Goal: Communication & Community: Answer question/provide support

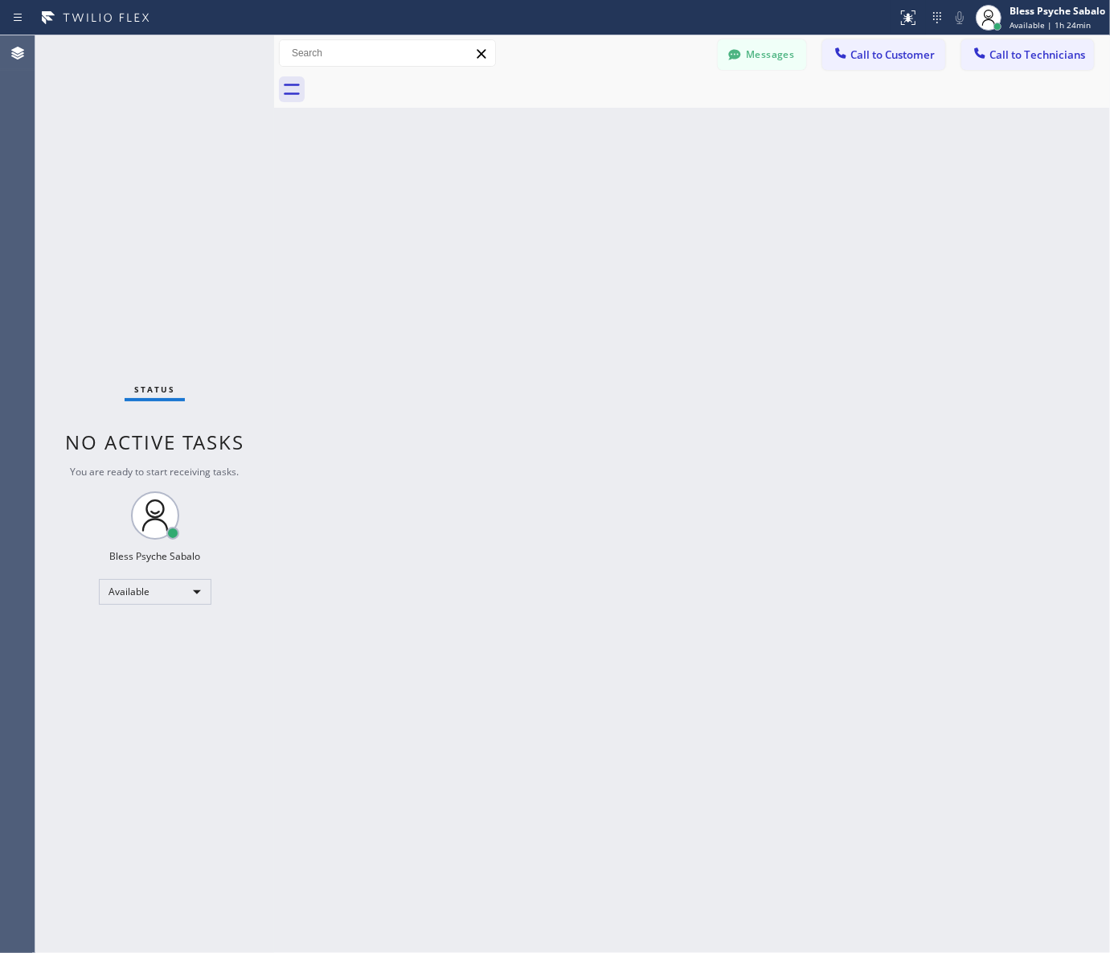
click at [970, 451] on div "Back to Dashboard Change Sender ID Customers Technicians MB [PERSON_NAME] [DATE…" at bounding box center [692, 493] width 836 height 917
click at [897, 197] on div "Back to Dashboard Change Sender ID Customers Technicians MB [PERSON_NAME] [DATE…" at bounding box center [692, 493] width 836 height 917
drag, startPoint x: 757, startPoint y: 57, endPoint x: 782, endPoint y: 60, distance: 24.3
click at [758, 57] on button "Messages" at bounding box center [762, 54] width 88 height 31
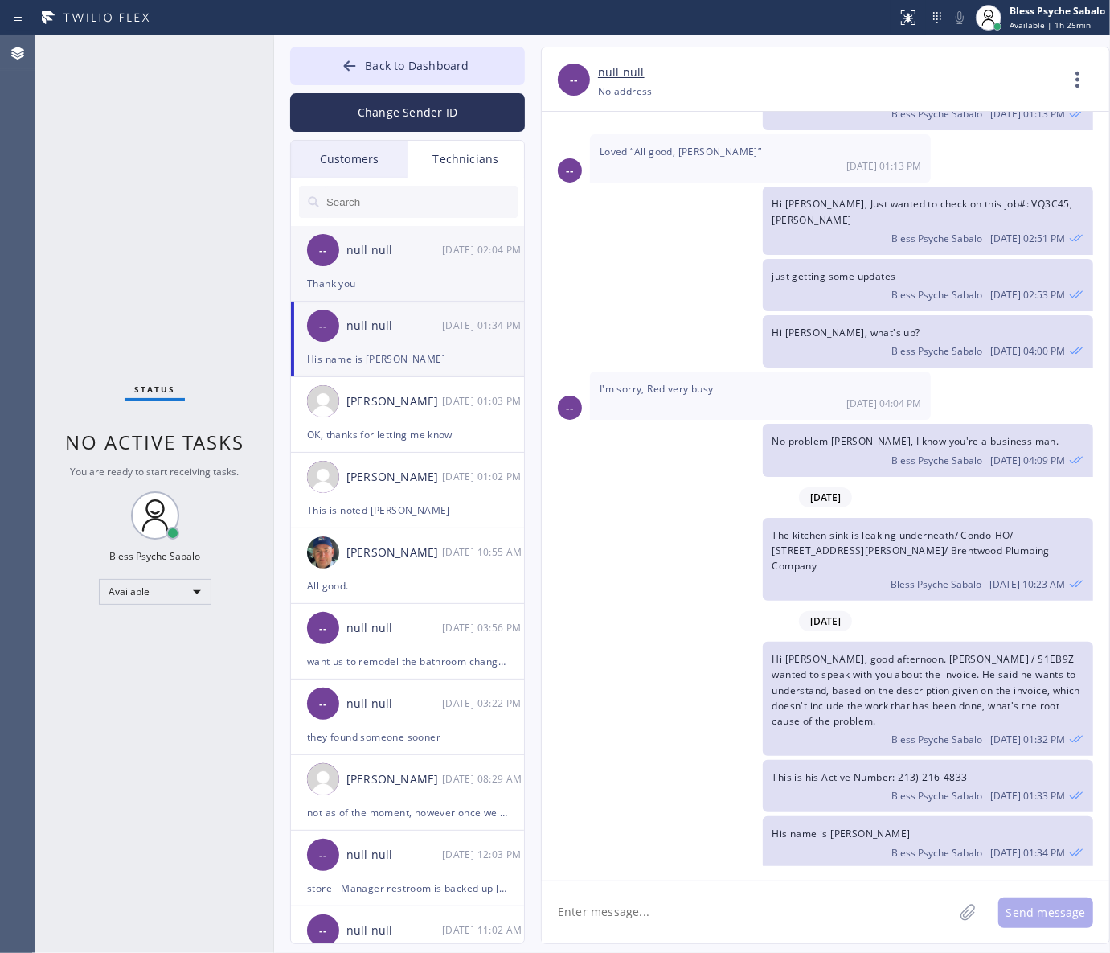
click at [439, 286] on div "Thank you" at bounding box center [407, 283] width 201 height 18
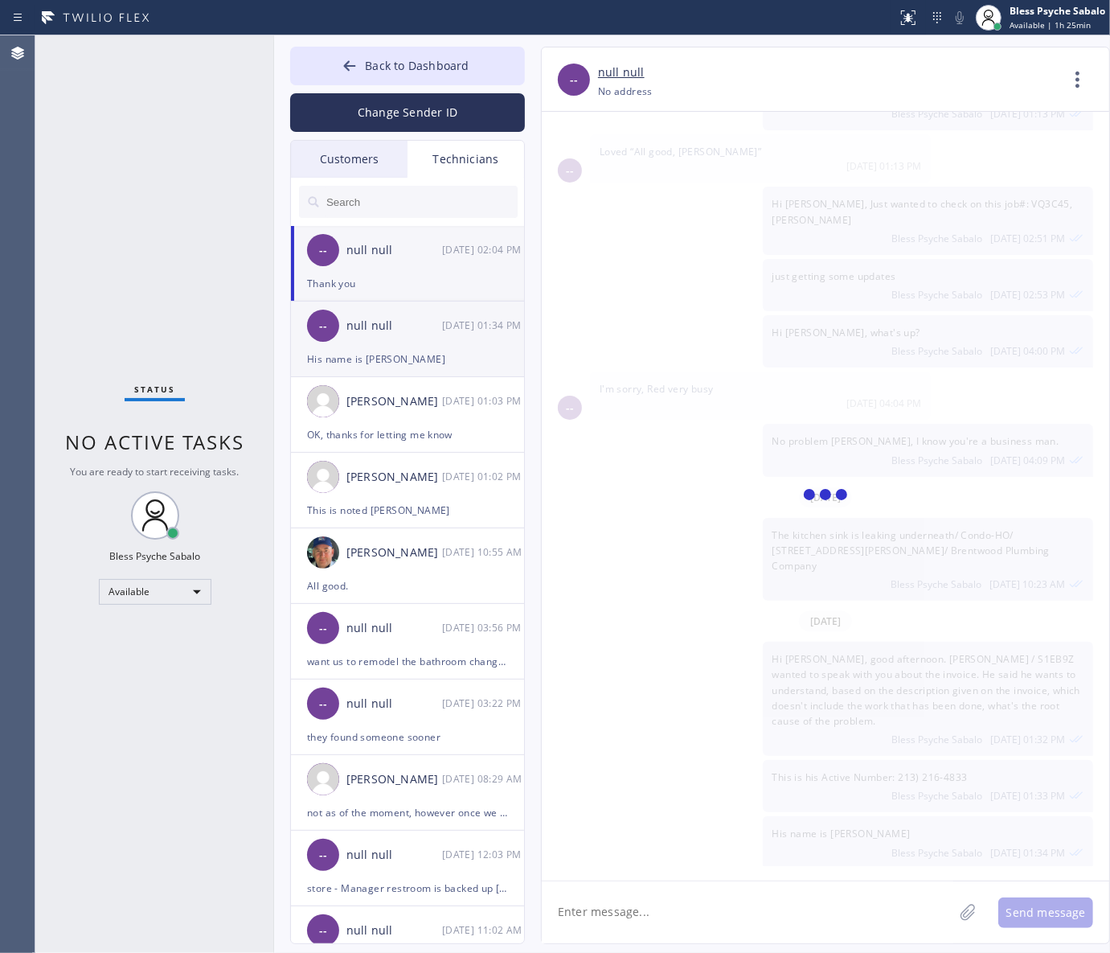
click at [417, 358] on div "His name is [PERSON_NAME]" at bounding box center [407, 359] width 201 height 18
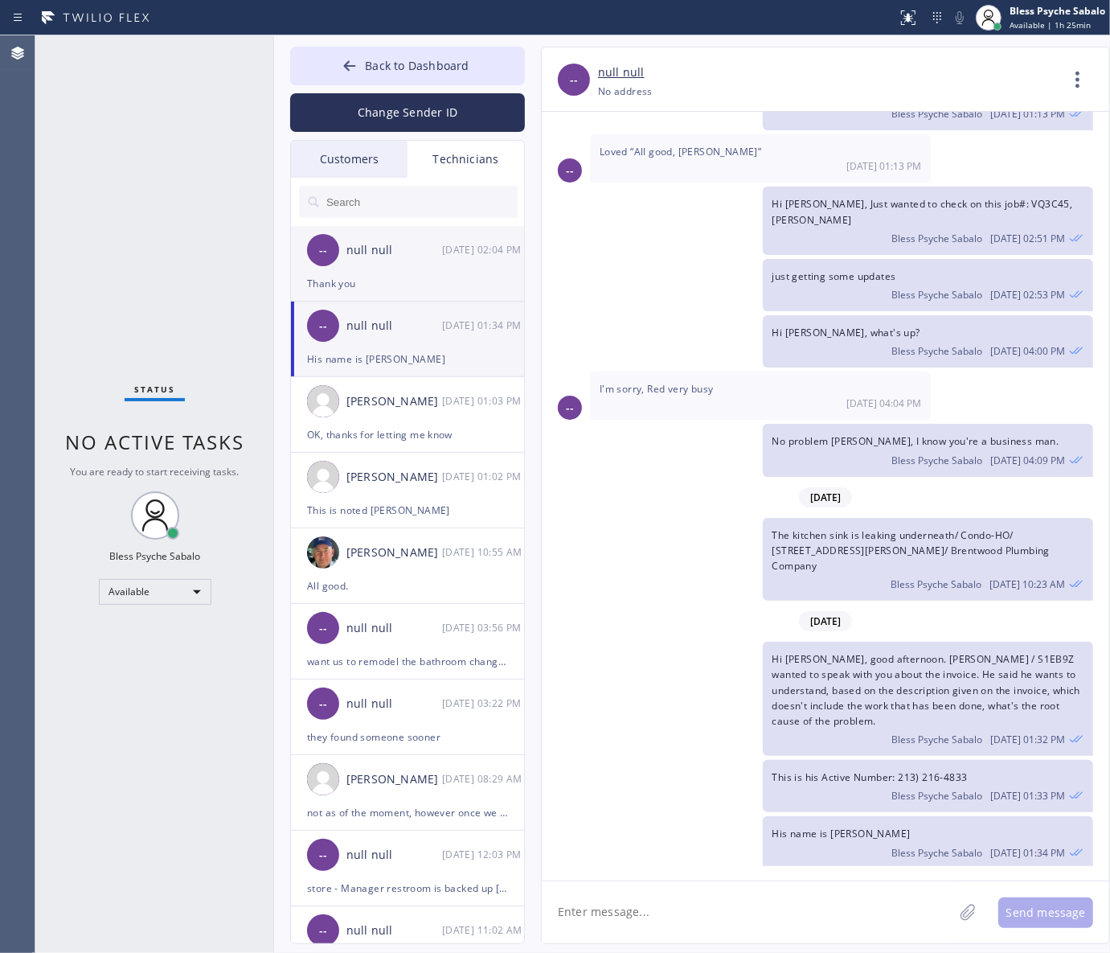
scroll to position [15388, 0]
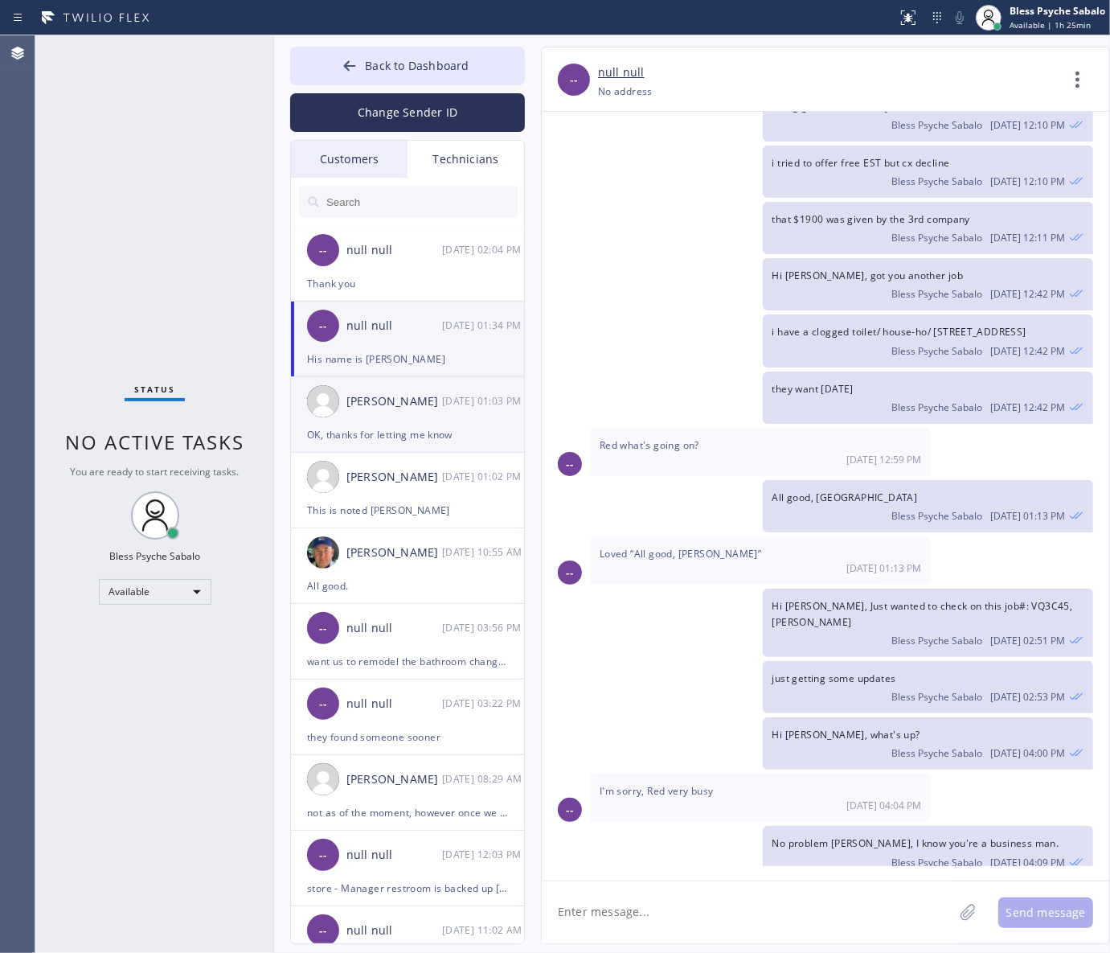
click at [407, 453] on li "[PERSON_NAME] [DATE] 01:03 PM OK, thanks for letting me know" at bounding box center [408, 491] width 235 height 76
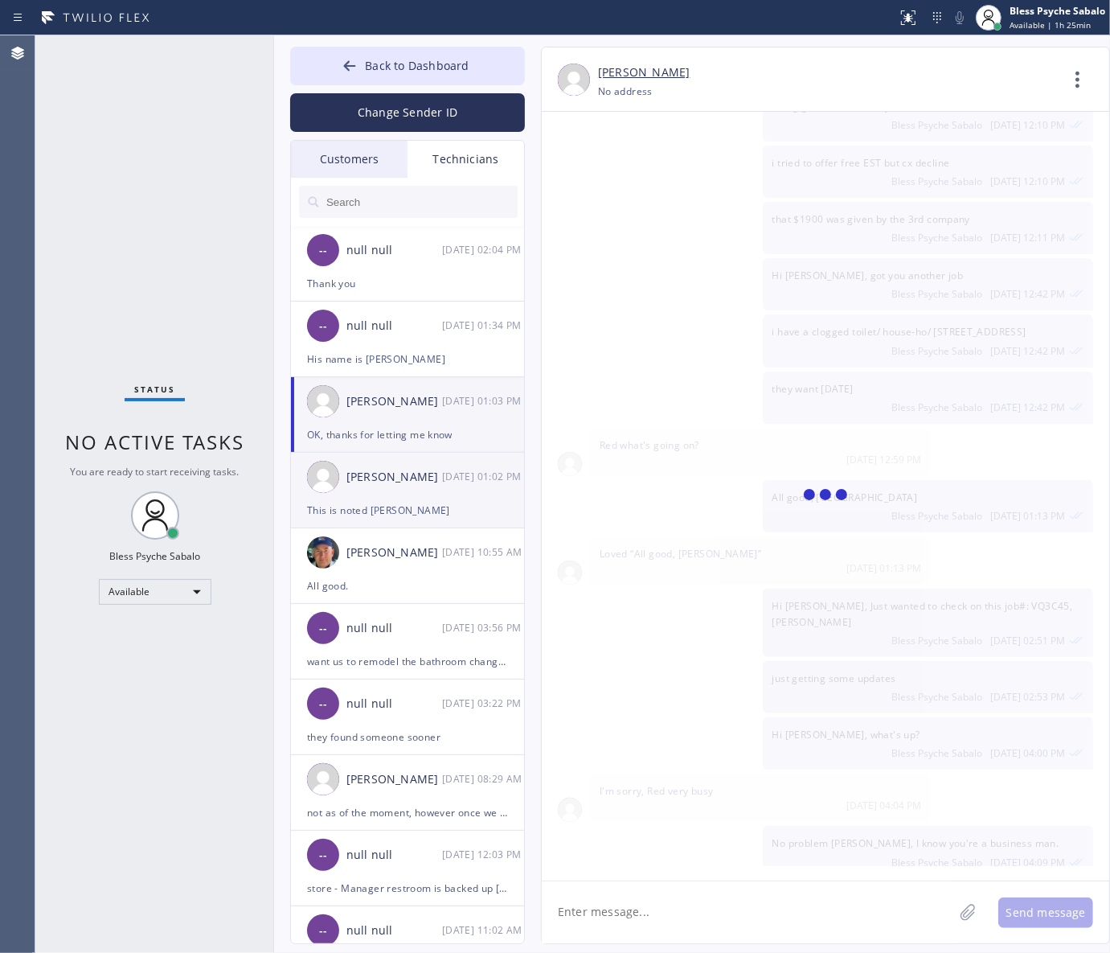
scroll to position [7526, 0]
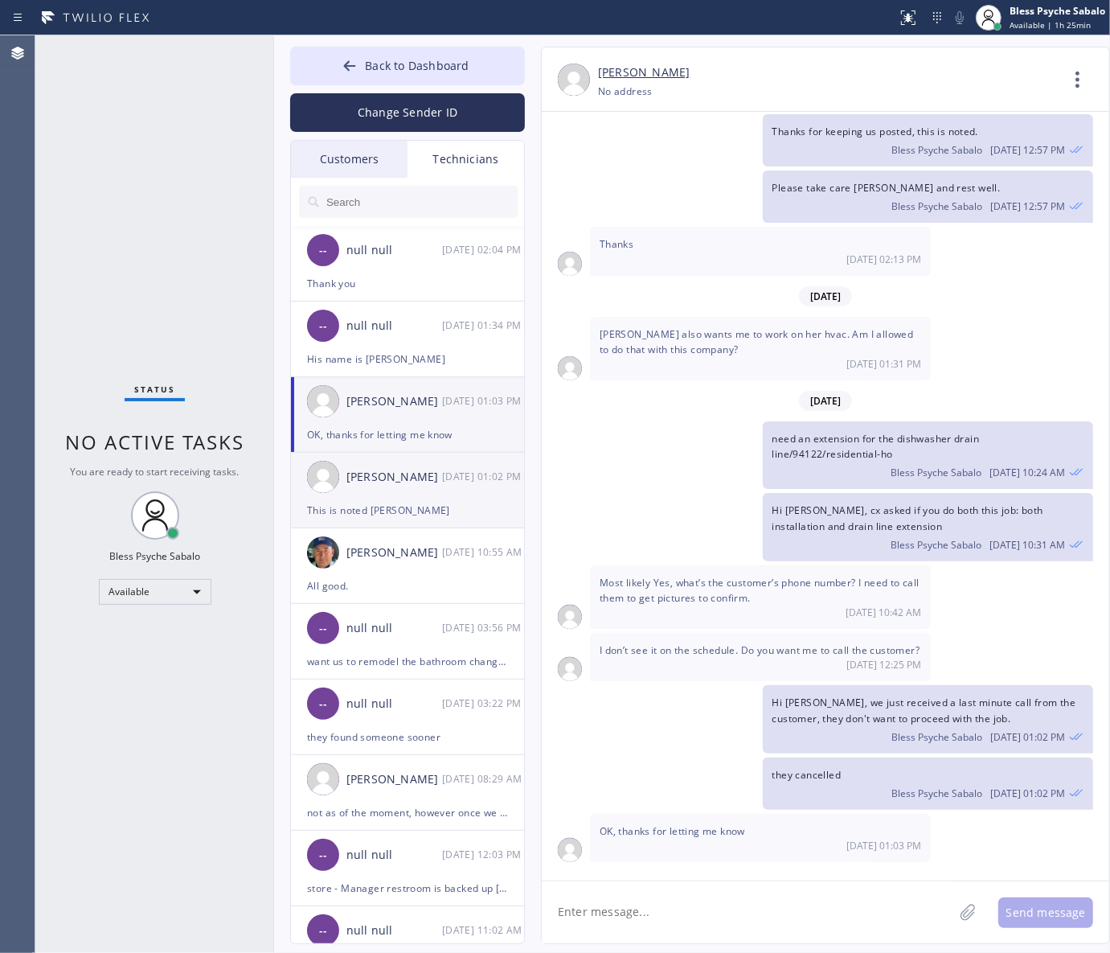
click at [363, 496] on div "[PERSON_NAME] [DATE] 01:02 PM" at bounding box center [408, 477] width 235 height 48
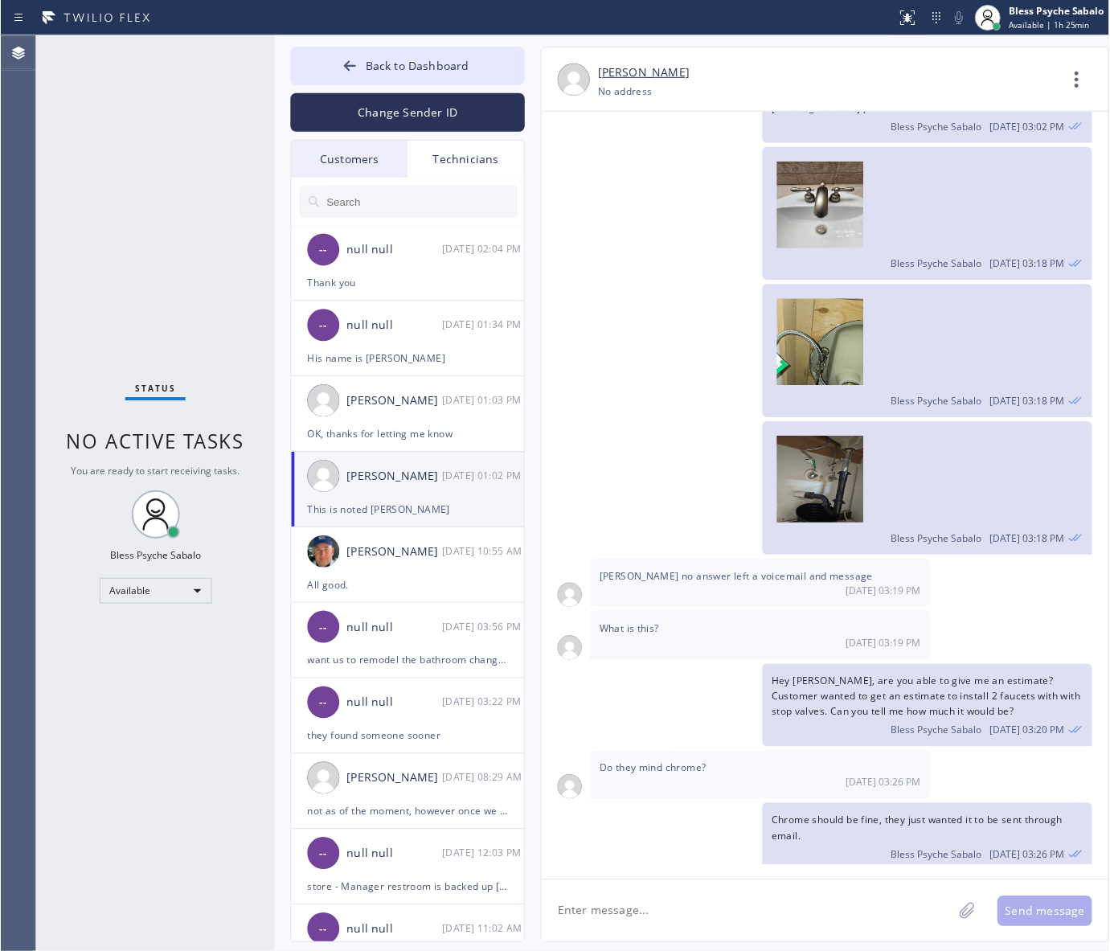
scroll to position [19247, 0]
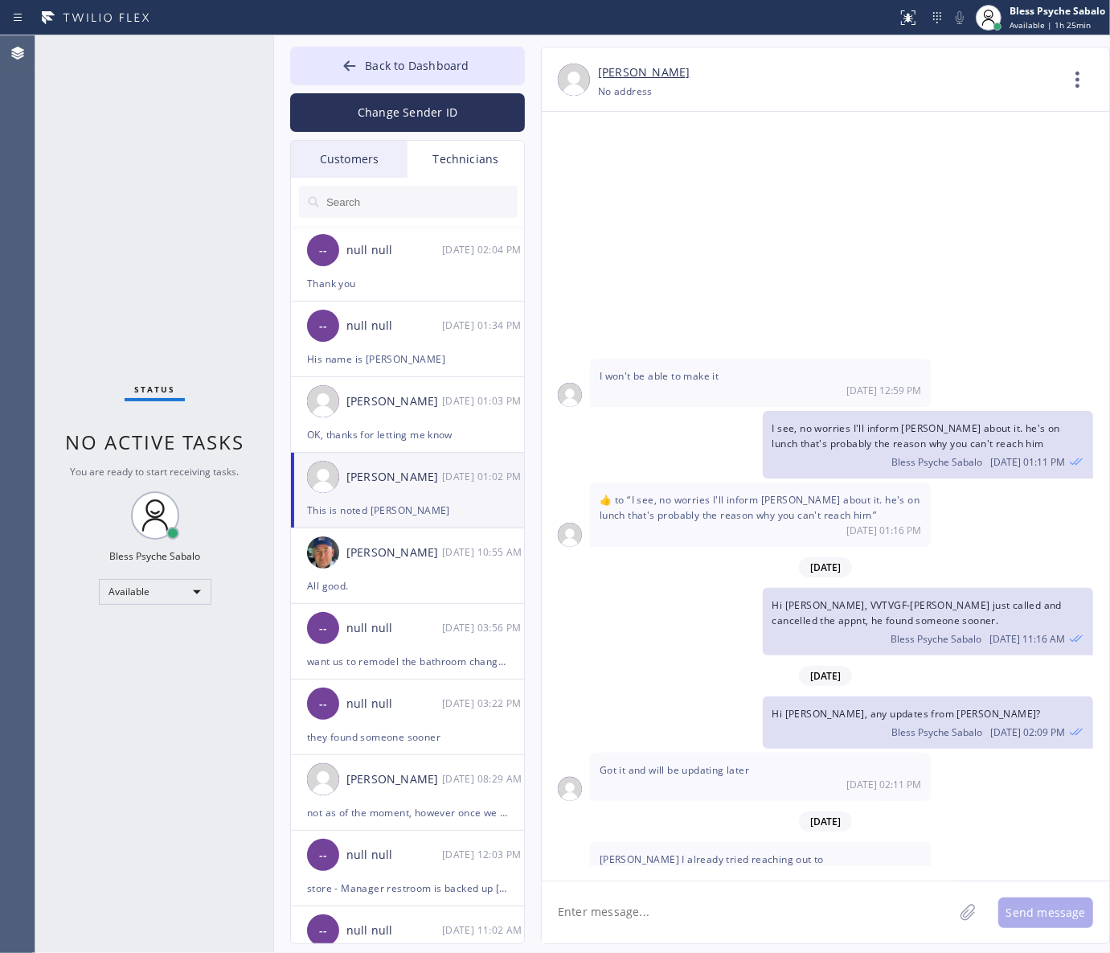
click at [487, 179] on div at bounding box center [408, 202] width 235 height 48
click at [366, 146] on div "Customers" at bounding box center [349, 159] width 117 height 37
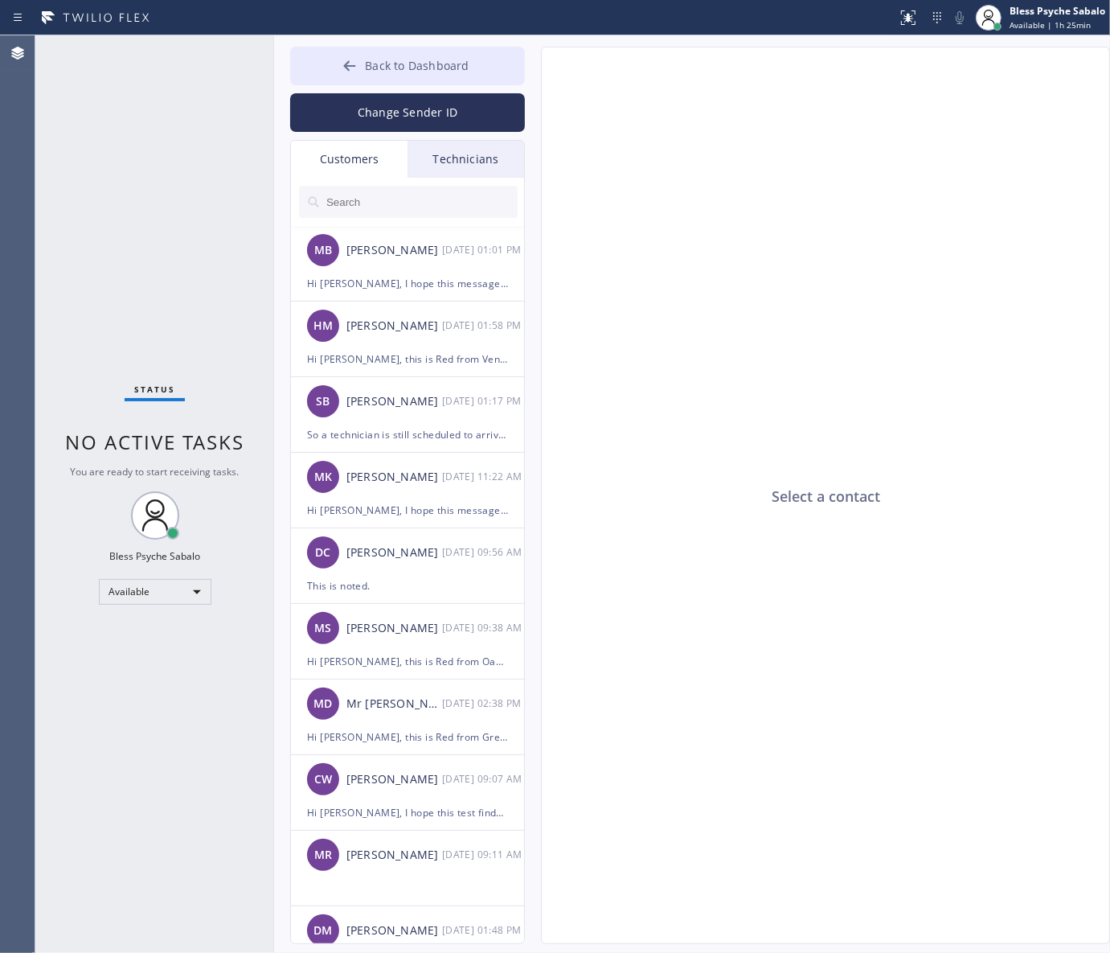
click at [400, 64] on span "Back to Dashboard" at bounding box center [417, 65] width 104 height 15
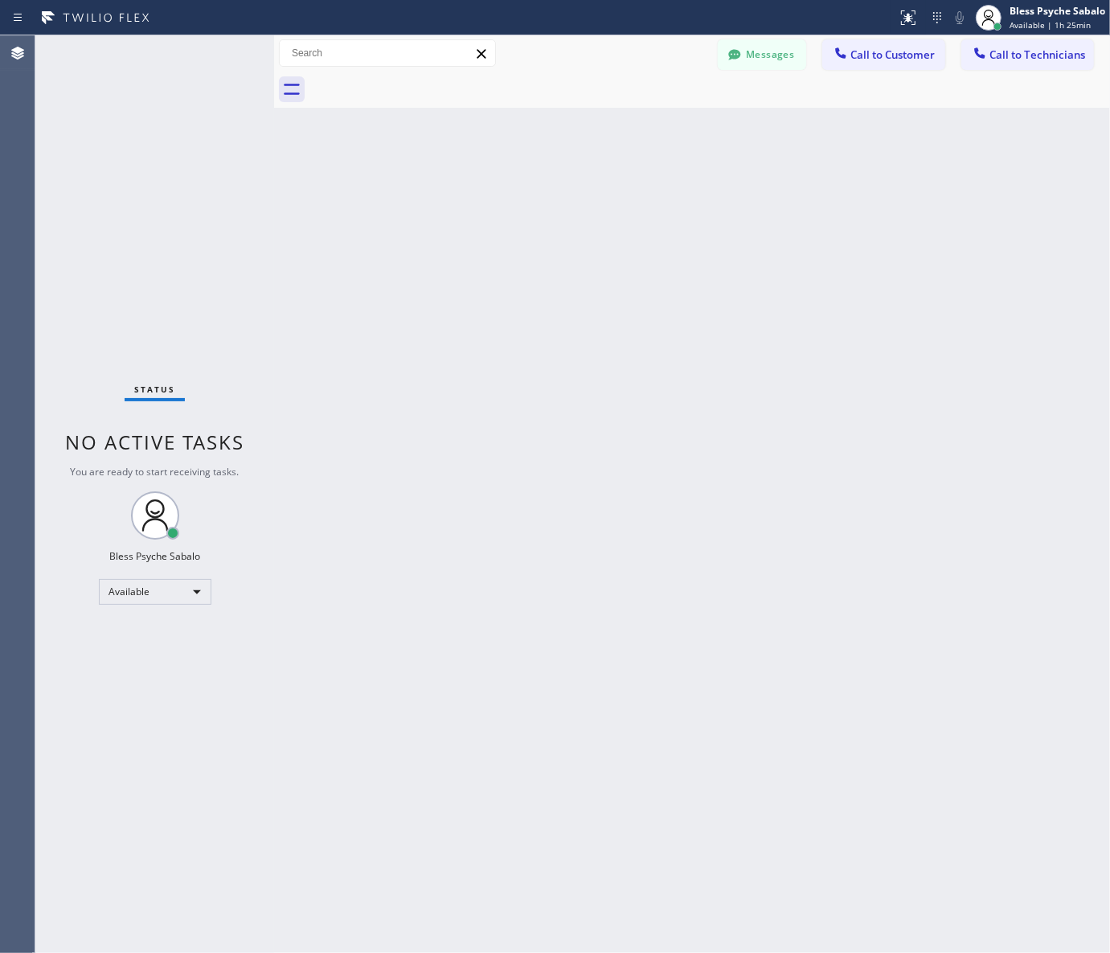
click at [688, 214] on div "Back to Dashboard Change Sender ID Customers Technicians MB [PERSON_NAME] [DATE…" at bounding box center [692, 493] width 836 height 917
click at [705, 536] on div "Back to Dashboard Change Sender ID Customers Technicians MB [PERSON_NAME] [DATE…" at bounding box center [692, 493] width 836 height 917
click at [991, 335] on div "Back to Dashboard Change Sender ID Customers Technicians MB [PERSON_NAME] [DATE…" at bounding box center [692, 493] width 836 height 917
drag, startPoint x: 950, startPoint y: 412, endPoint x: 930, endPoint y: 384, distance: 35.1
click at [949, 408] on div "Back to Dashboard Change Sender ID Customers Technicians MB [PERSON_NAME] [DATE…" at bounding box center [692, 493] width 836 height 917
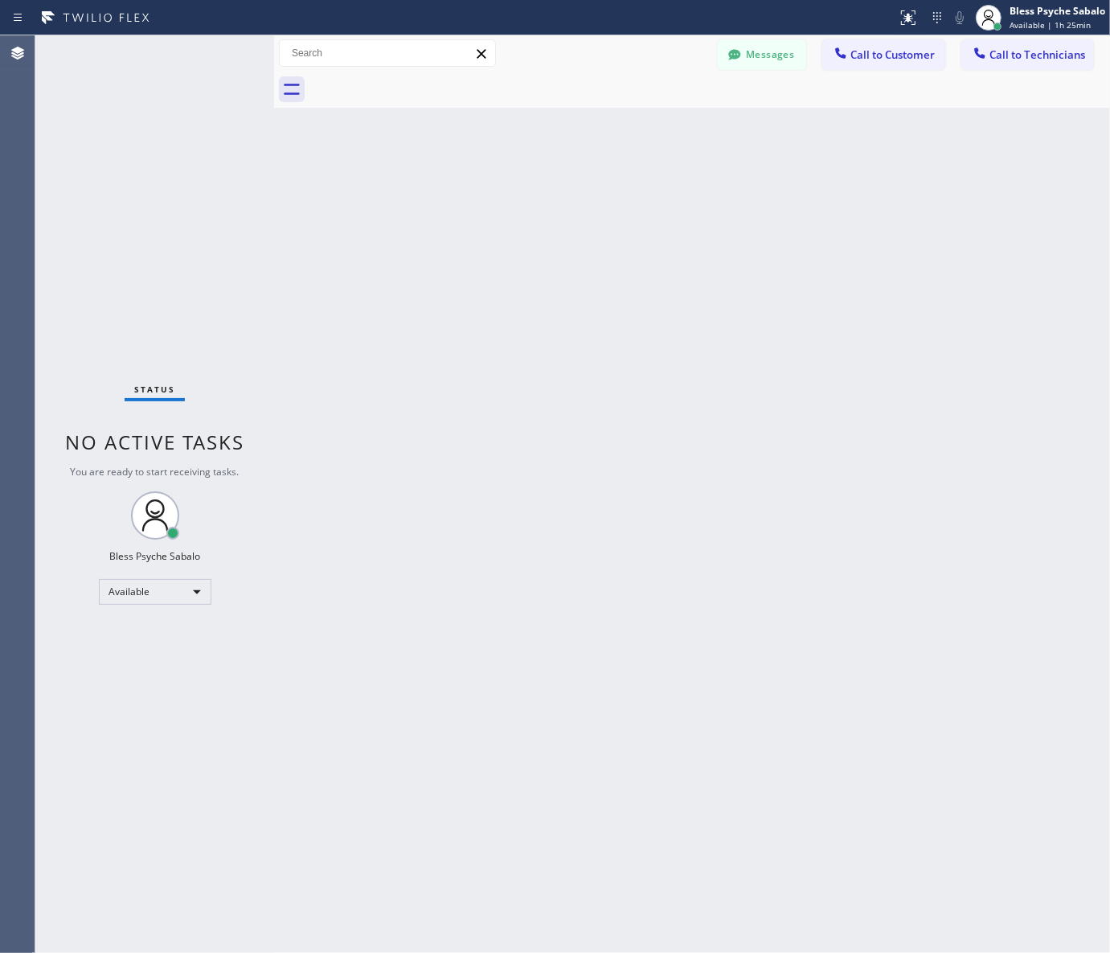
click at [778, 267] on div "Back to Dashboard Change Sender ID Customers Technicians MB [PERSON_NAME] [DATE…" at bounding box center [692, 493] width 836 height 917
click at [945, 183] on div "Back to Dashboard Change Sender ID Customers Technicians MB [PERSON_NAME] [DATE…" at bounding box center [692, 493] width 836 height 917
click at [793, 269] on div "Back to Dashboard Change Sender ID Customers Technicians MB [PERSON_NAME] [DATE…" at bounding box center [692, 493] width 836 height 917
drag, startPoint x: 938, startPoint y: 49, endPoint x: 930, endPoint y: 35, distance: 17.0
click at [938, 49] on button "Call to Customer" at bounding box center [884, 54] width 123 height 31
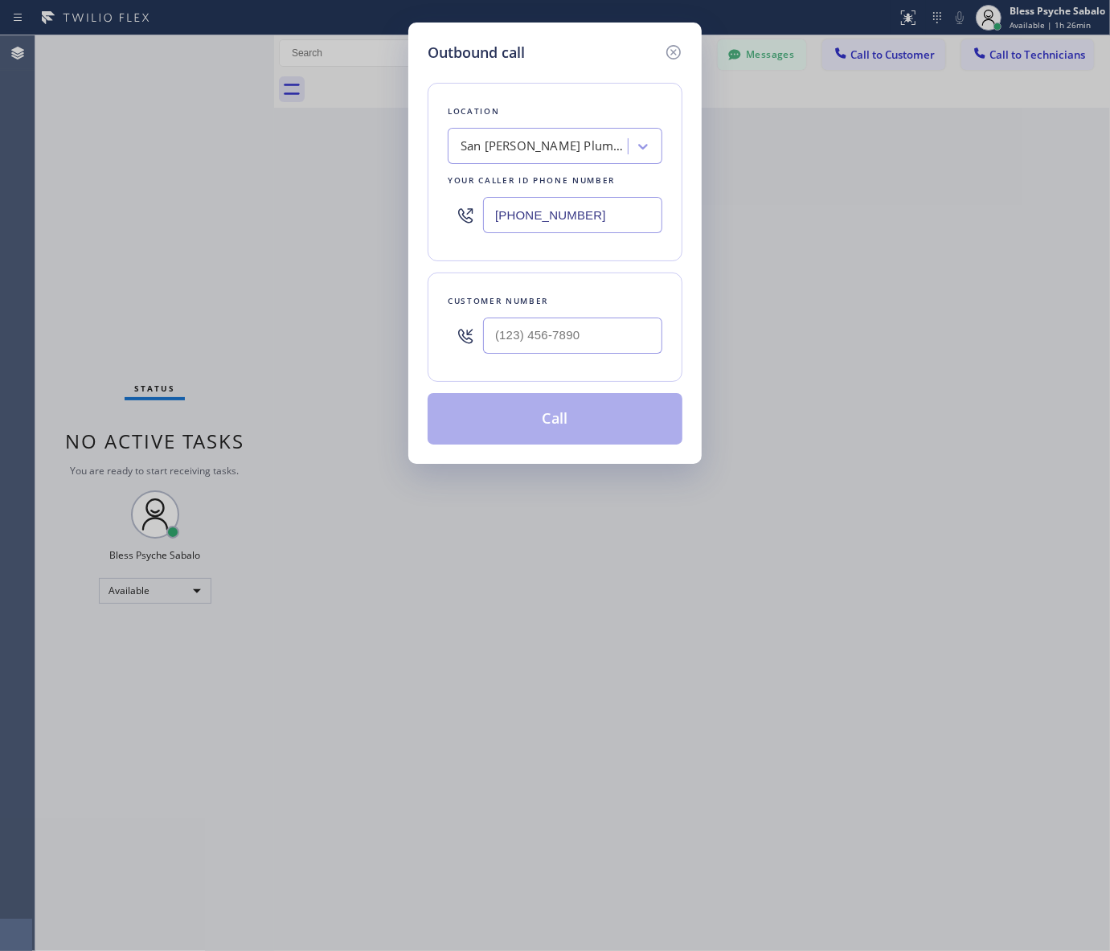
click at [689, 261] on div "Outbound call Location [GEOGRAPHIC_DATA][PERSON_NAME] Services Your caller id p…" at bounding box center [554, 243] width 293 height 441
click at [684, 44] on div "Outbound call Location [GEOGRAPHIC_DATA][PERSON_NAME] Services Your caller id p…" at bounding box center [554, 243] width 293 height 441
click at [670, 48] on icon at bounding box center [673, 52] width 19 height 19
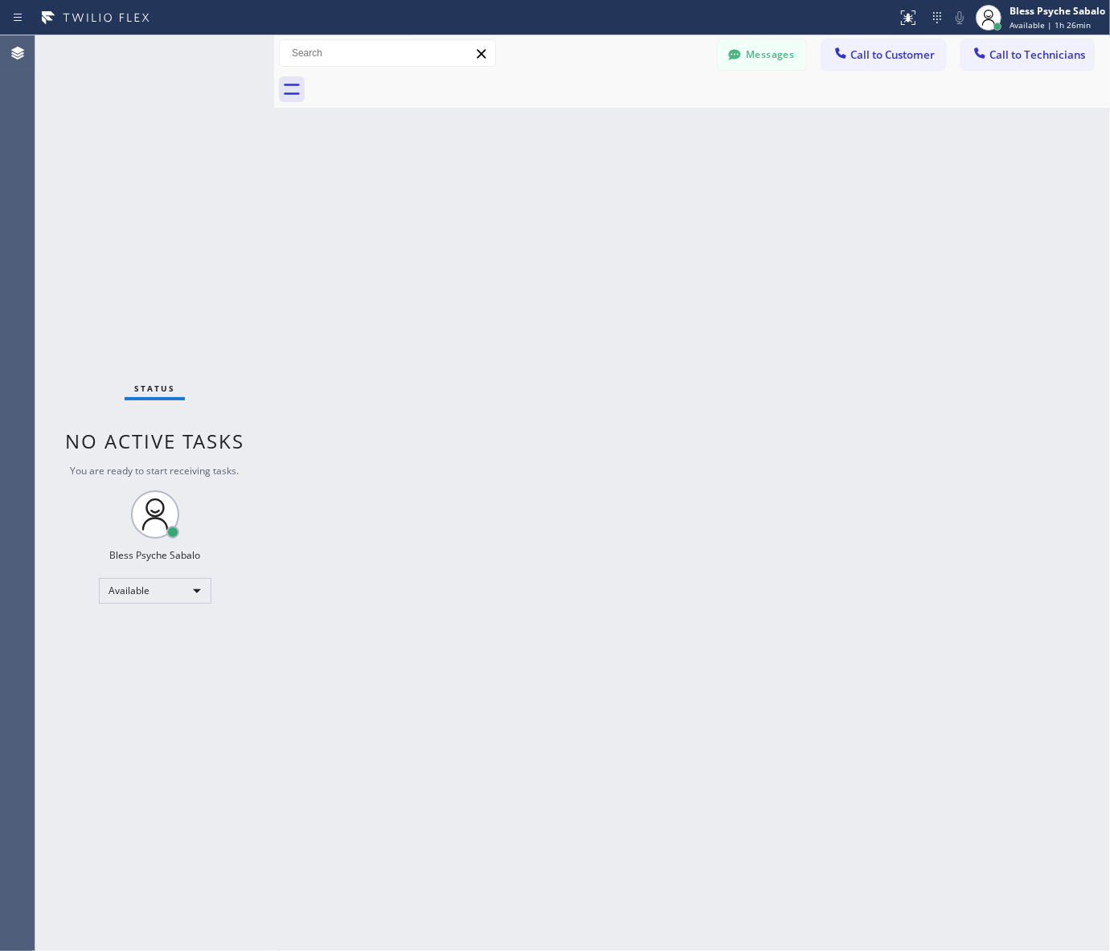
click at [746, 135] on div "Back to Dashboard Change Sender ID Customers Technicians MB [PERSON_NAME] [DATE…" at bounding box center [692, 493] width 836 height 916
click at [790, 415] on div "Back to Dashboard Change Sender ID Customers Technicians MB [PERSON_NAME] [DATE…" at bounding box center [692, 493] width 836 height 916
click at [906, 548] on div "Back to Dashboard Change Sender ID Customers Technicians MB [PERSON_NAME] [DATE…" at bounding box center [692, 493] width 836 height 916
drag, startPoint x: 708, startPoint y: 300, endPoint x: 738, endPoint y: 86, distance: 216.1
click at [708, 298] on div "Back to Dashboard Change Sender ID Customers Technicians MB [PERSON_NAME] [DATE…" at bounding box center [692, 493] width 836 height 916
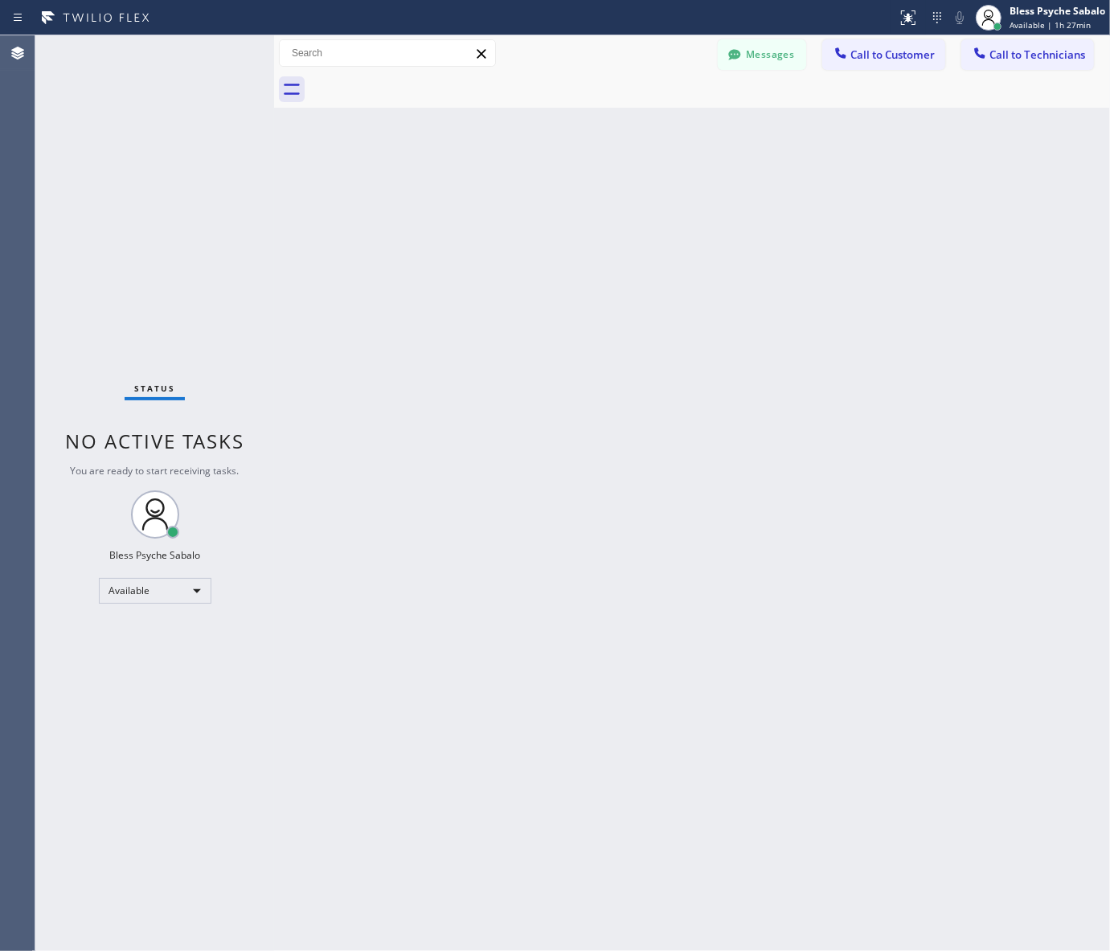
click at [556, 298] on div "Back to Dashboard Change Sender ID Customers Technicians MB [PERSON_NAME] [DATE…" at bounding box center [692, 493] width 836 height 916
drag, startPoint x: 772, startPoint y: 270, endPoint x: 849, endPoint y: 300, distance: 82.7
click at [773, 270] on div "Back to Dashboard Change Sender ID Customers Technicians MB [PERSON_NAME] [DATE…" at bounding box center [692, 493] width 836 height 916
click at [540, 569] on div "Back to Dashboard Change Sender ID Customers Technicians MB [PERSON_NAME] [DATE…" at bounding box center [692, 493] width 836 height 916
click at [527, 567] on div "Back to Dashboard Change Sender ID Customers Technicians MB [PERSON_NAME] [DATE…" at bounding box center [692, 493] width 836 height 916
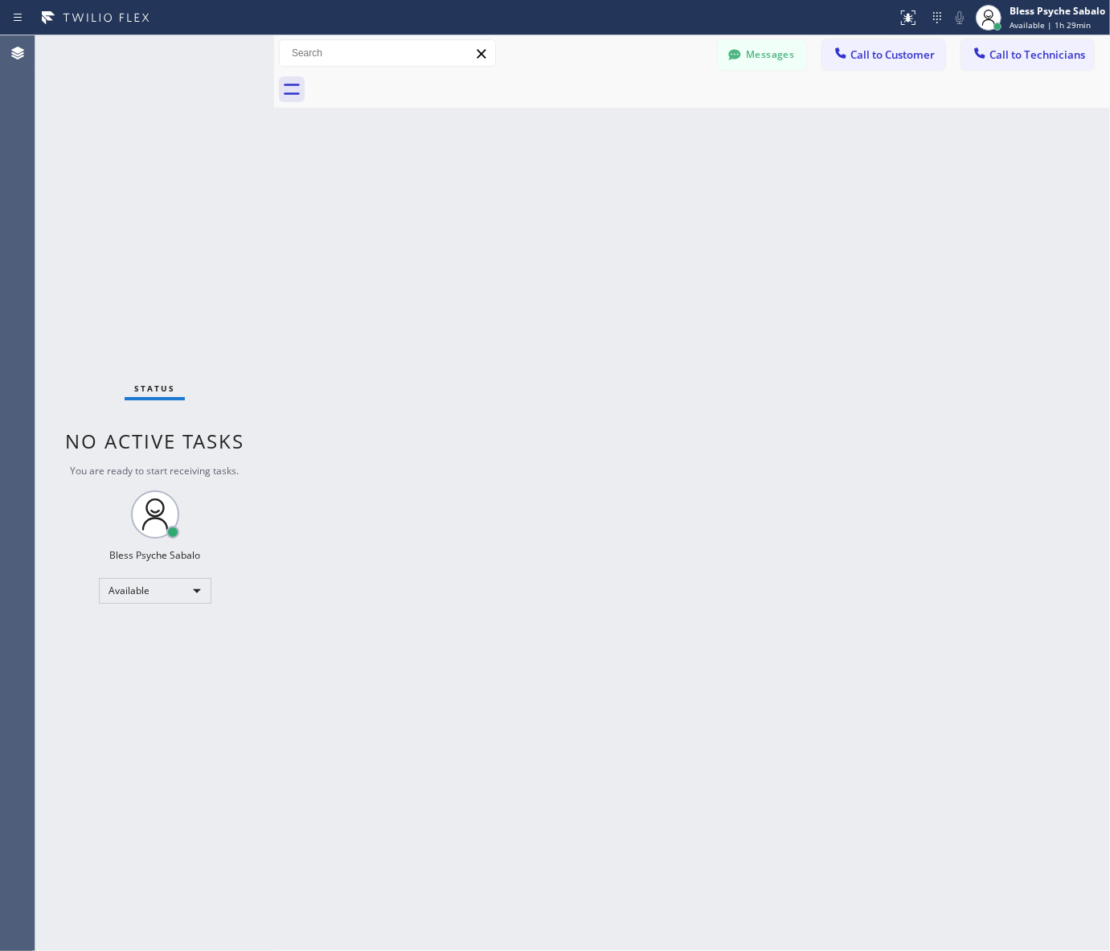
click at [527, 567] on div "Back to Dashboard Change Sender ID Customers Technicians MB [PERSON_NAME] [DATE…" at bounding box center [692, 493] width 836 height 916
click at [527, 569] on div "Back to Dashboard Change Sender ID Customers Technicians MB [PERSON_NAME] [DATE…" at bounding box center [692, 493] width 836 height 916
click at [595, 721] on div "Back to Dashboard Change Sender ID Customers Technicians MB [PERSON_NAME] [DATE…" at bounding box center [692, 493] width 836 height 916
drag, startPoint x: 567, startPoint y: 246, endPoint x: 698, endPoint y: 190, distance: 142.6
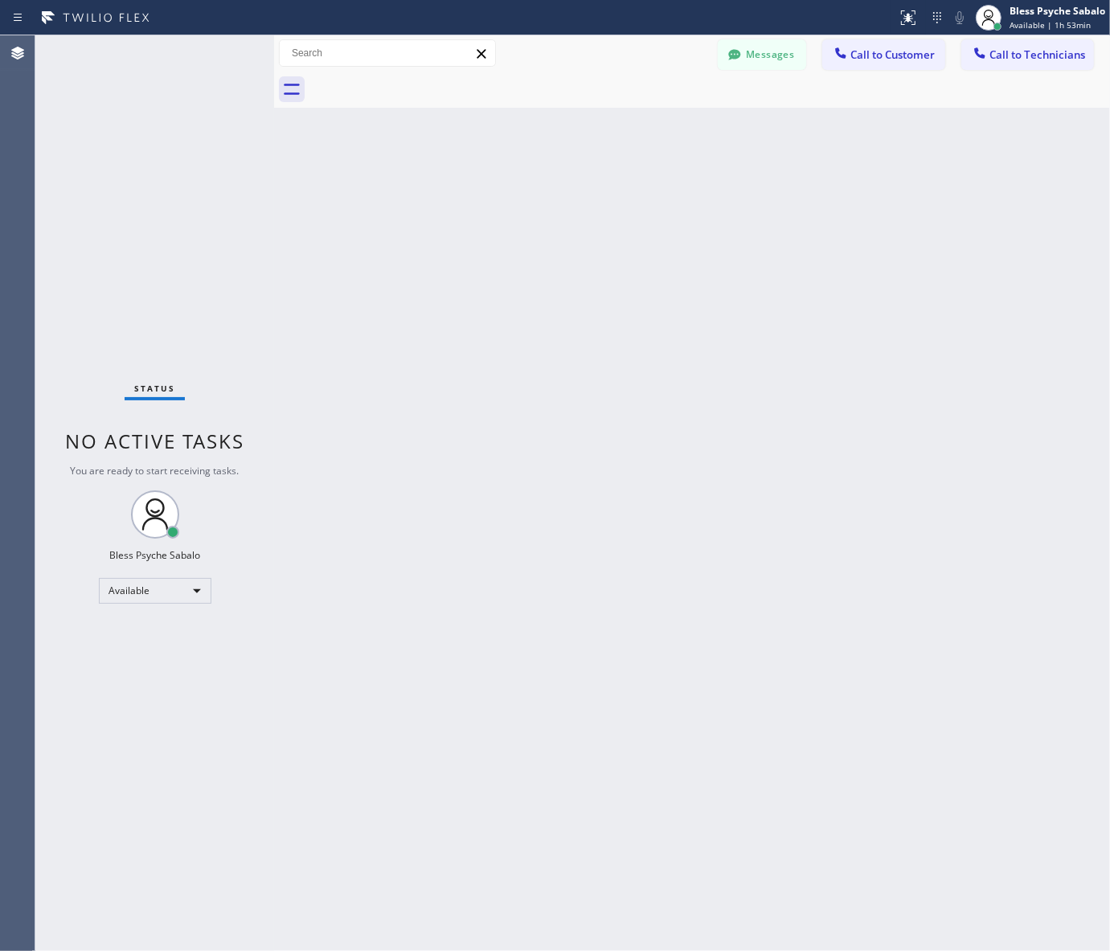
click at [587, 230] on div "Back to Dashboard Change Sender ID Customers Technicians MB [PERSON_NAME] [DATE…" at bounding box center [692, 493] width 836 height 916
click at [1021, 57] on span "Call to Technicians" at bounding box center [1038, 54] width 96 height 14
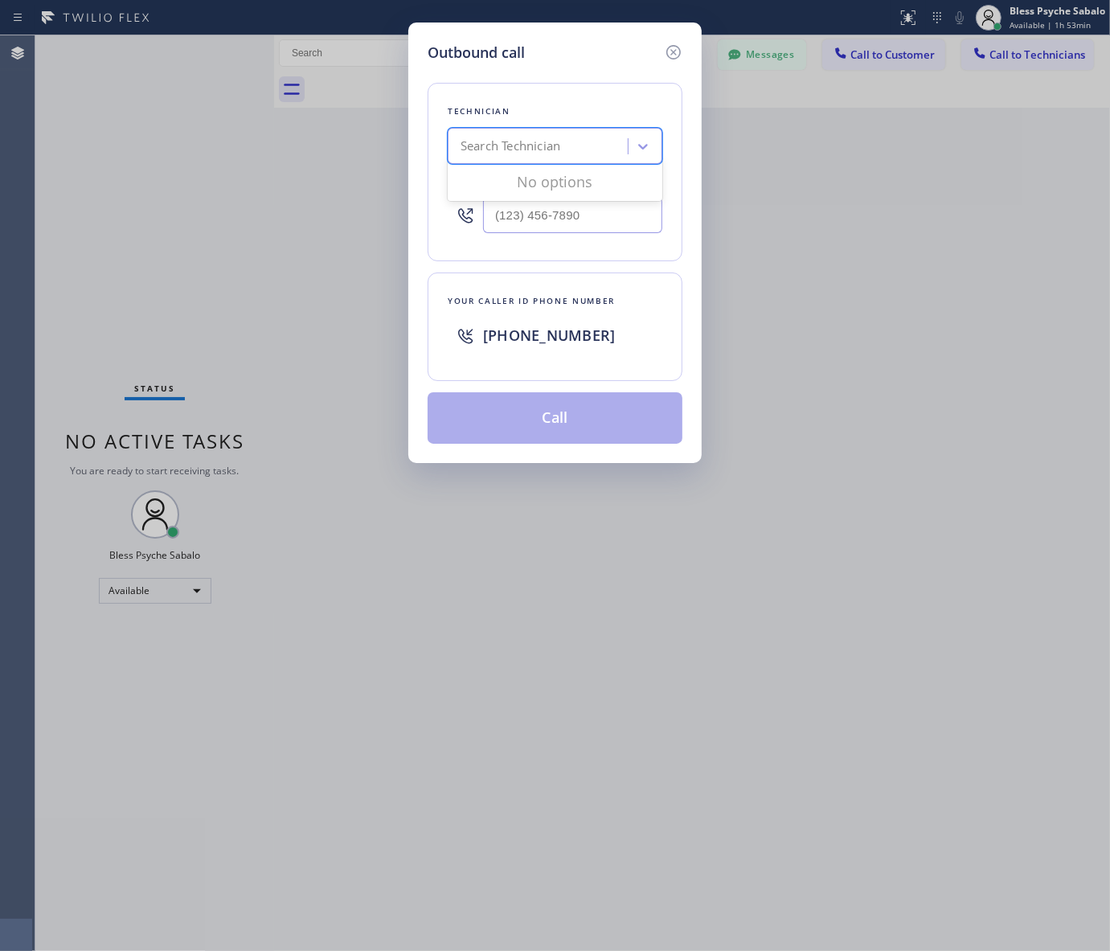
click at [560, 138] on div "Search Technician" at bounding box center [511, 146] width 100 height 18
type input "[PERSON_NAME]"
click at [559, 213] on div "[PERSON_NAME]" at bounding box center [555, 209] width 215 height 29
type input "[PHONE_NUMBER]"
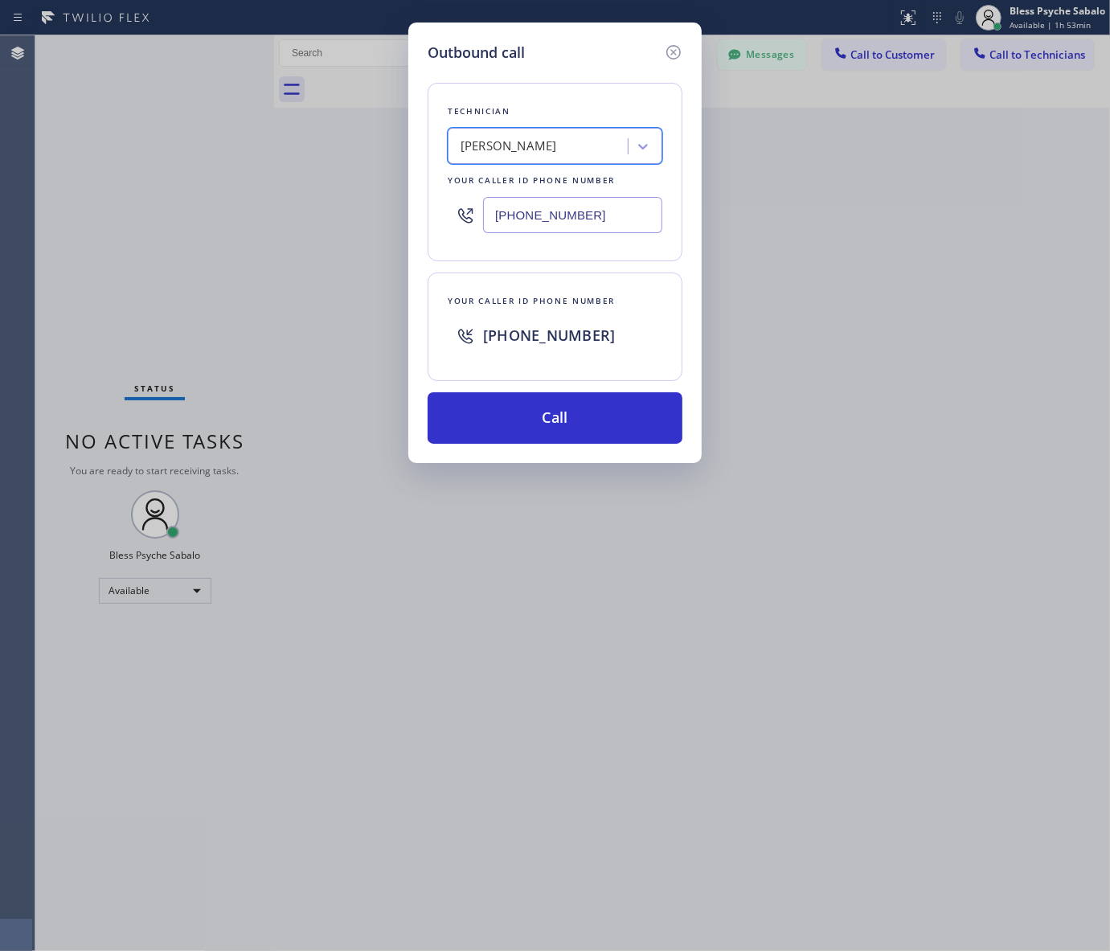
click at [673, 342] on div "Your caller id phone number [PHONE_NUMBER]" at bounding box center [555, 327] width 255 height 109
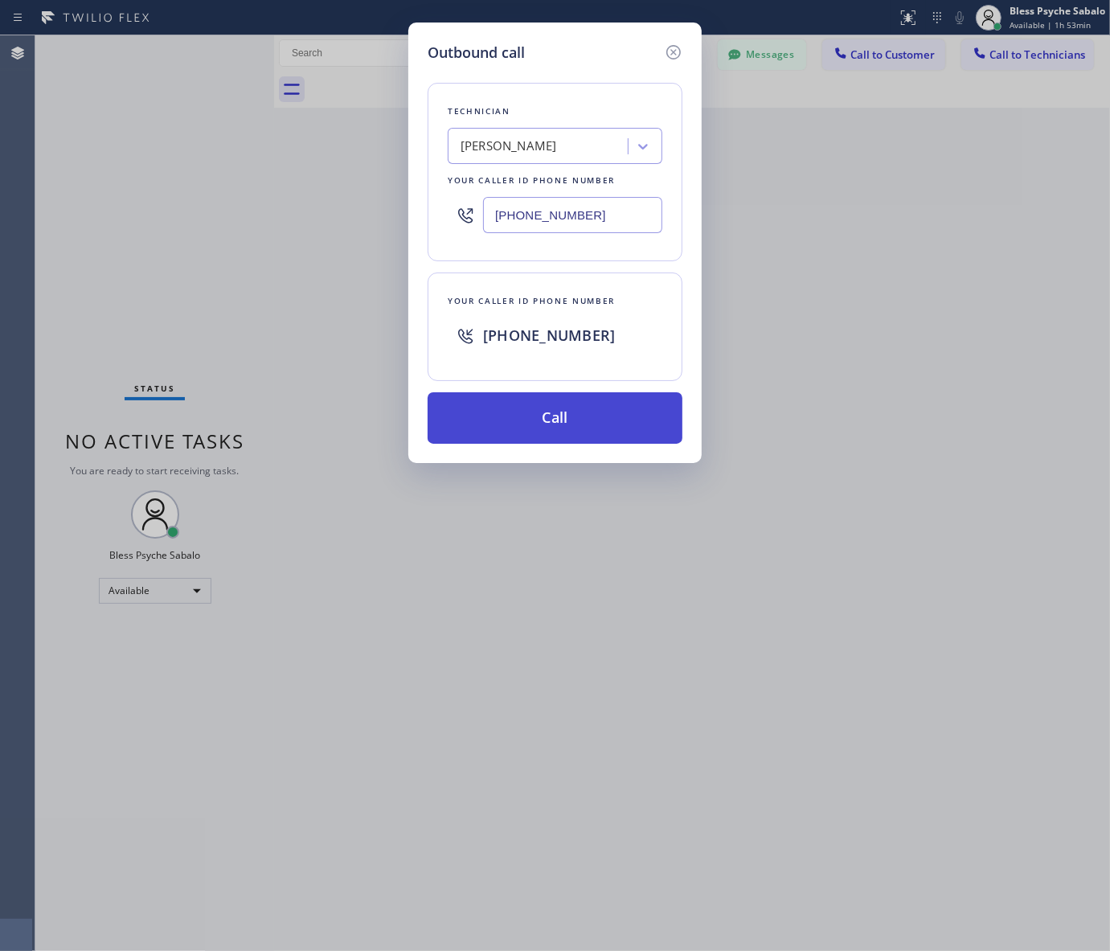
click at [603, 400] on button "Call" at bounding box center [555, 417] width 255 height 51
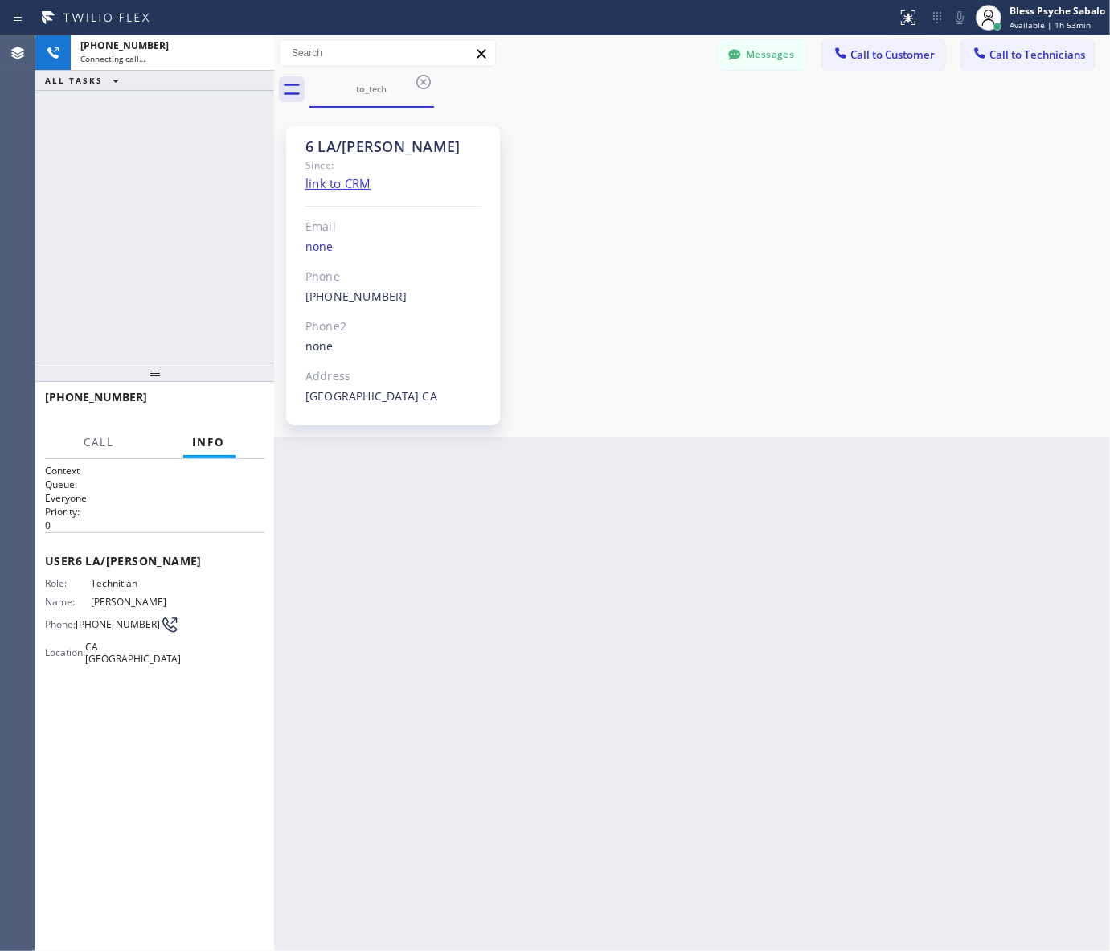
scroll to position [6135, 0]
drag, startPoint x: 761, startPoint y: 380, endPoint x: 764, endPoint y: 260, distance: 119.9
click at [761, 379] on div "6 LA/[PERSON_NAME] Since: link to CRM Email none Phone [PHONE_NUMBER] Outbound …" at bounding box center [692, 273] width 828 height 322
click at [259, 44] on icon at bounding box center [253, 52] width 19 height 19
click at [762, 655] on div "Back to Dashboard Change Sender ID Customers Technicians MB [PERSON_NAME] [DATE…" at bounding box center [692, 493] width 836 height 916
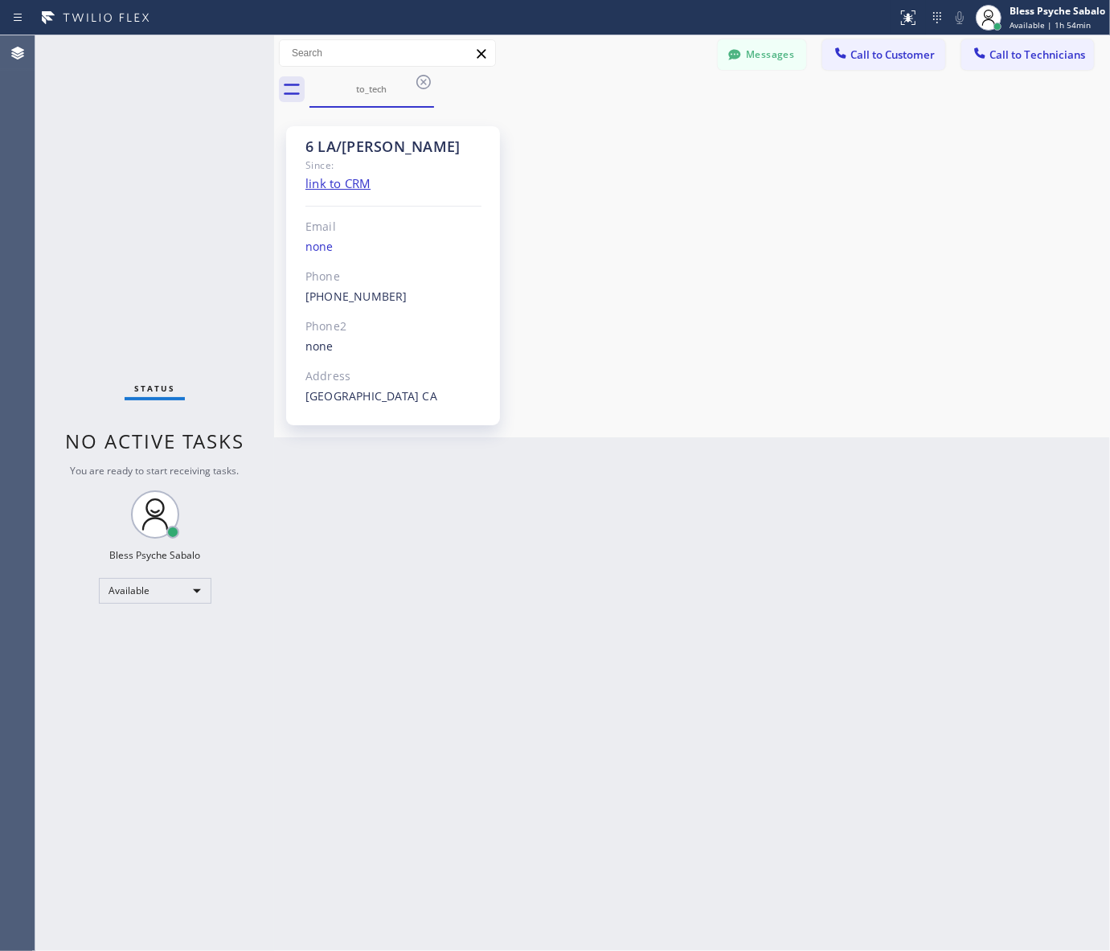
drag, startPoint x: 421, startPoint y: 82, endPoint x: 508, endPoint y: 117, distance: 94.5
click at [421, 82] on icon at bounding box center [423, 81] width 19 height 19
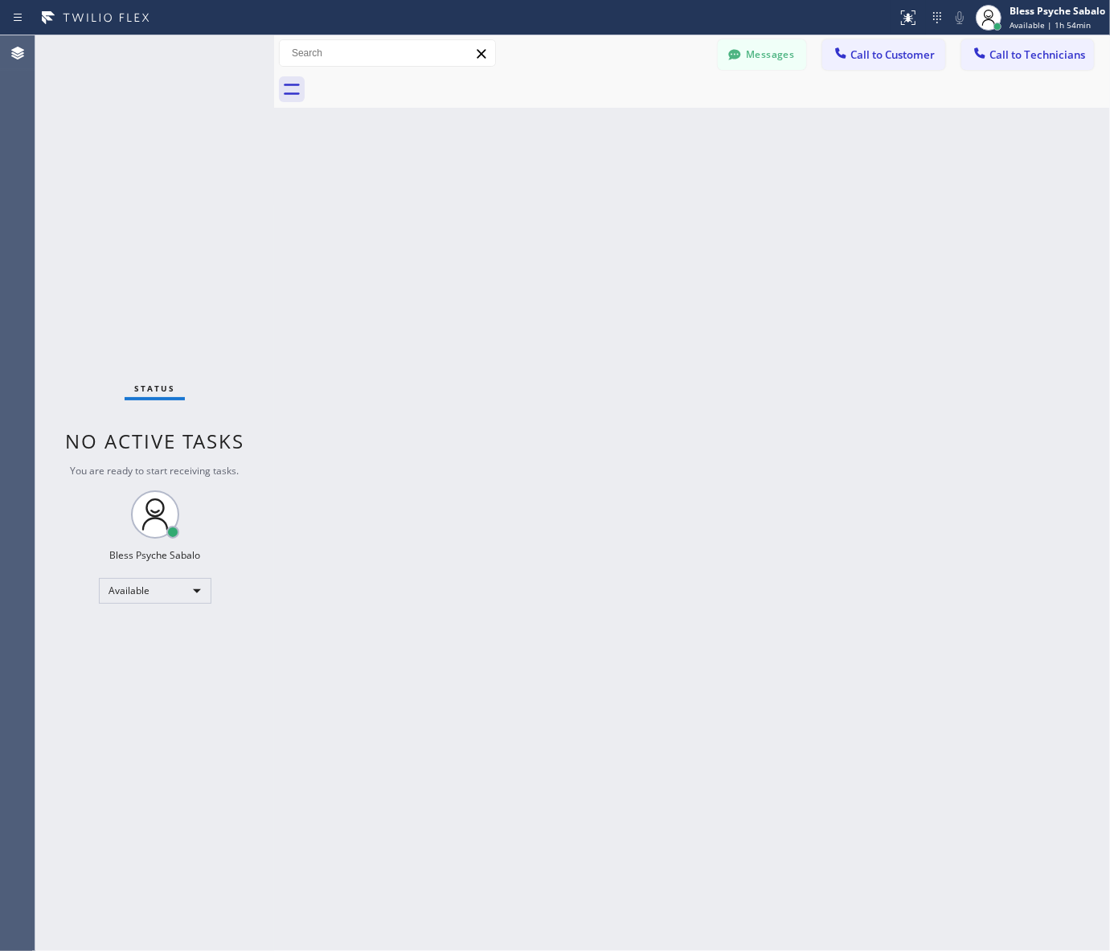
click at [579, 162] on div "Back to Dashboard Change Sender ID Customers Technicians MB [PERSON_NAME] [DATE…" at bounding box center [692, 493] width 836 height 916
click at [754, 509] on div "Back to Dashboard Change Sender ID Customers Technicians MB [PERSON_NAME] [DATE…" at bounding box center [692, 493] width 836 height 916
click at [650, 237] on div "Back to Dashboard Change Sender ID Customers Technicians MB [PERSON_NAME] [DATE…" at bounding box center [692, 493] width 836 height 916
click at [781, 50] on button "Messages" at bounding box center [762, 54] width 88 height 31
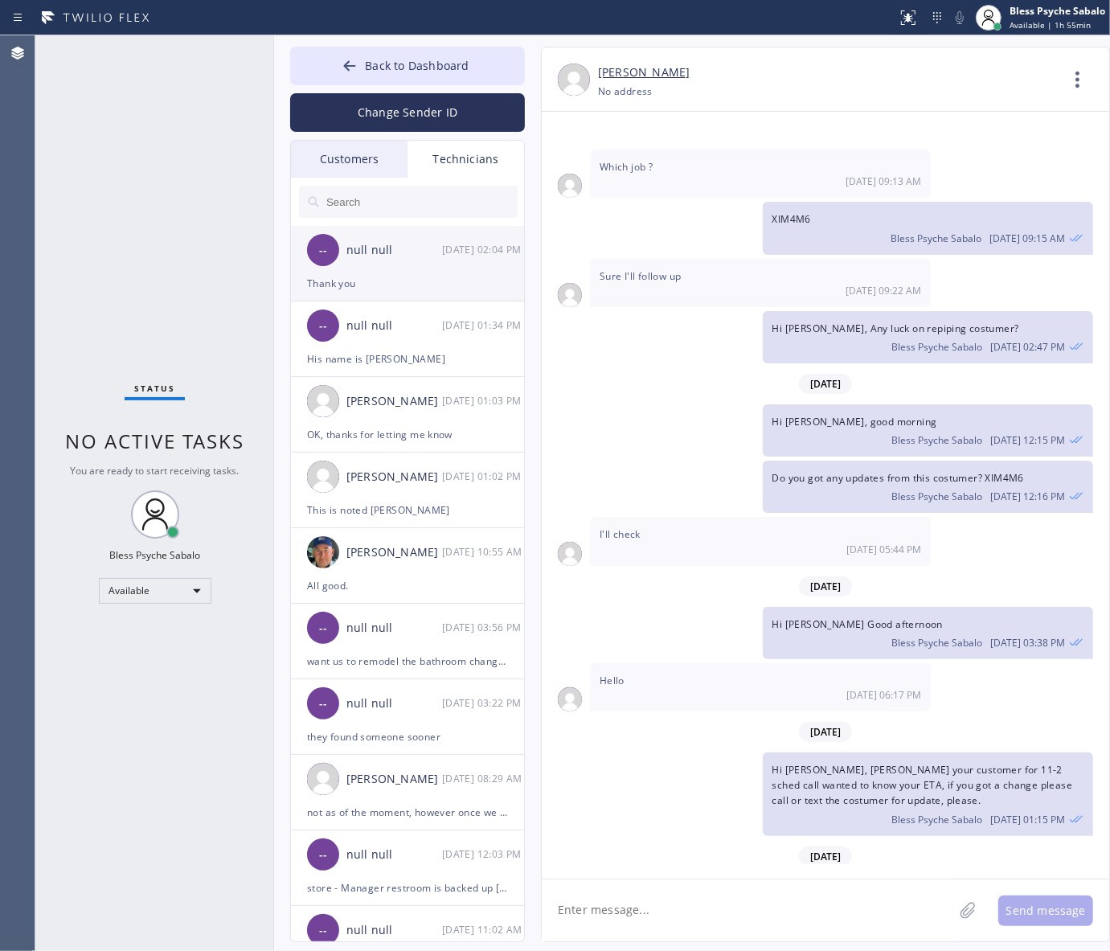
click at [388, 257] on div "null null" at bounding box center [395, 250] width 96 height 18
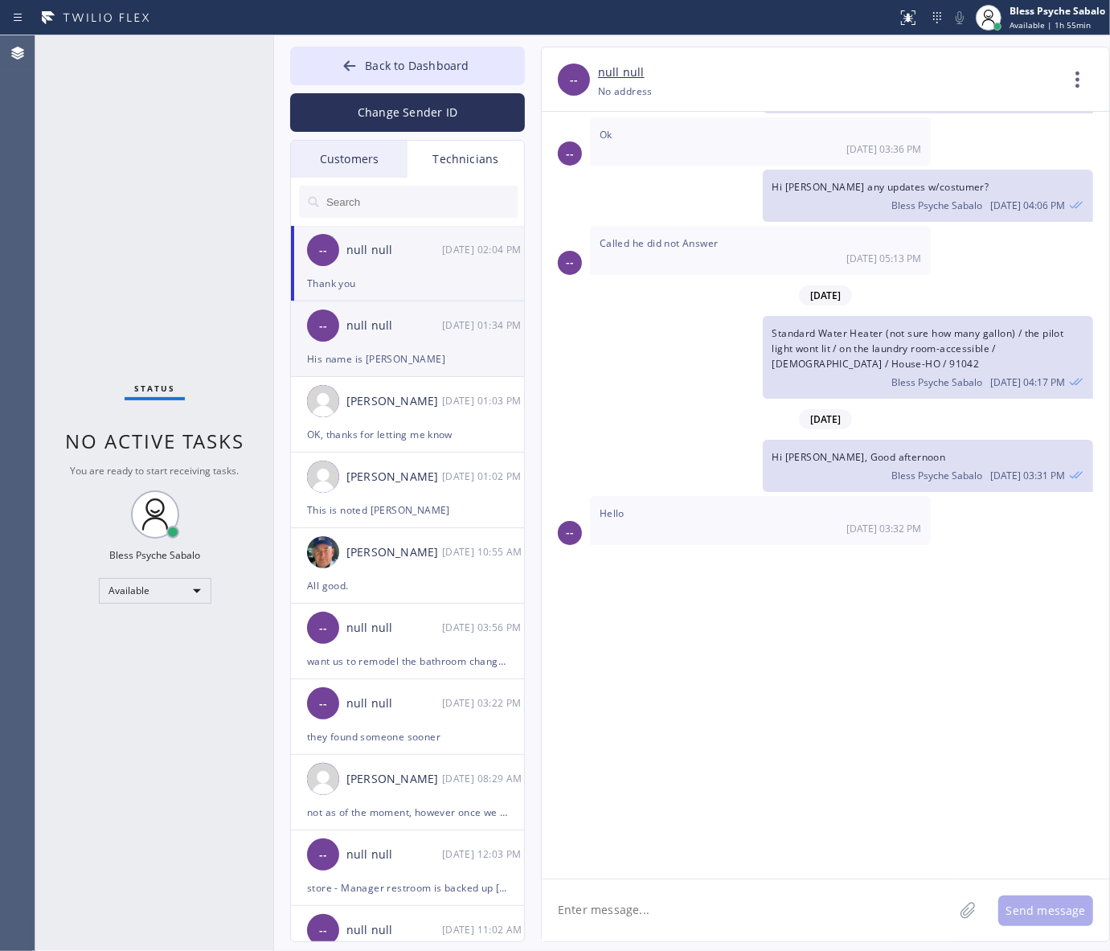
scroll to position [8686, 0]
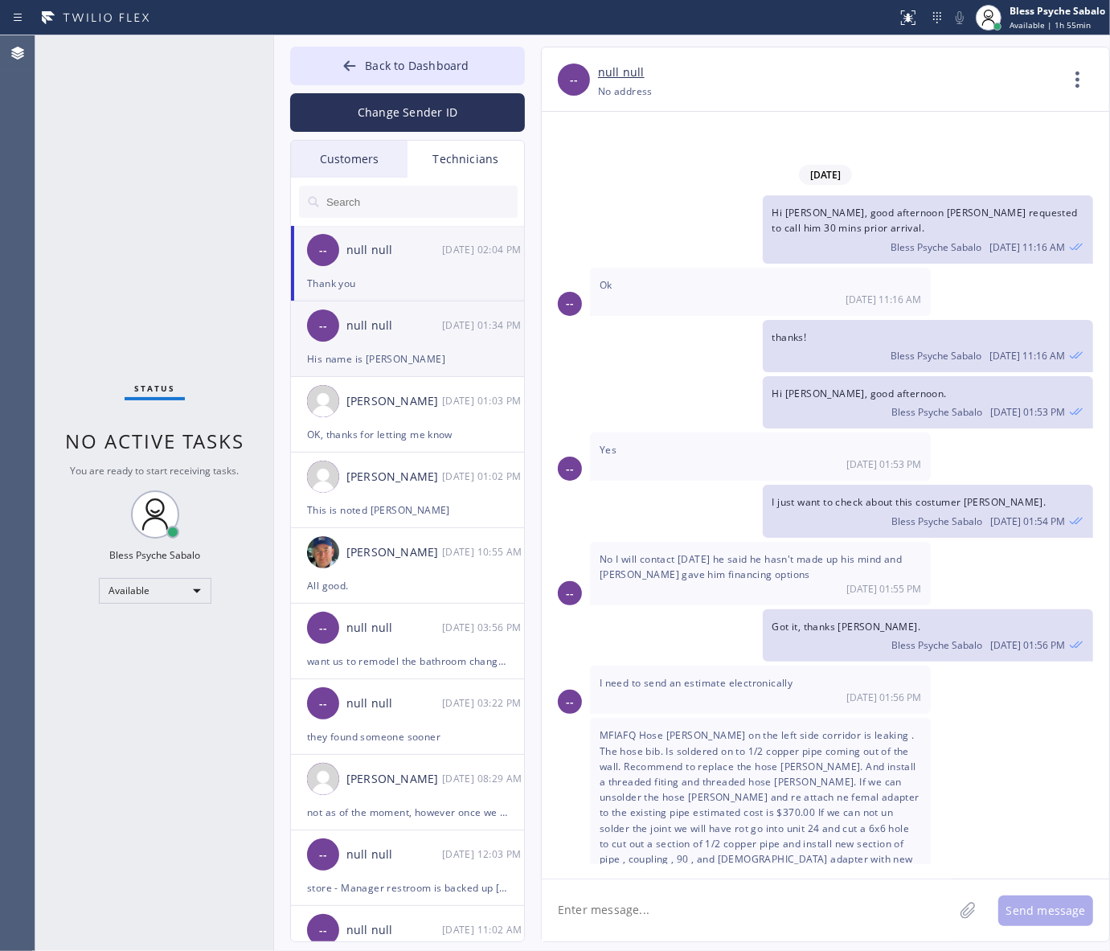
click at [425, 352] on div "His name is [PERSON_NAME]" at bounding box center [407, 359] width 201 height 18
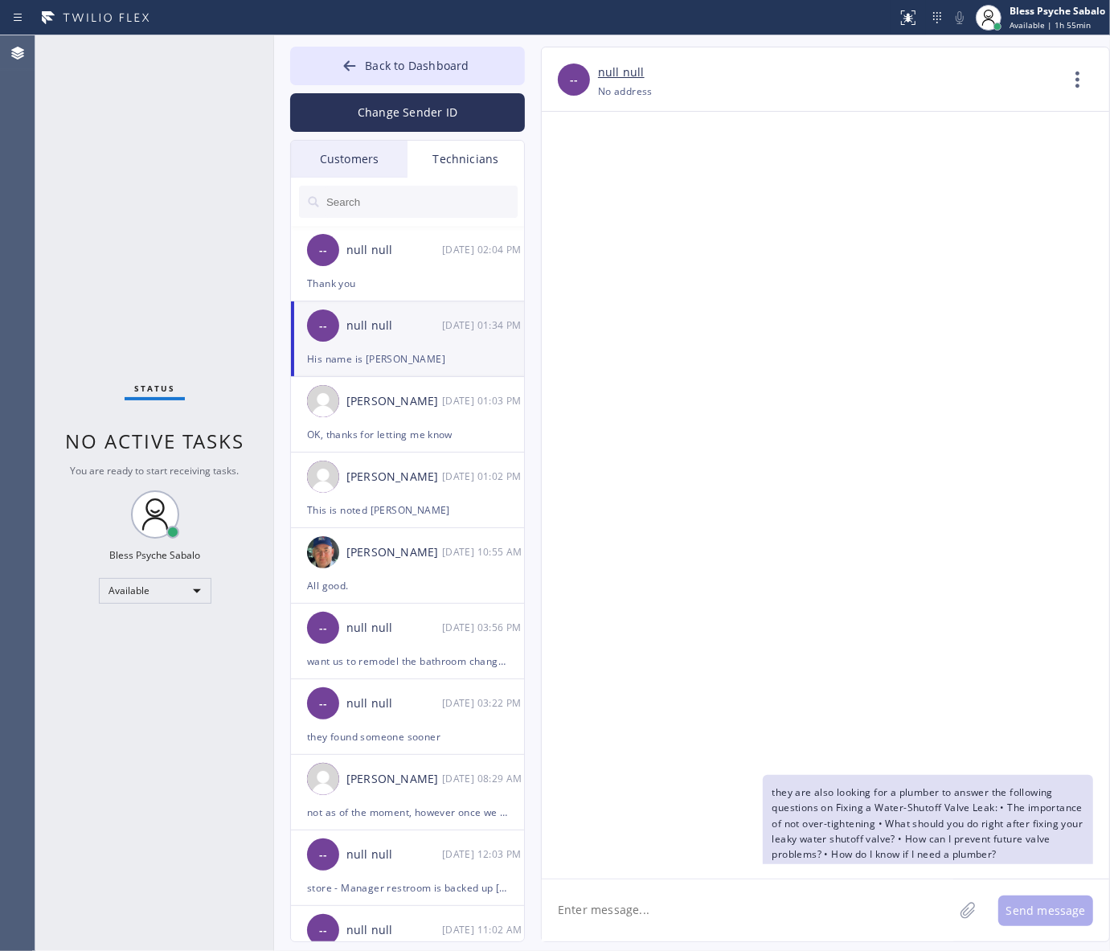
click at [472, 158] on div "Technicians" at bounding box center [466, 159] width 117 height 37
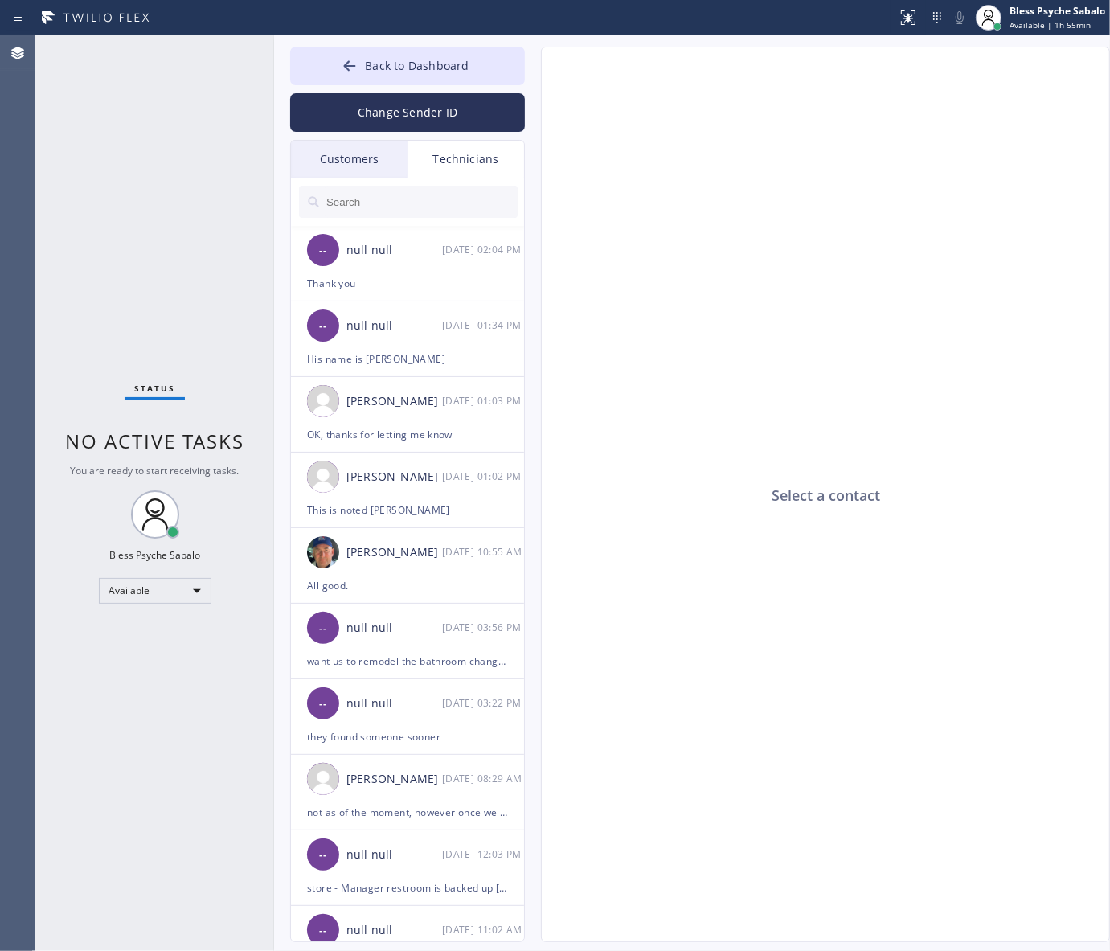
click at [332, 158] on div "Customers" at bounding box center [349, 159] width 117 height 37
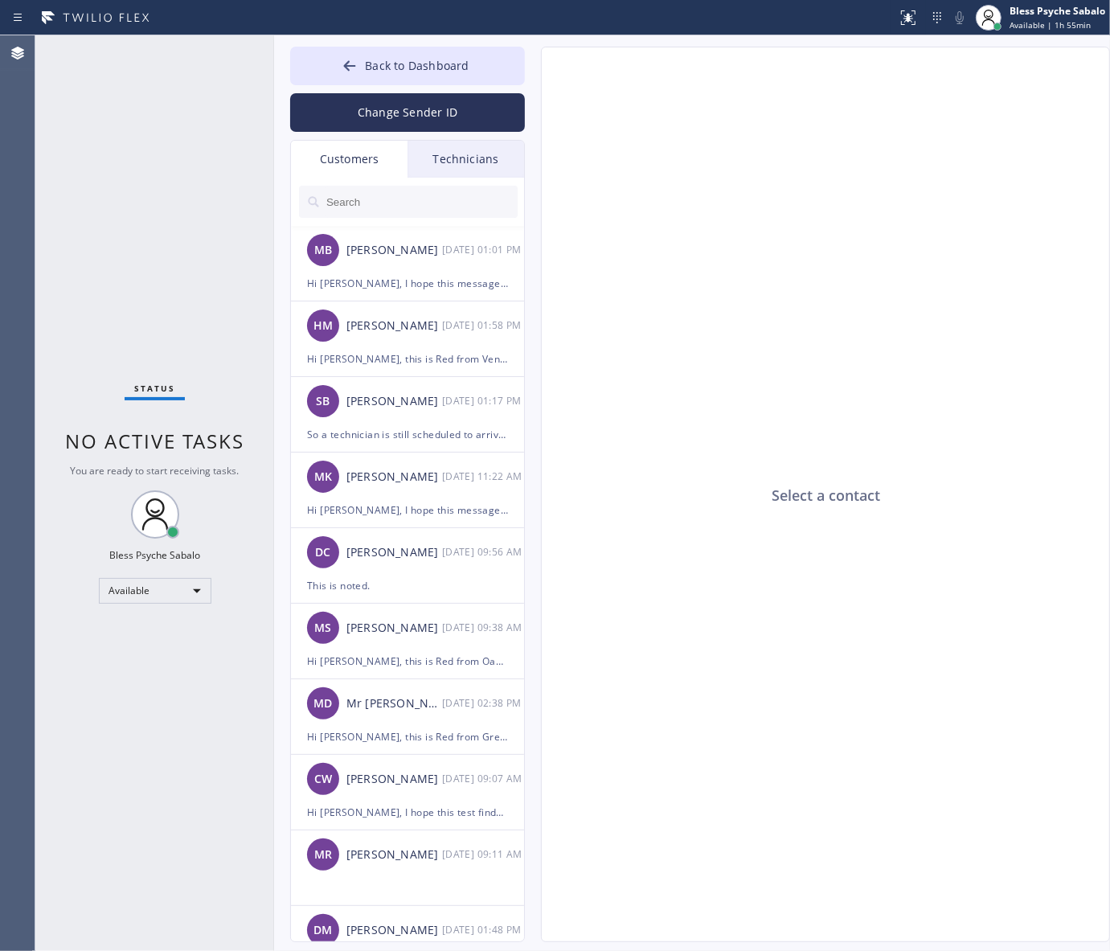
click at [451, 159] on div "Technicians" at bounding box center [466, 159] width 117 height 37
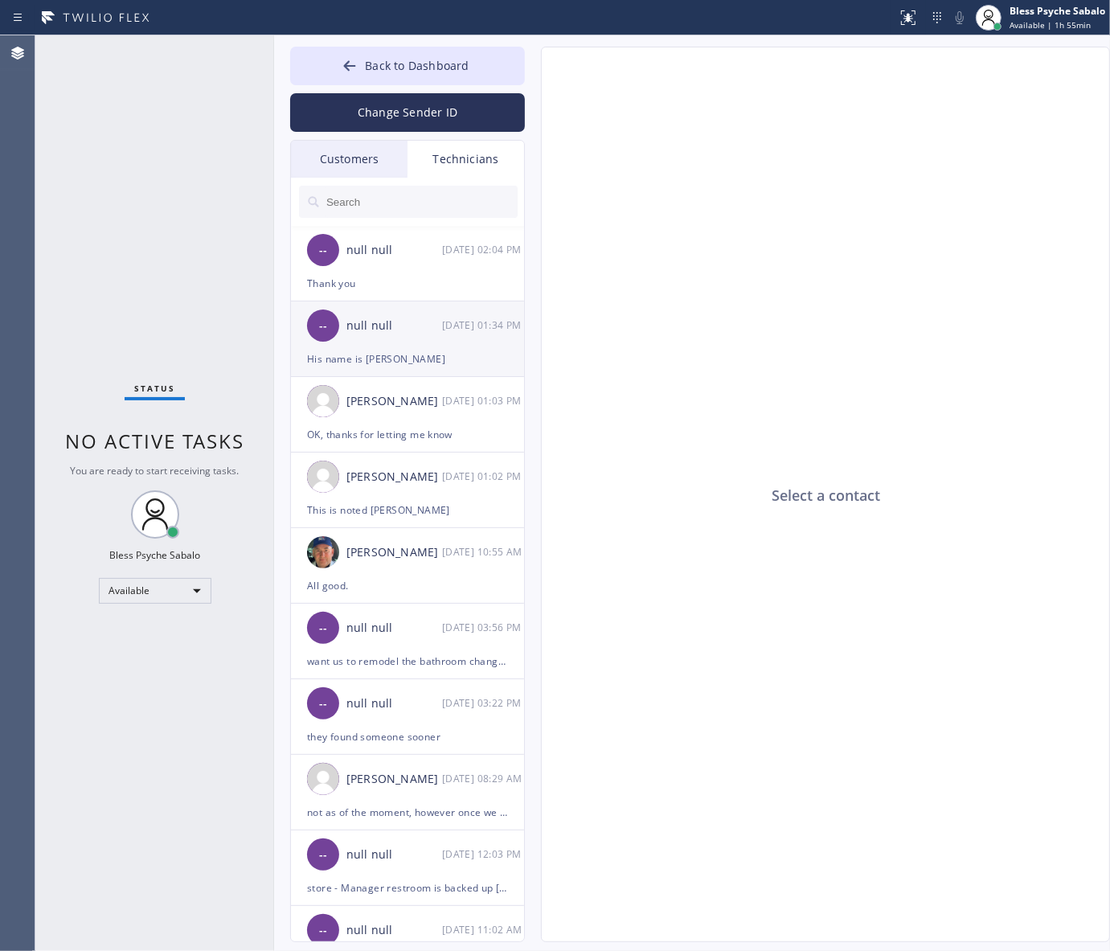
click at [432, 358] on div "His name is [PERSON_NAME]" at bounding box center [407, 359] width 201 height 18
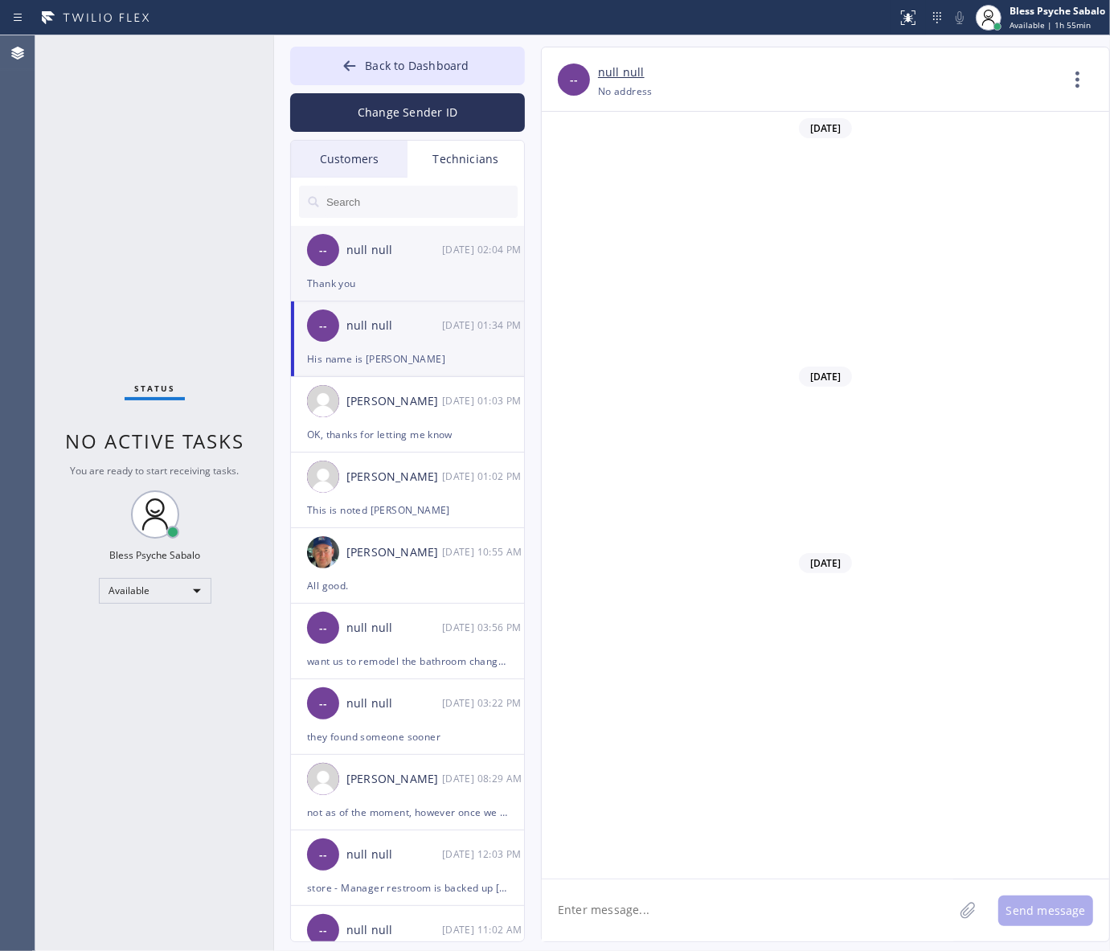
click at [444, 286] on div "Thank you" at bounding box center [407, 283] width 201 height 18
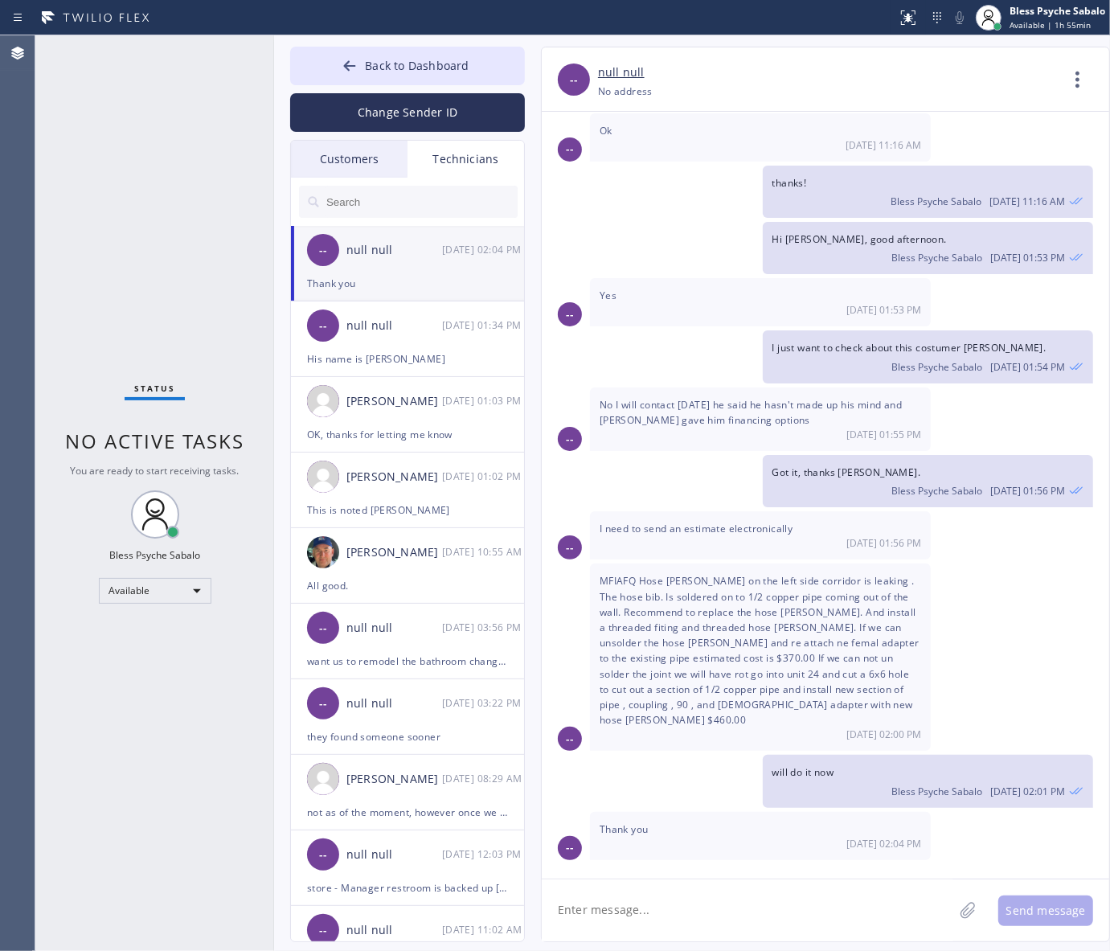
scroll to position [8686, 0]
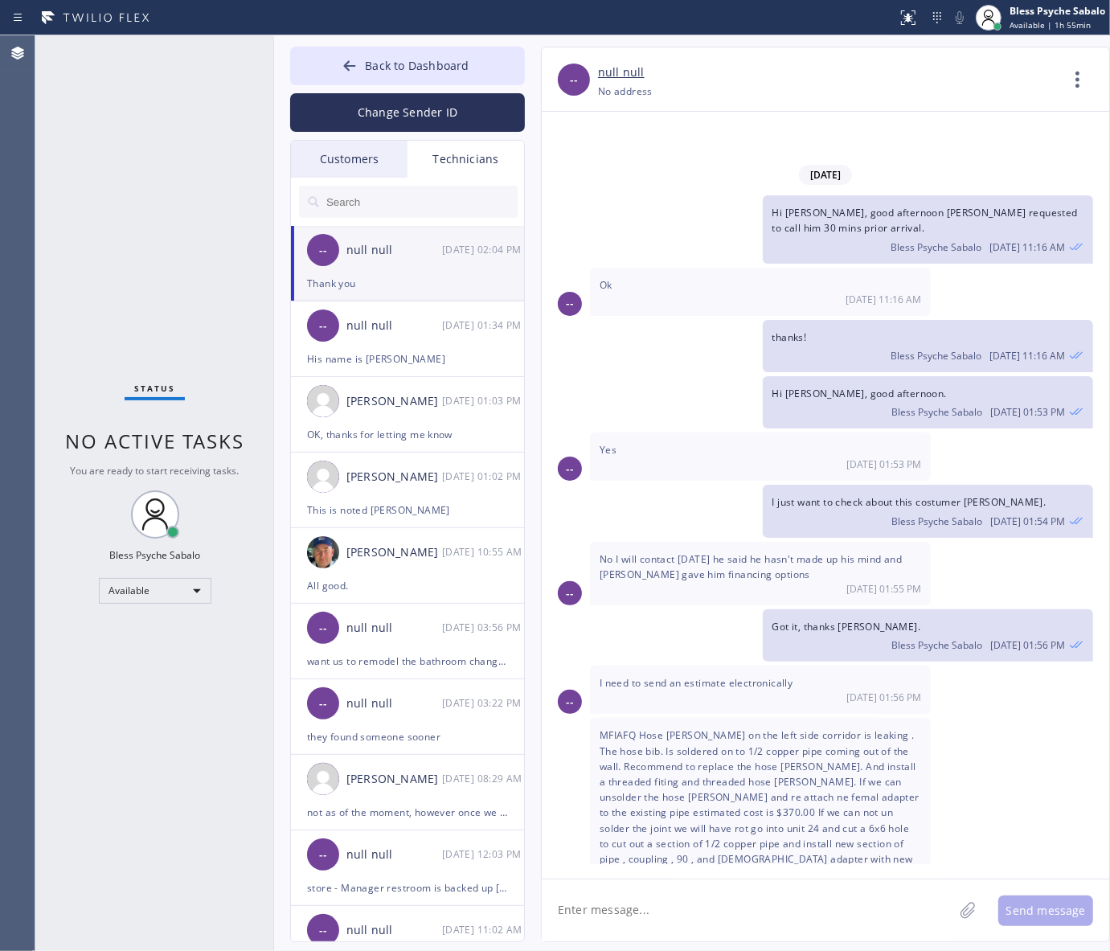
click at [737, 910] on textarea at bounding box center [748, 911] width 412 height 62
click at [781, 899] on textarea "btw [PERSON_NAME]" at bounding box center [762, 911] width 441 height 62
paste textarea "Drywall repair, patching, or painting."
type textarea "btw [PERSON_NAME], for this estimate does this include Drywall repair, patching…"
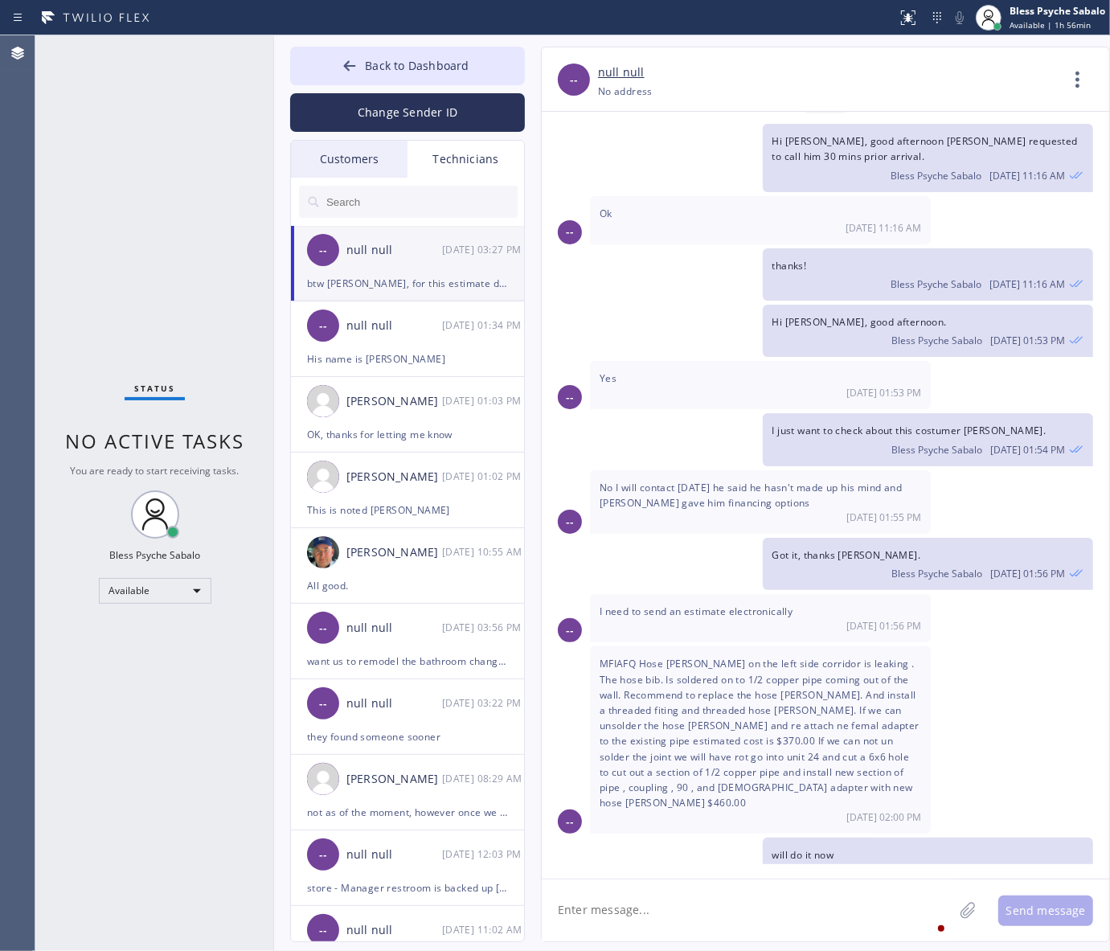
click at [800, 920] on div "[DATE] 02:04 PM" at bounding box center [761, 927] width 322 height 14
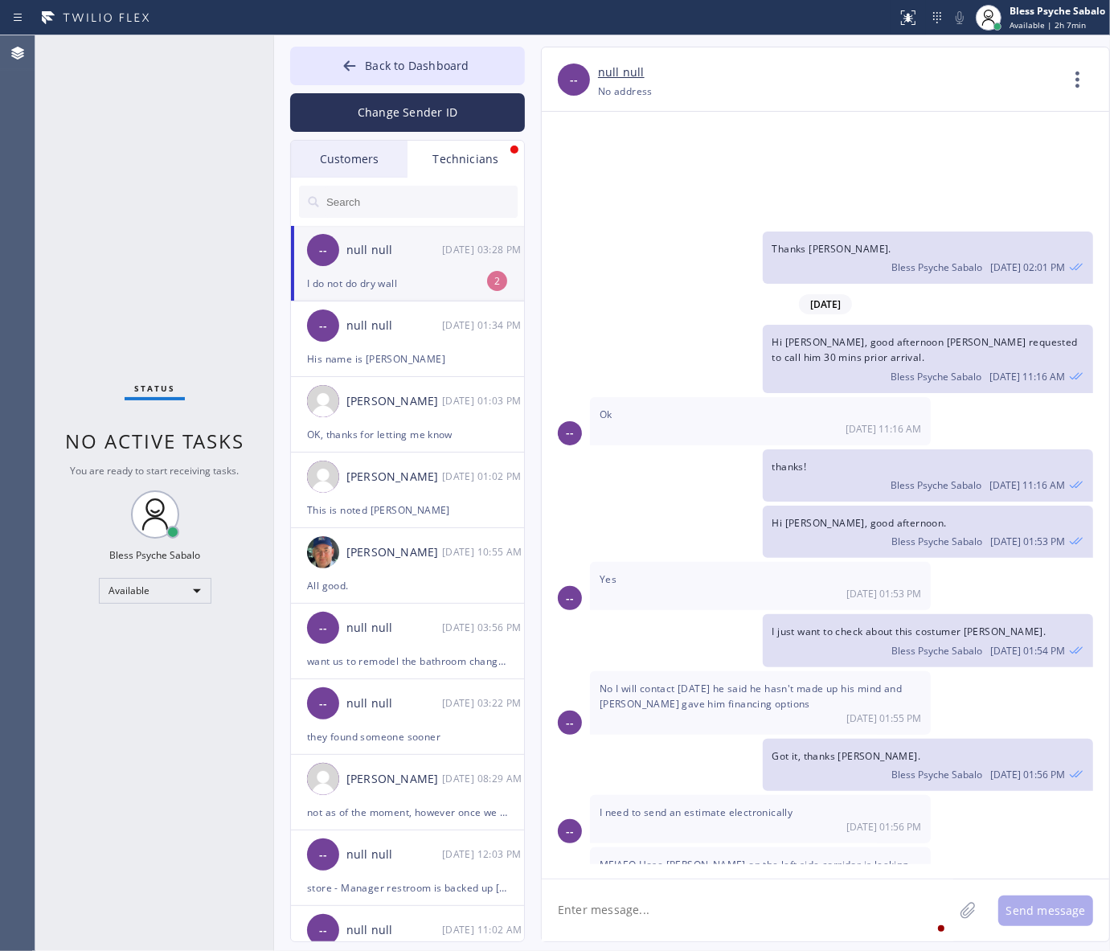
scroll to position [8861, 0]
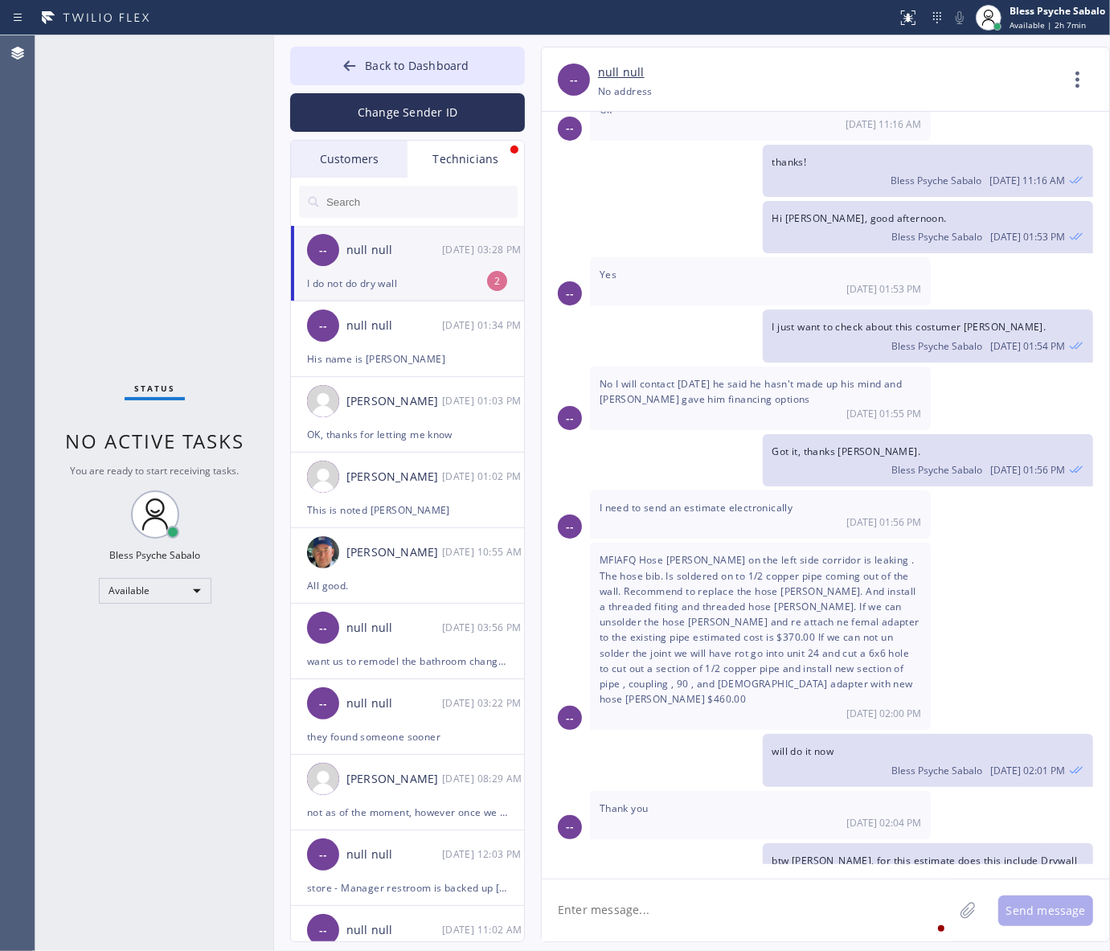
click at [770, 862] on div "[DATE] Hi [PERSON_NAME], My name is Red. One of the dispatchers here at 5 Star …" at bounding box center [826, 488] width 568 height 753
click at [745, 906] on textarea at bounding box center [748, 911] width 412 height 62
type textarea "I"
type textarea "I just added the estimate on Job file"
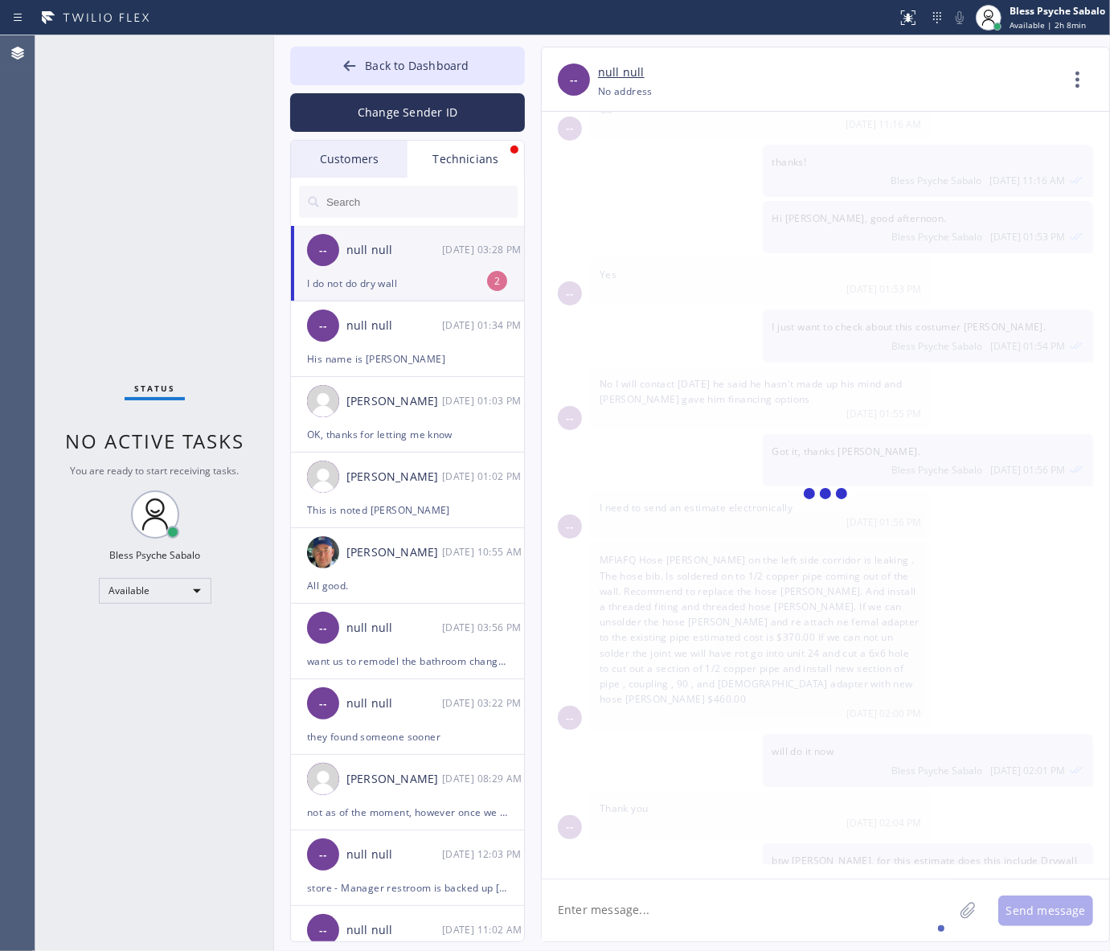
scroll to position [8917, 0]
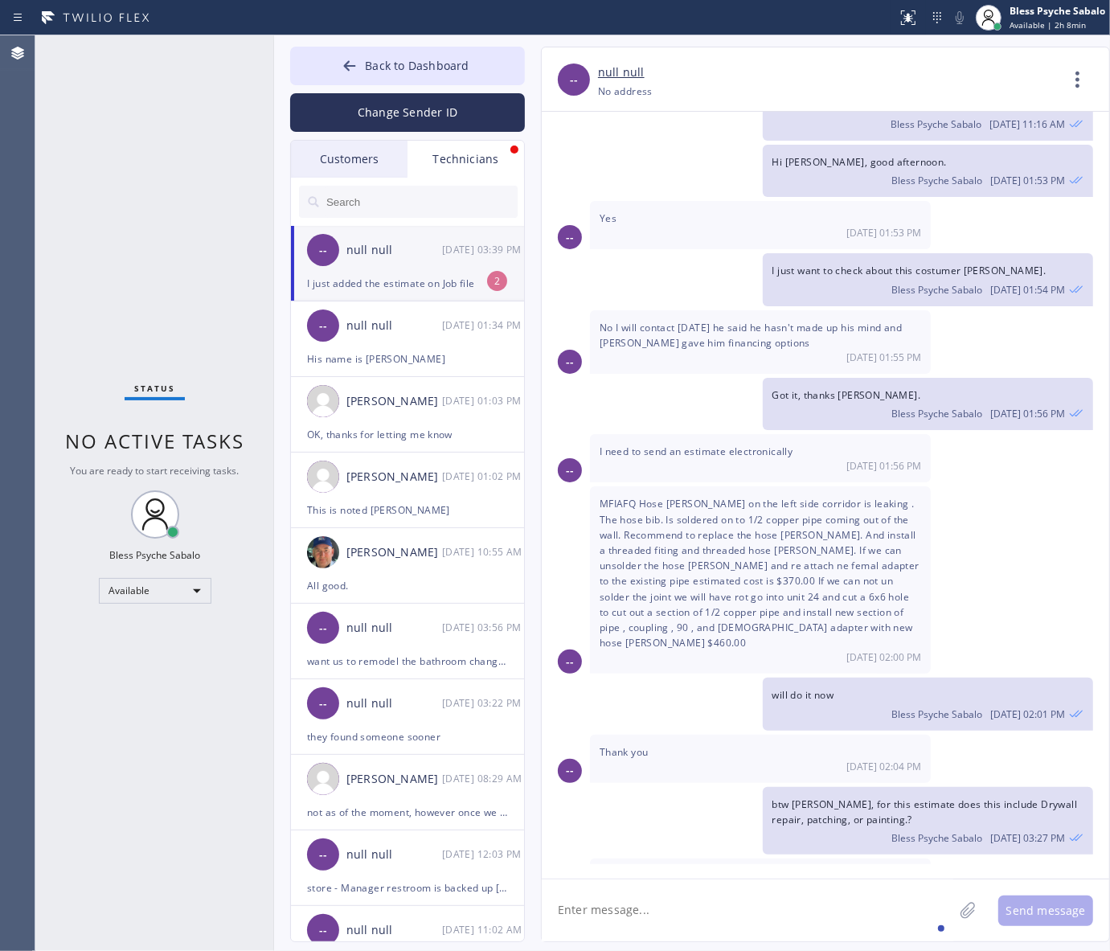
click at [167, 129] on div "Status No active tasks You are ready to start receiving tasks. Bless Psyche Sab…" at bounding box center [154, 493] width 239 height 916
click at [475, 183] on div at bounding box center [408, 202] width 235 height 48
click at [477, 155] on div "Technicians" at bounding box center [466, 159] width 117 height 37
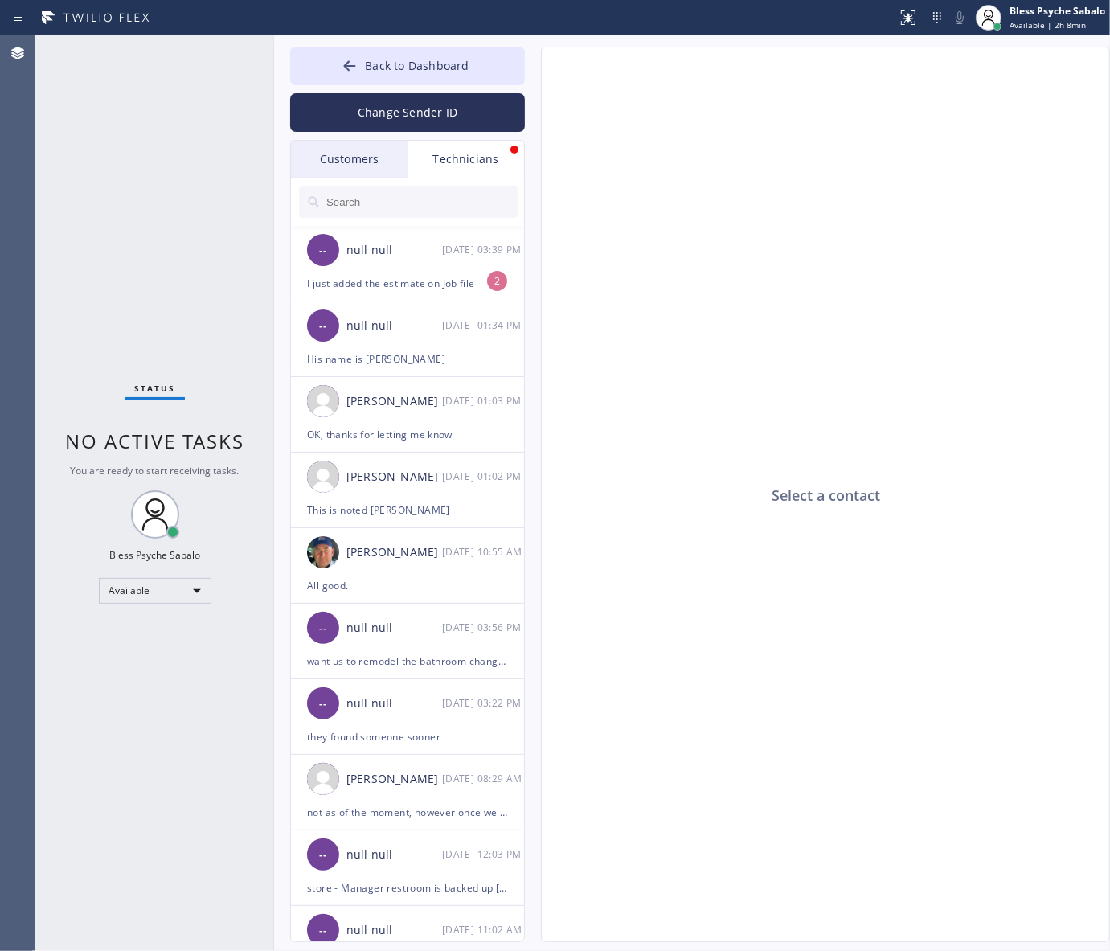
click at [330, 150] on div "Customers" at bounding box center [349, 159] width 117 height 37
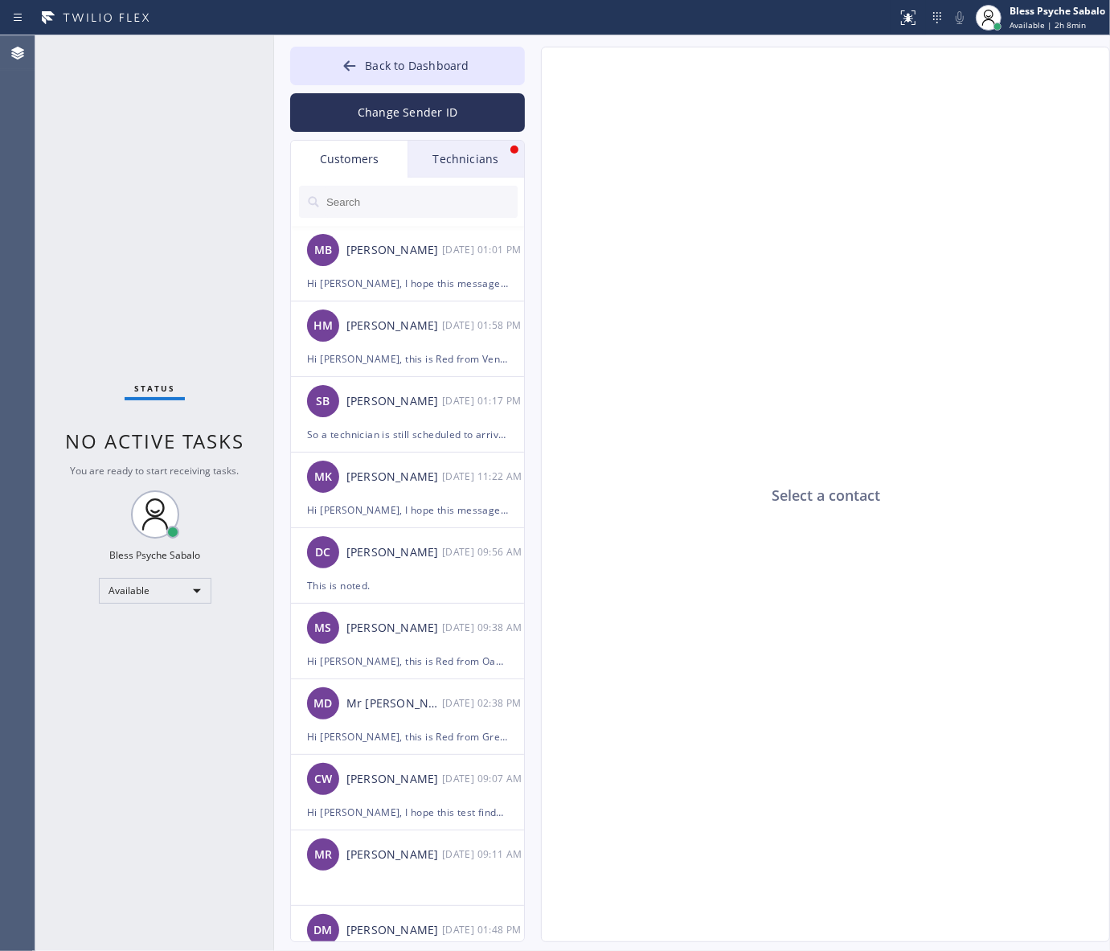
click at [428, 155] on div "Technicians" at bounding box center [466, 159] width 117 height 37
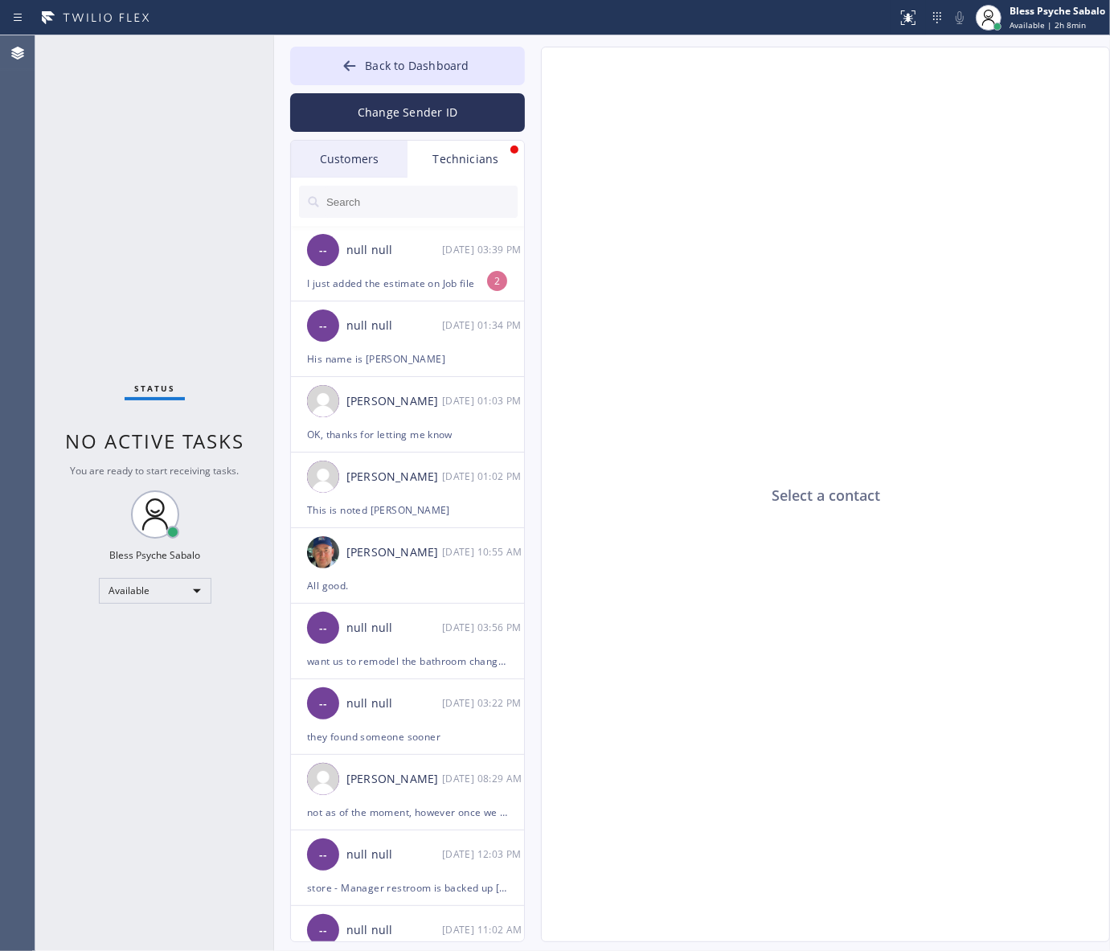
click at [587, 209] on div "Select a contact" at bounding box center [826, 495] width 569 height 896
click at [556, 291] on div "Select a contact" at bounding box center [826, 495] width 569 height 896
click at [462, 260] on div "-- null null [DATE] 03:39 PM" at bounding box center [408, 250] width 235 height 48
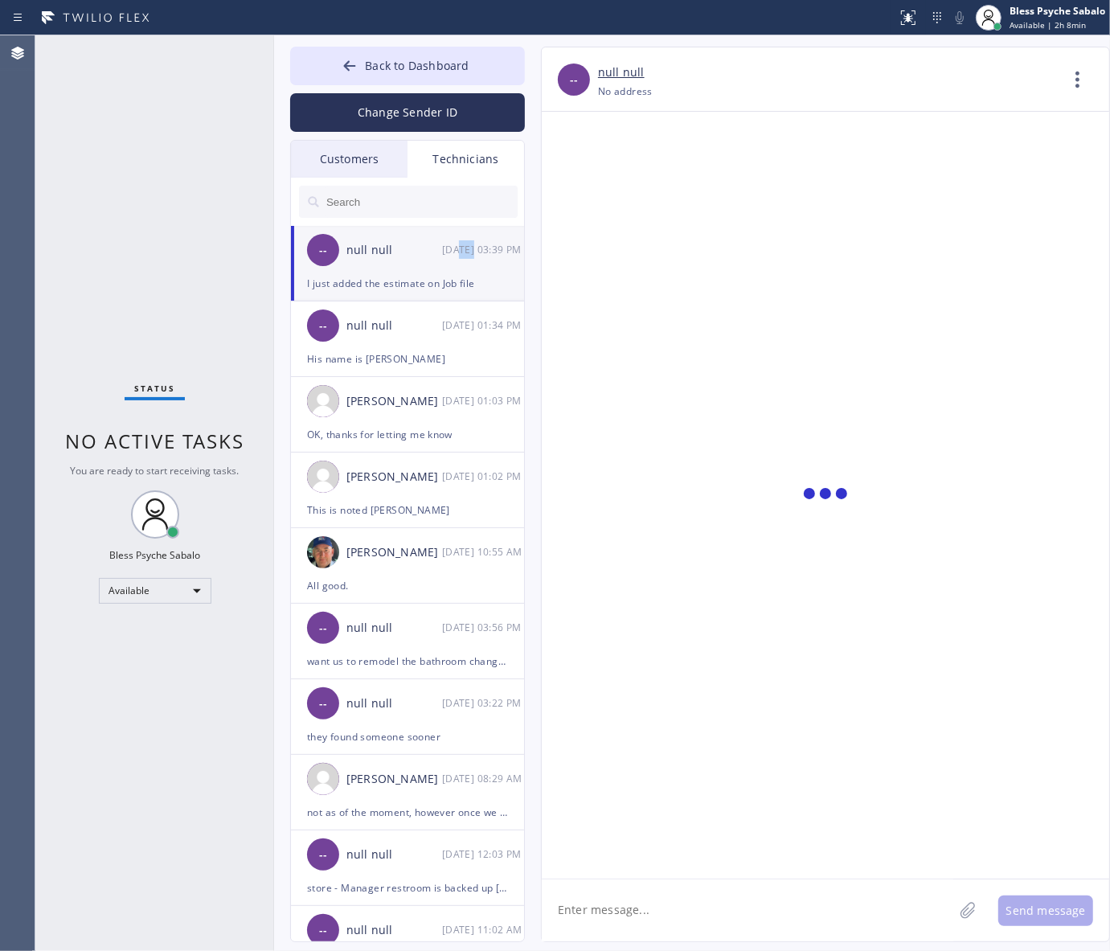
click at [462, 260] on div "-- null null [DATE] 03:39 PM" at bounding box center [408, 250] width 235 height 48
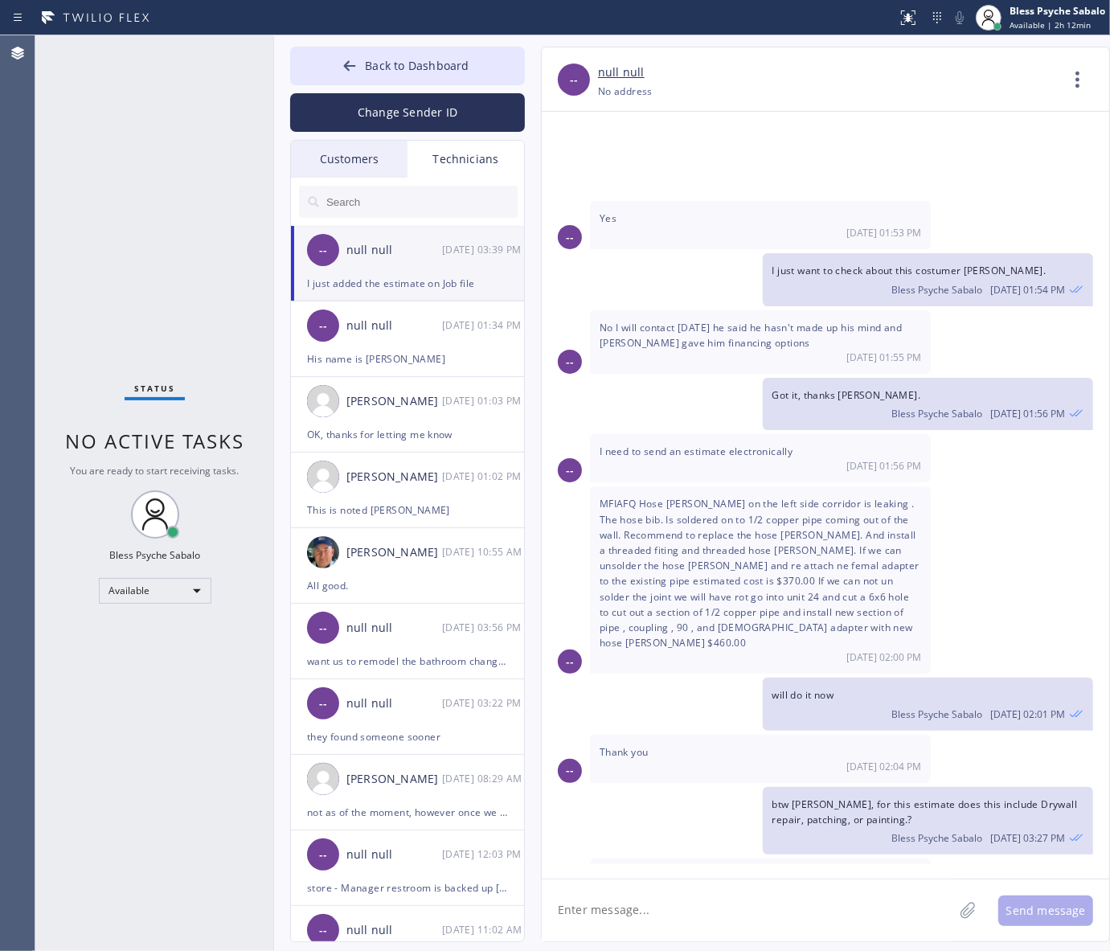
click at [757, 905] on textarea at bounding box center [748, 911] width 412 height 62
type textarea "u"
click at [564, 909] on textarea "and I have send the copy of his Estimate" at bounding box center [762, 911] width 441 height 62
click at [577, 867] on del "and" at bounding box center [584, 863] width 22 height 14
click at [622, 865] on div "sent a" at bounding box center [630, 864] width 42 height 26
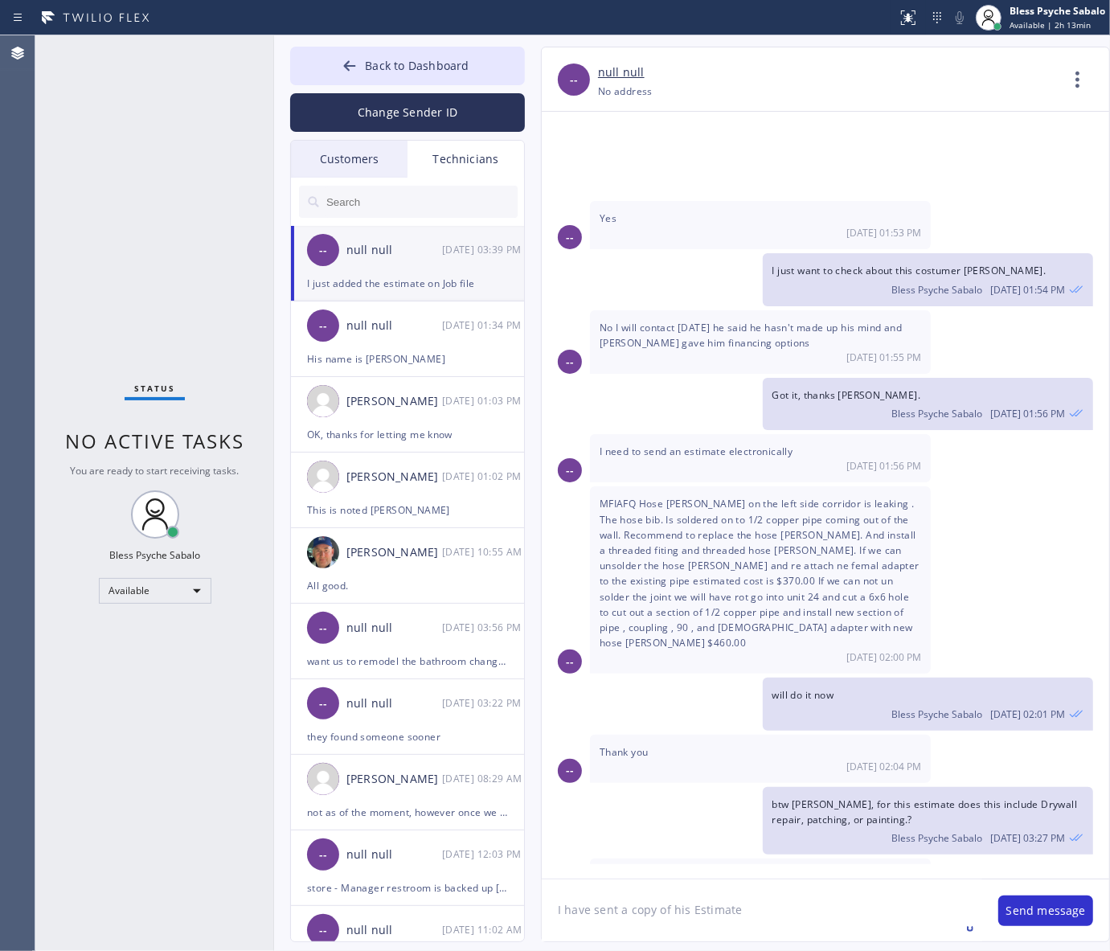
click at [802, 919] on textarea "I have sent a copy of his Estimate" at bounding box center [762, 911] width 441 height 62
click at [676, 915] on textarea "I have sent a copy of his Estimate" at bounding box center [762, 911] width 441 height 62
drag, startPoint x: 676, startPoint y: 915, endPoint x: 696, endPoint y: 913, distance: 19.4
click at [676, 914] on textarea "I have sent a copy of his Estimate" at bounding box center [762, 911] width 441 height 62
click at [737, 909] on textarea "I have sent a copy of Estimate" at bounding box center [762, 911] width 441 height 62
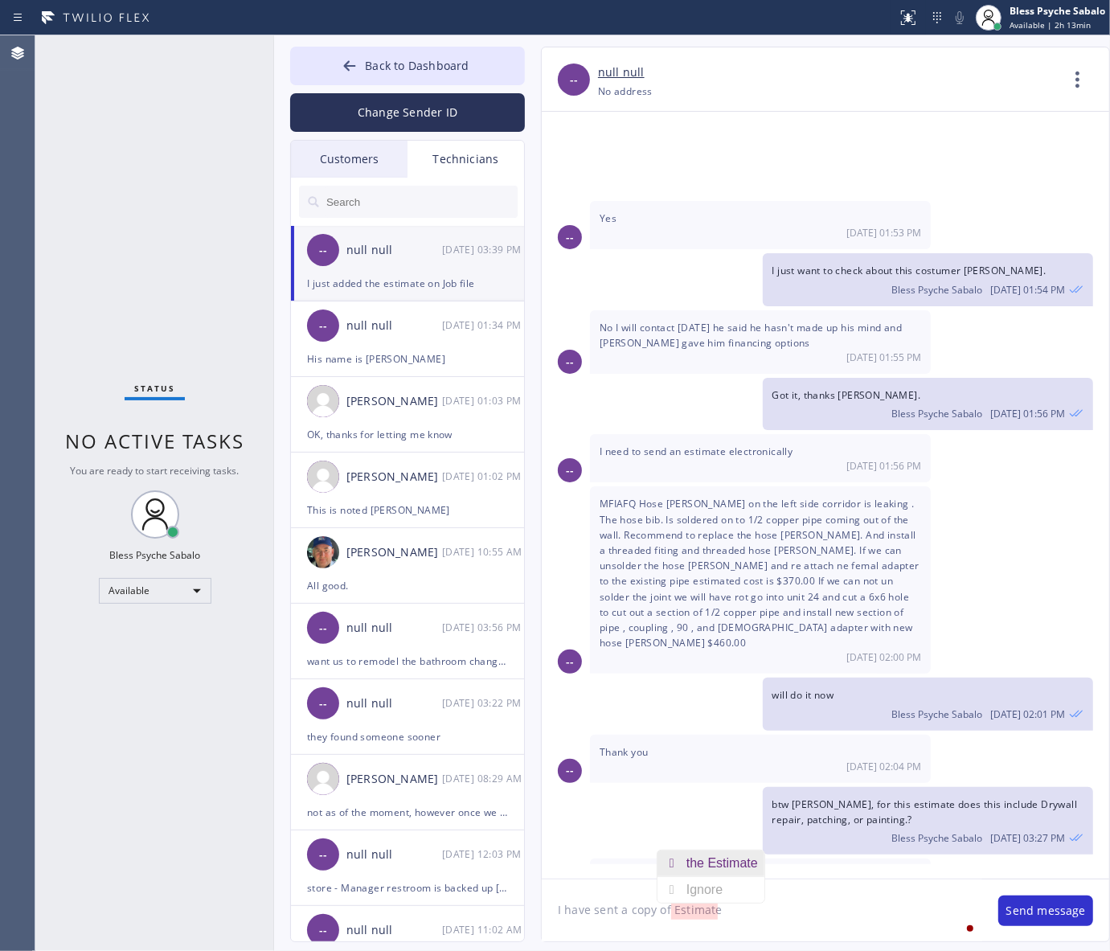
click at [725, 869] on div "the Estimate" at bounding box center [726, 864] width 78 height 26
click at [761, 918] on textarea "I have sent a copy of the Estimate" at bounding box center [762, 911] width 441 height 62
type textarea "I have sent a copy of the Estimate through his email address on file."
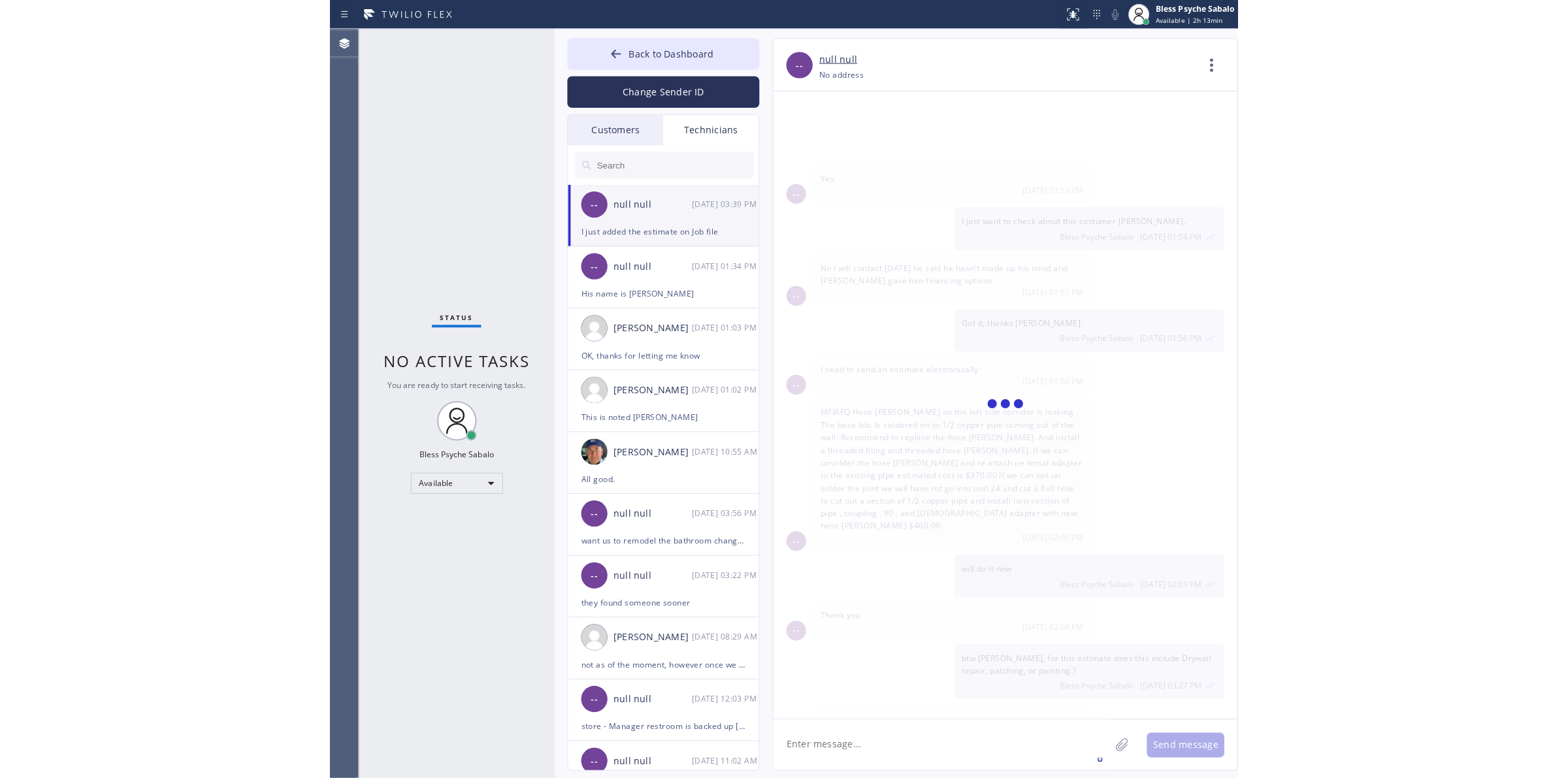
scroll to position [7299, 0]
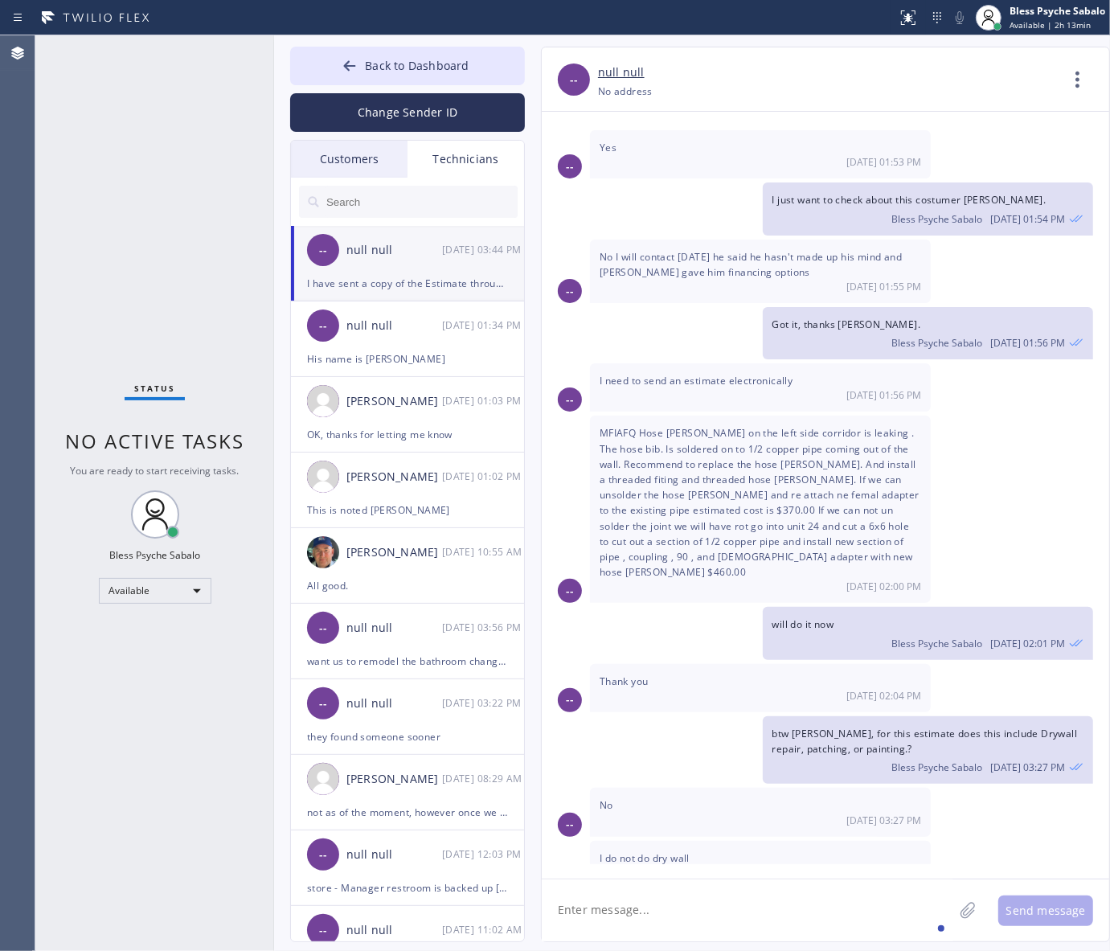
click at [798, 788] on div "No [DATE] 03:27 PM" at bounding box center [760, 812] width 341 height 48
drag, startPoint x: 364, startPoint y: 76, endPoint x: 298, endPoint y: 99, distance: 70.4
click at [364, 76] on button "Back to Dashboard" at bounding box center [407, 66] width 235 height 39
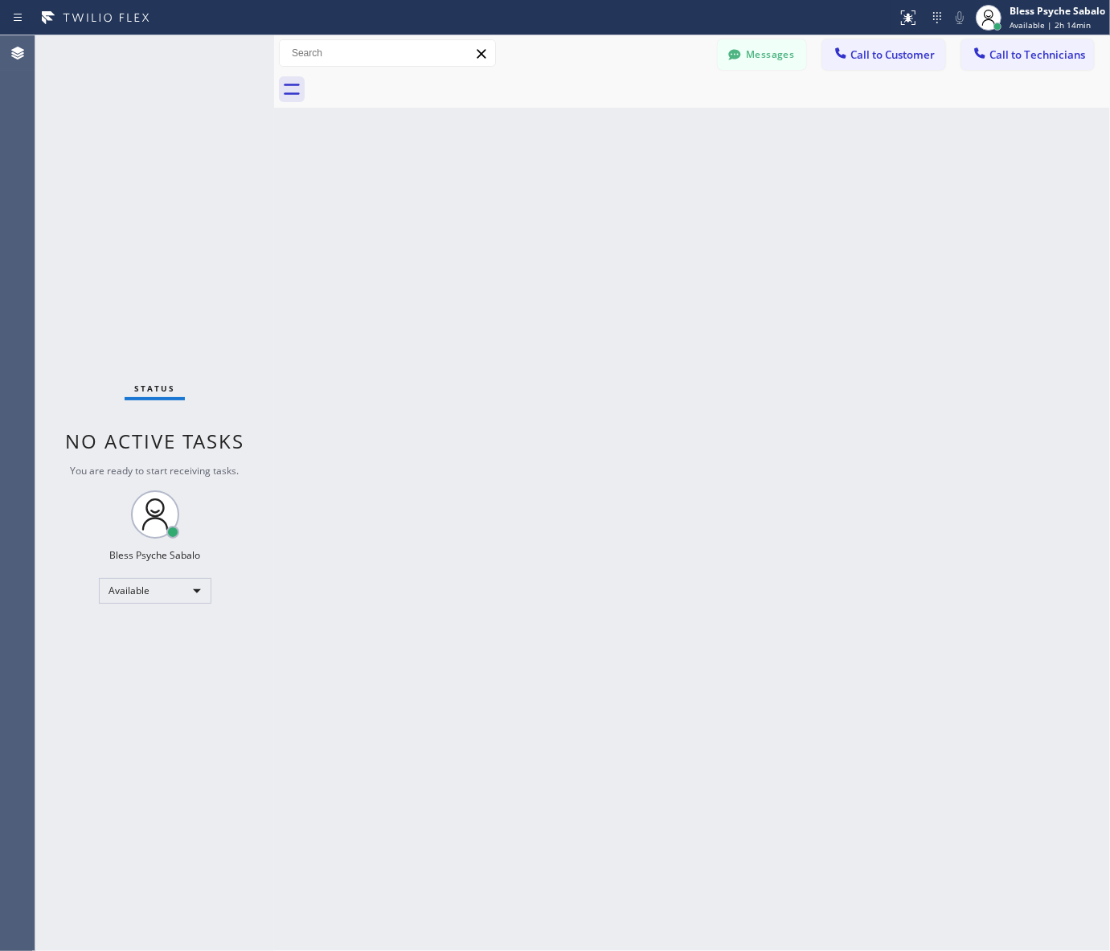
click at [207, 153] on div "Status No active tasks You are ready to start receiving tasks. Bless Psyche Sab…" at bounding box center [154, 493] width 239 height 916
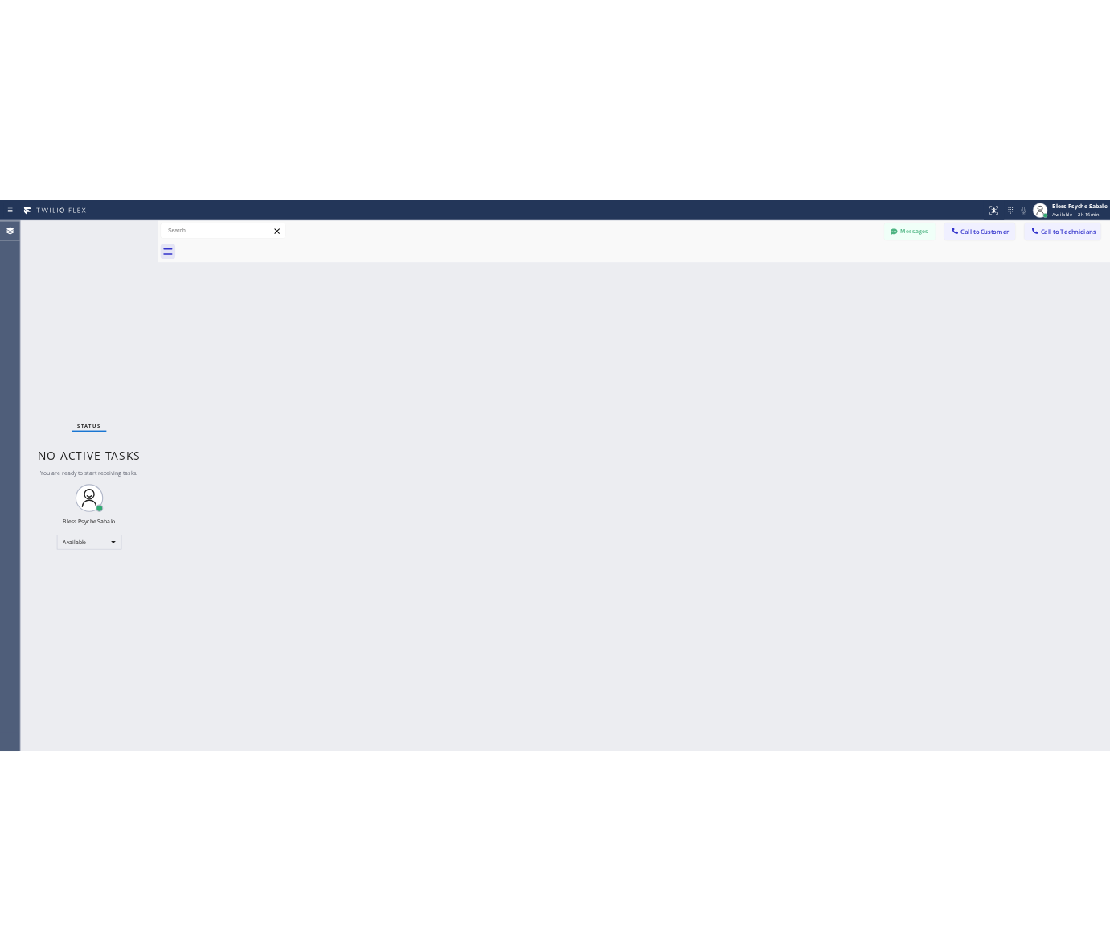
scroll to position [7963, 0]
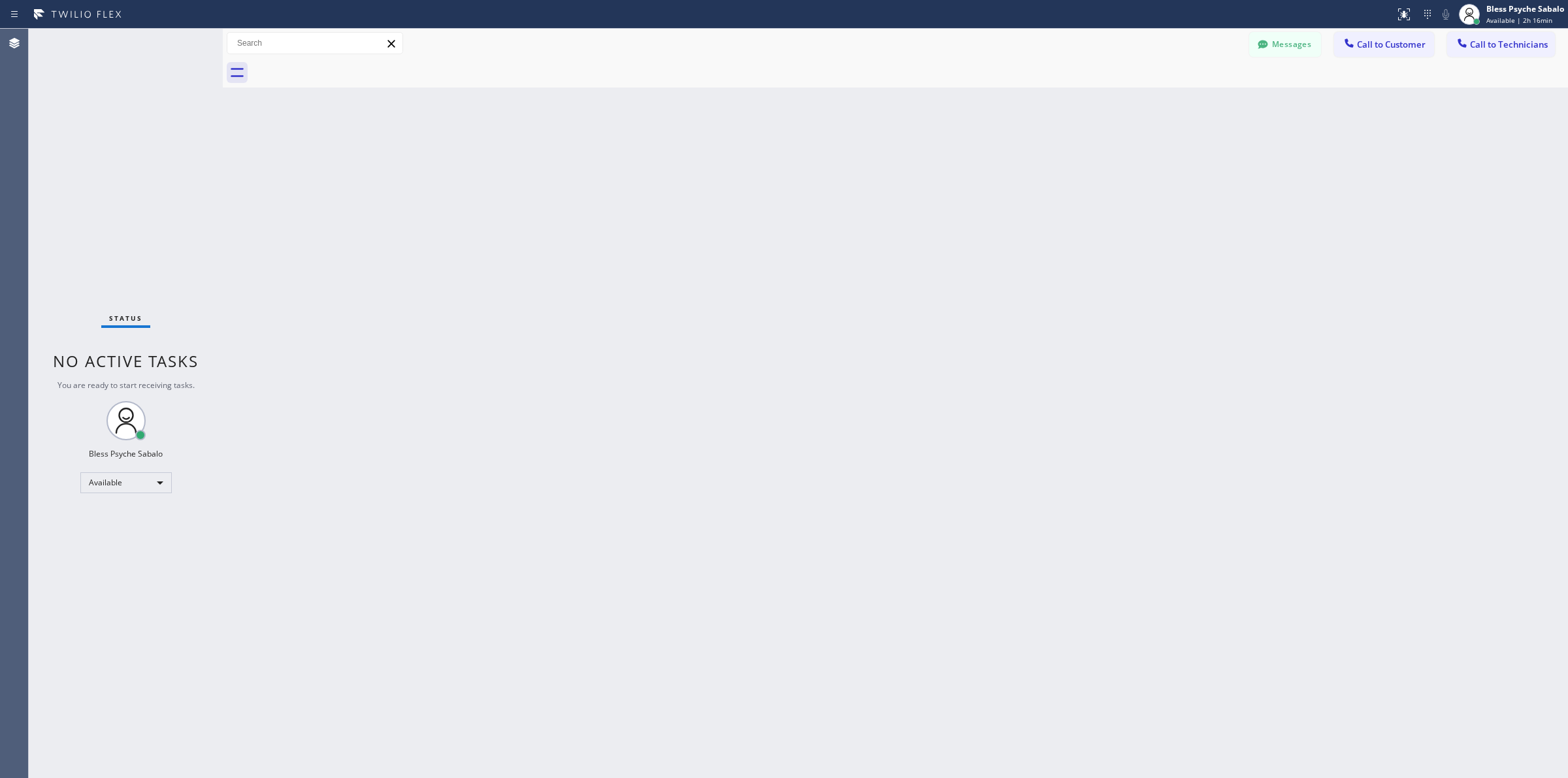
click at [622, 152] on div "Back to Dashboard Change Sender ID Customers Technicians MB [PERSON_NAME] [DATE…" at bounding box center [895, 403] width 1345 height 749
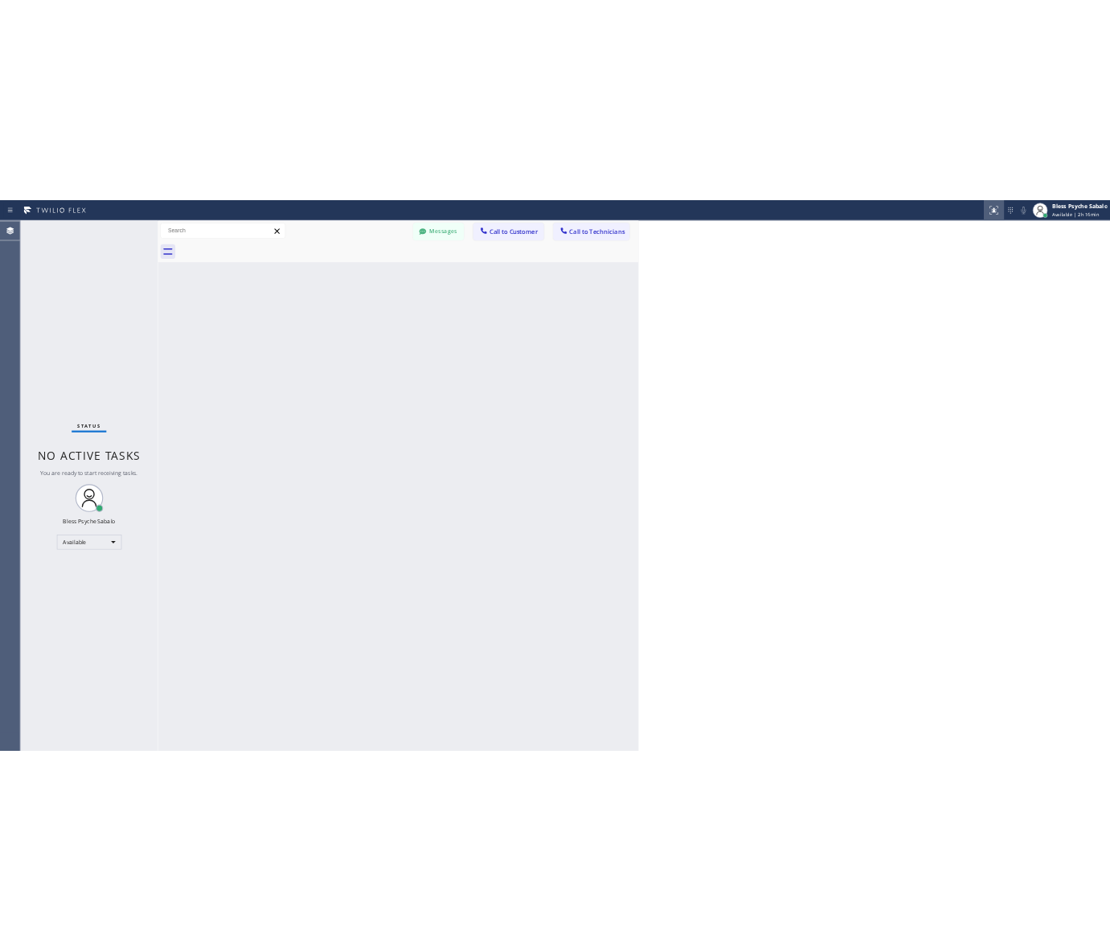
scroll to position [8988, 0]
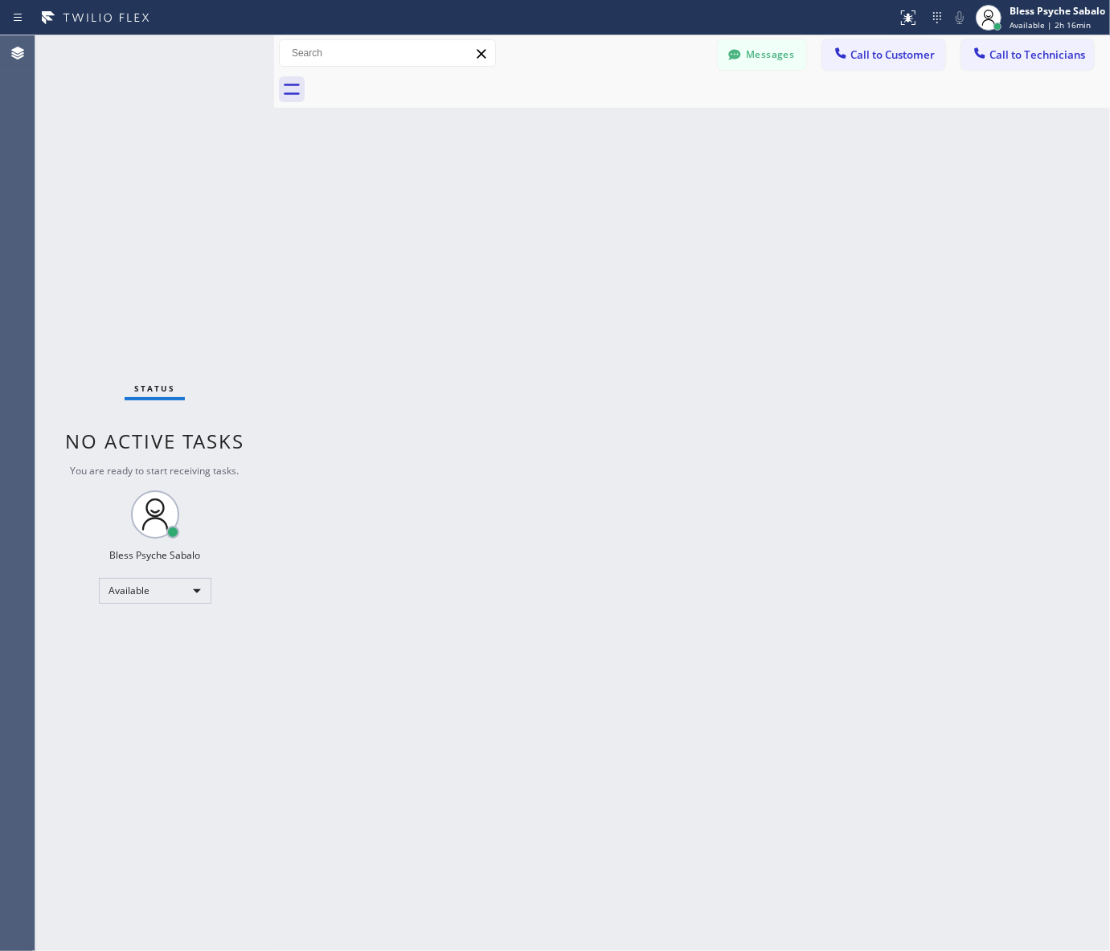
click at [720, 450] on div "Back to Dashboard Change Sender ID Customers Technicians MB [PERSON_NAME] [DATE…" at bounding box center [692, 493] width 836 height 916
click at [459, 343] on div "Back to Dashboard Change Sender ID Customers Technicians MB [PERSON_NAME] [DATE…" at bounding box center [692, 493] width 836 height 916
click at [776, 50] on button "Messages" at bounding box center [762, 54] width 88 height 31
click at [757, 307] on div "Got it, thanks [PERSON_NAME]. Bless Psyche Sabalo [DATE] 01:56 PM" at bounding box center [818, 333] width 552 height 52
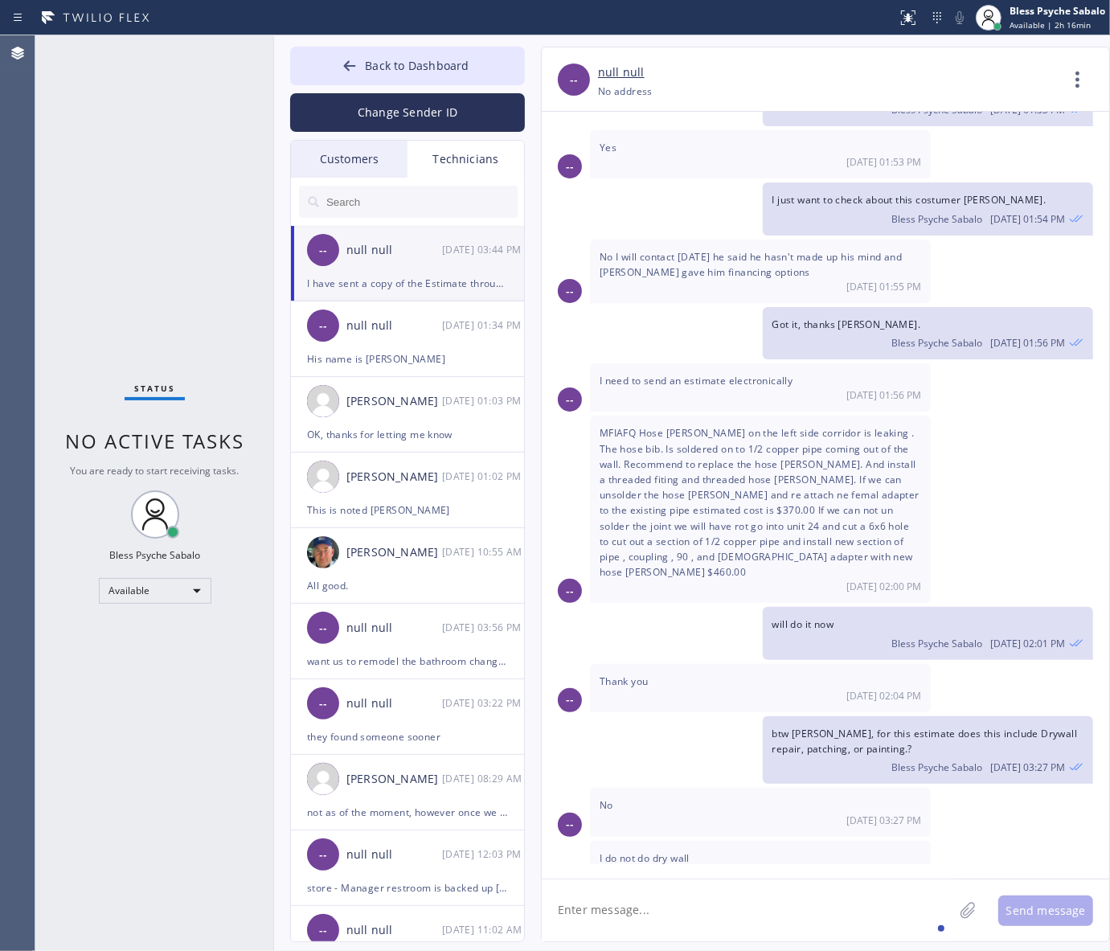
click at [737, 54] on div "-- null null [PHONE_NUMBER] Choose phone number [PHONE_NUMBER] No address Conta…" at bounding box center [826, 79] width 568 height 64
click at [431, 207] on input "text" at bounding box center [421, 202] width 193 height 32
click at [477, 162] on div "Technicians" at bounding box center [466, 159] width 117 height 37
click at [458, 202] on input "text" at bounding box center [421, 202] width 193 height 32
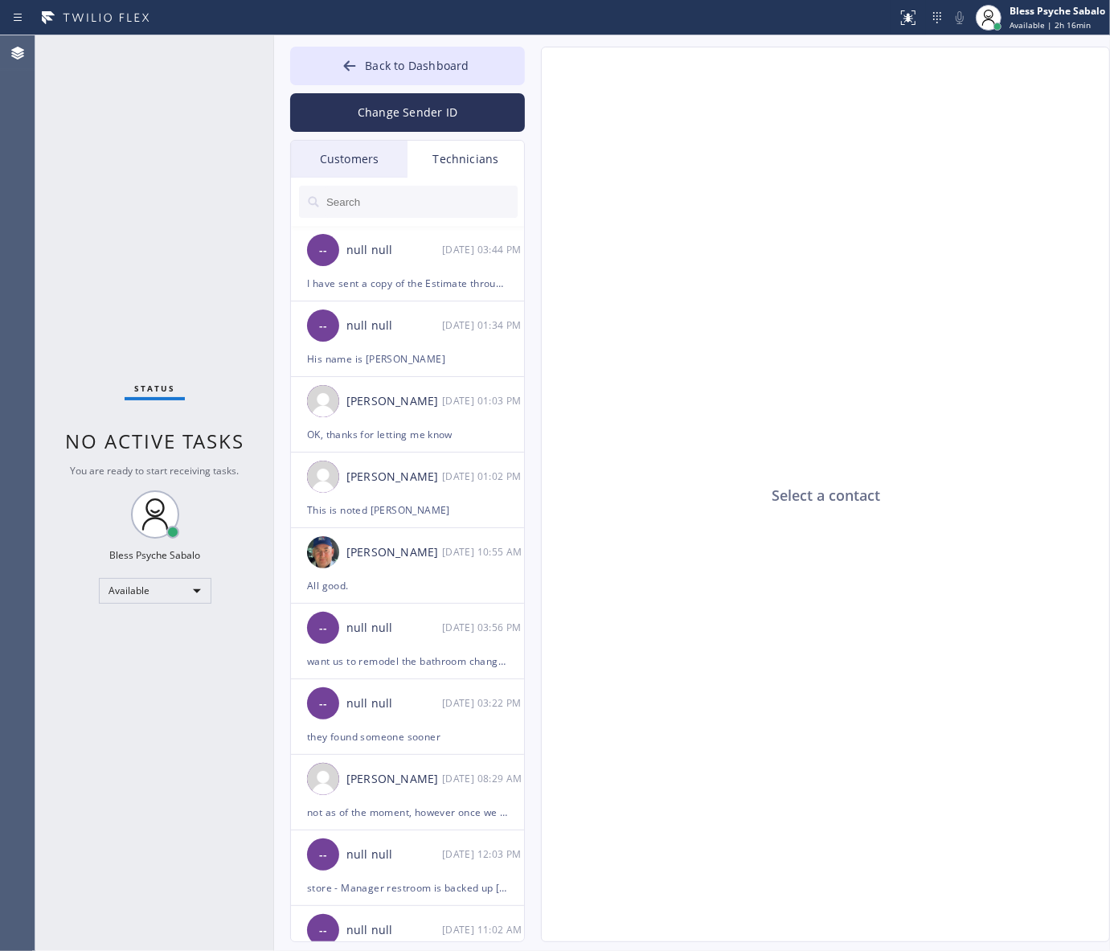
click at [458, 194] on input "text" at bounding box center [421, 202] width 193 height 32
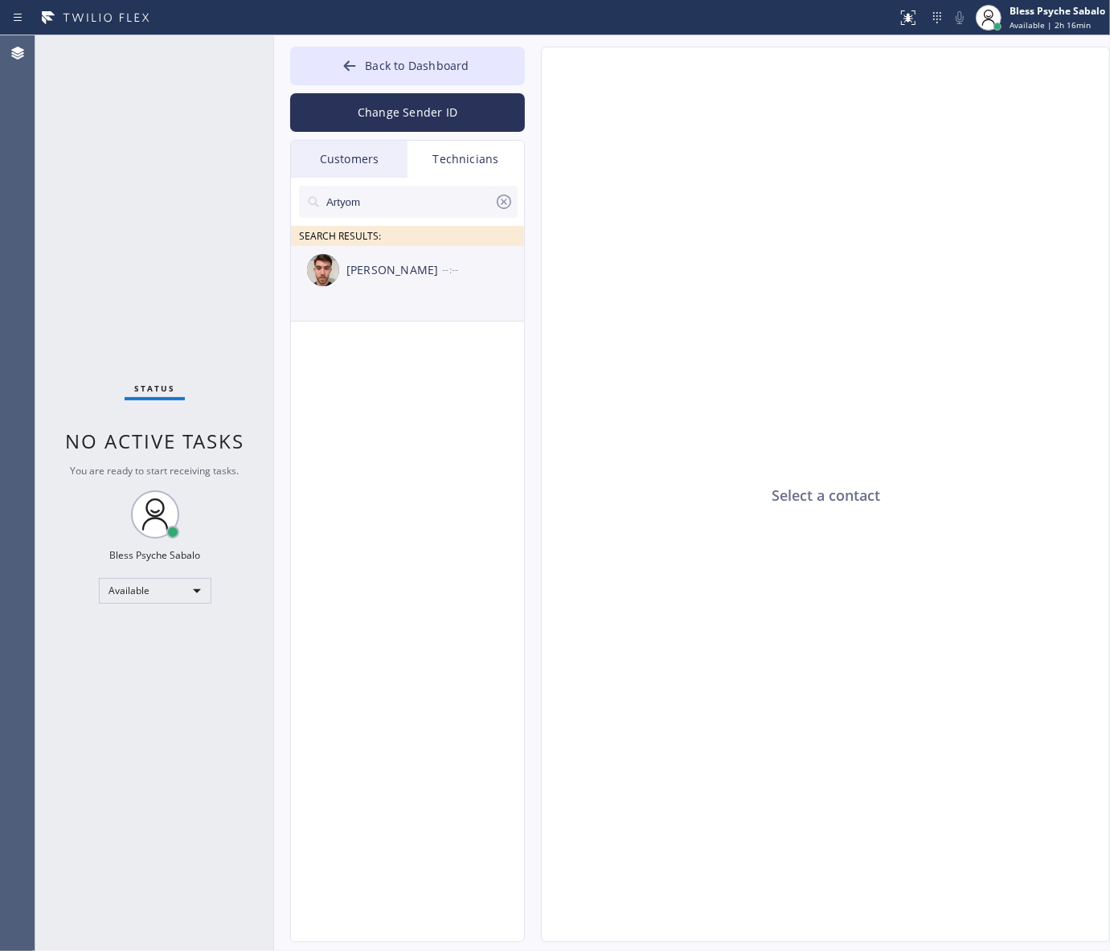
type input "Artyom"
click at [470, 295] on li "[PERSON_NAME] --:--" at bounding box center [408, 284] width 235 height 76
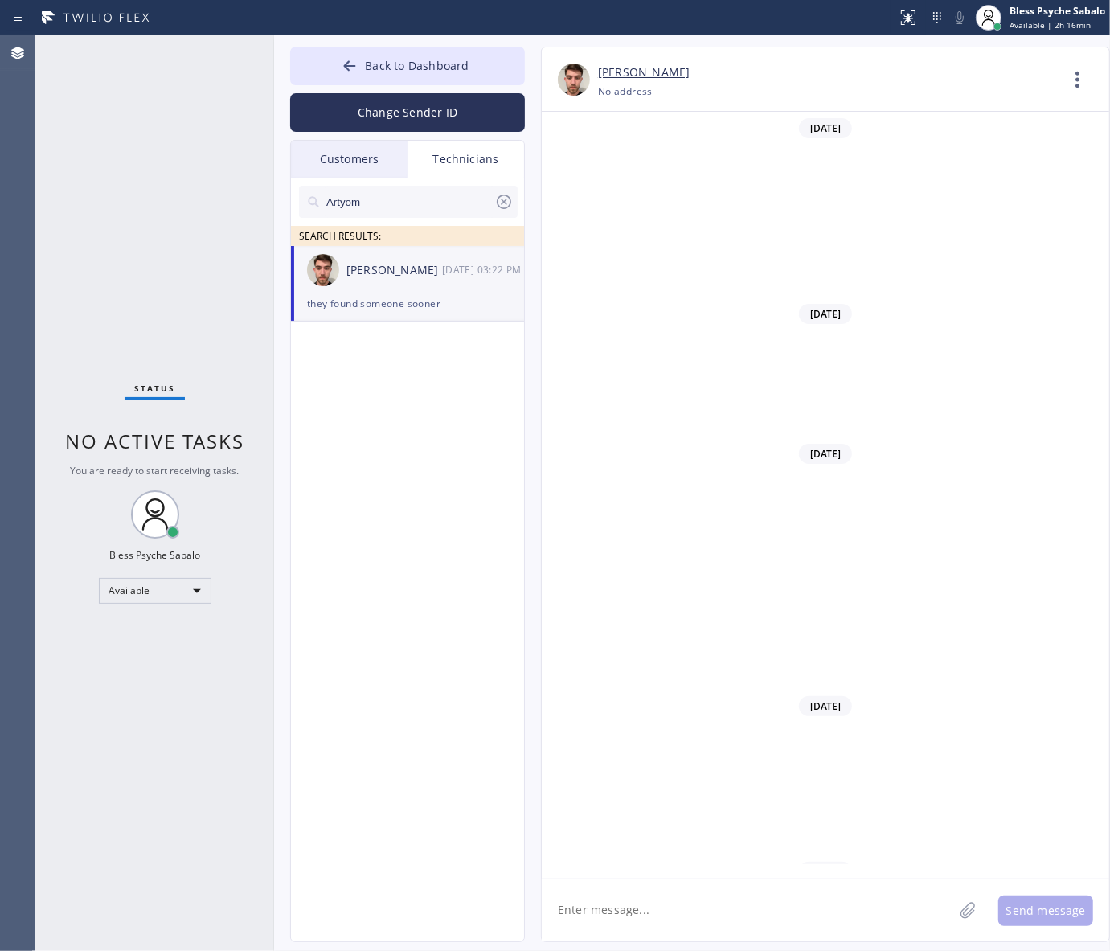
click at [383, 292] on div "[PERSON_NAME] [DATE] 03:22 PM" at bounding box center [408, 270] width 235 height 48
click at [304, 275] on div "[PERSON_NAME] [DATE] 03:22 PM" at bounding box center [408, 270] width 235 height 48
click at [334, 276] on img at bounding box center [323, 270] width 32 height 32
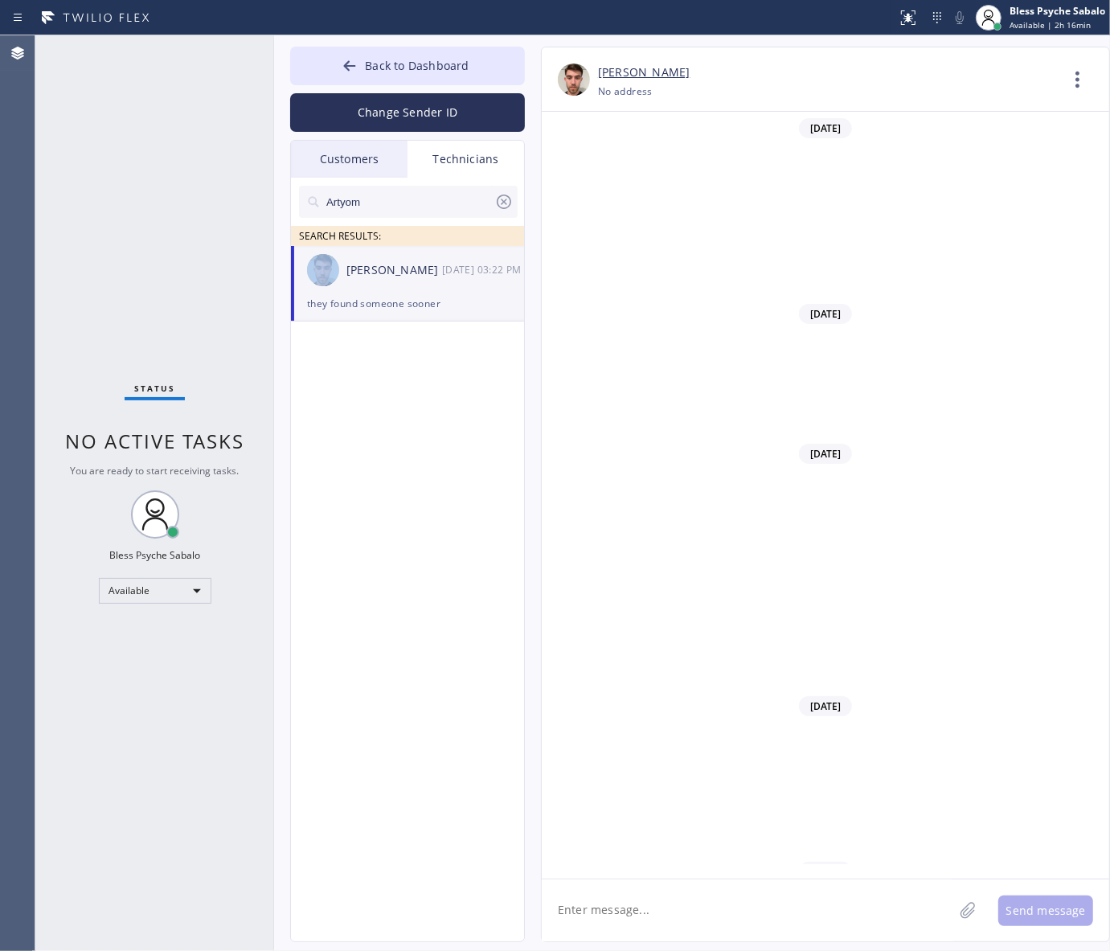
scroll to position [4738, 0]
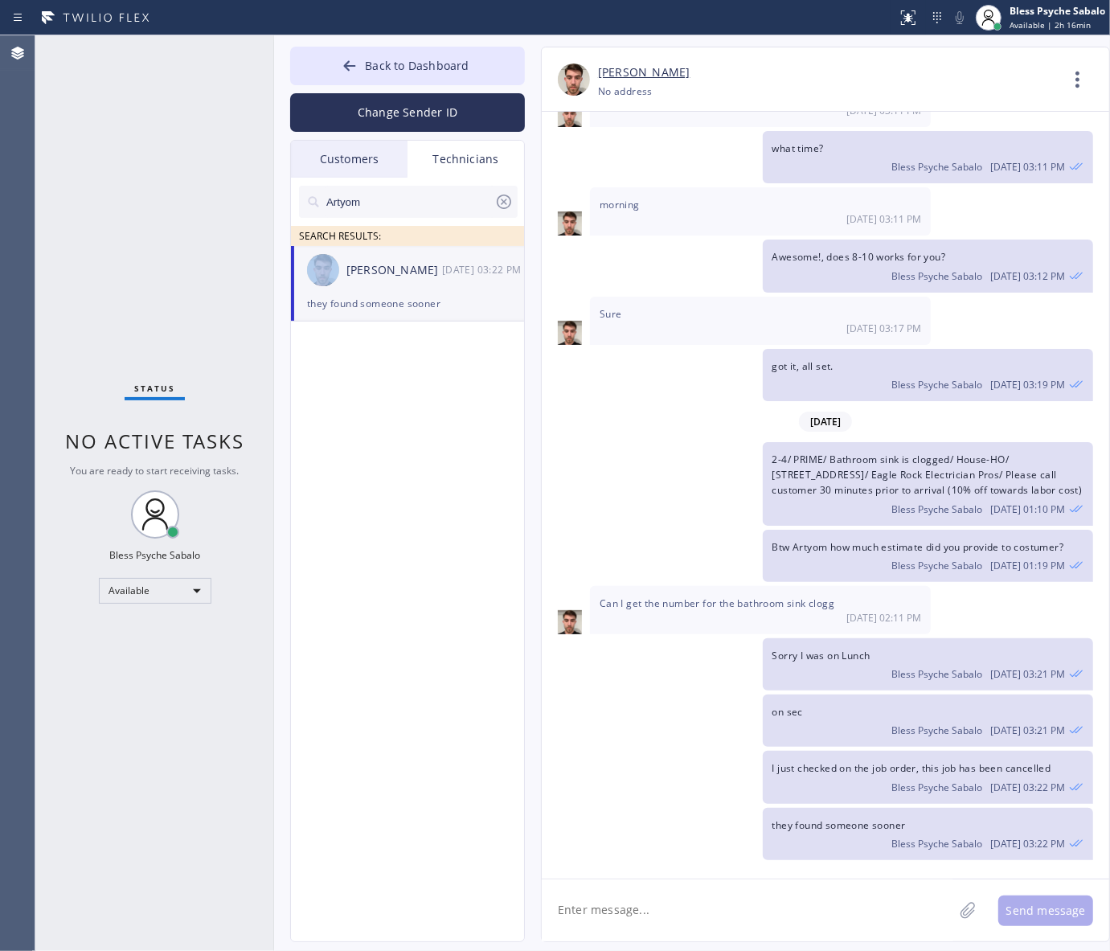
drag, startPoint x: 865, startPoint y: 898, endPoint x: 865, endPoint y: 862, distance: 36.2
click at [864, 898] on textarea at bounding box center [748, 911] width 412 height 62
click at [423, 391] on div "Artyom SEARCH RESULTS: [PERSON_NAME] [DATE] 03:22 PM they found someone sooner" at bounding box center [408, 578] width 235 height 801
click at [433, 242] on div "SEARCH RESULTS:" at bounding box center [408, 236] width 235 height 20
click at [434, 166] on div "Technicians" at bounding box center [466, 159] width 117 height 37
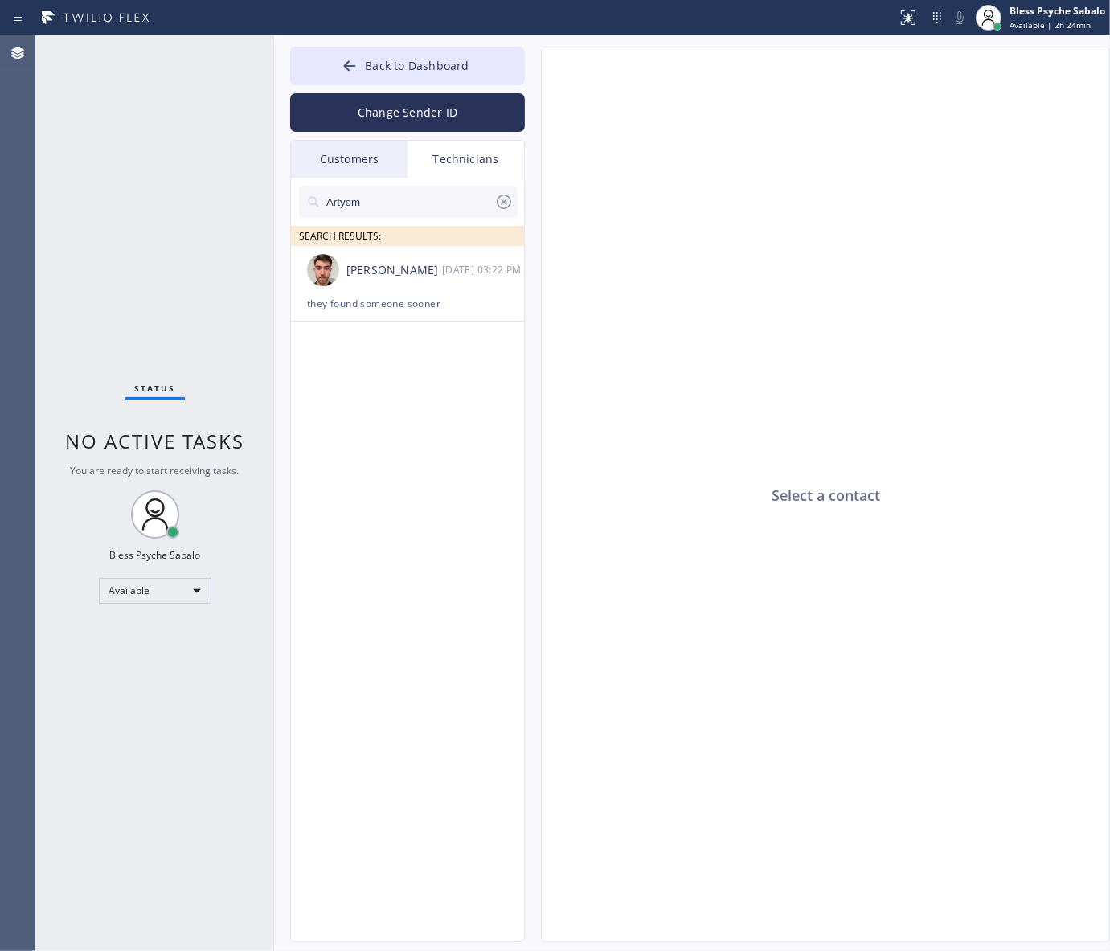
drag, startPoint x: 355, startPoint y: 158, endPoint x: 366, endPoint y: 158, distance: 10.5
click at [355, 157] on div "Customers" at bounding box center [349, 159] width 117 height 37
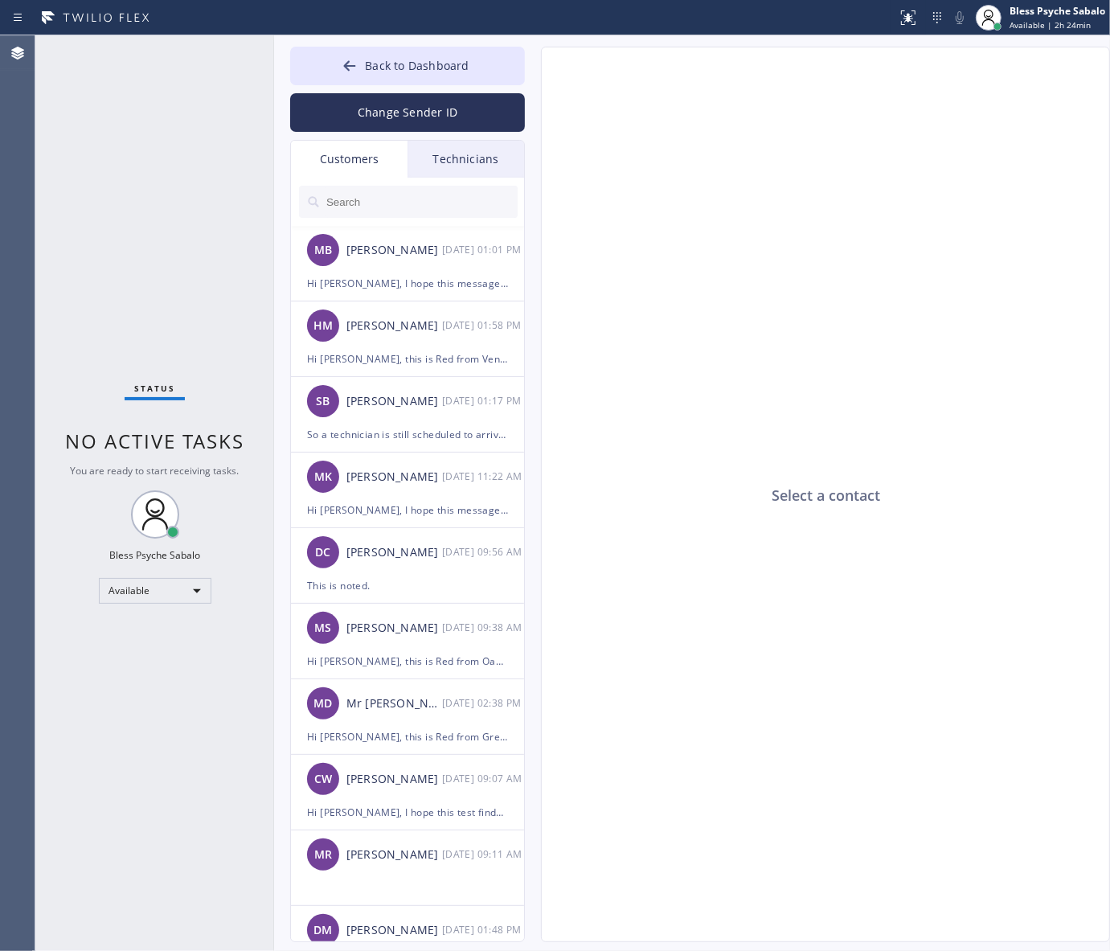
click at [471, 158] on div "Technicians" at bounding box center [466, 159] width 117 height 37
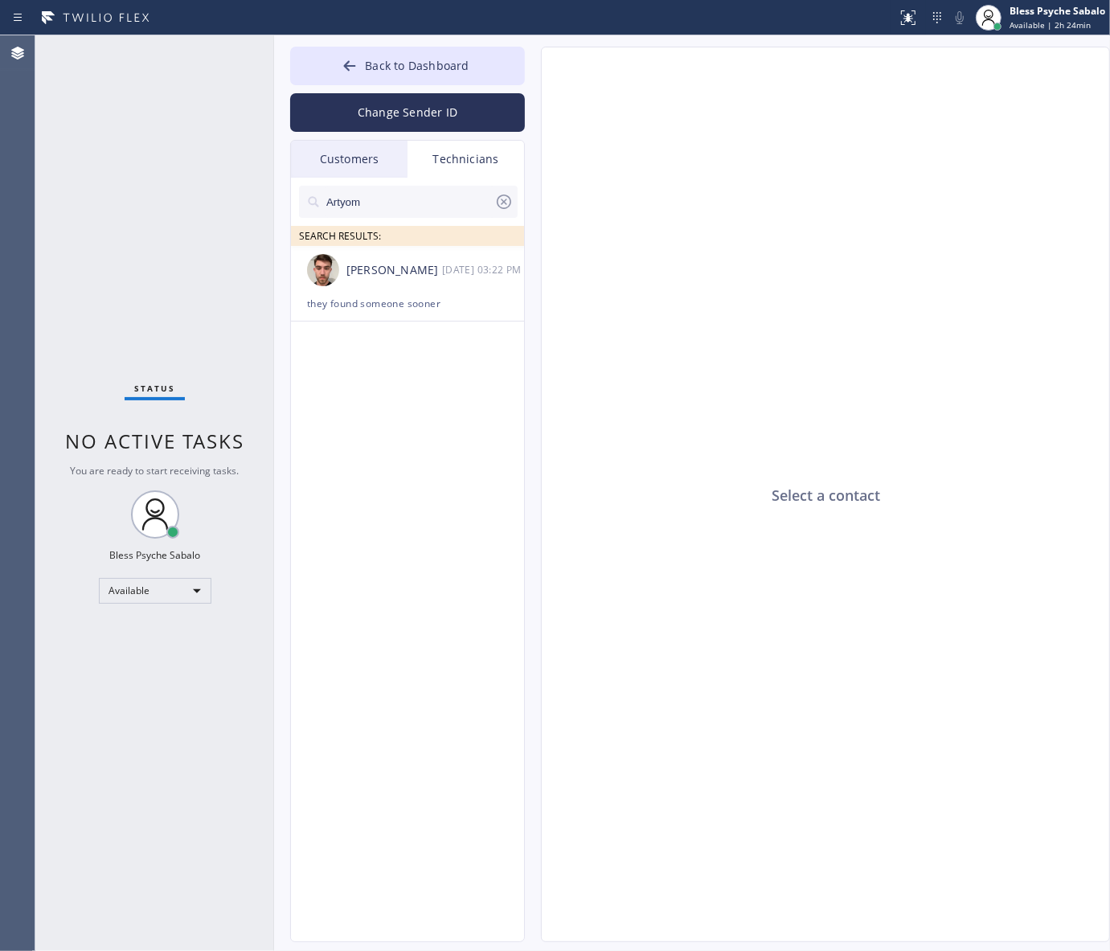
click at [496, 215] on div at bounding box center [504, 205] width 19 height 26
click at [499, 207] on input "text" at bounding box center [421, 202] width 193 height 32
click at [346, 171] on div "Customers" at bounding box center [349, 159] width 117 height 37
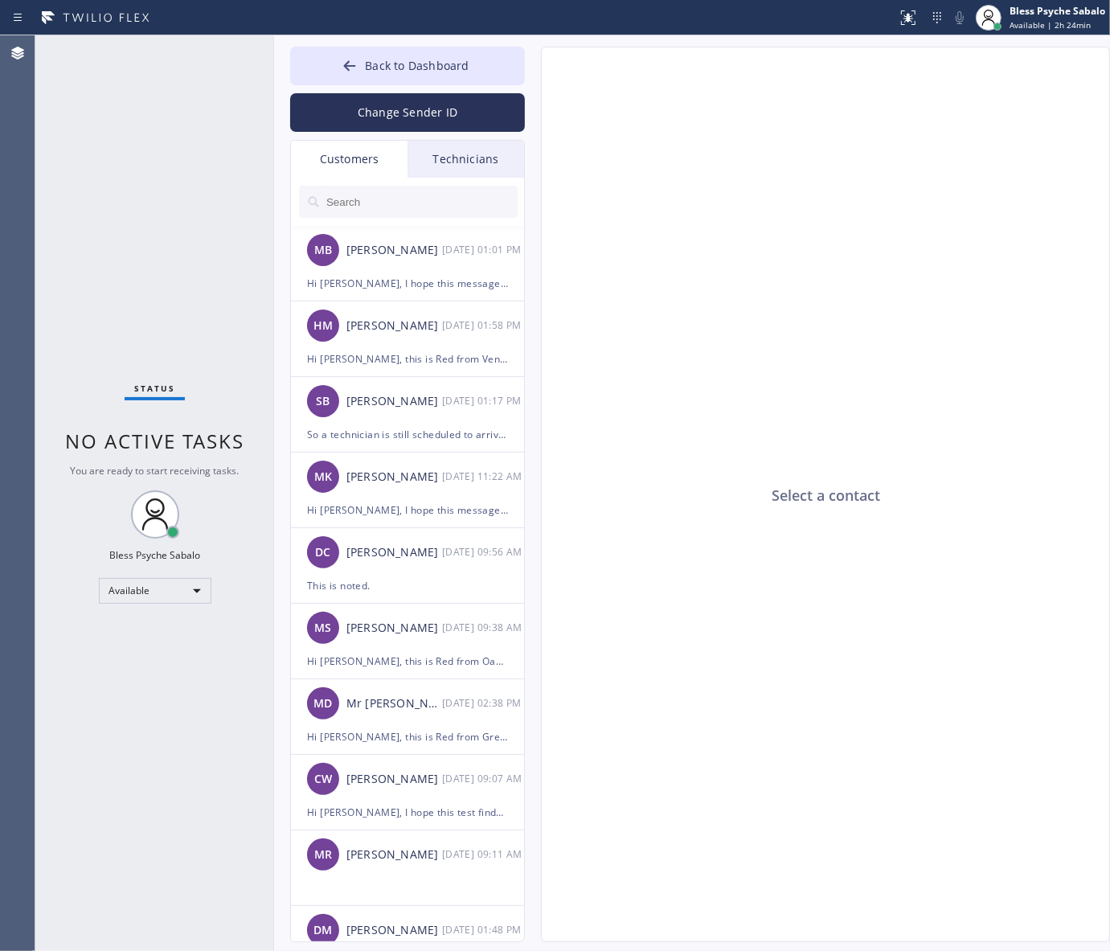
click at [447, 159] on div "Technicians" at bounding box center [466, 159] width 117 height 37
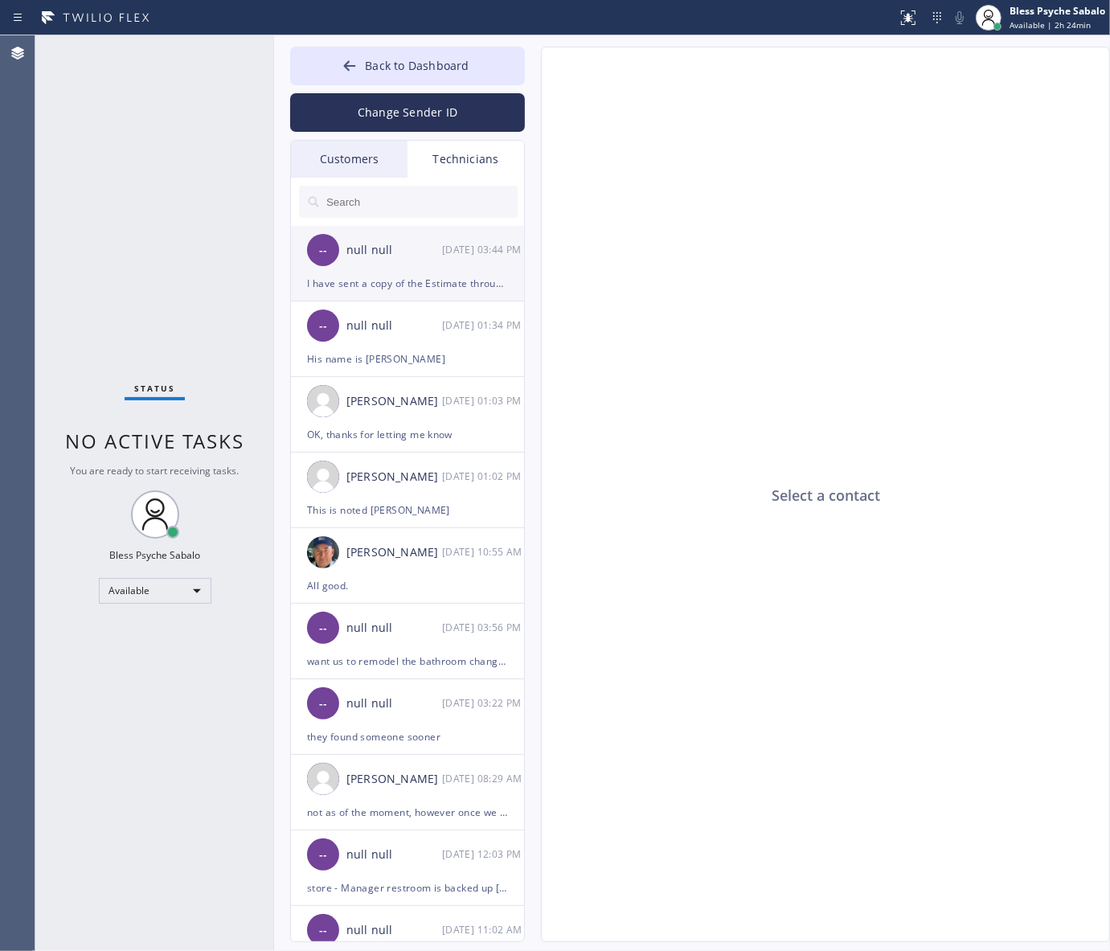
click at [448, 271] on div "-- null null [DATE] 03:44 PM" at bounding box center [408, 250] width 235 height 48
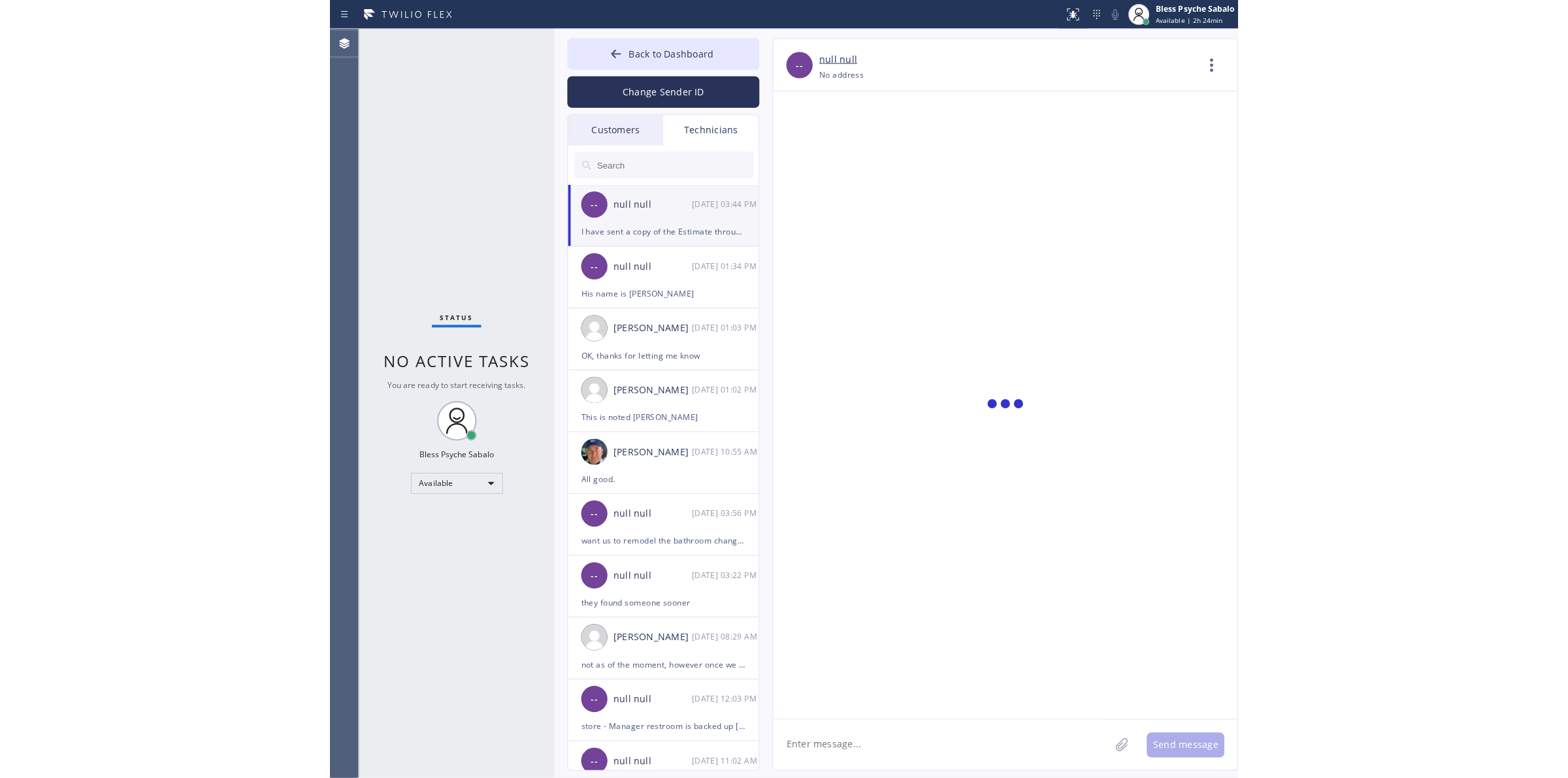
scroll to position [7299, 0]
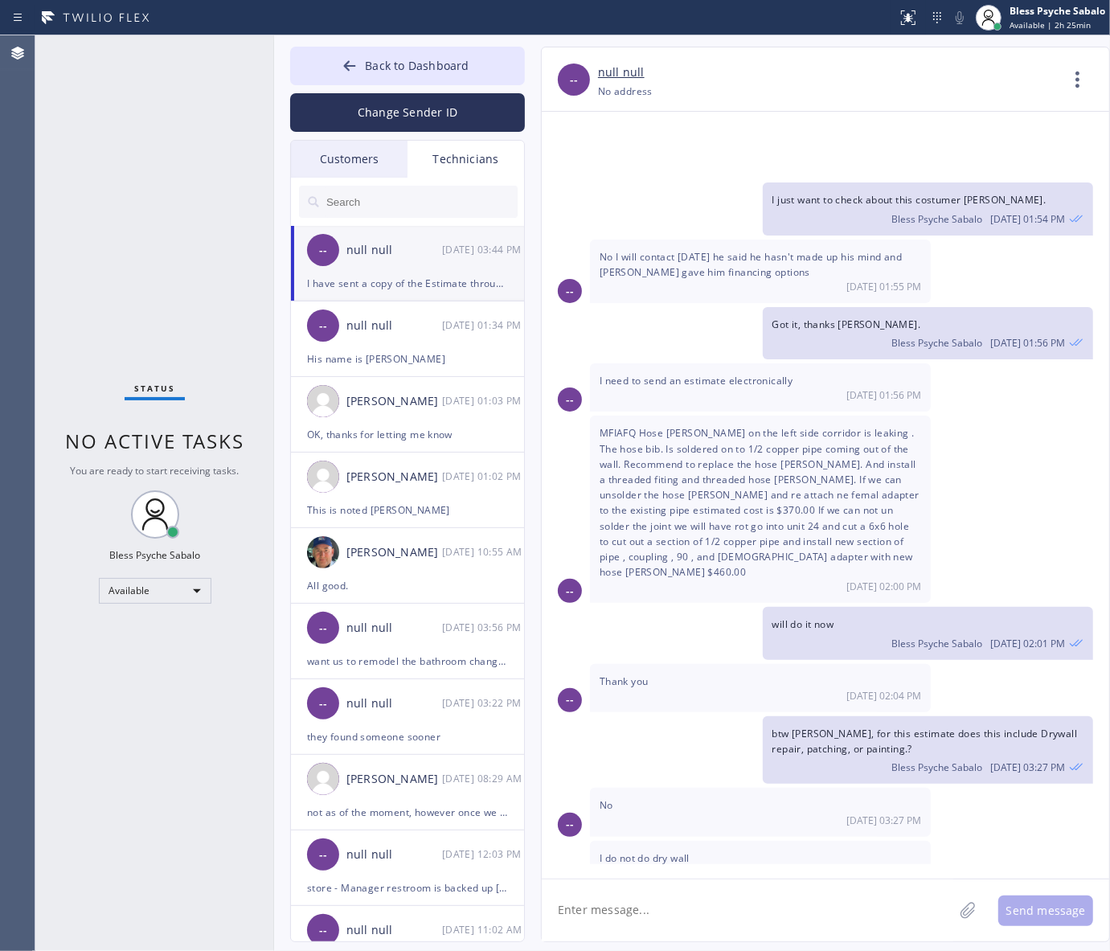
drag, startPoint x: 889, startPoint y: 811, endPoint x: 762, endPoint y: 808, distance: 126.3
drag, startPoint x: 753, startPoint y: 733, endPoint x: 786, endPoint y: 770, distance: 49.5
click at [753, 734] on div "[DATE] Hi [PERSON_NAME], My name is Red. One of the dispatchers here at 5 Star …" at bounding box center [826, 488] width 568 height 753
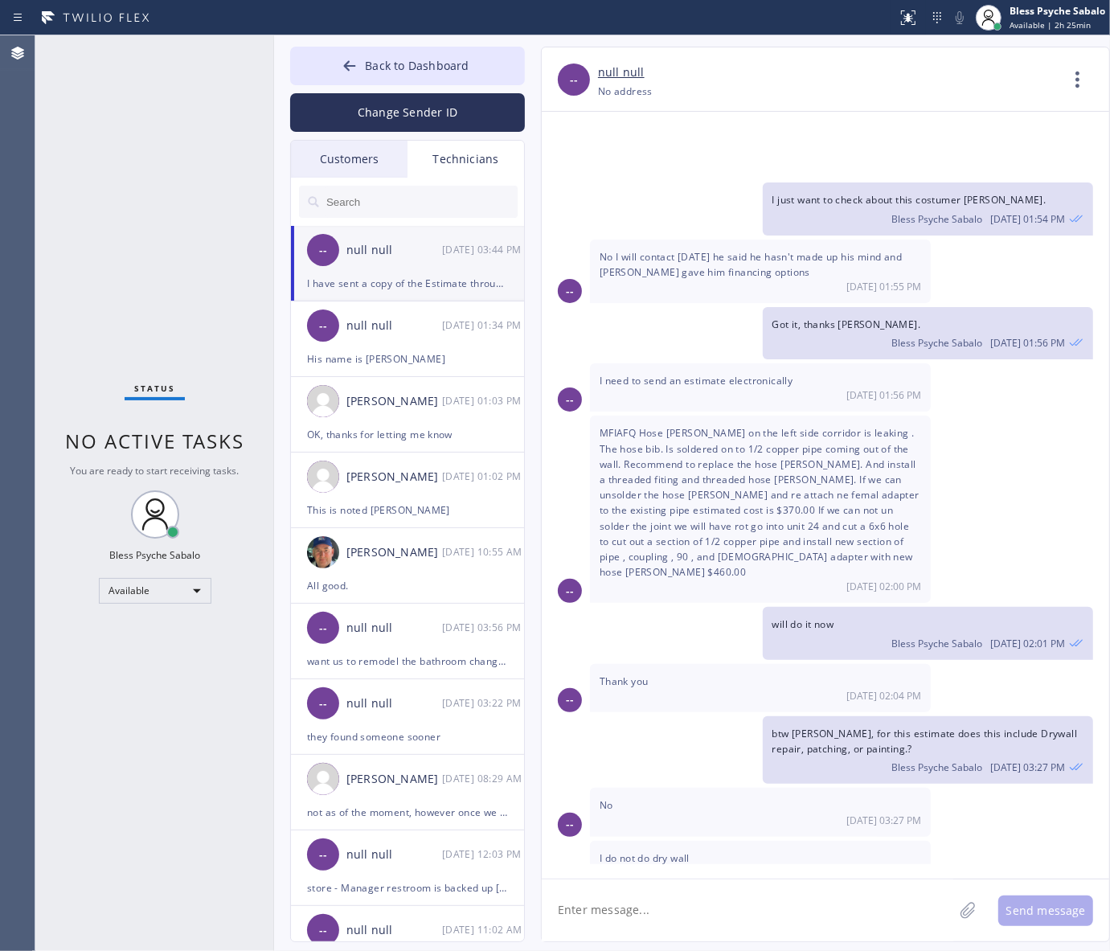
click at [778, 904] on span "I just added the estimate on Job file" at bounding box center [857, 911] width 168 height 14
click at [871, 307] on div "Got it, thanks [PERSON_NAME]. Bless Psyche Sabalo [DATE] 01:56 PM" at bounding box center [928, 333] width 331 height 52
click at [692, 307] on div "Got it, thanks [PERSON_NAME]. Bless Psyche Sabalo [DATE] 01:56 PM" at bounding box center [818, 333] width 552 height 52
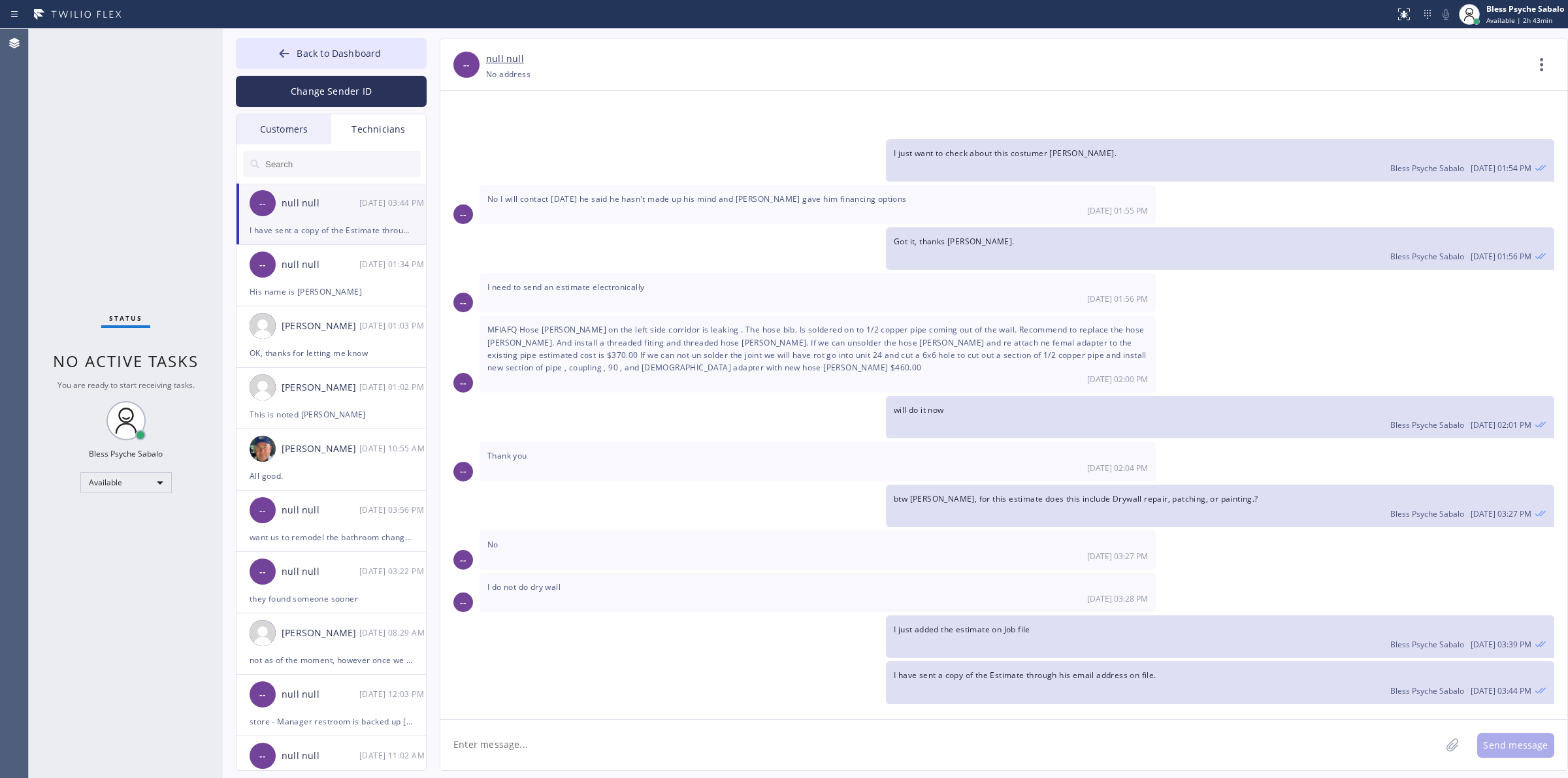
scroll to position [6467, 0]
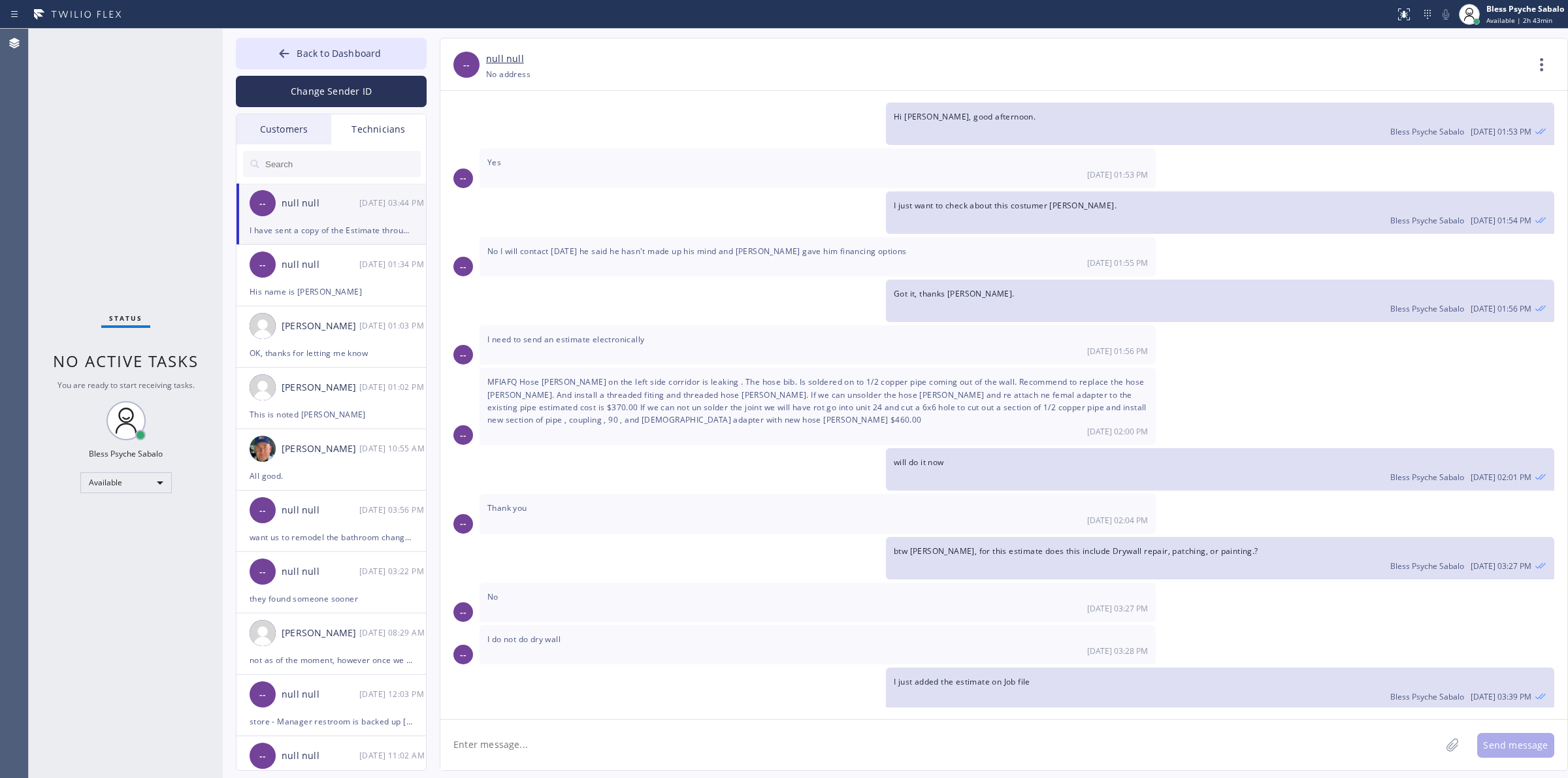
click at [700, 603] on div "[DATE] 03:27 PM" at bounding box center [817, 608] width 661 height 11
click at [345, 393] on div "[PERSON_NAME]" at bounding box center [321, 387] width 78 height 15
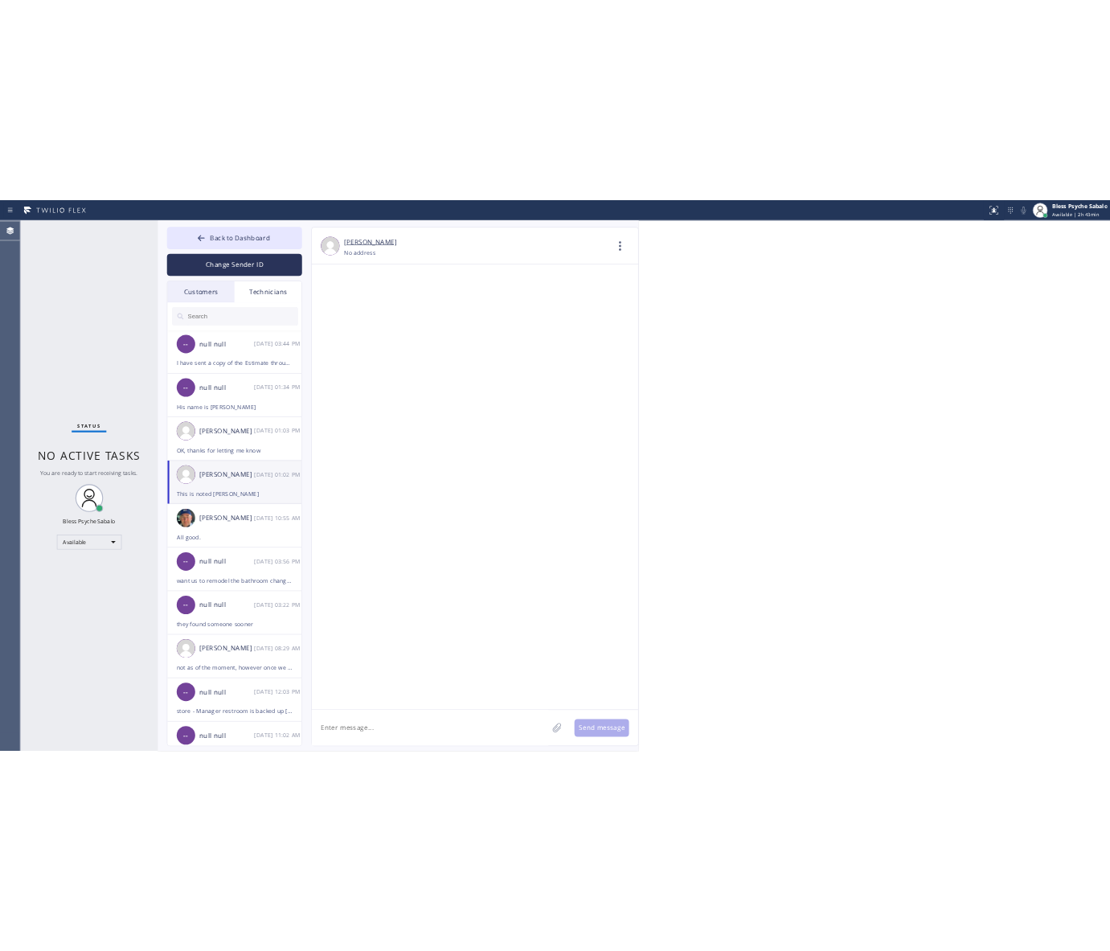
scroll to position [19087, 0]
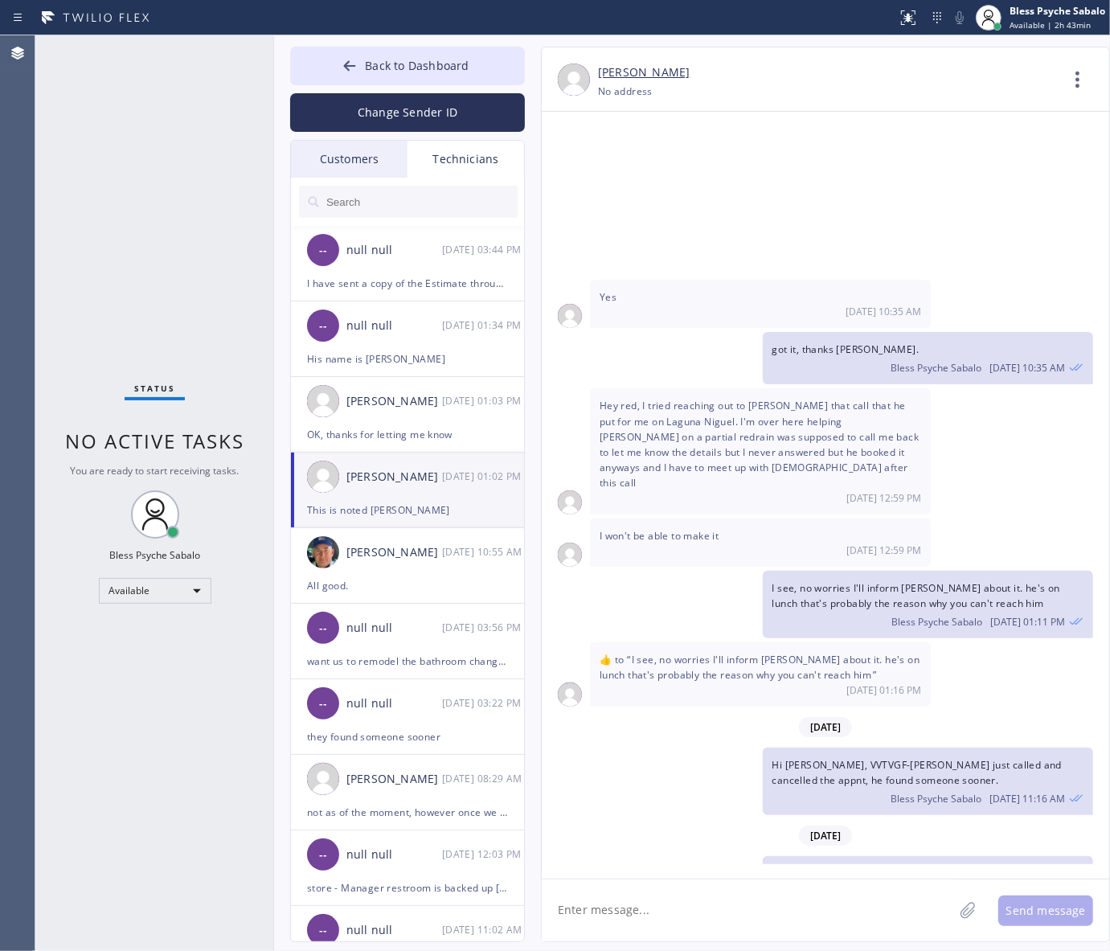
drag, startPoint x: 469, startPoint y: 32, endPoint x: 467, endPoint y: 48, distance: 16.2
click at [469, 36] on div "Status report No issues detected If you experience an issue, please download th…" at bounding box center [555, 475] width 1110 height 951
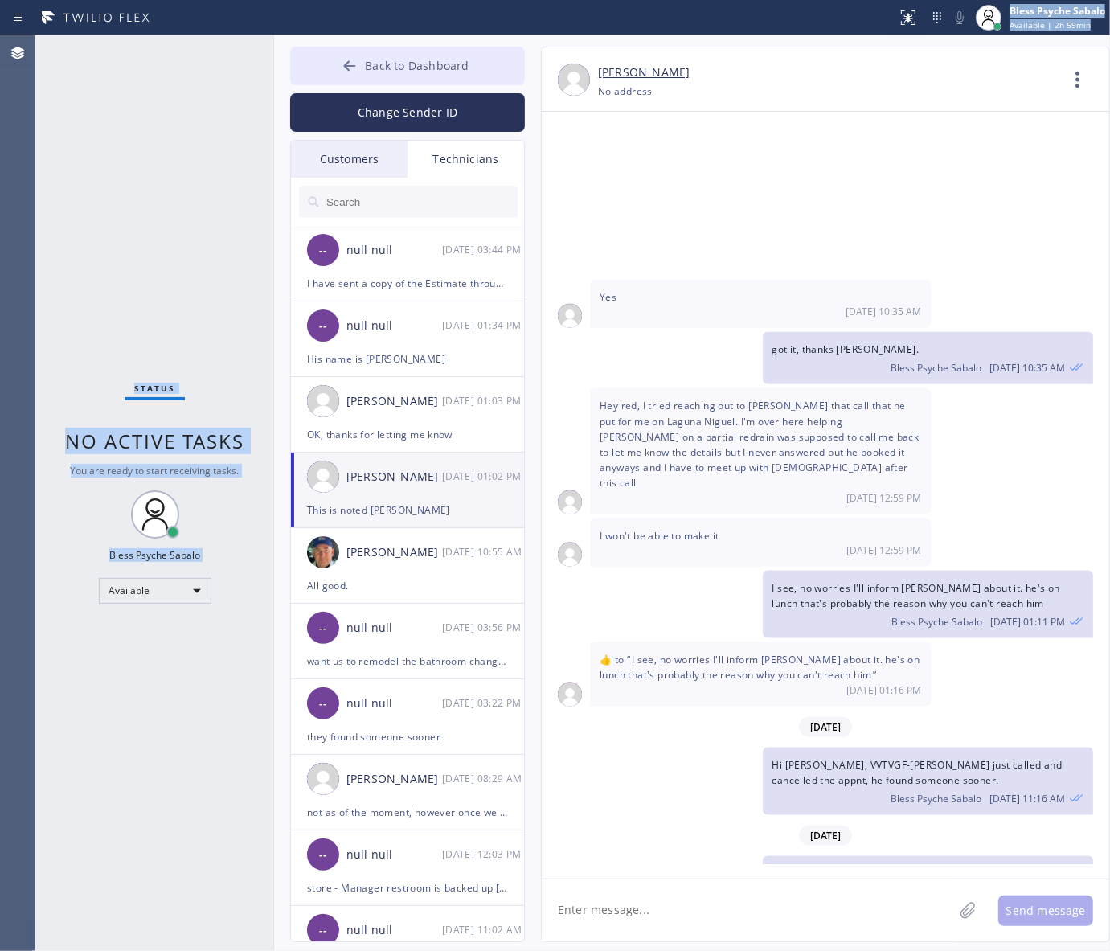
click at [464, 61] on span "Back to Dashboard" at bounding box center [417, 65] width 104 height 15
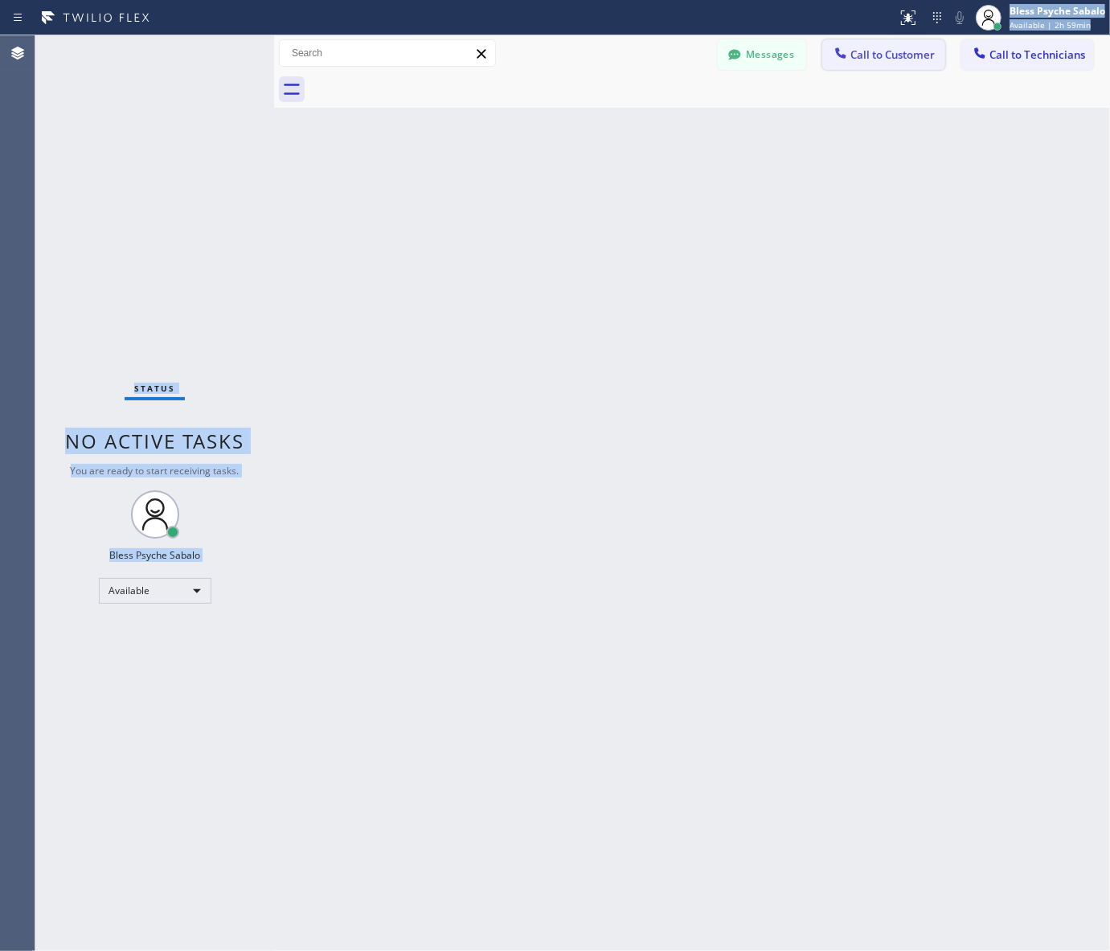
click at [894, 49] on span "Call to Customer" at bounding box center [893, 54] width 84 height 14
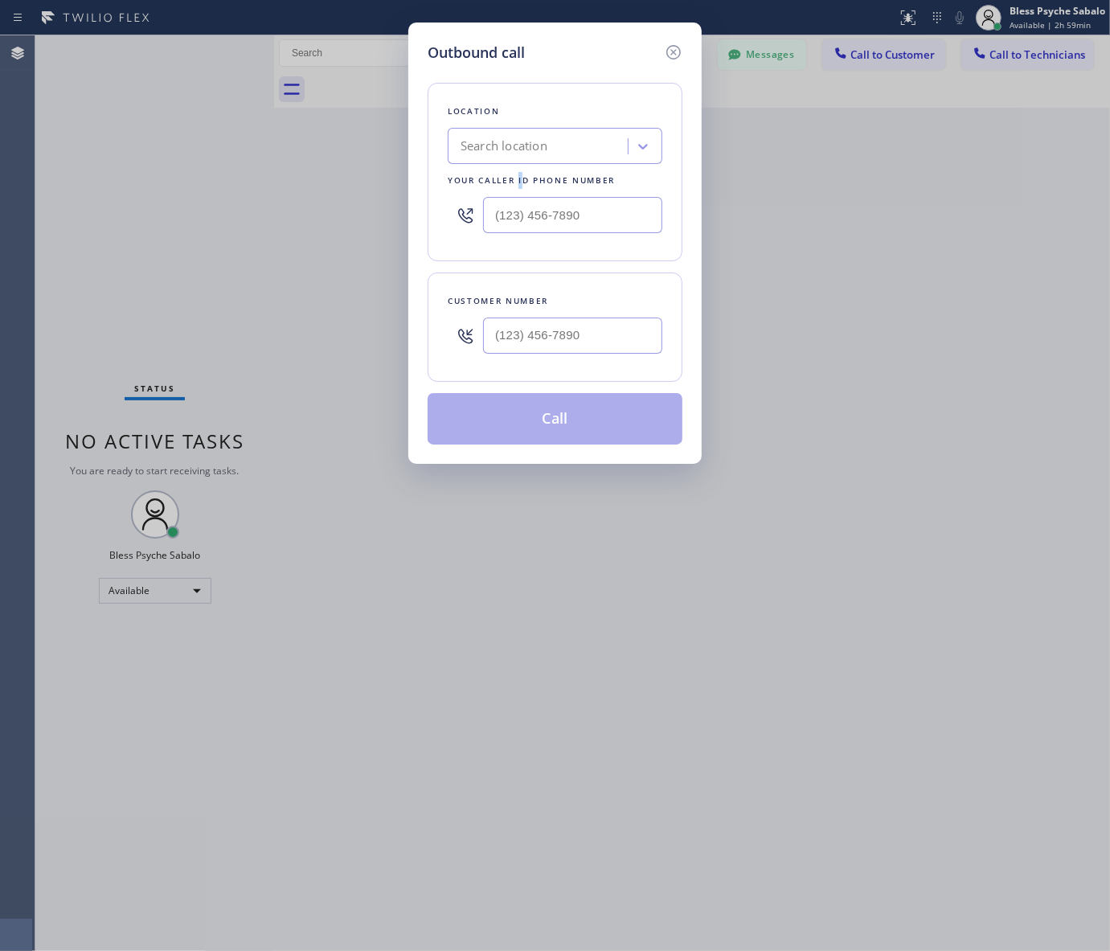
click at [523, 169] on div "Location Search location Your caller id phone number" at bounding box center [555, 172] width 255 height 179
click at [536, 155] on div "Search location" at bounding box center [504, 146] width 87 height 18
paste input "5 Star Plumbing Mart"
type input "5 Star Plumbing Mart"
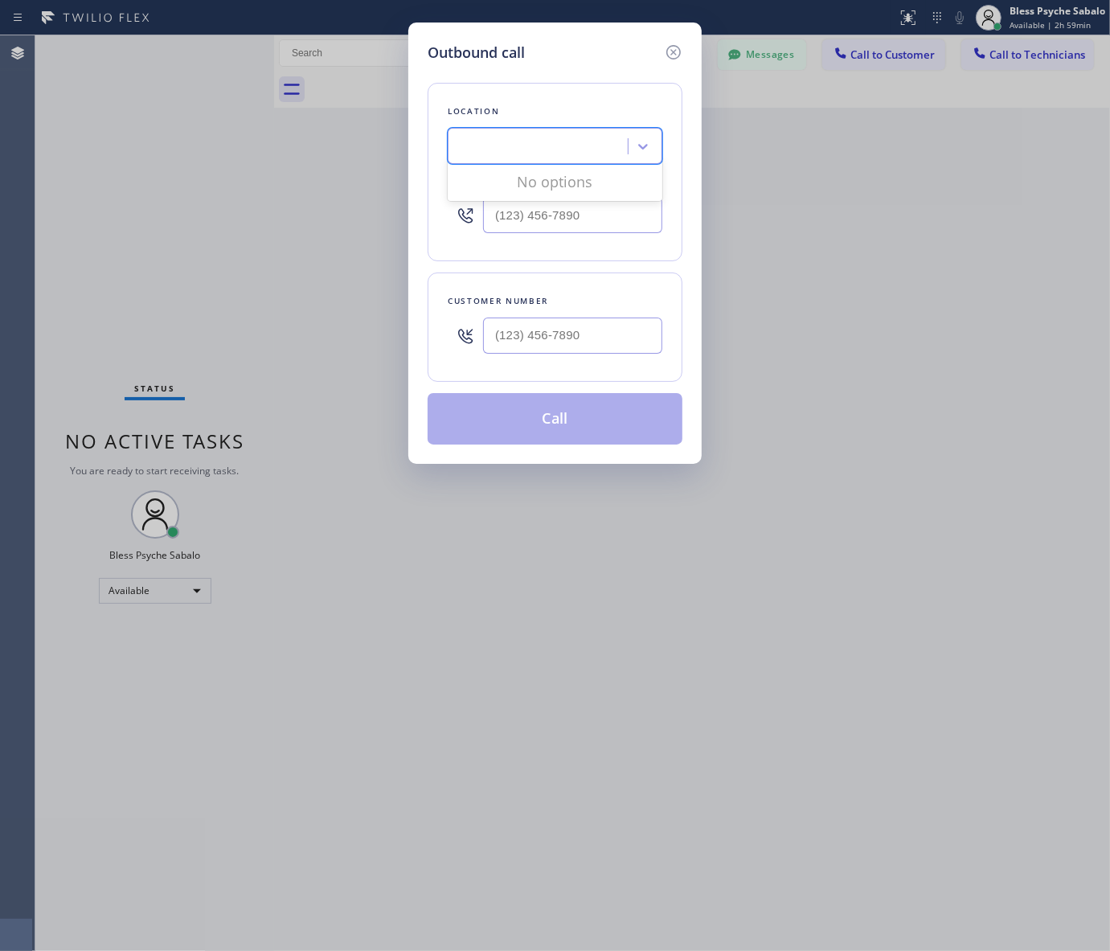
drag, startPoint x: 611, startPoint y: 151, endPoint x: 338, endPoint y: 143, distance: 273.5
click at [338, 143] on div "Outbound call Location option San [PERSON_NAME] Plumbing Services, selected. 0 …" at bounding box center [555, 475] width 1110 height 951
click at [575, 122] on div "Location option [GEOGRAPHIC_DATA][PERSON_NAME] Plumbing Services, selected. 0 r…" at bounding box center [555, 172] width 255 height 179
click at [527, 158] on div "Search location" at bounding box center [540, 147] width 175 height 28
paste input "5 Star Plumbing"
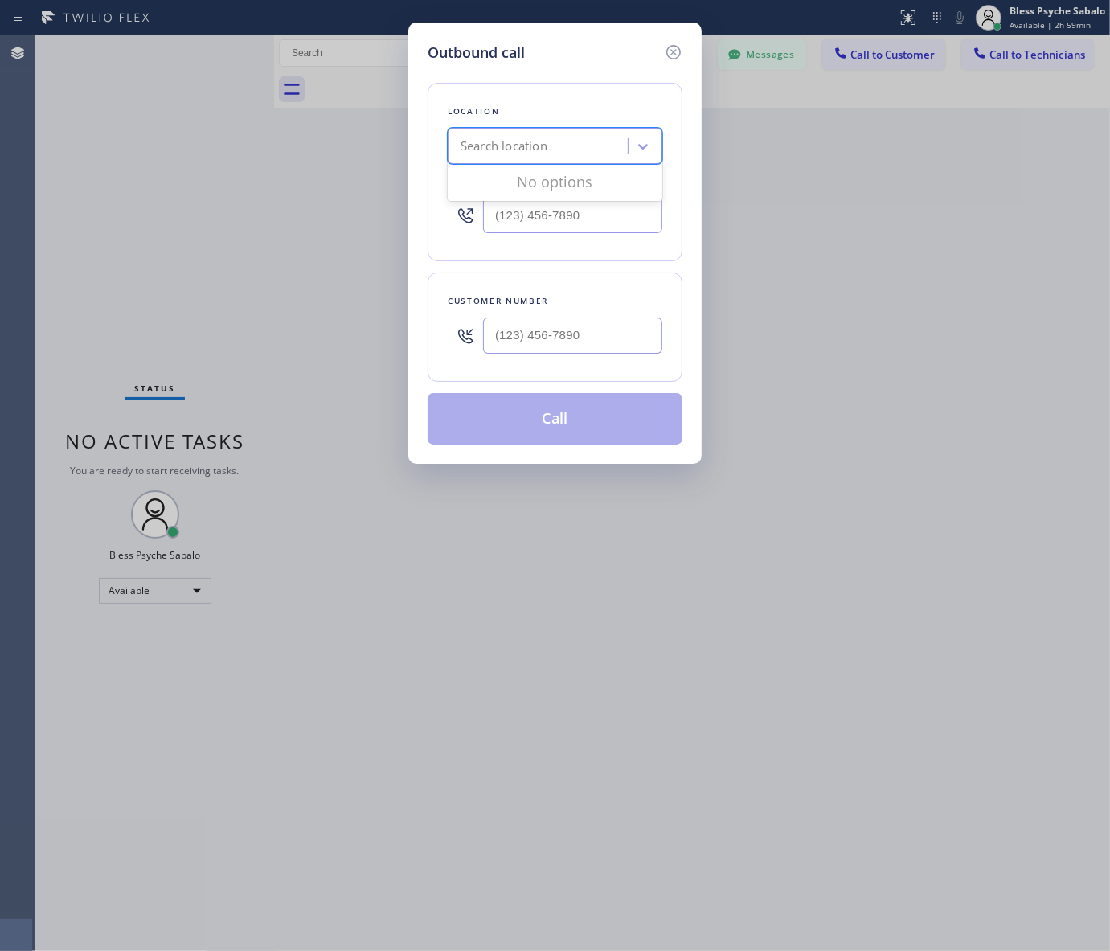
type input "5 Star Plumbing"
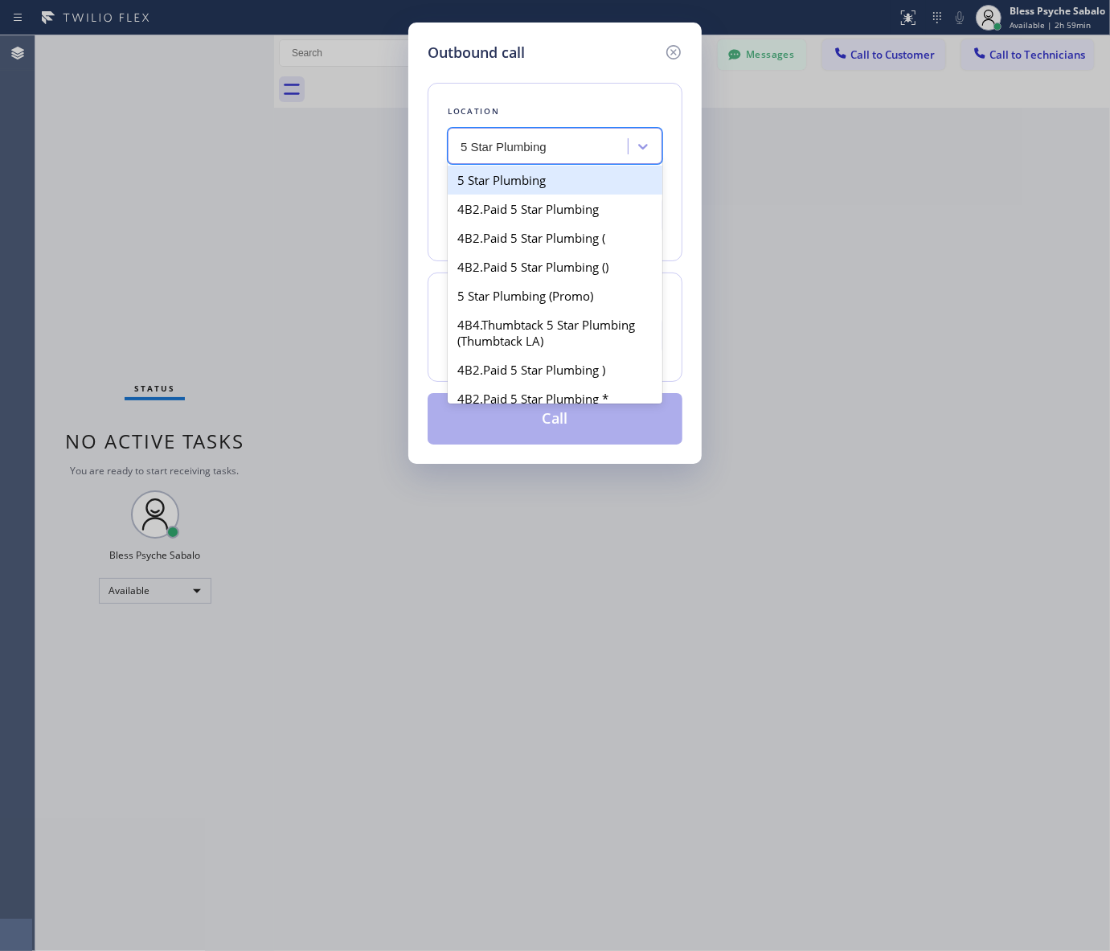
click at [509, 177] on div "5 Star Plumbing" at bounding box center [555, 180] width 215 height 29
type input "[PHONE_NUMBER]"
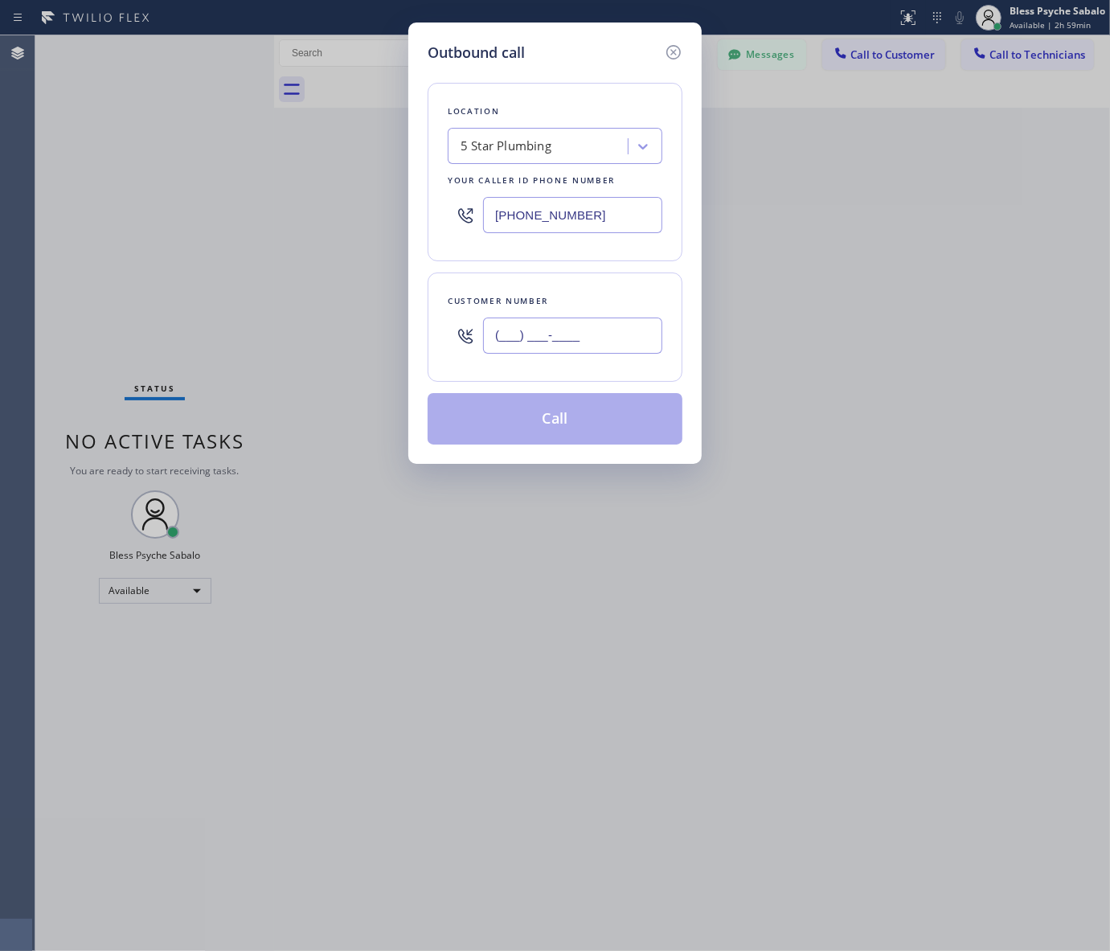
click at [548, 347] on input "(___) ___-____" at bounding box center [572, 336] width 179 height 36
paste input "424) 355-1803"
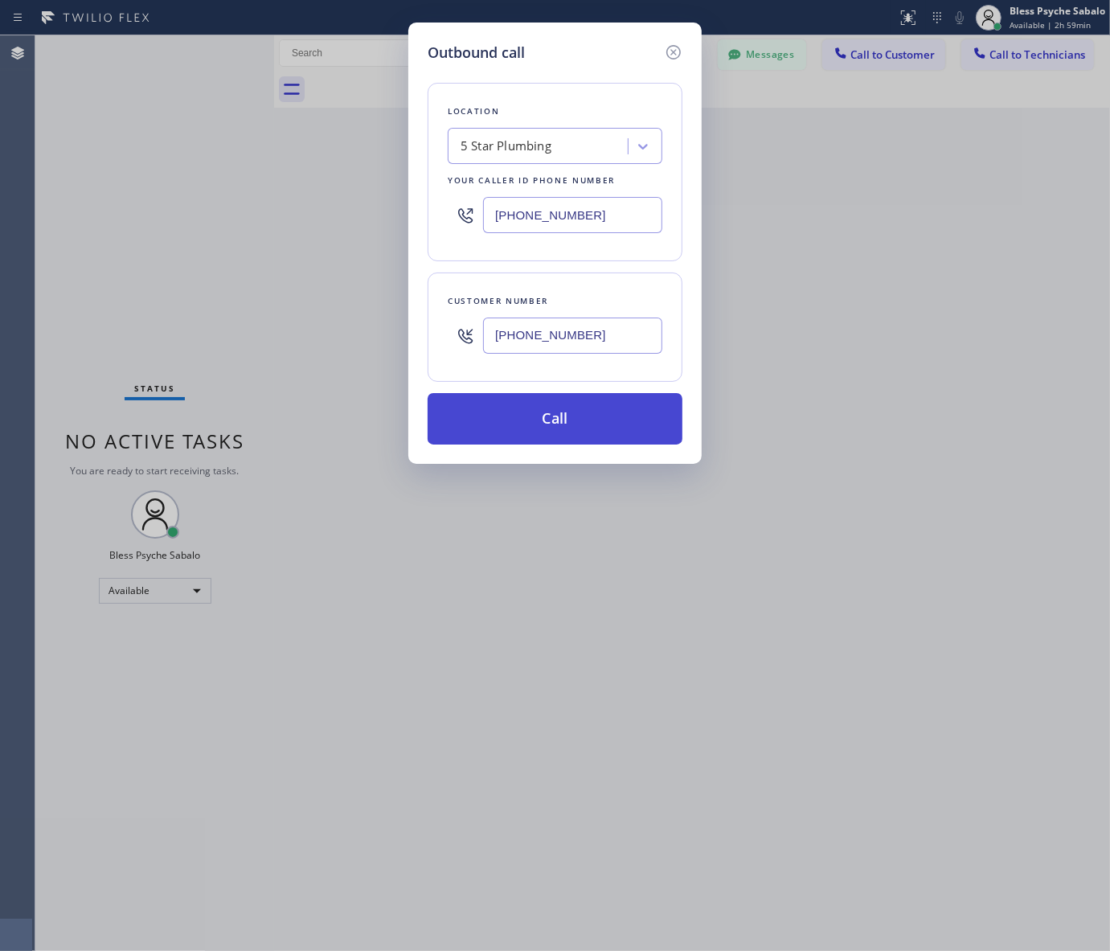
type input "[PHONE_NUMBER]"
click at [568, 408] on button "Call" at bounding box center [555, 418] width 255 height 51
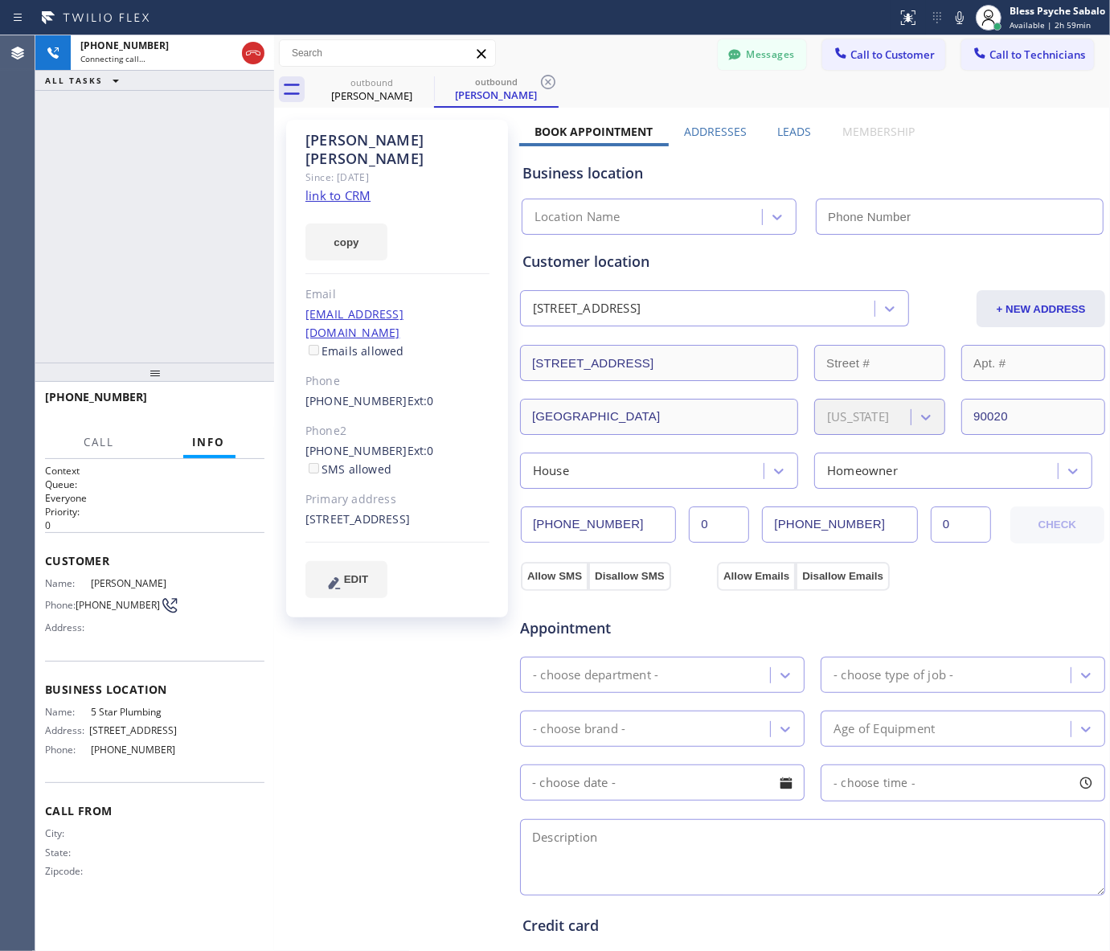
click at [495, 737] on div "[PERSON_NAME] Since: [DATE] link to CRM copy Email [EMAIL_ADDRESS][DOMAIN_NAME]…" at bounding box center [398, 649] width 241 height 1074
type input "[PHONE_NUMBER]"
drag, startPoint x: 427, startPoint y: 681, endPoint x: 438, endPoint y: 670, distance: 15.9
click at [427, 681] on div "[PERSON_NAME] Since: [DATE] link to CRM copy Email [EMAIL_ADDRESS][DOMAIN_NAME]…" at bounding box center [398, 649] width 241 height 1074
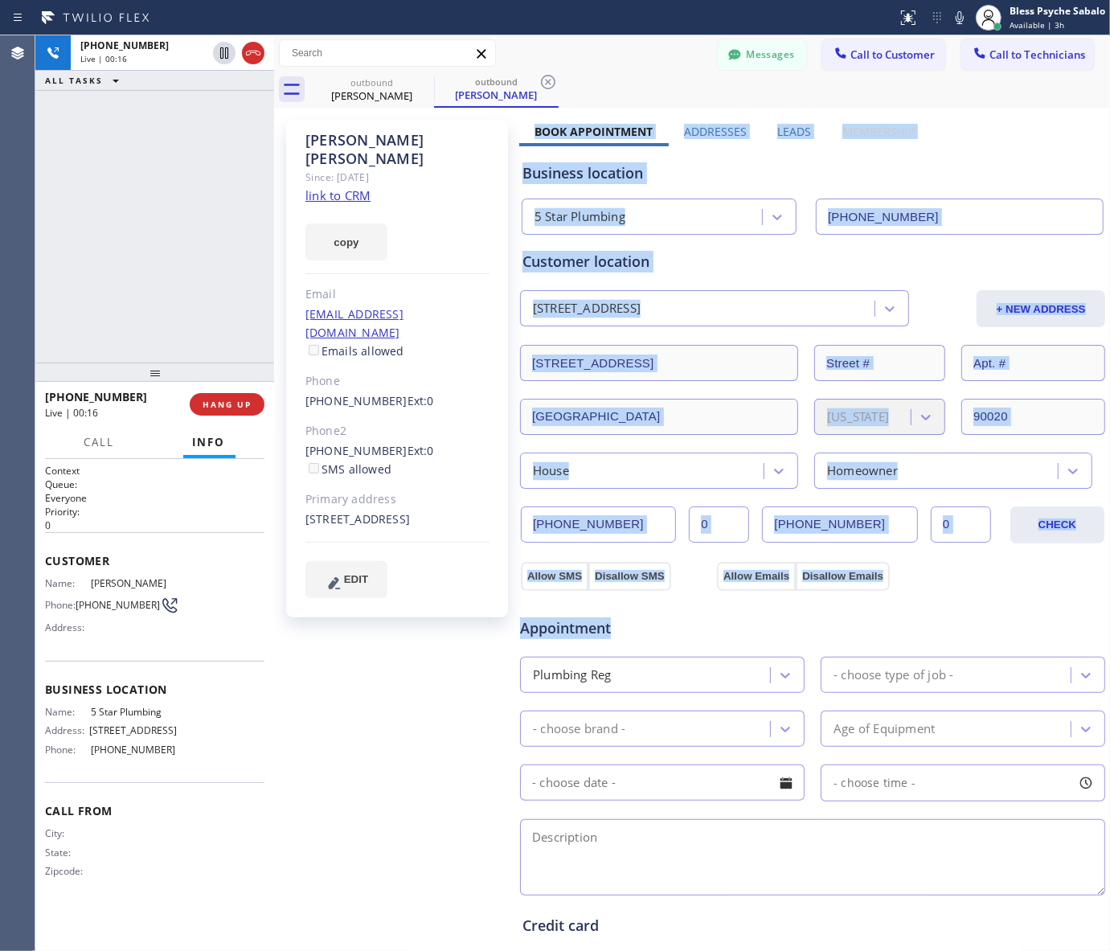
drag, startPoint x: 609, startPoint y: 640, endPoint x: 626, endPoint y: 631, distance: 19.1
click at [626, 631] on div "[PERSON_NAME] Since: [DATE] link to CRM copy Email [EMAIL_ADDRESS][DOMAIN_NAME]…" at bounding box center [692, 649] width 828 height 1074
click at [626, 630] on span "Appointment" at bounding box center [616, 629] width 193 height 22
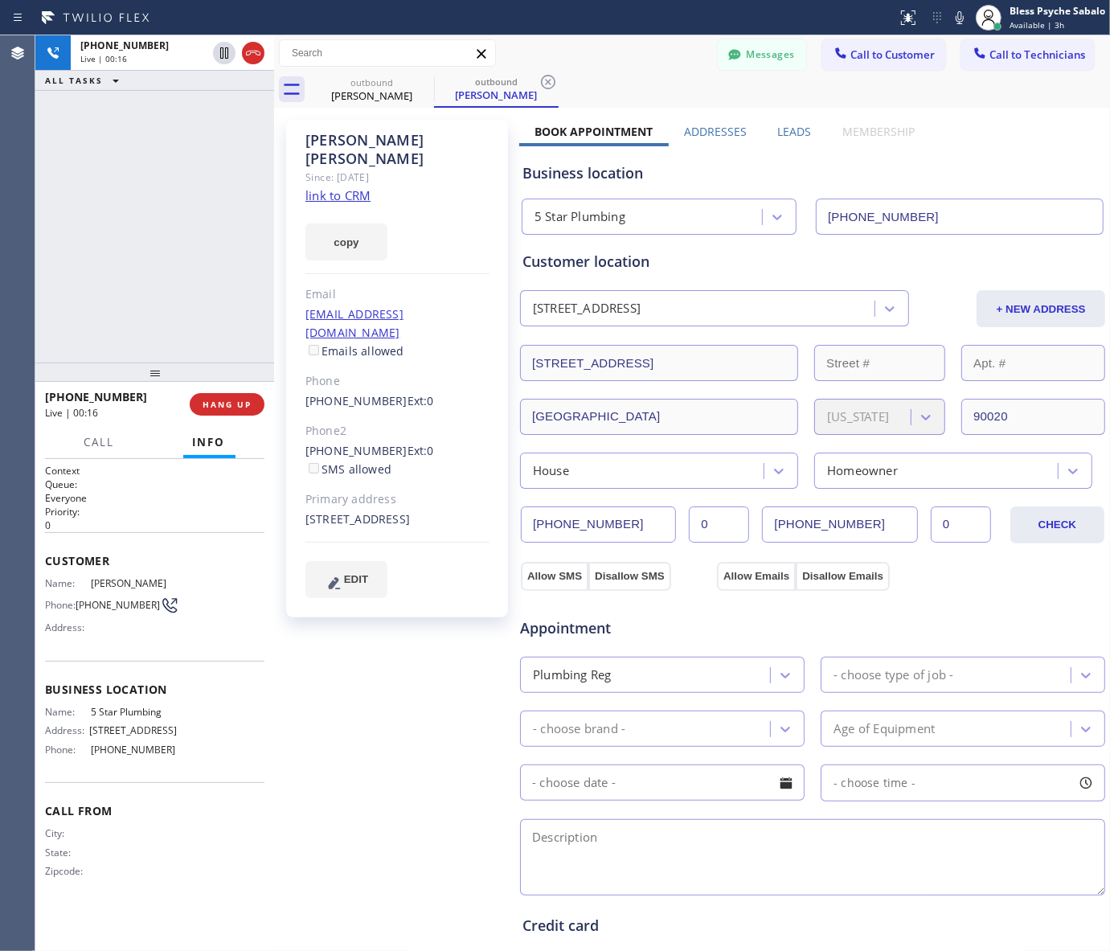
click at [492, 636] on div "[PERSON_NAME] Since: [DATE] link to CRM copy Email [EMAIL_ADDRESS][DOMAIN_NAME]…" at bounding box center [692, 649] width 828 height 1074
click at [548, 634] on span "Appointment" at bounding box center [616, 629] width 193 height 22
click at [553, 630] on span "Appointment" at bounding box center [616, 629] width 193 height 22
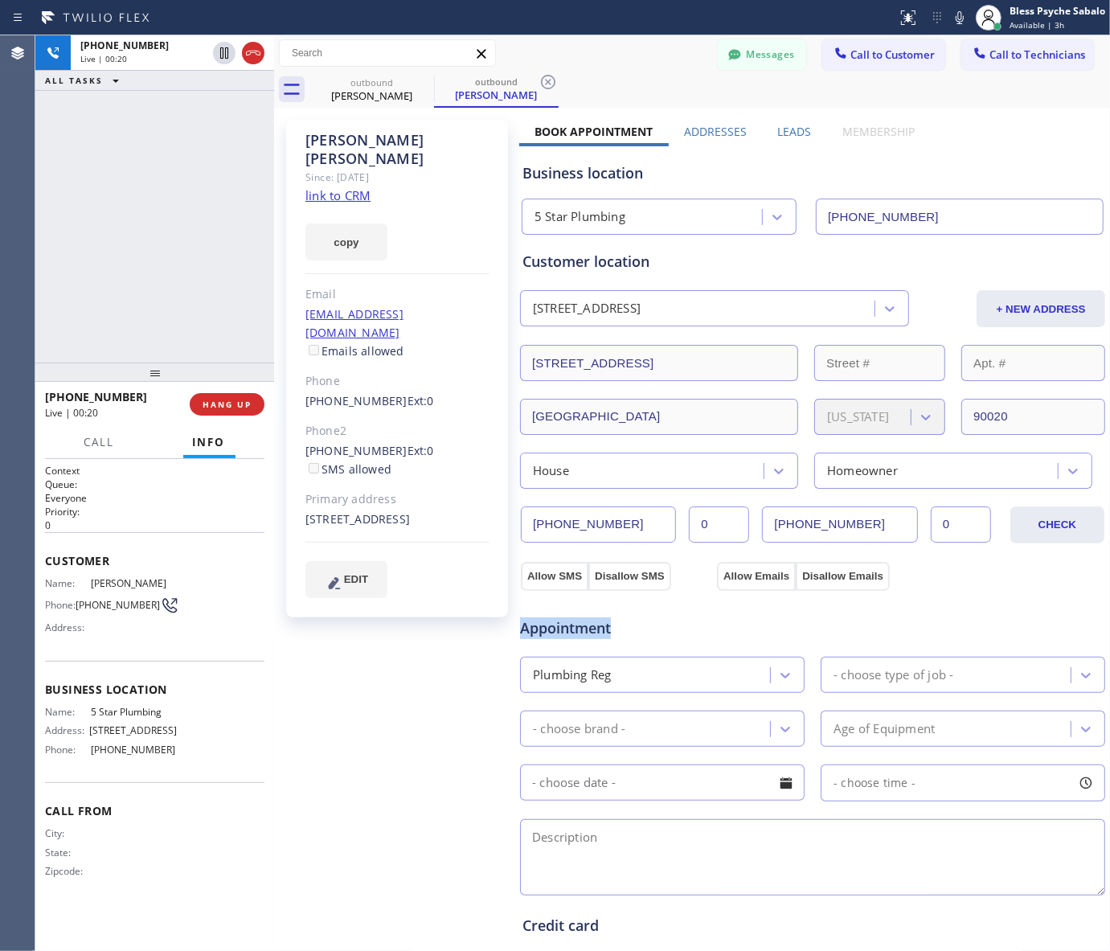
click at [553, 630] on span "Appointment" at bounding box center [616, 629] width 193 height 22
click at [220, 411] on button "HANG UP" at bounding box center [227, 404] width 75 height 23
click at [210, 351] on div "[PHONE_NUMBER] Live | 00:24 ALL TASKS ALL TASKS ACTIVE TASKS TASKS IN WRAP UP" at bounding box center [154, 198] width 239 height 327
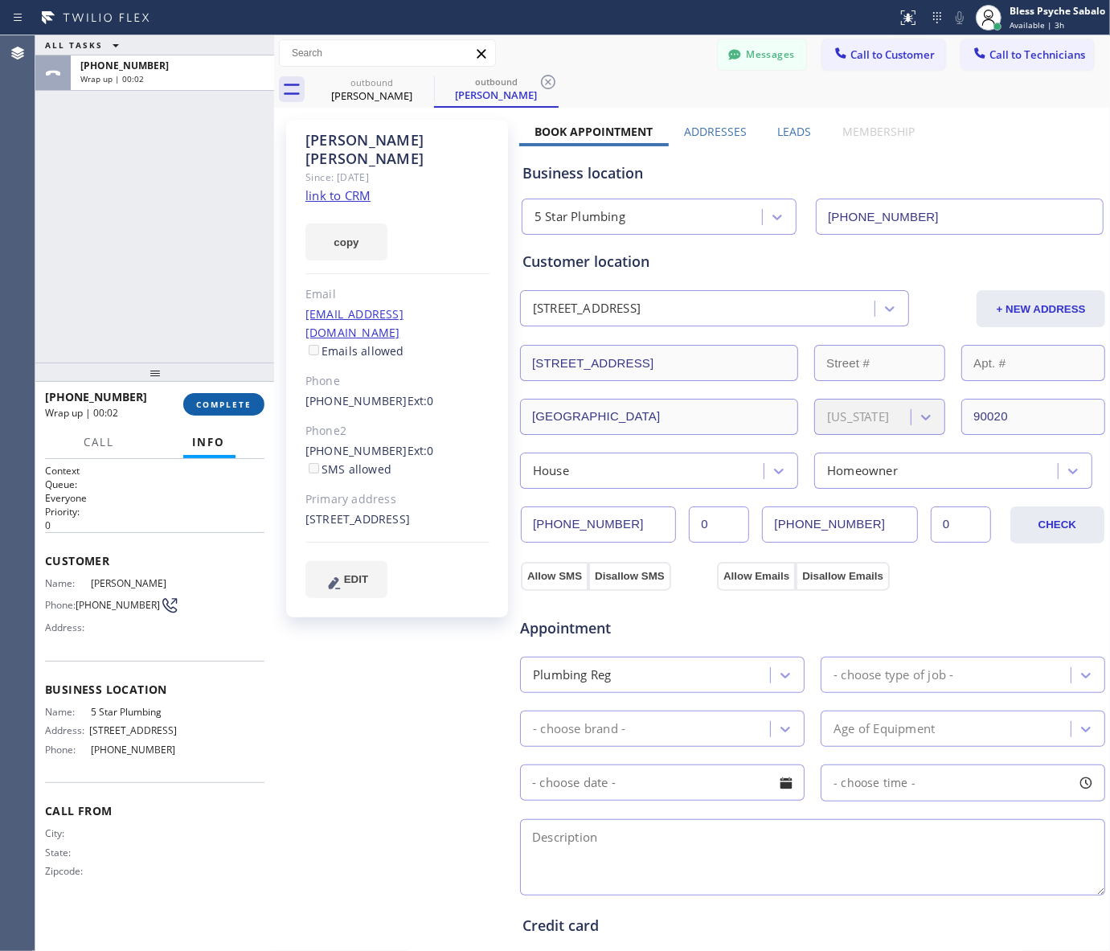
click at [228, 412] on button "COMPLETE" at bounding box center [223, 404] width 81 height 23
drag, startPoint x: 198, startPoint y: 339, endPoint x: 568, endPoint y: 363, distance: 370.7
click at [199, 338] on div "ALL TASKS ALL TASKS ACTIVE TASKS TASKS IN WRAP UP [PHONE_NUMBER] Wrap up | 00:02" at bounding box center [154, 198] width 239 height 327
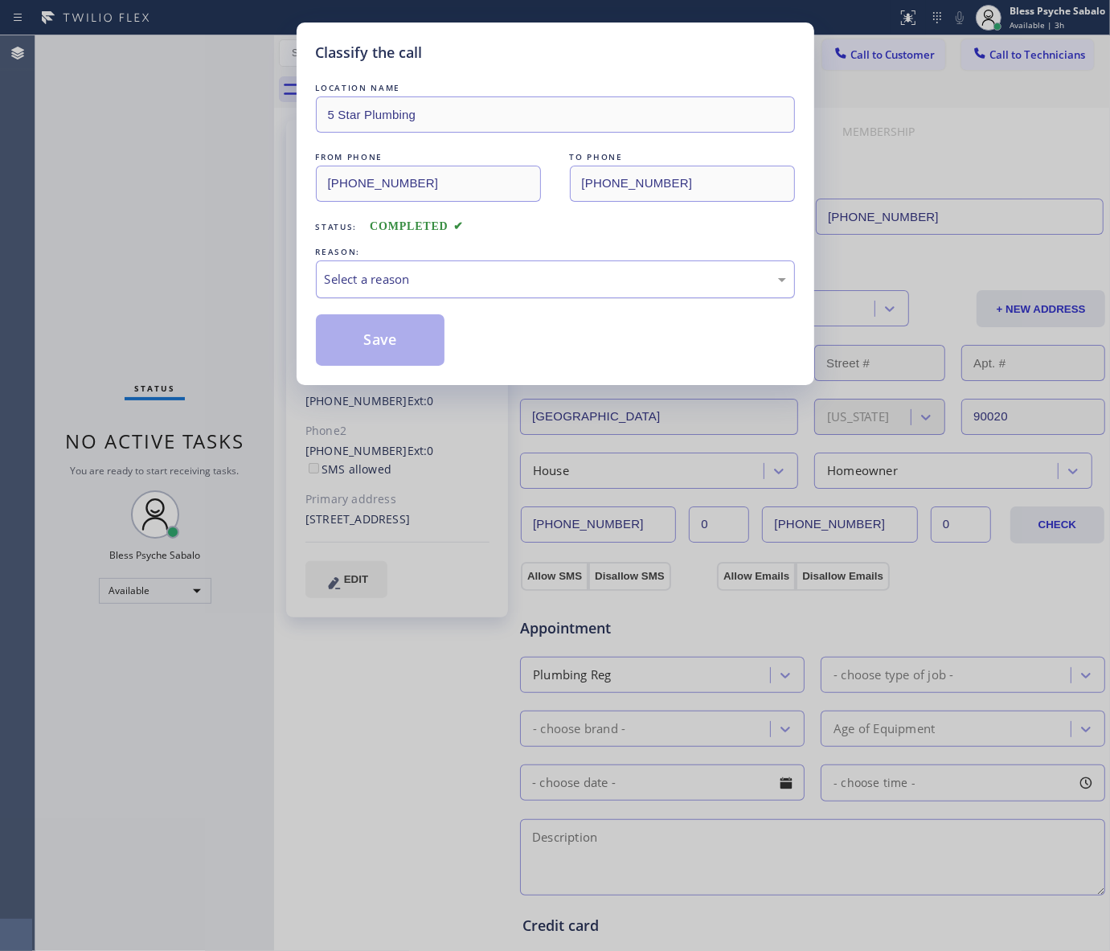
click at [610, 278] on div "Select a reason" at bounding box center [556, 279] width 462 height 18
click at [455, 314] on div "LOCATION NAME 5 Star Plumbing FROM PHONE [PHONE_NUMBER] TO PHONE [PHONE_NUMBER]…" at bounding box center [555, 223] width 479 height 286
click at [400, 339] on button "Save" at bounding box center [380, 339] width 129 height 51
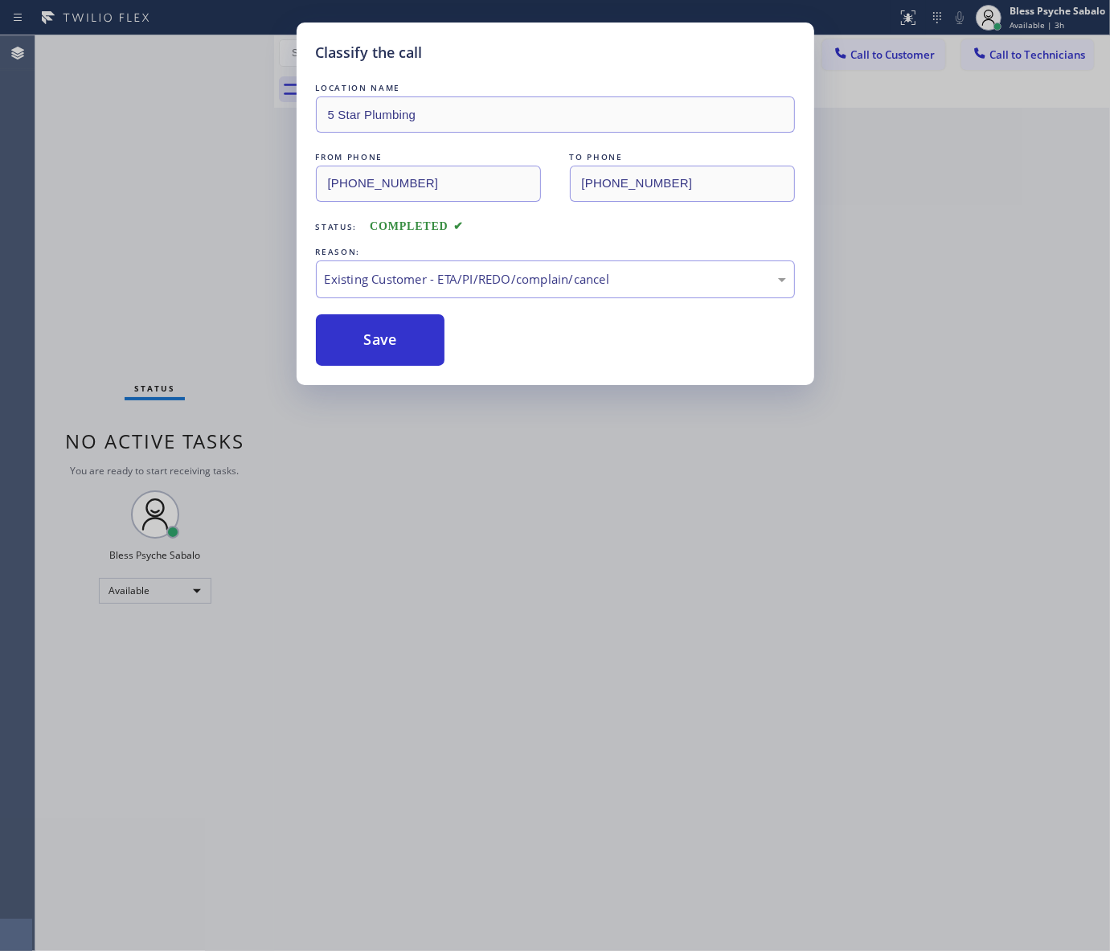
click at [436, 407] on div "Classify the call LOCATION NAME 5 Star Plumbing FROM PHONE [PHONE_NUMBER] TO PH…" at bounding box center [555, 475] width 1110 height 951
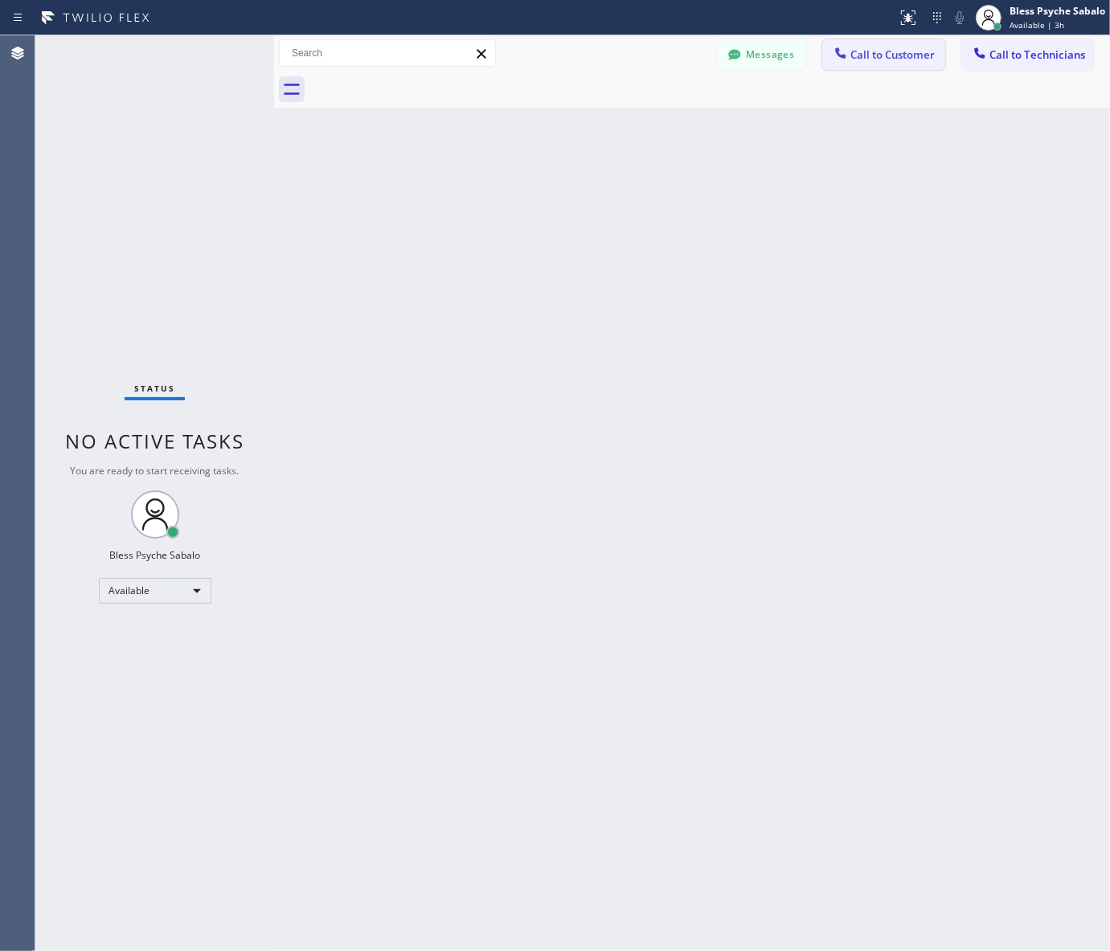
click at [897, 58] on span "Call to Customer" at bounding box center [893, 54] width 84 height 14
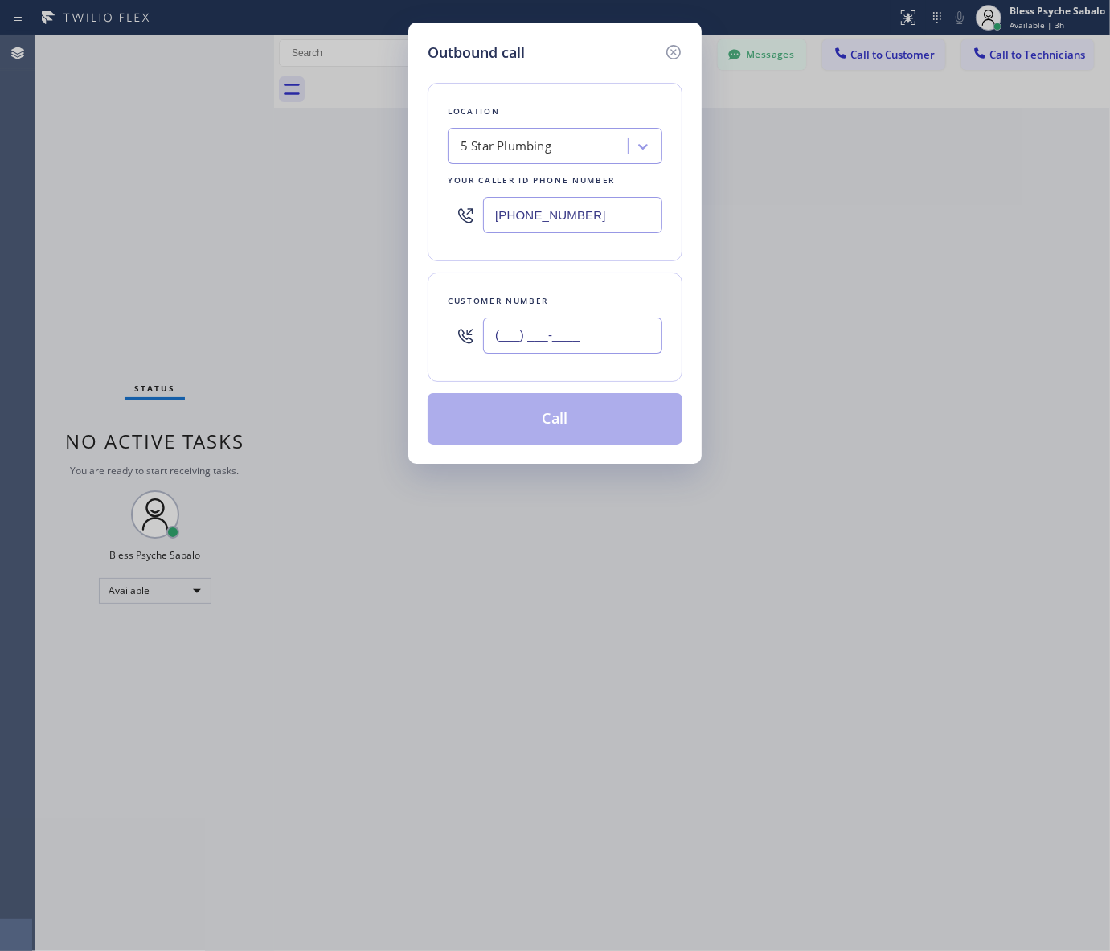
click at [576, 343] on input "(___) ___-____" at bounding box center [572, 336] width 179 height 36
paste input "424) 355-1803"
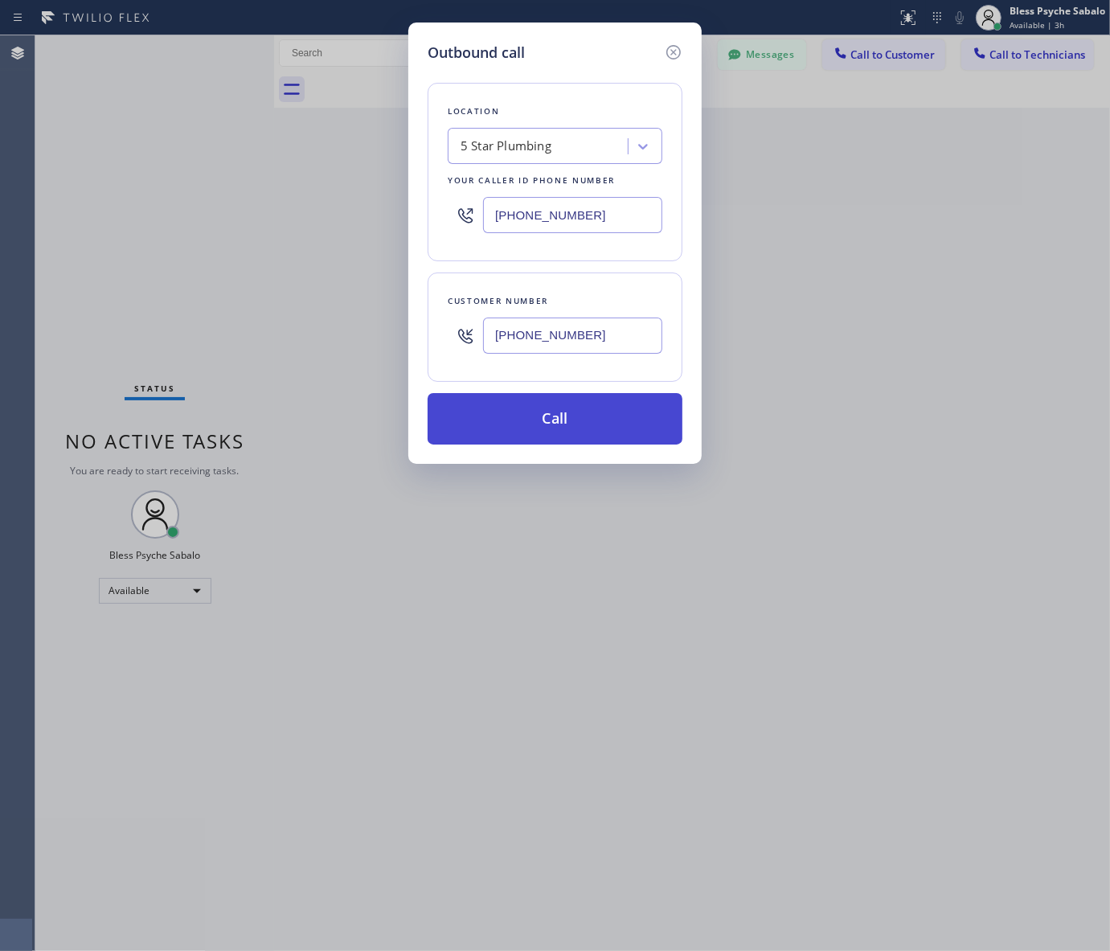
type input "[PHONE_NUMBER]"
click at [597, 424] on button "Call" at bounding box center [555, 418] width 255 height 51
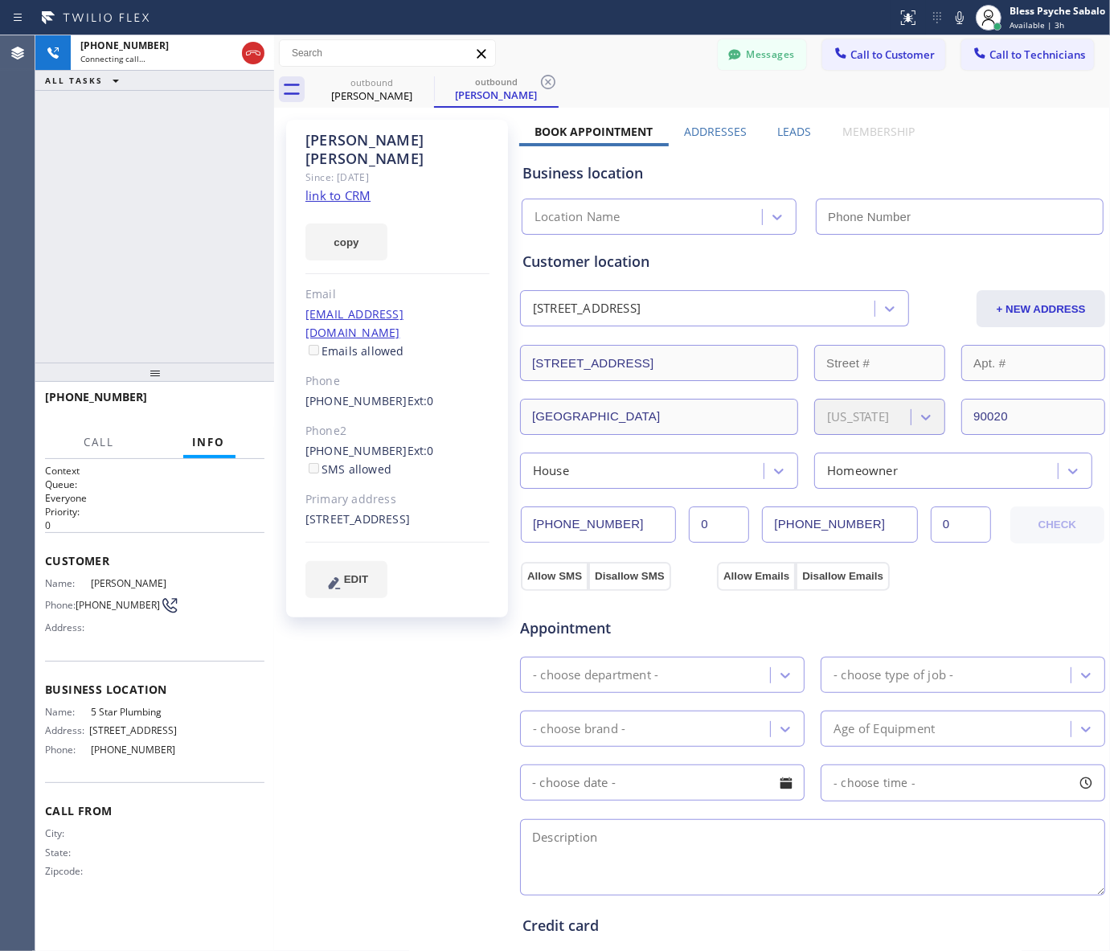
click at [211, 238] on div "[PHONE_NUMBER] Connecting call… ALL TASKS ALL TASKS ACTIVE TASKS TASKS IN WRAP …" at bounding box center [154, 198] width 239 height 327
type input "[PHONE_NUMBER]"
drag, startPoint x: 242, startPoint y: 419, endPoint x: 234, endPoint y: 400, distance: 20.2
click at [242, 416] on div "[PHONE_NUMBER] Live | 00:01 HANG UP" at bounding box center [155, 405] width 220 height 42
click at [234, 400] on span "HANG UP" at bounding box center [227, 404] width 49 height 11
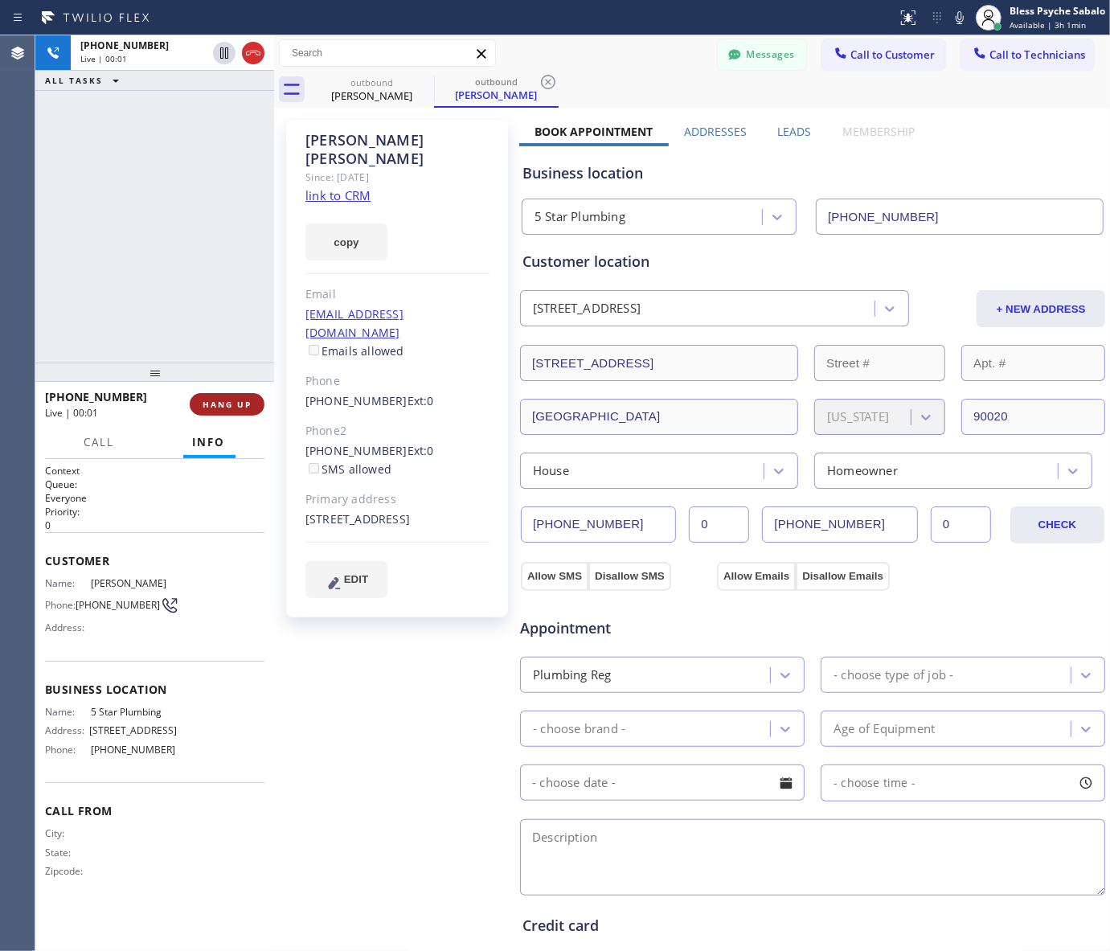
click at [234, 400] on span "HANG UP" at bounding box center [227, 404] width 49 height 11
click at [211, 347] on div "[PHONE_NUMBER] Live | 00:02 ALL TASKS ALL TASKS ACTIVE TASKS TASKS IN WRAP UP" at bounding box center [154, 198] width 239 height 327
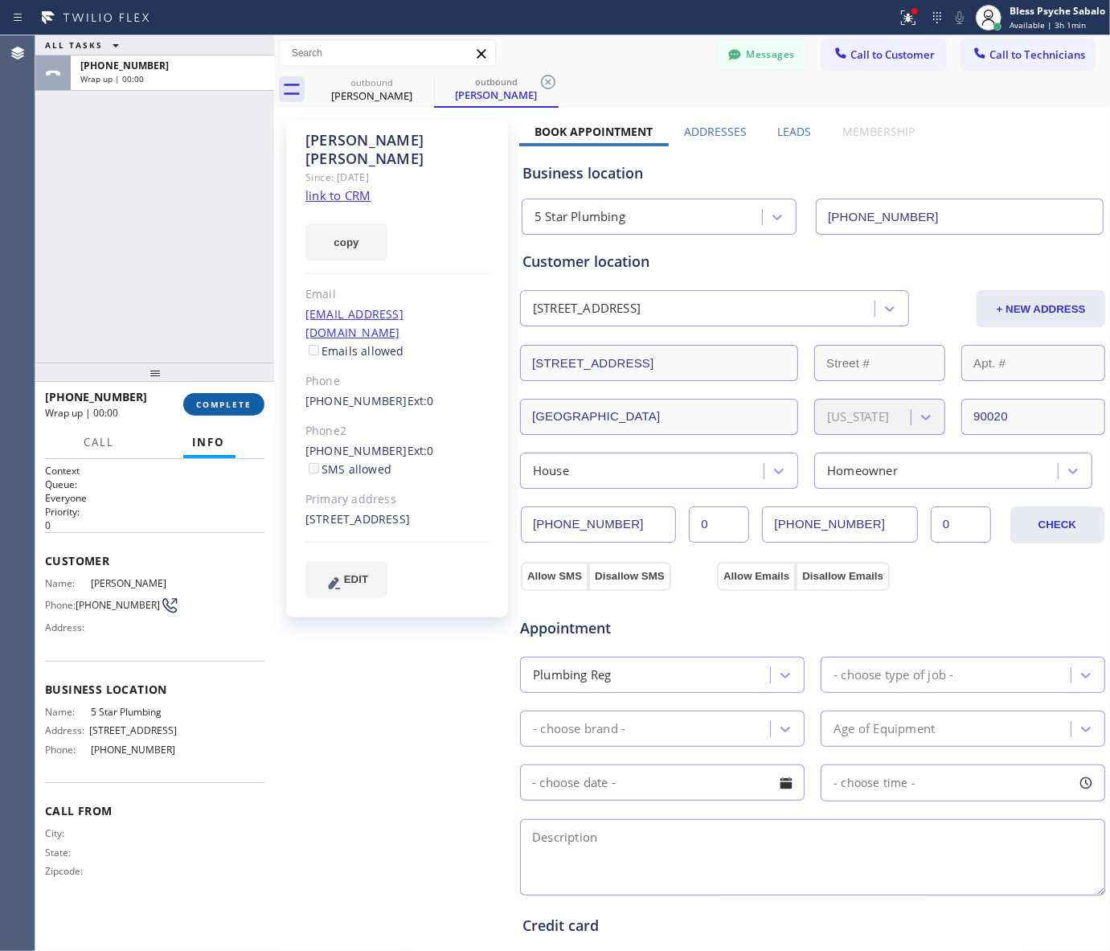
click at [206, 406] on span "COMPLETE" at bounding box center [223, 404] width 55 height 11
click at [247, 326] on div "ALL TASKS ALL TASKS ACTIVE TASKS TASKS IN WRAP UP [PHONE_NUMBER] Wrap up | 00:01" at bounding box center [154, 198] width 239 height 327
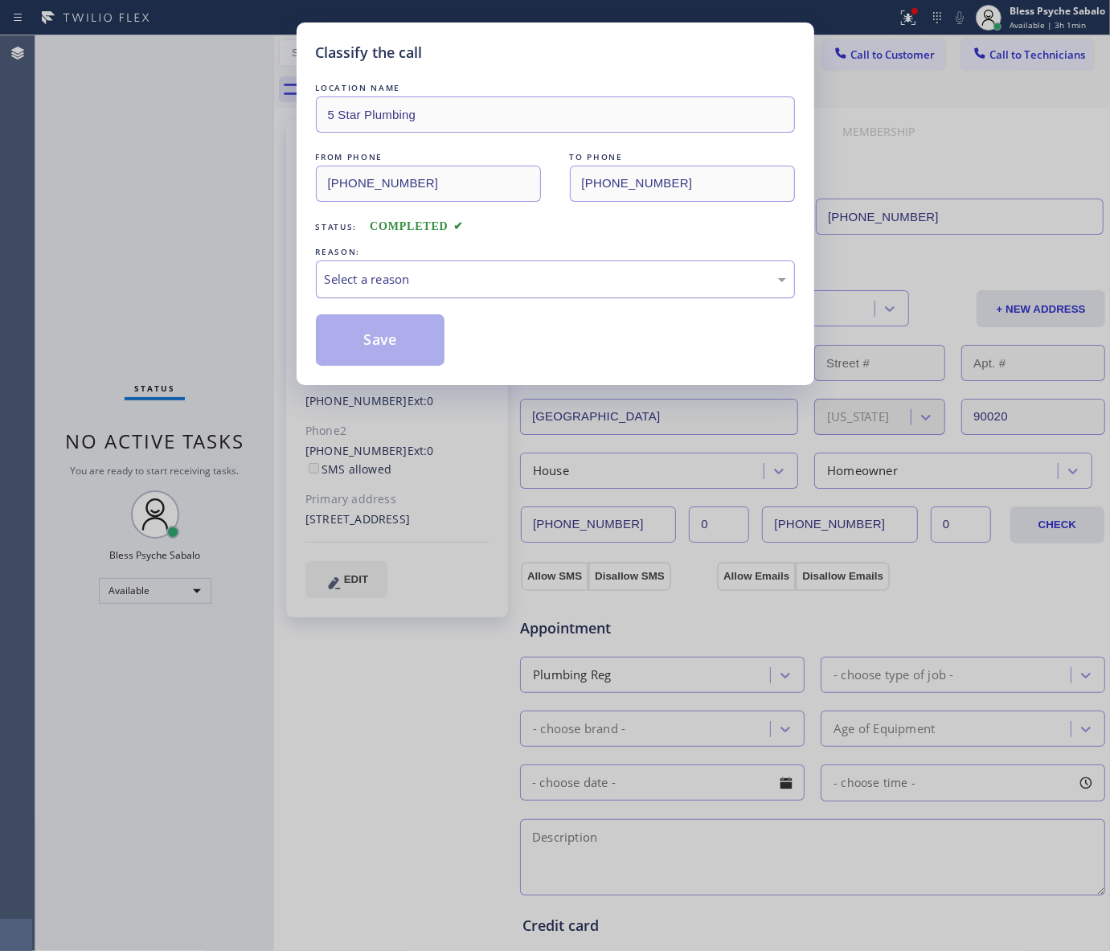
drag, startPoint x: 487, startPoint y: 300, endPoint x: 491, endPoint y: 289, distance: 11.2
click at [489, 296] on div "LOCATION NAME 5 Star Plumbing FROM PHONE [PHONE_NUMBER] TO PHONE [PHONE_NUMBER]…" at bounding box center [555, 223] width 479 height 286
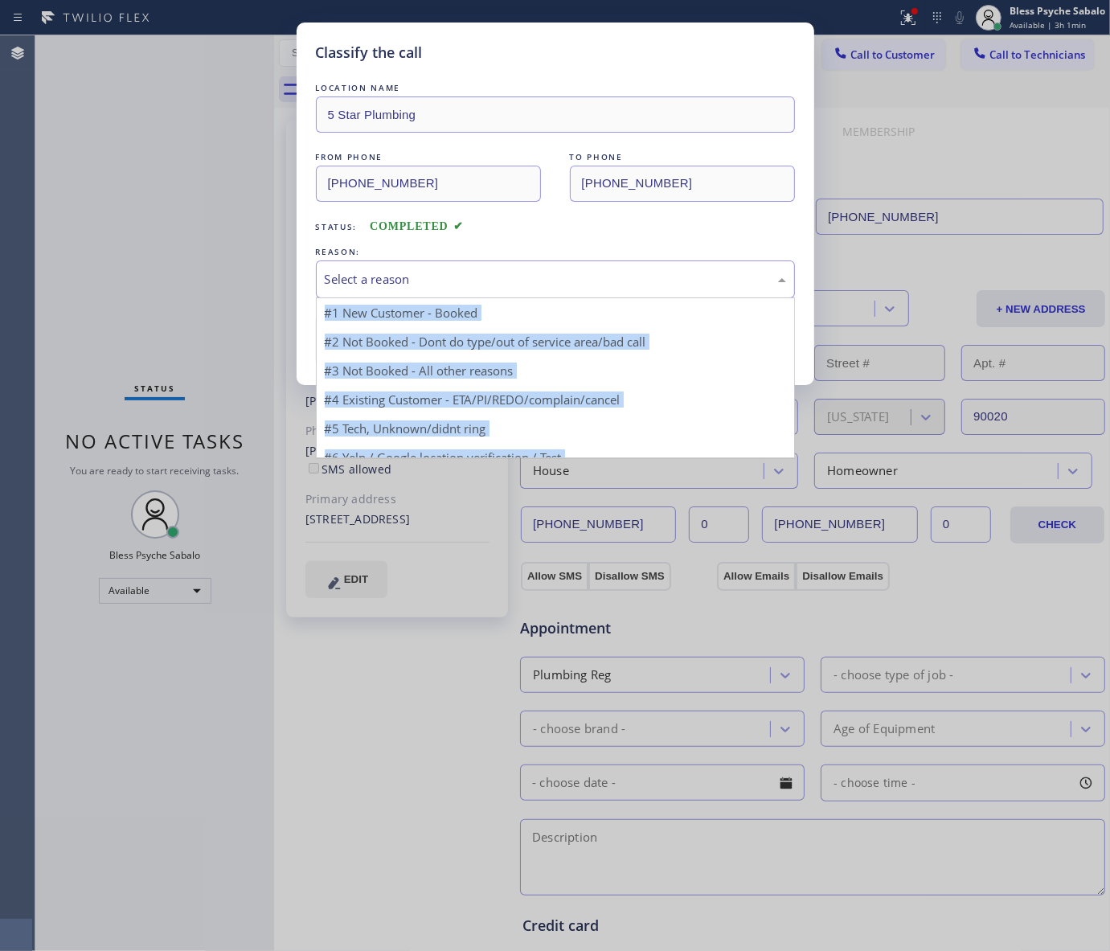
click at [493, 289] on div "Select a reason" at bounding box center [556, 279] width 462 height 18
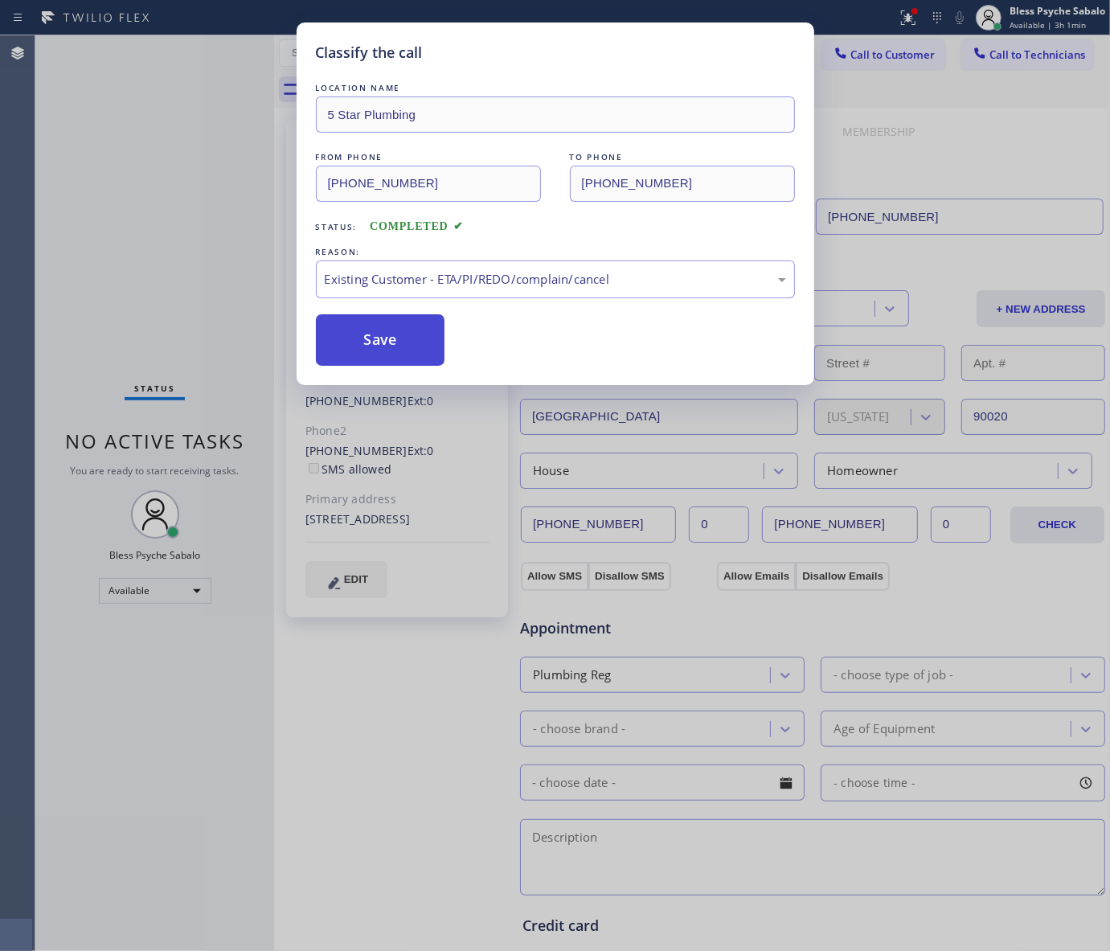
click at [442, 330] on div "Save" at bounding box center [555, 339] width 479 height 51
click at [355, 340] on button "Save" at bounding box center [380, 339] width 129 height 51
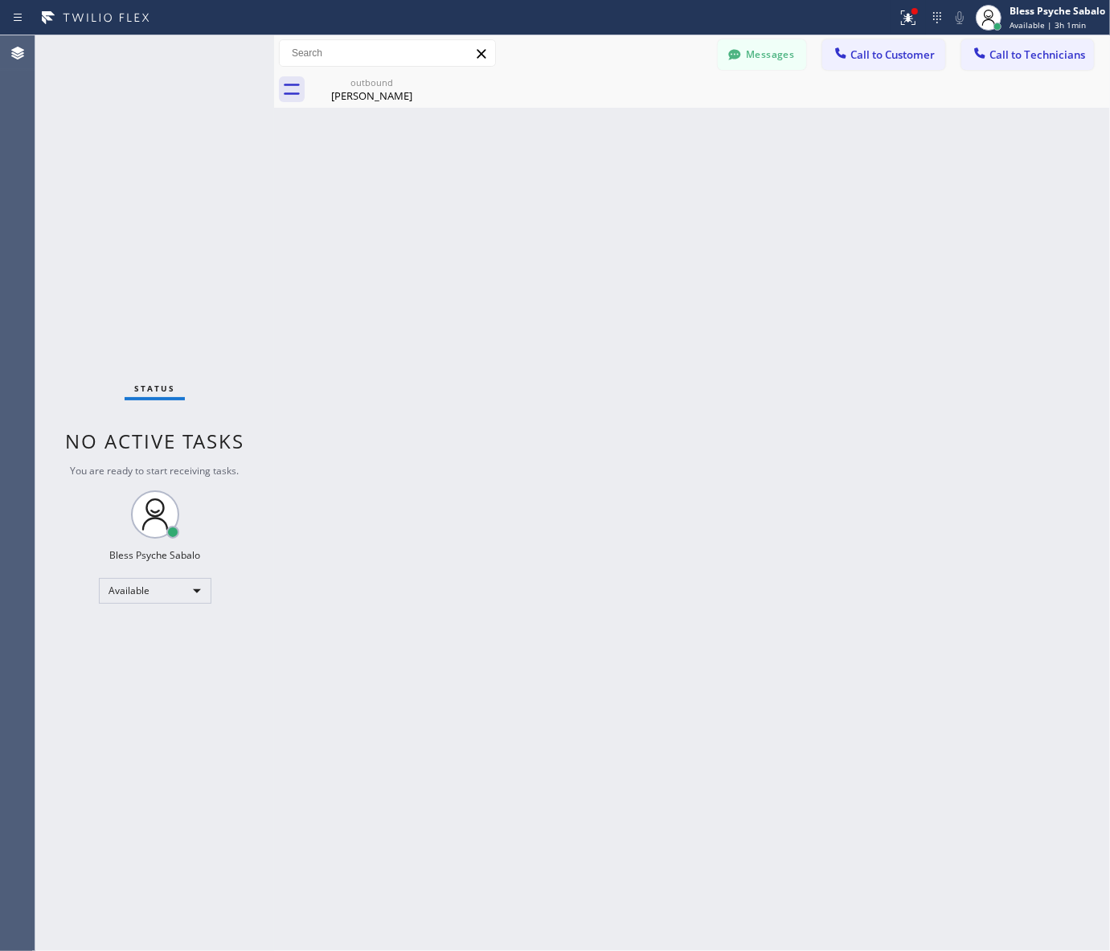
drag, startPoint x: 552, startPoint y: 467, endPoint x: 589, endPoint y: 407, distance: 71.2
click at [552, 467] on div "Back to Dashboard Change Sender ID Customers Technicians MB [PERSON_NAME] [DATE…" at bounding box center [692, 493] width 836 height 916
click at [427, 77] on icon at bounding box center [423, 81] width 19 height 19
click at [445, 137] on div "Back to Dashboard Change Sender ID Customers Technicians MB [PERSON_NAME] [DATE…" at bounding box center [692, 493] width 836 height 916
click at [744, 48] on div at bounding box center [734, 56] width 19 height 19
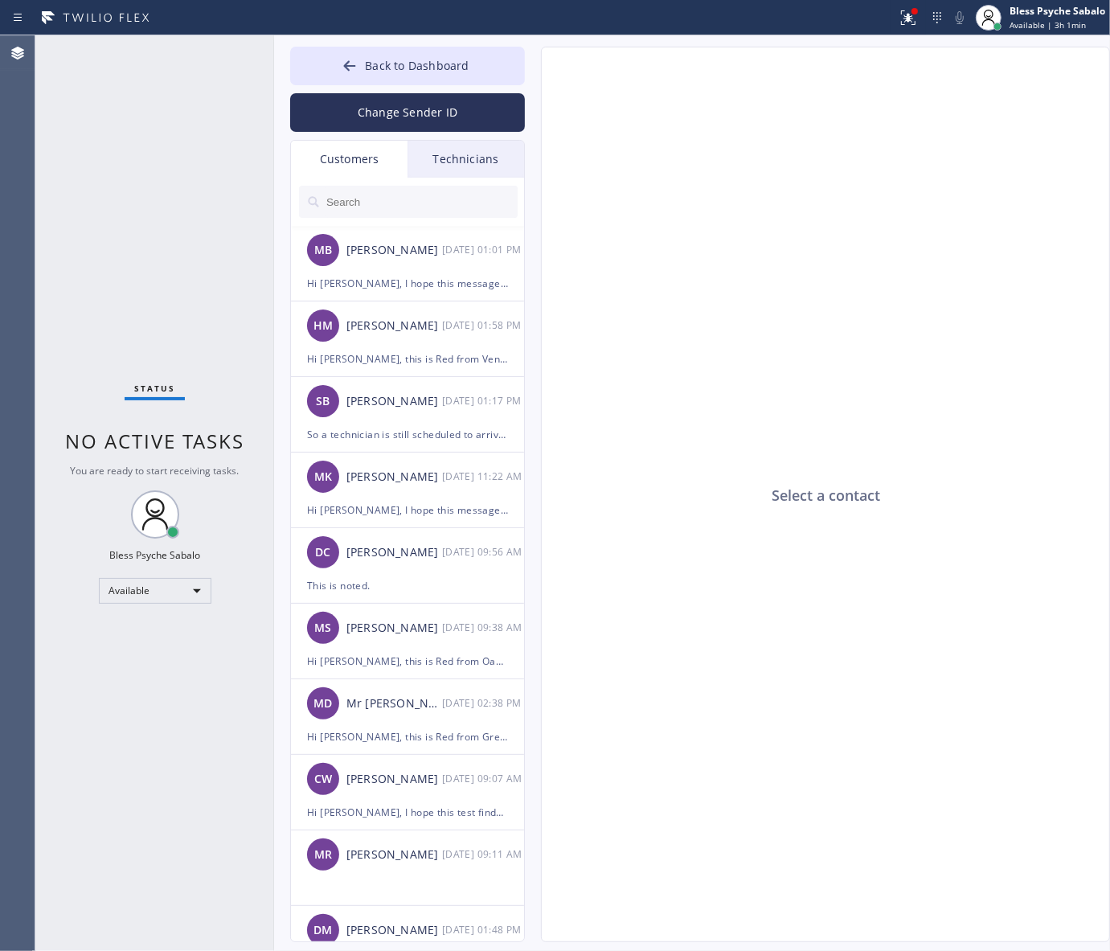
click at [611, 215] on div "Select a contact" at bounding box center [826, 495] width 569 height 896
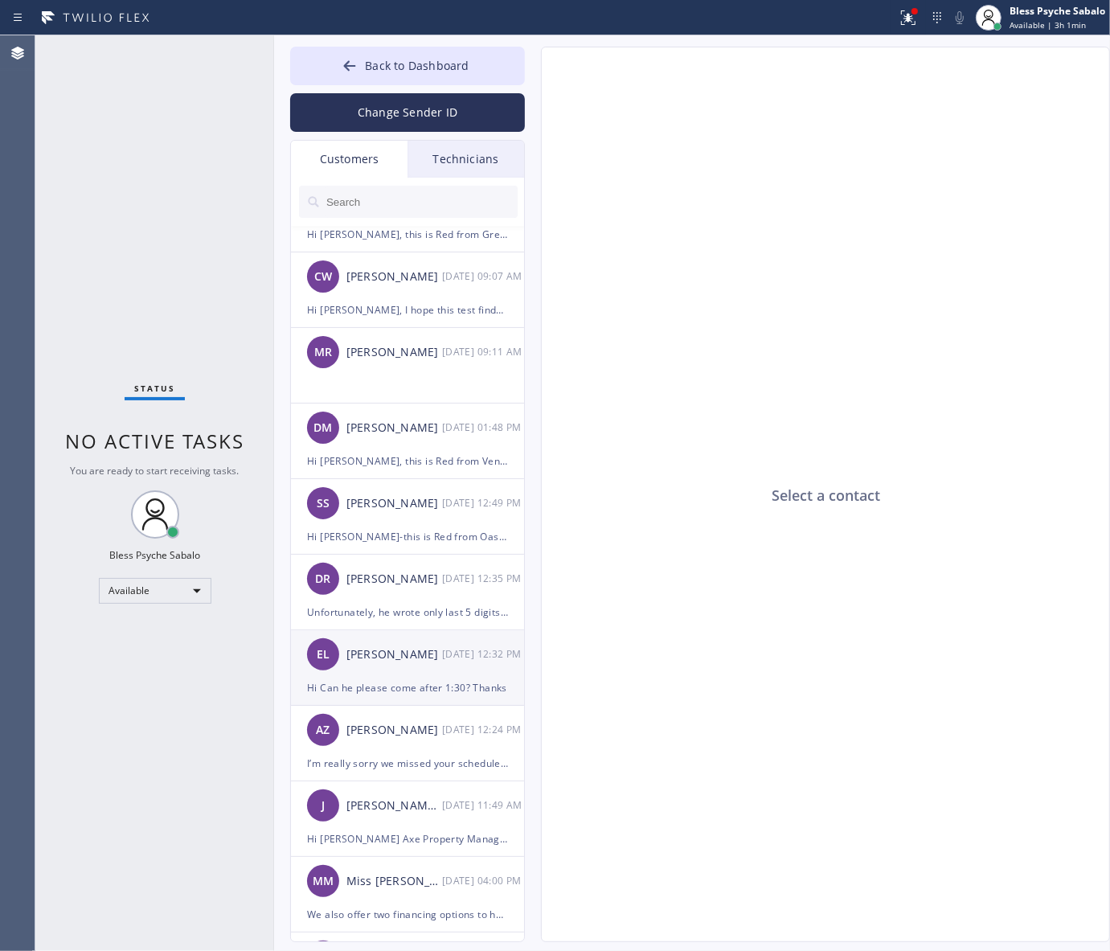
scroll to position [402, 0]
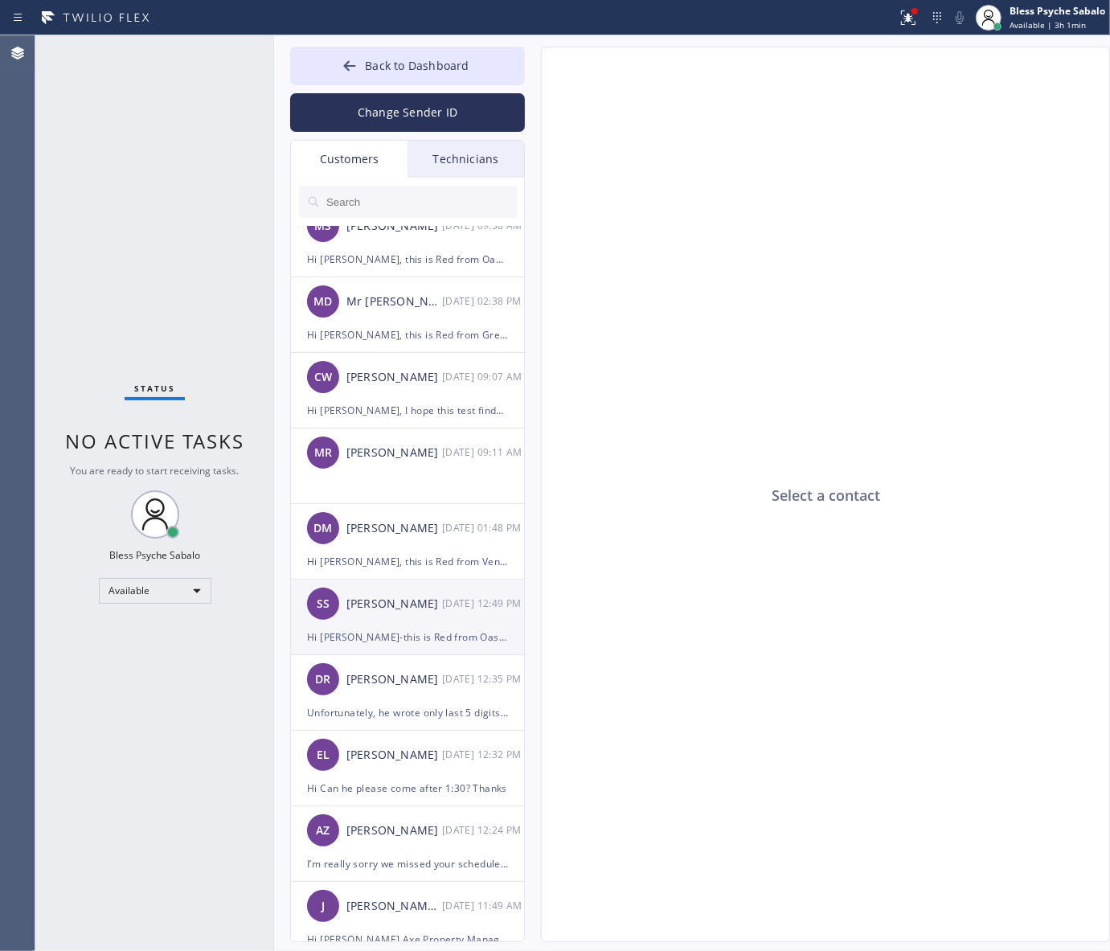
click at [445, 634] on div "Hi [PERSON_NAME]-this is Red from Oasis Plumbers [PERSON_NAME]. I’m really sorr…" at bounding box center [407, 637] width 201 height 18
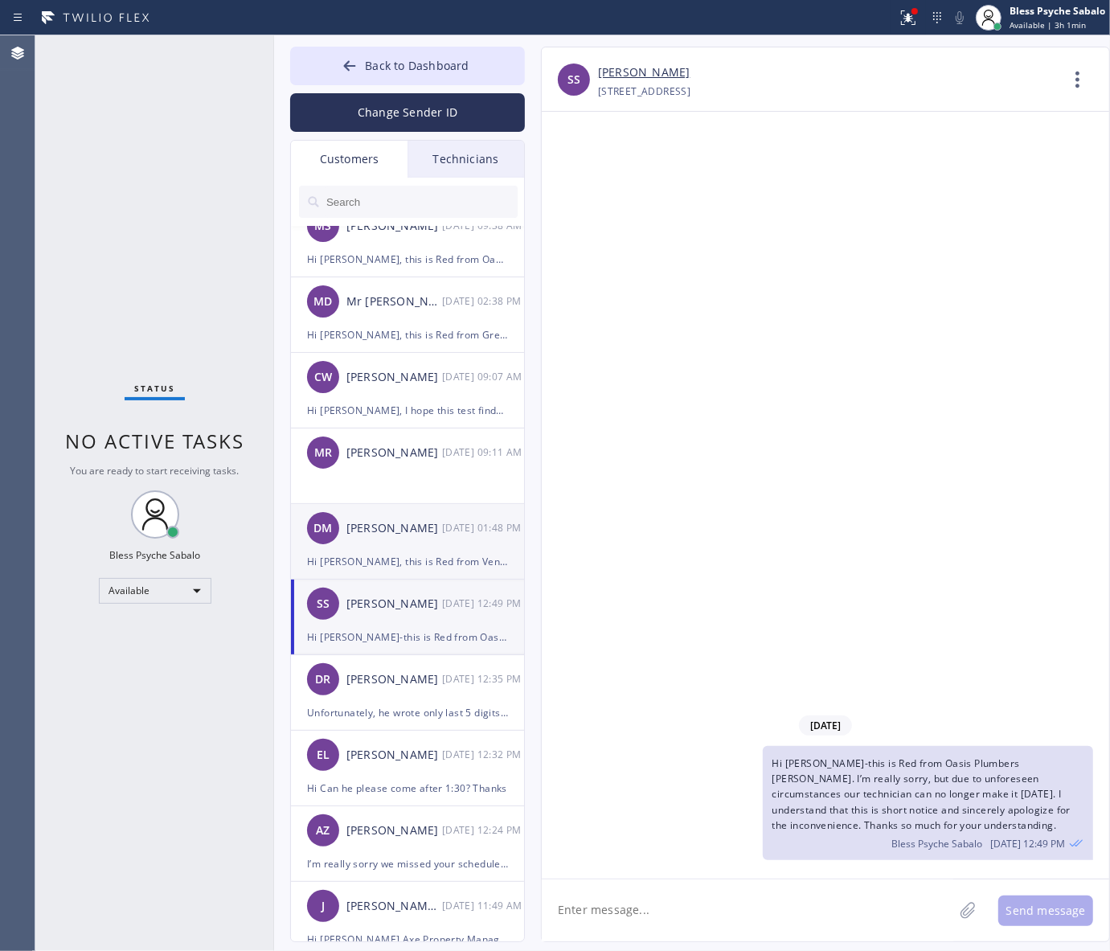
click at [444, 545] on div "[PERSON_NAME] [DATE] 01:48 PM" at bounding box center [408, 528] width 235 height 48
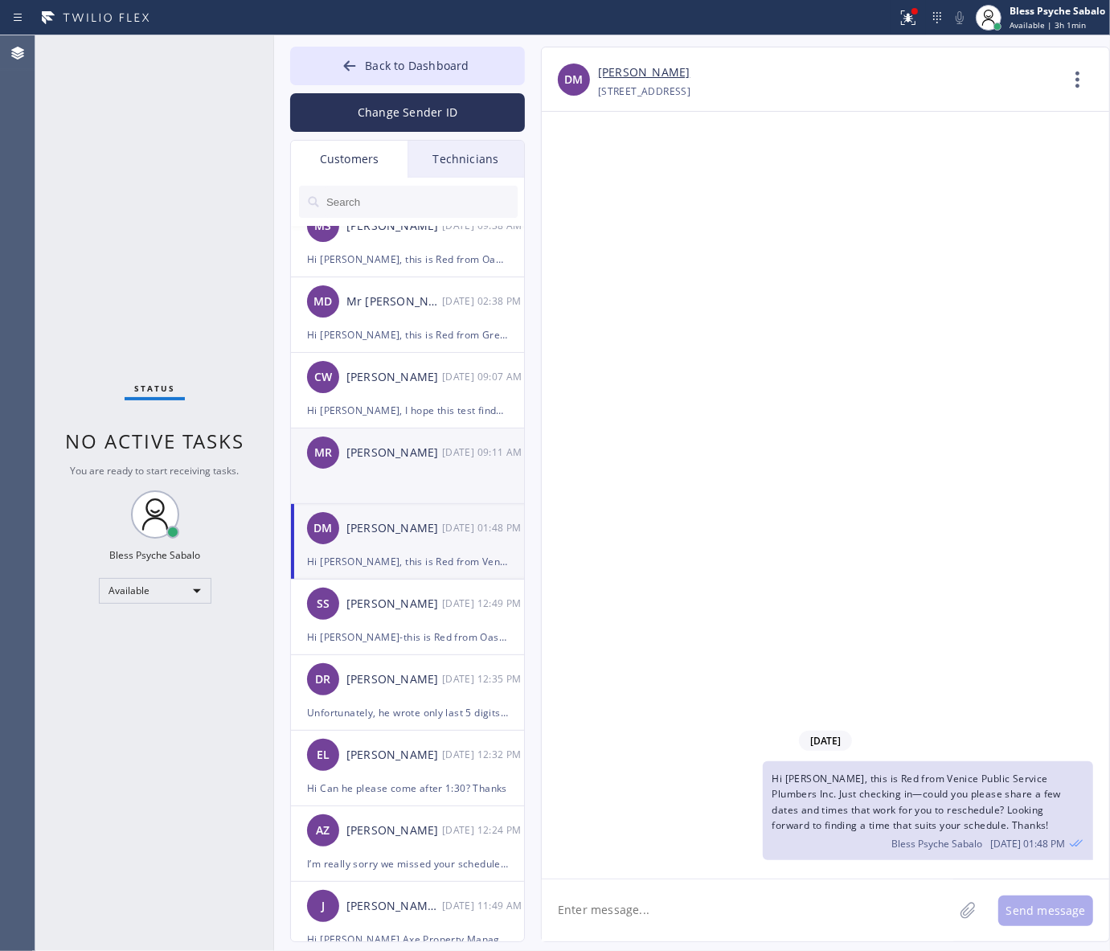
click at [435, 472] on div "[PERSON_NAME] [DATE] 09:11 AM" at bounding box center [408, 453] width 235 height 48
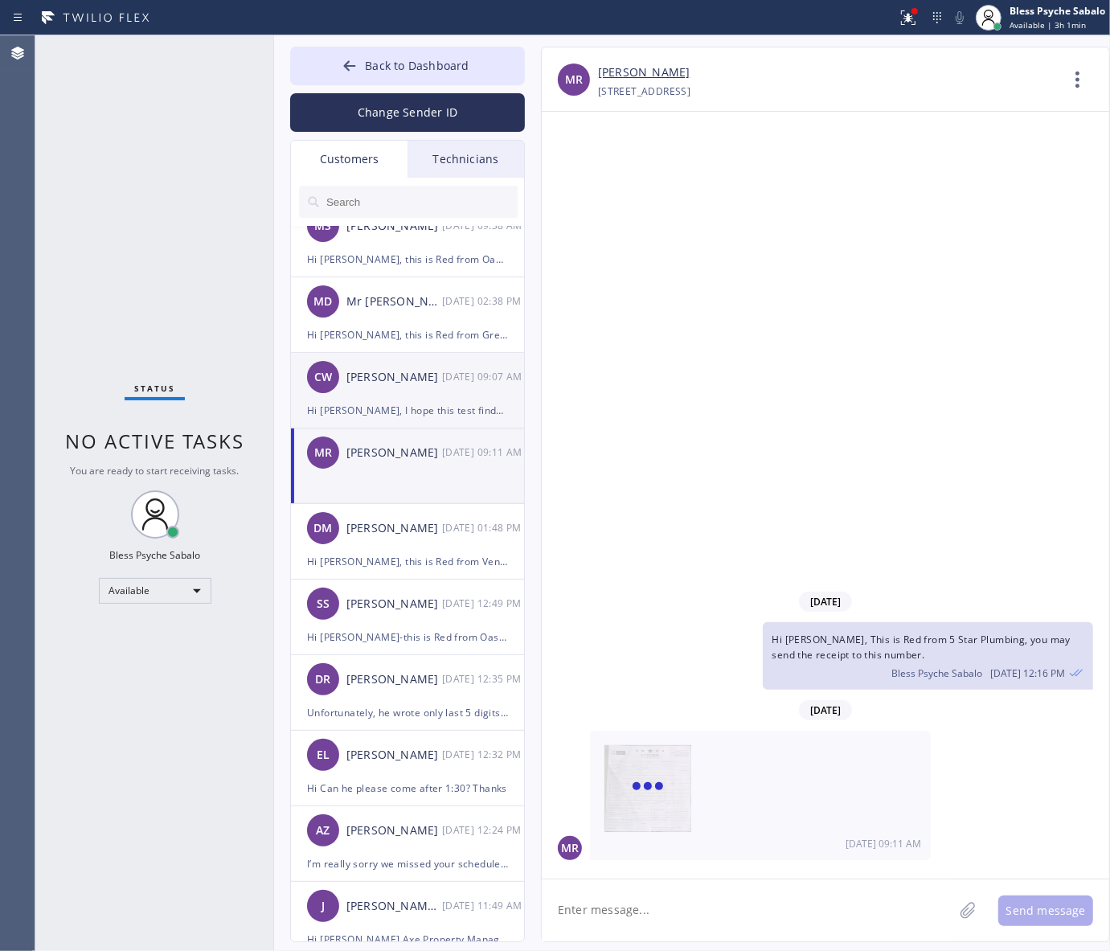
click at [408, 388] on div "CW [PERSON_NAME] [DATE] 09:07 AM" at bounding box center [408, 377] width 235 height 48
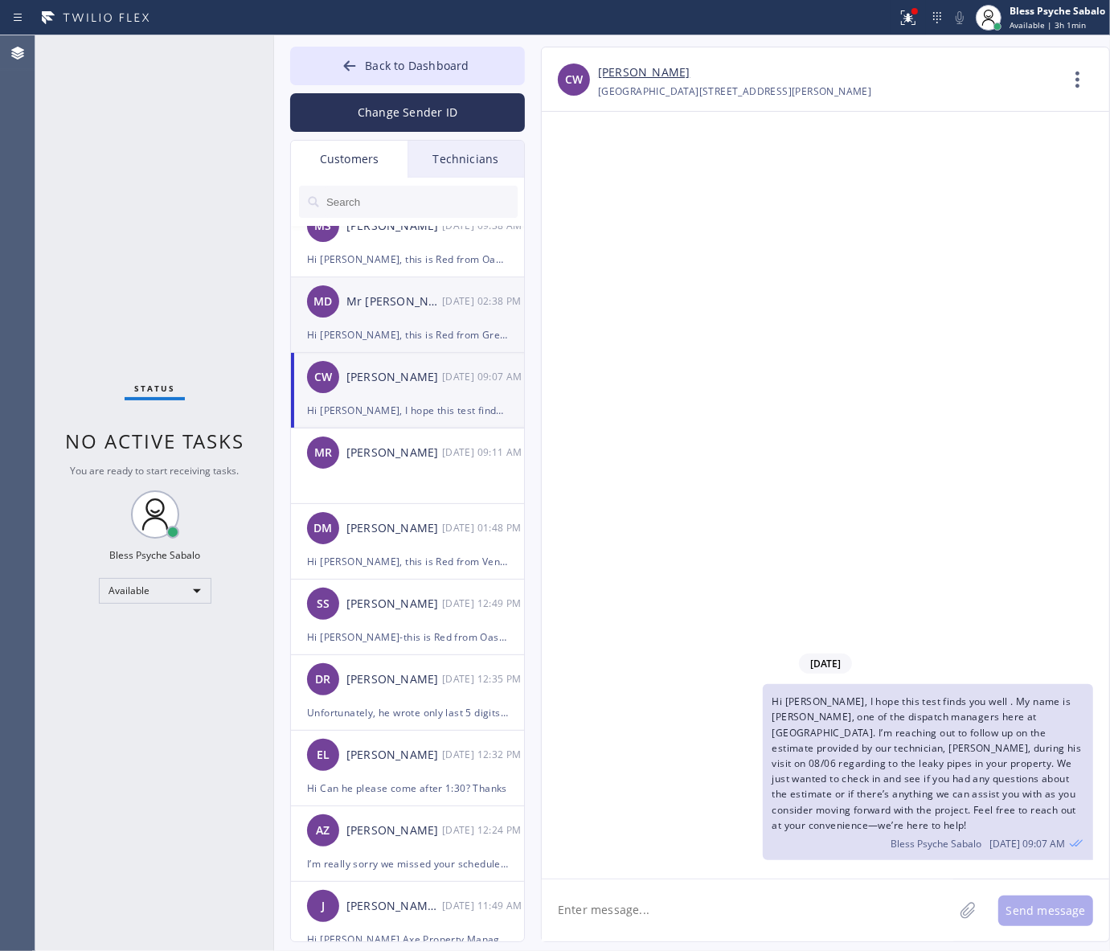
click at [424, 322] on div "MD Mr [PERSON_NAME] [DATE] 02:38 PM" at bounding box center [408, 301] width 235 height 48
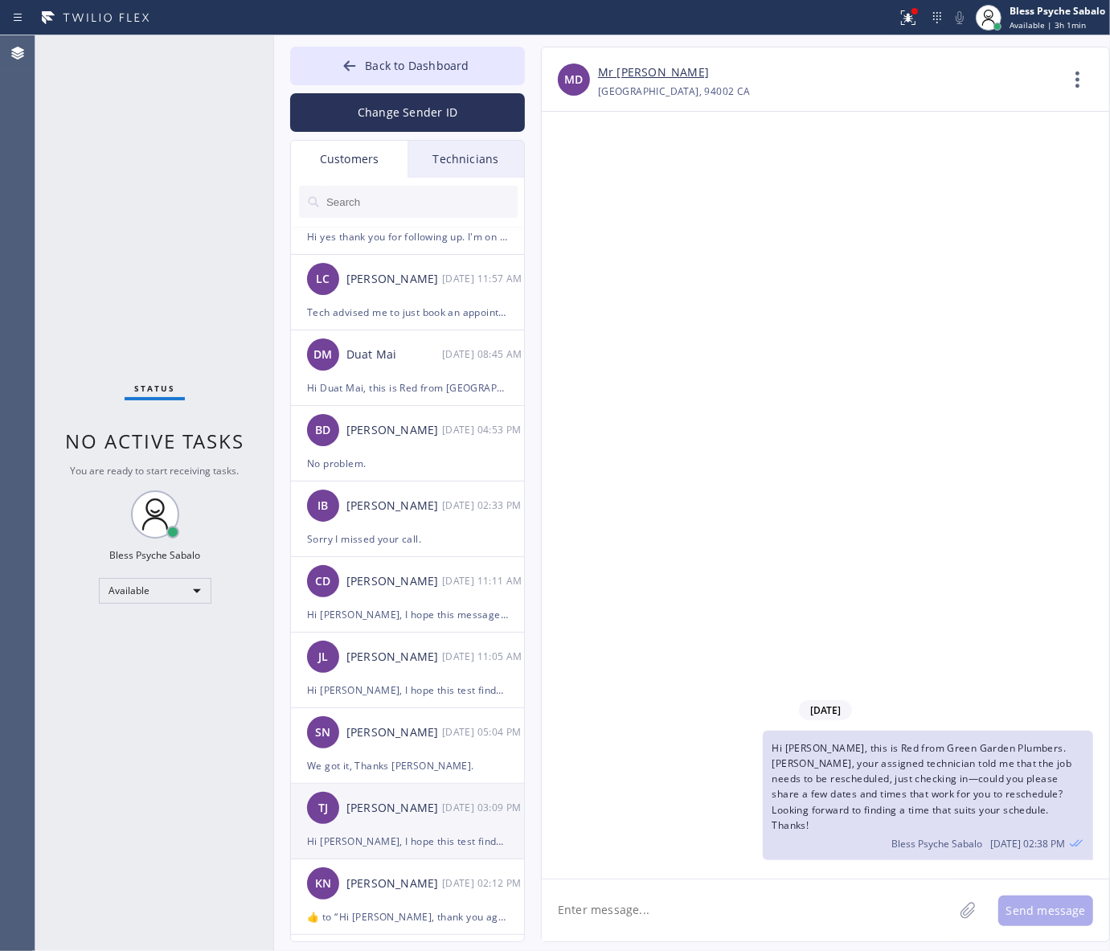
scroll to position [1809, 0]
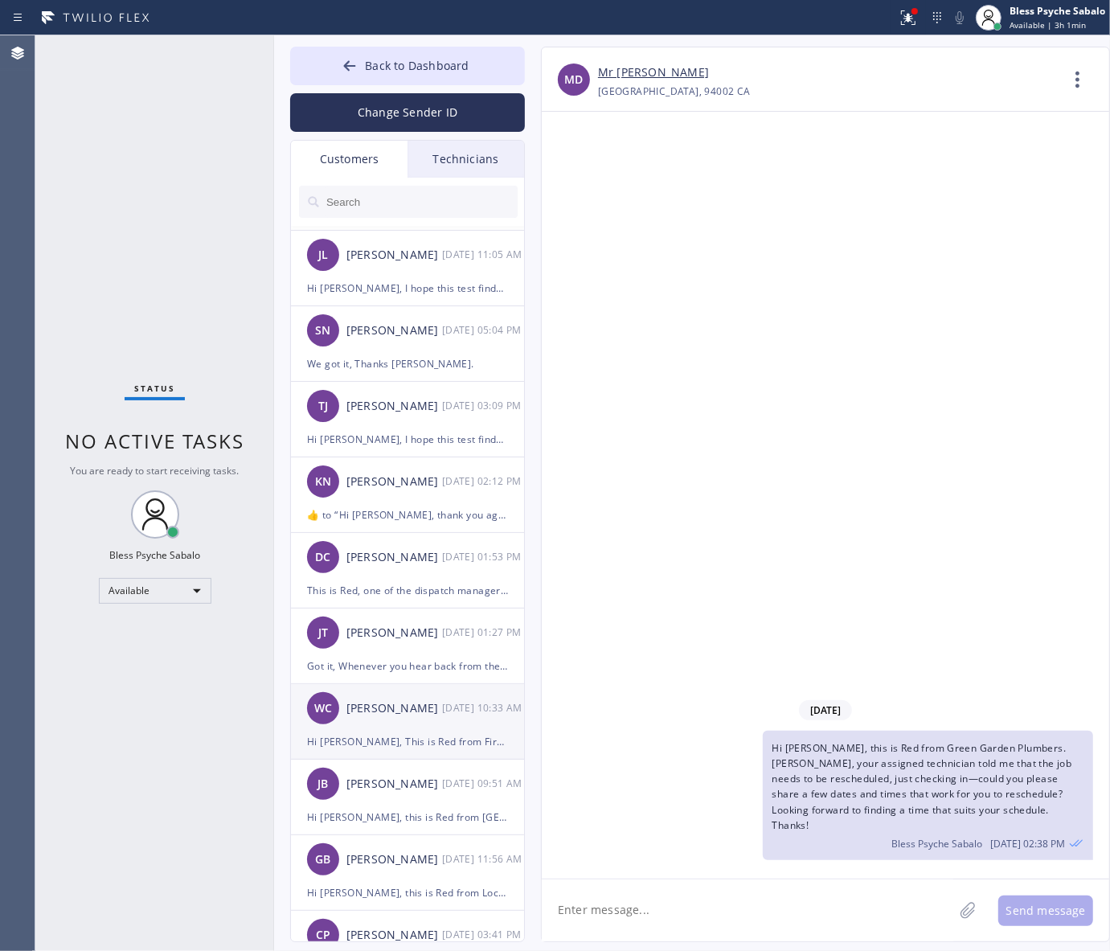
click at [424, 684] on div "[PERSON_NAME] Close [DATE] 10:33 AM" at bounding box center [408, 708] width 235 height 48
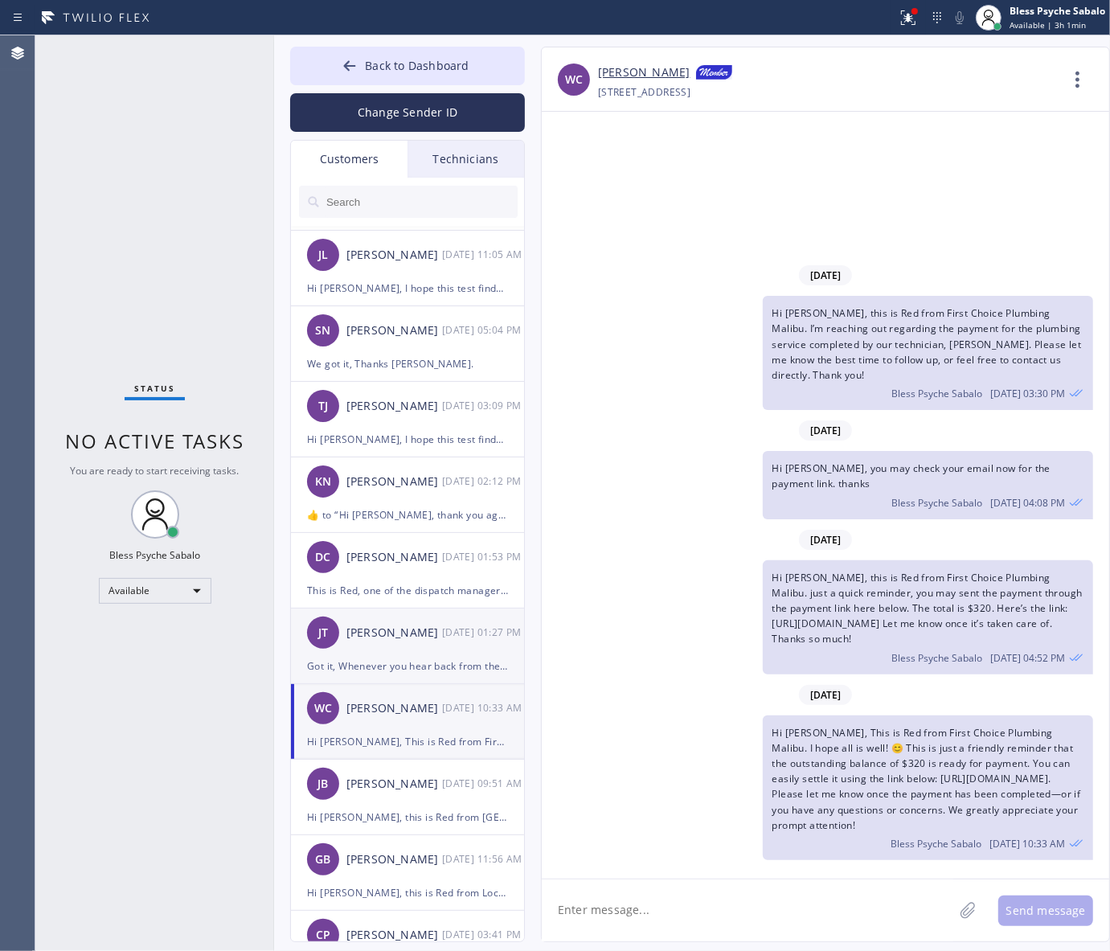
click at [431, 644] on div "[PERSON_NAME] [PERSON_NAME] [DATE] 01:27 PM" at bounding box center [408, 633] width 235 height 48
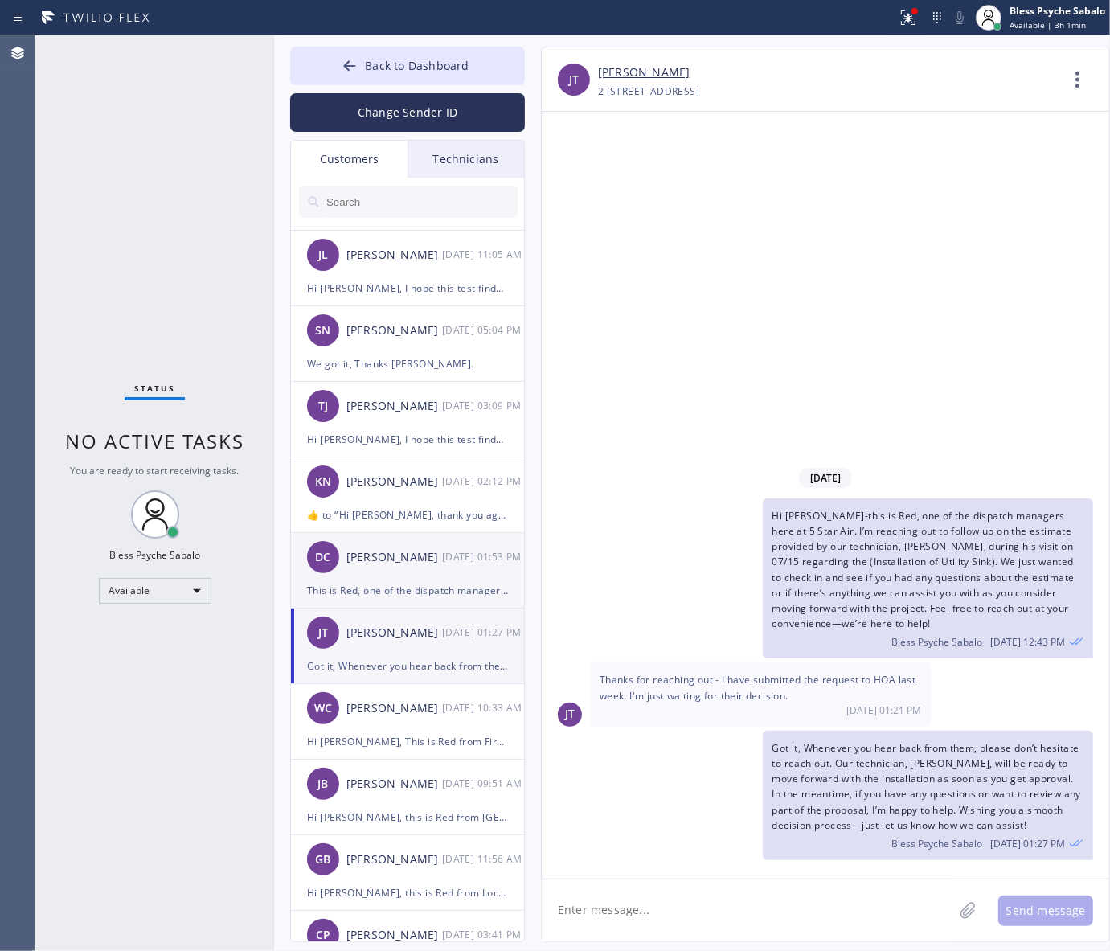
click at [446, 553] on div "[DATE] 01:53 PM" at bounding box center [484, 557] width 84 height 18
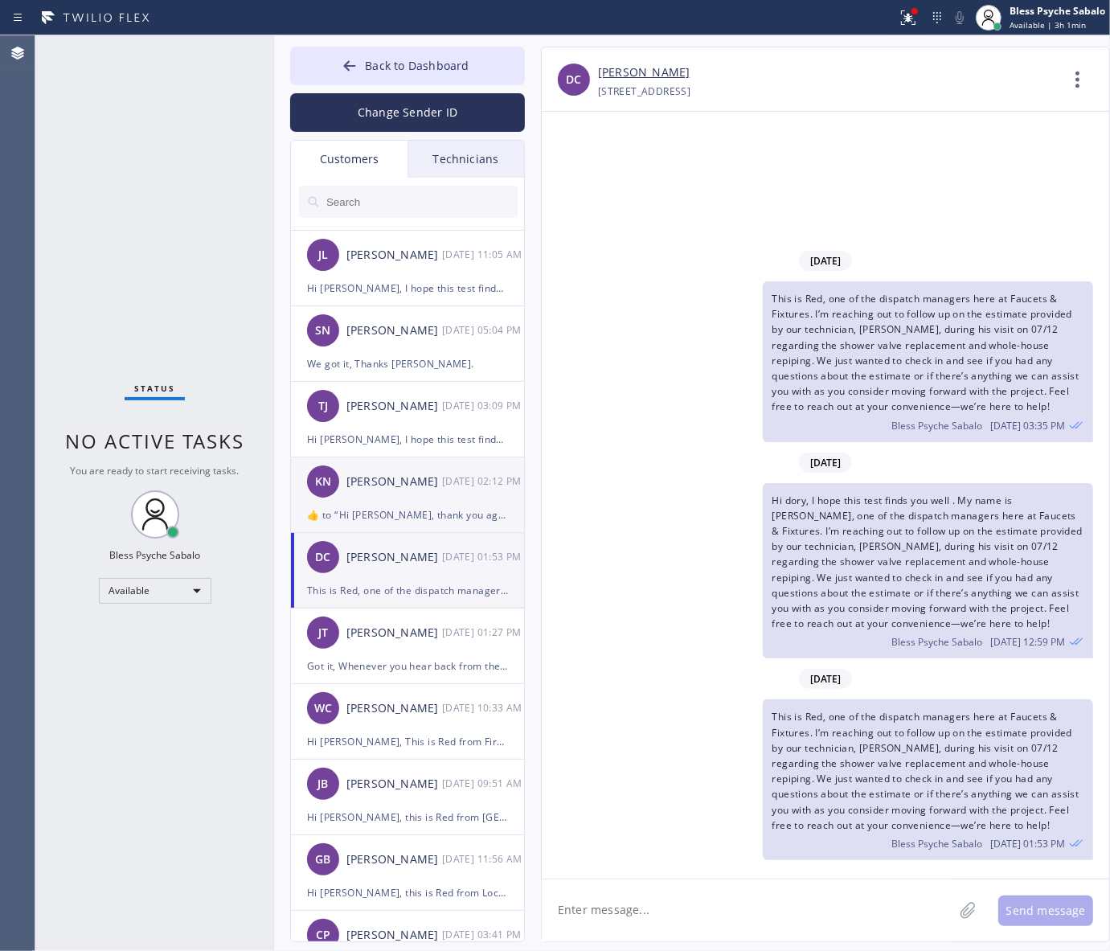
click at [468, 511] on div "​👍​ to “ Hi [PERSON_NAME], thank you again for your patience, we have moved you…" at bounding box center [407, 515] width 201 height 18
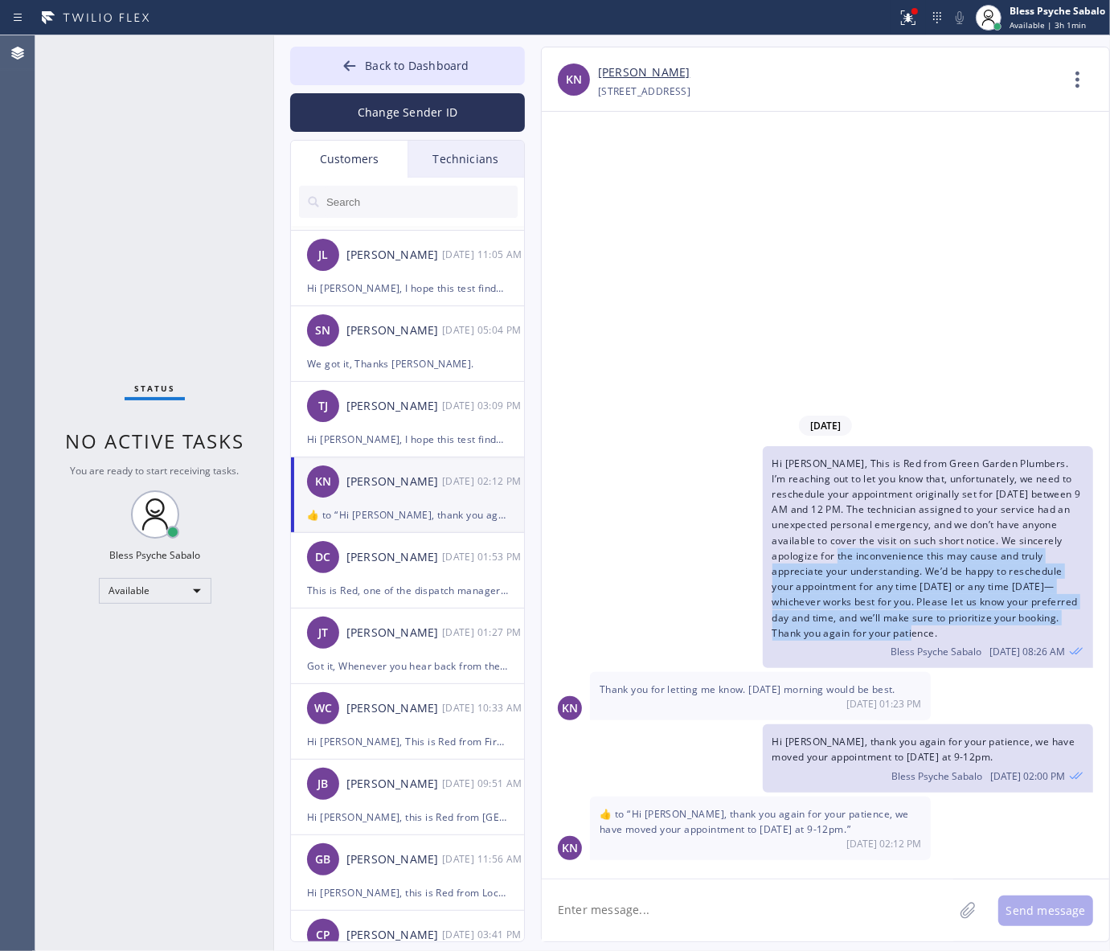
drag, startPoint x: 954, startPoint y: 632, endPoint x: 819, endPoint y: 549, distance: 159.1
click at [819, 549] on div "Hi [PERSON_NAME], This is Red from Green Garden Plumbers. I’m reaching out to l…" at bounding box center [928, 557] width 331 height 222
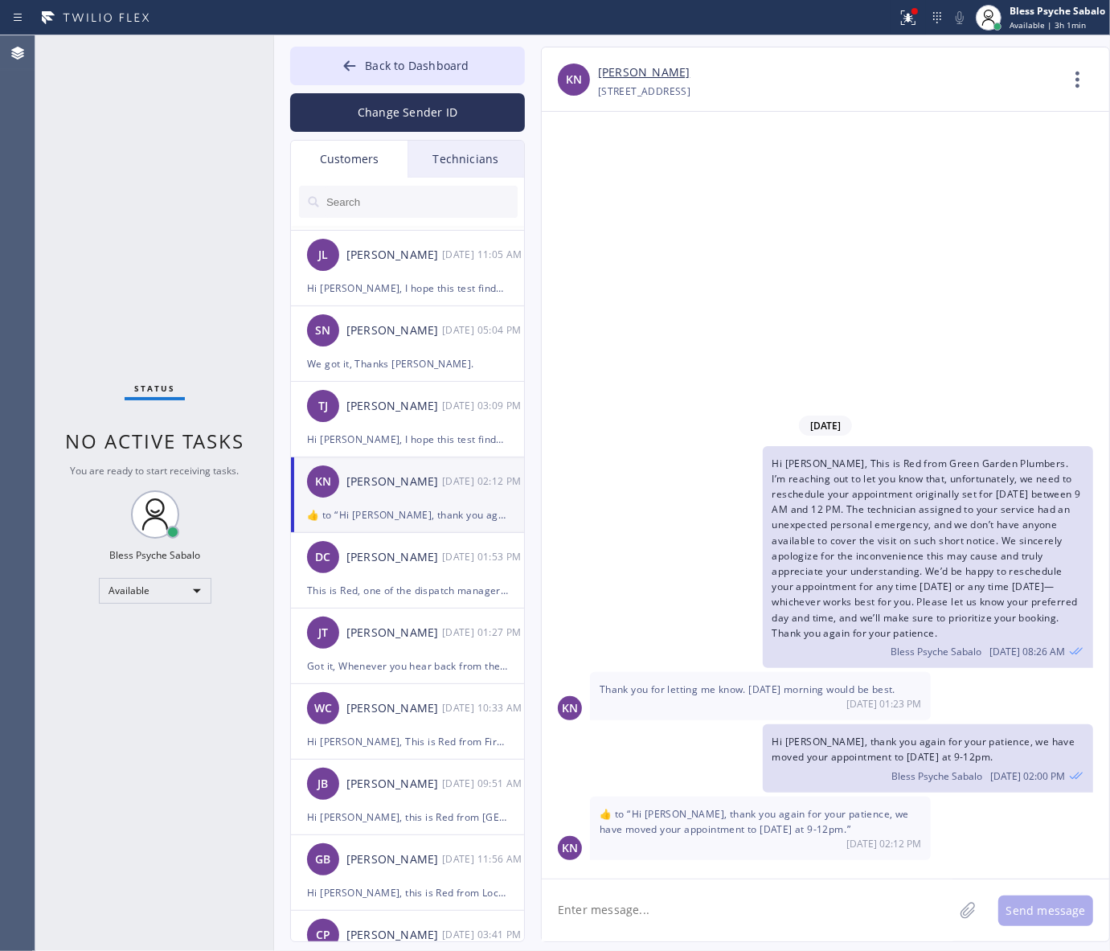
click at [926, 677] on div "Thank you for letting me know. [DATE] morning would be best. [DATE] 01:23 PM" at bounding box center [760, 696] width 341 height 48
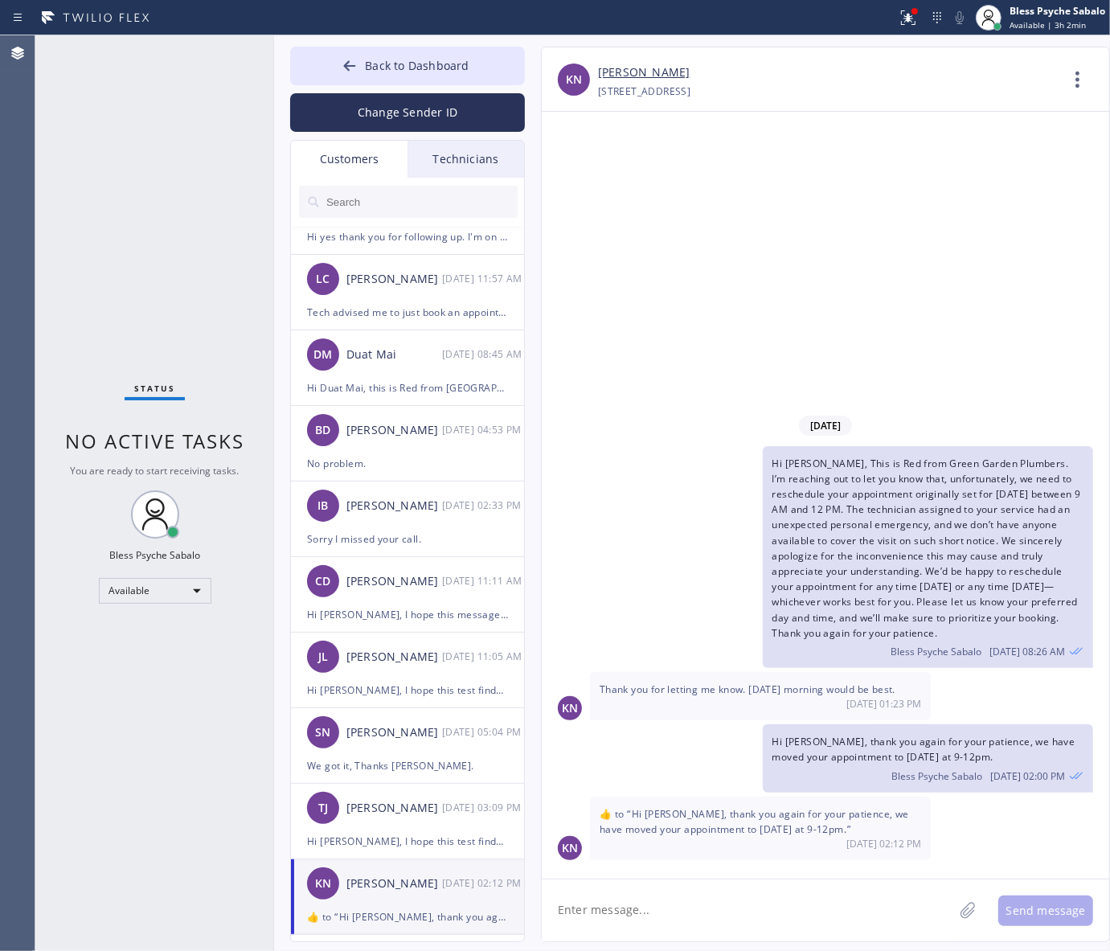
click at [712, 67] on div "[PERSON_NAME]" at bounding box center [828, 73] width 461 height 18
click at [549, 223] on div "[DATE] Hi [PERSON_NAME], This is Red from Green Garden Plumbers. I’m reaching o…" at bounding box center [826, 495] width 568 height 767
click at [458, 69] on span "Back to Dashboard" at bounding box center [417, 65] width 104 height 15
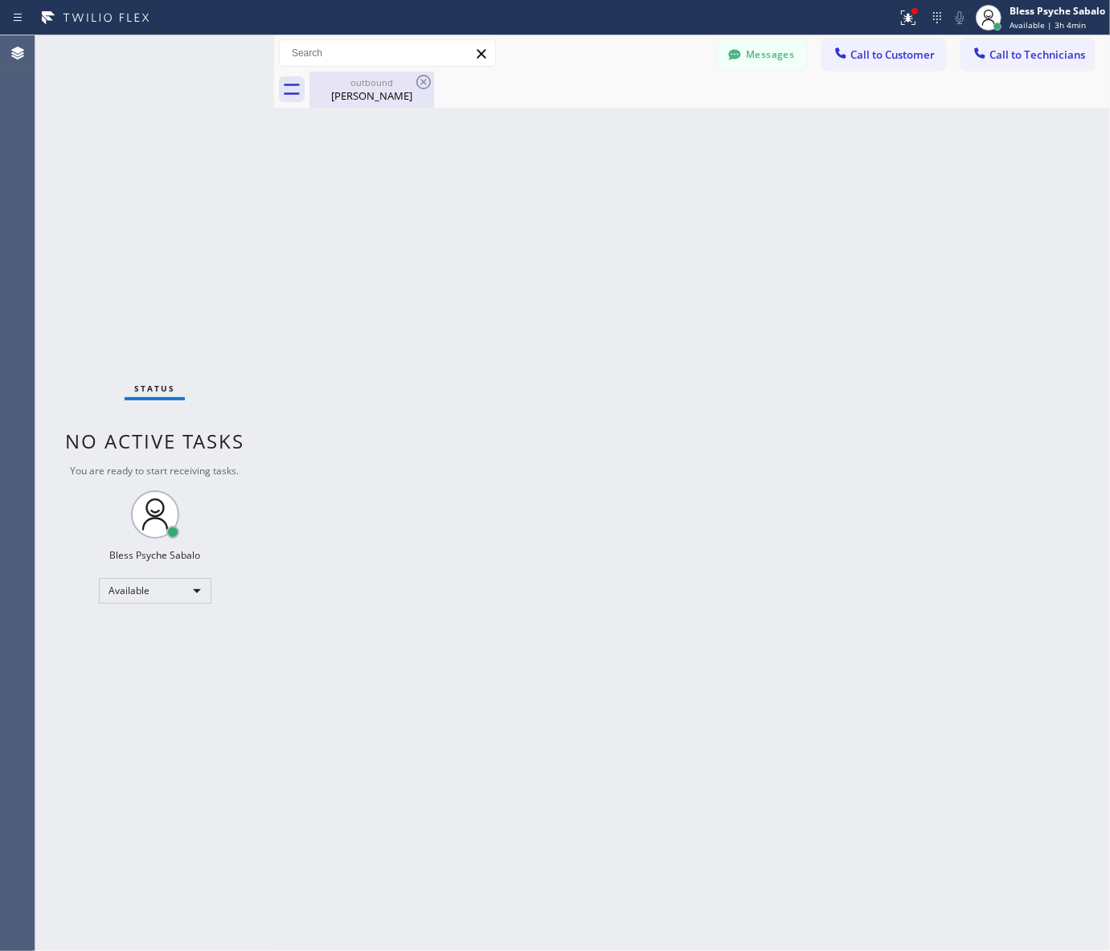
click at [399, 89] on div "[PERSON_NAME]" at bounding box center [371, 95] width 121 height 14
drag, startPoint x: 481, startPoint y: 109, endPoint x: 661, endPoint y: 95, distance: 180.6
click at [493, 111] on div "Back to Dashboard Change Sender ID Customers Technicians MB [PERSON_NAME] [DATE…" at bounding box center [692, 493] width 836 height 916
click at [741, 62] on button "Messages" at bounding box center [762, 54] width 88 height 31
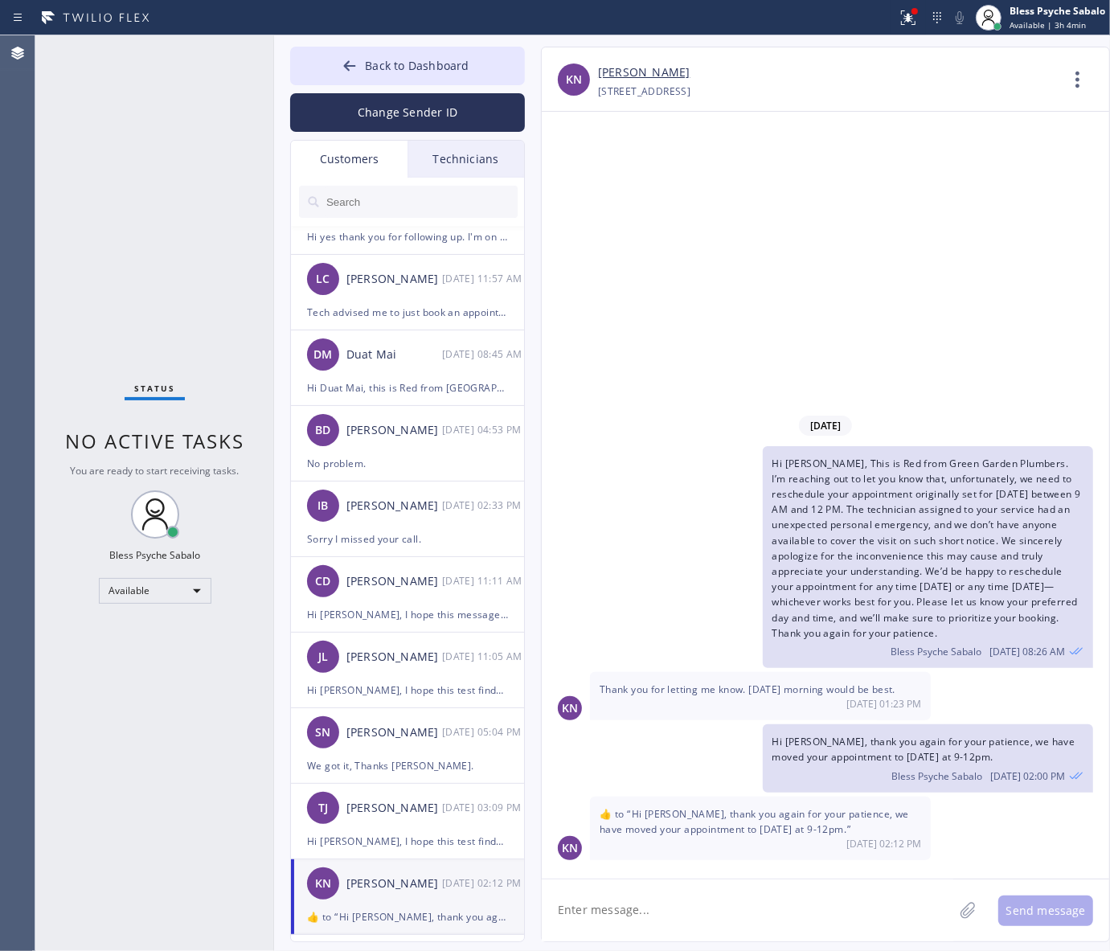
click at [371, 142] on div "Customers" at bounding box center [349, 159] width 117 height 37
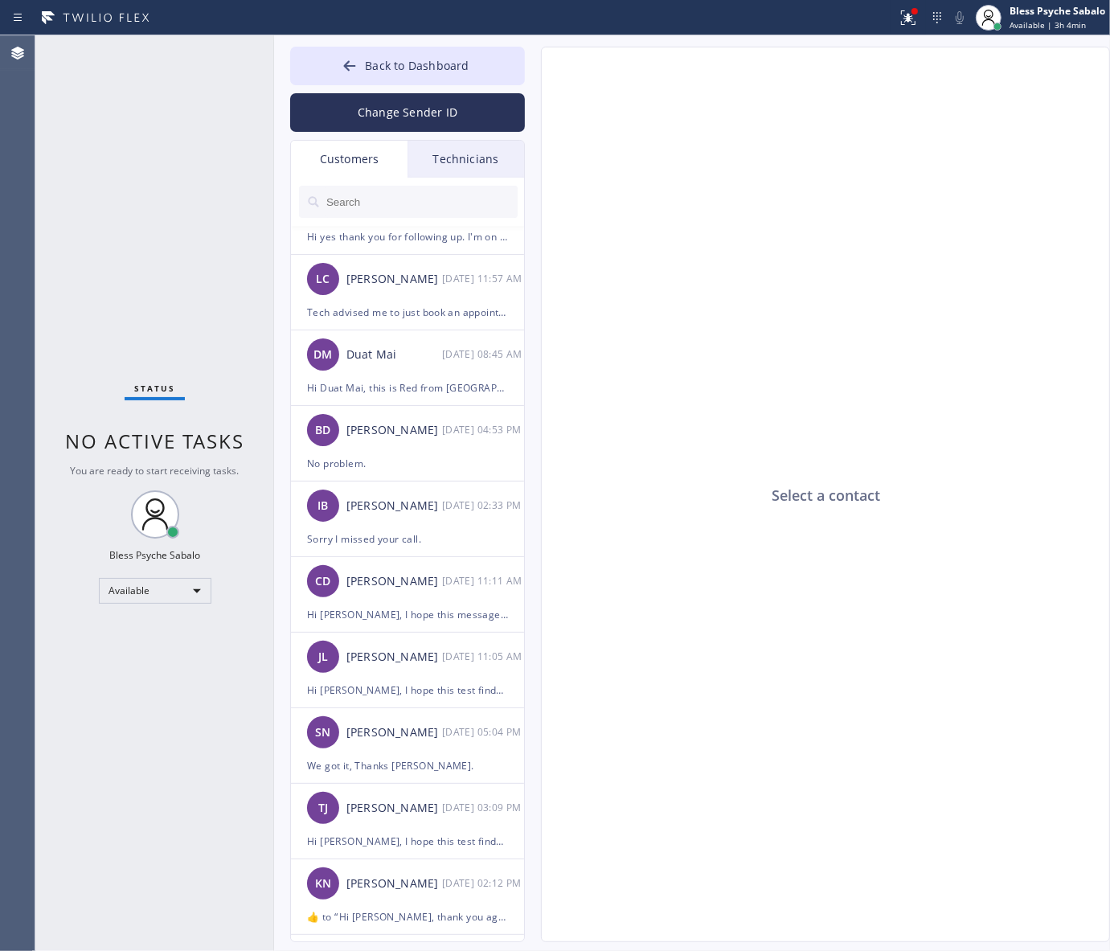
click at [380, 161] on div "Customers" at bounding box center [349, 159] width 117 height 37
click at [458, 159] on div "Technicians" at bounding box center [466, 159] width 117 height 37
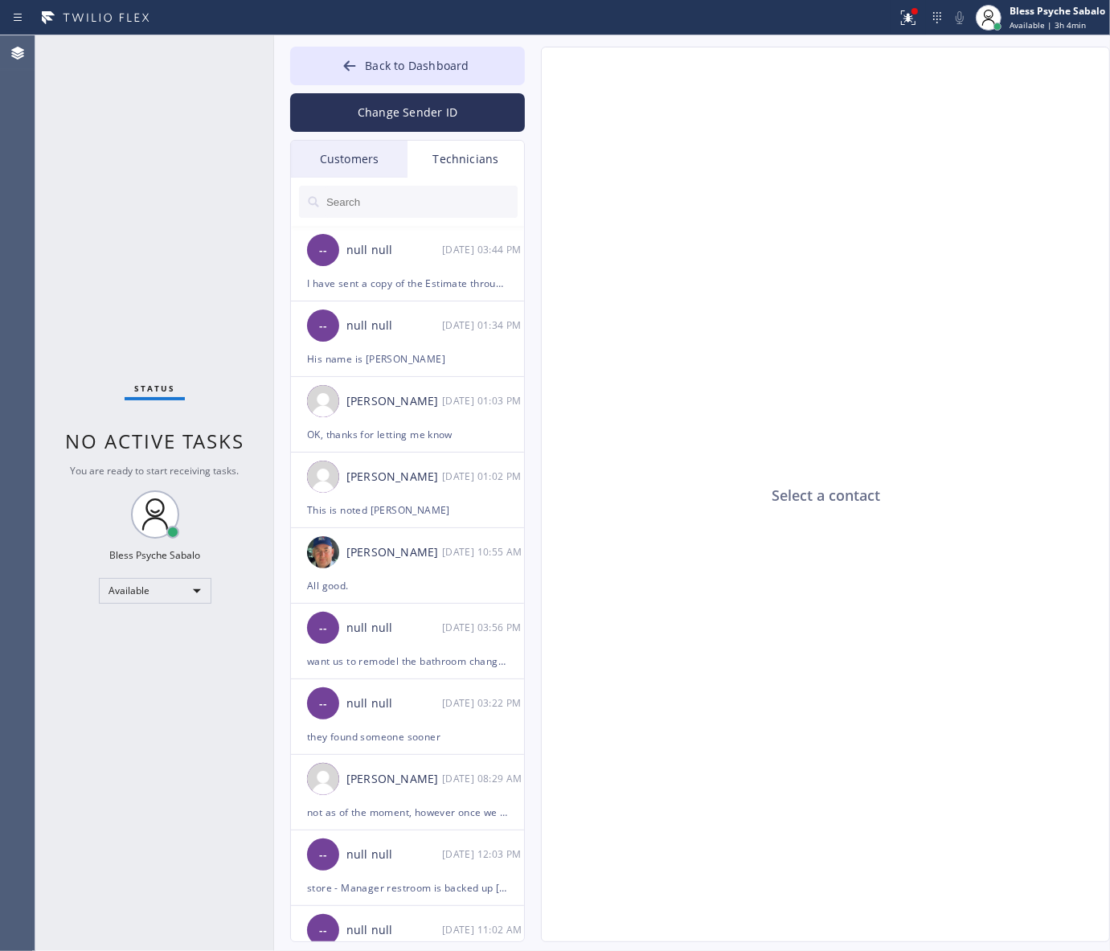
click at [457, 162] on div "Technicians" at bounding box center [466, 159] width 117 height 37
click at [360, 173] on div "Customers" at bounding box center [349, 159] width 117 height 37
click at [362, 169] on div "Customers" at bounding box center [349, 159] width 117 height 37
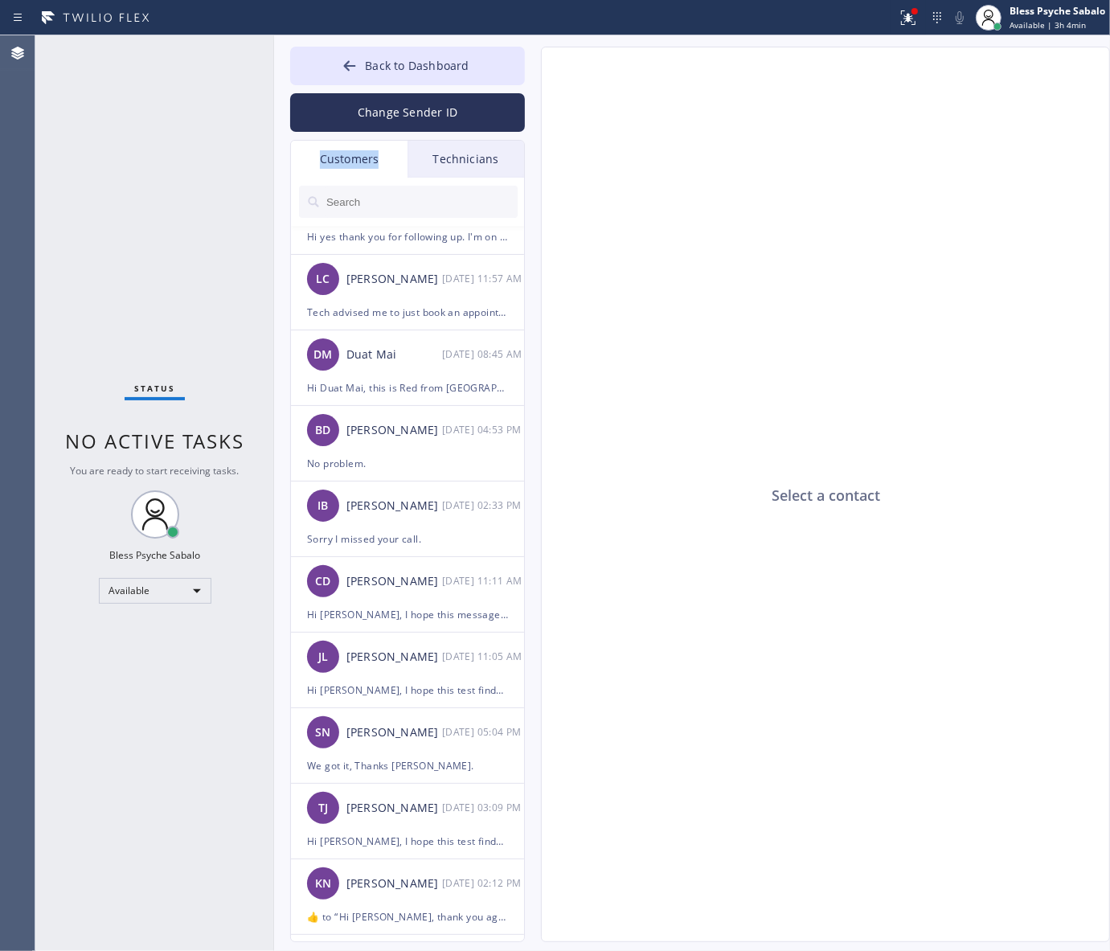
click at [362, 169] on div "Customers" at bounding box center [349, 159] width 117 height 37
click at [367, 195] on input "text" at bounding box center [421, 202] width 193 height 32
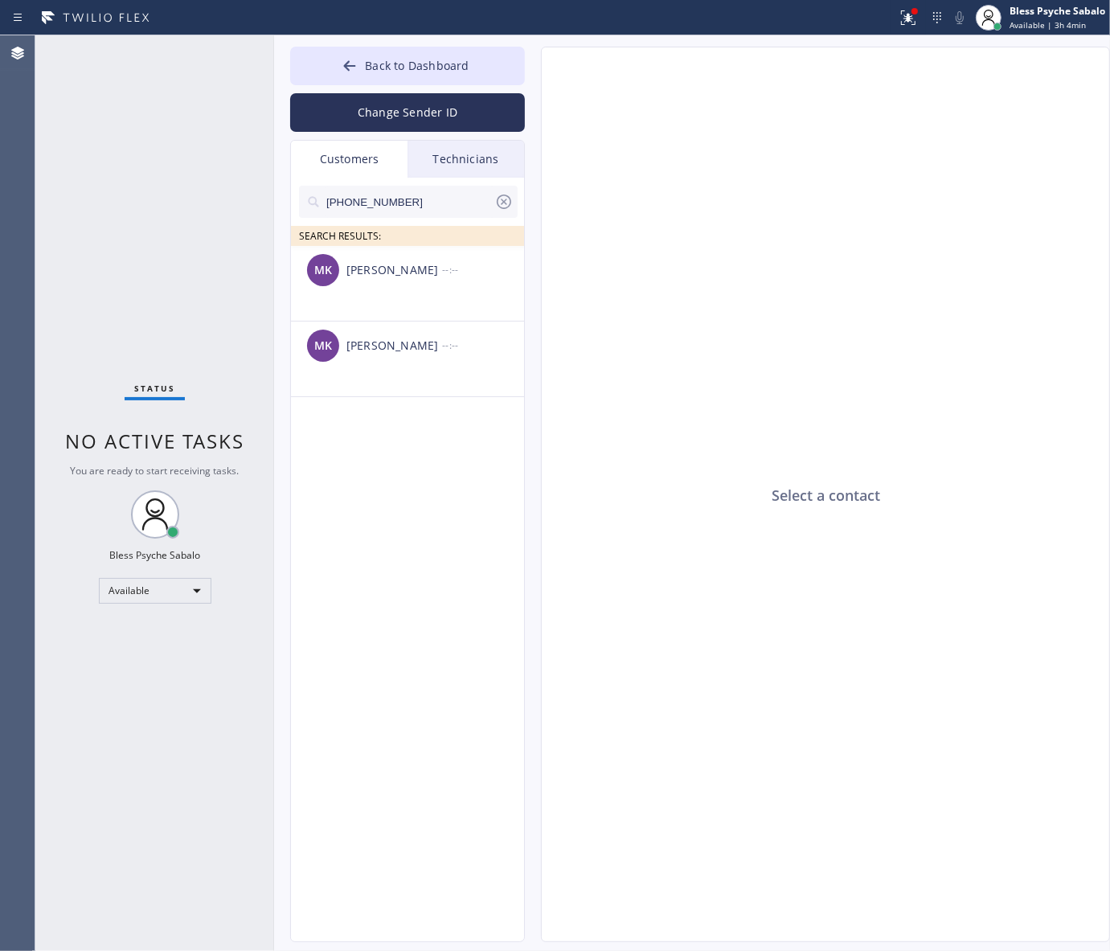
scroll to position [0, 0]
click at [427, 290] on div "MK [PERSON_NAME] --:--" at bounding box center [408, 270] width 235 height 48
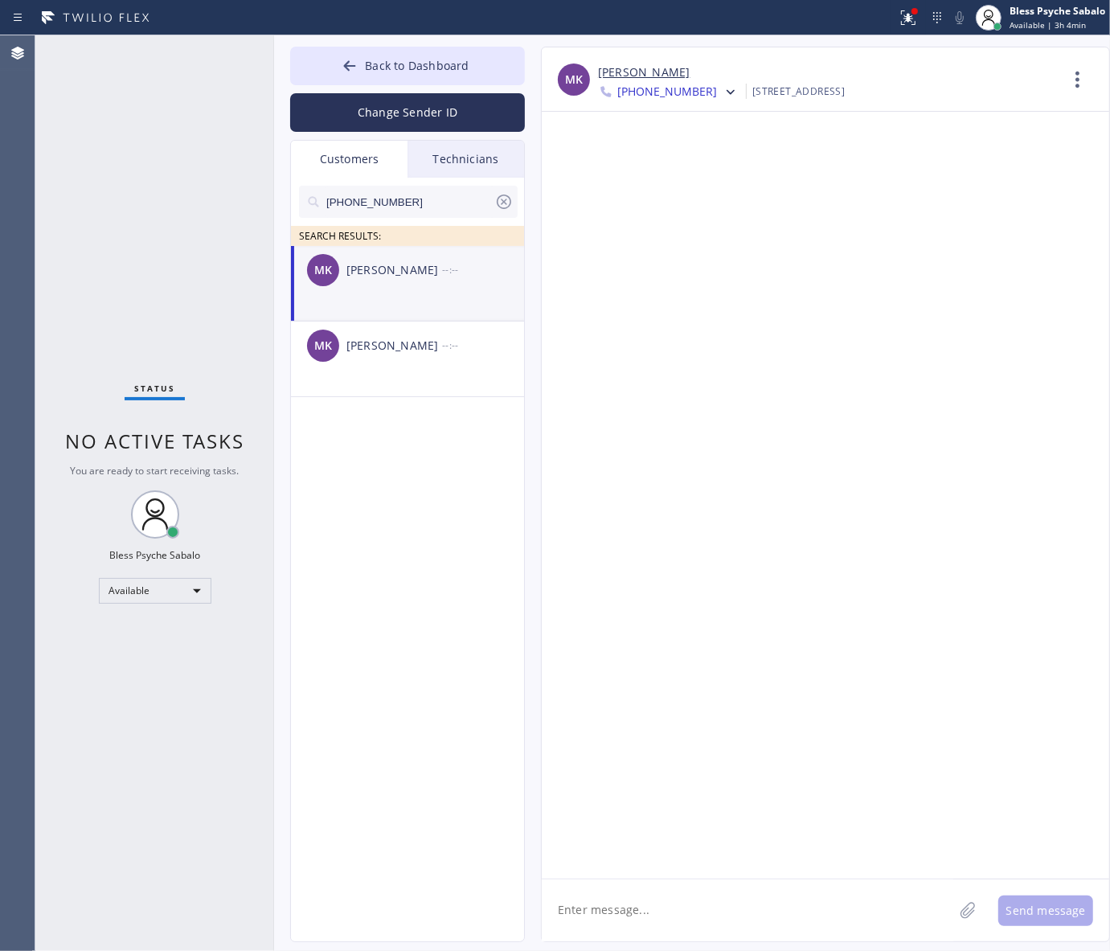
click at [593, 947] on div "Back to Dashboard Change Sender ID Customers Technicians [PHONE_NUMBER] SEARCH …" at bounding box center [692, 493] width 836 height 916
click at [624, 917] on textarea at bounding box center [748, 911] width 412 height 62
paste textarea "Hi [PERSON_NAME], this is Red from 5 Star Plumbing. We’ve tried calling a coupl…"
type textarea "Hi [PERSON_NAME], this is Red from 5 Star Plumbing. We’ve tried calling a coupl…"
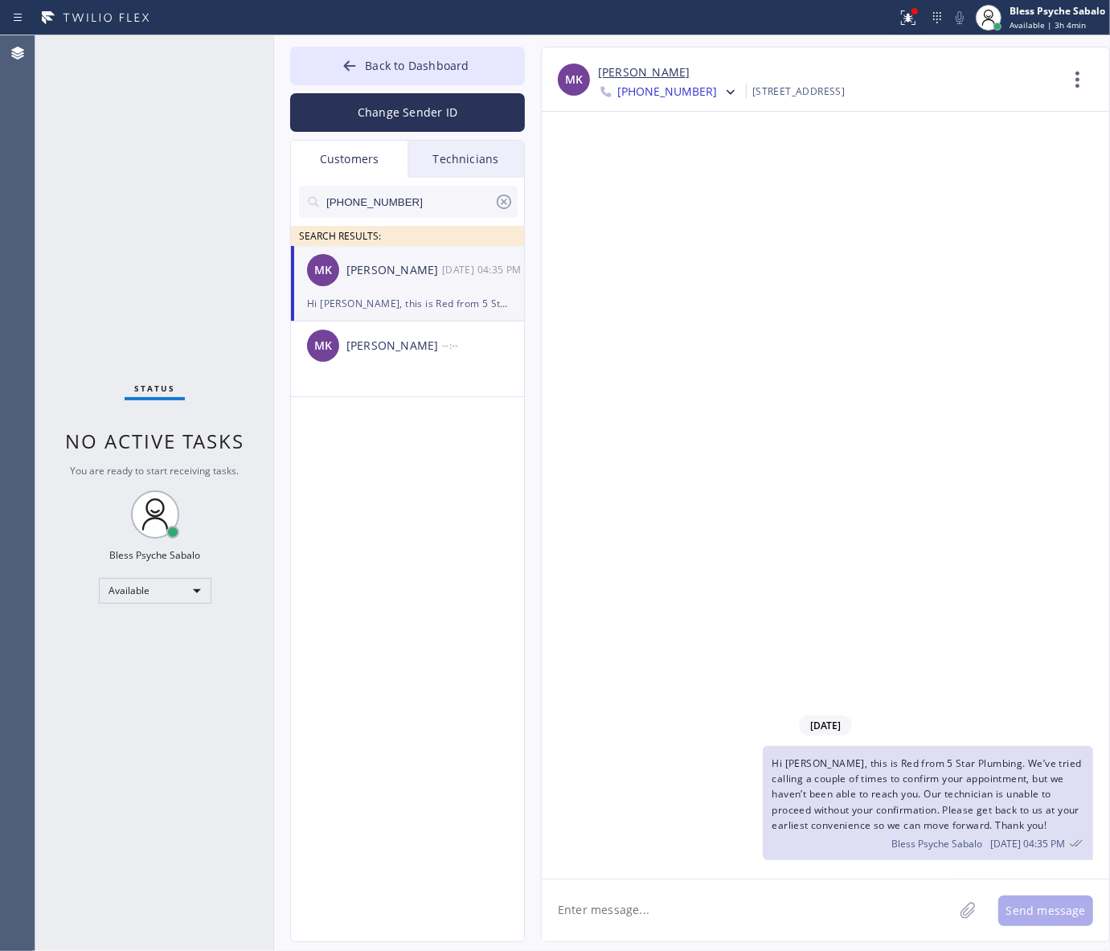
click at [434, 314] on li "MK [PERSON_NAME] [DATE] 04:35 PM Hi [PERSON_NAME], this is Red from 5 Star Plum…" at bounding box center [408, 284] width 235 height 76
click at [444, 244] on div "SEARCH RESULTS:" at bounding box center [408, 236] width 235 height 20
drag, startPoint x: 724, startPoint y: 339, endPoint x: 702, endPoint y: 303, distance: 41.9
click at [724, 338] on div "[DATE] Hi [PERSON_NAME], this is Red from 5 Star Plumbing. We’ve tried calling …" at bounding box center [826, 495] width 568 height 767
click at [923, 14] on div at bounding box center [908, 17] width 35 height 19
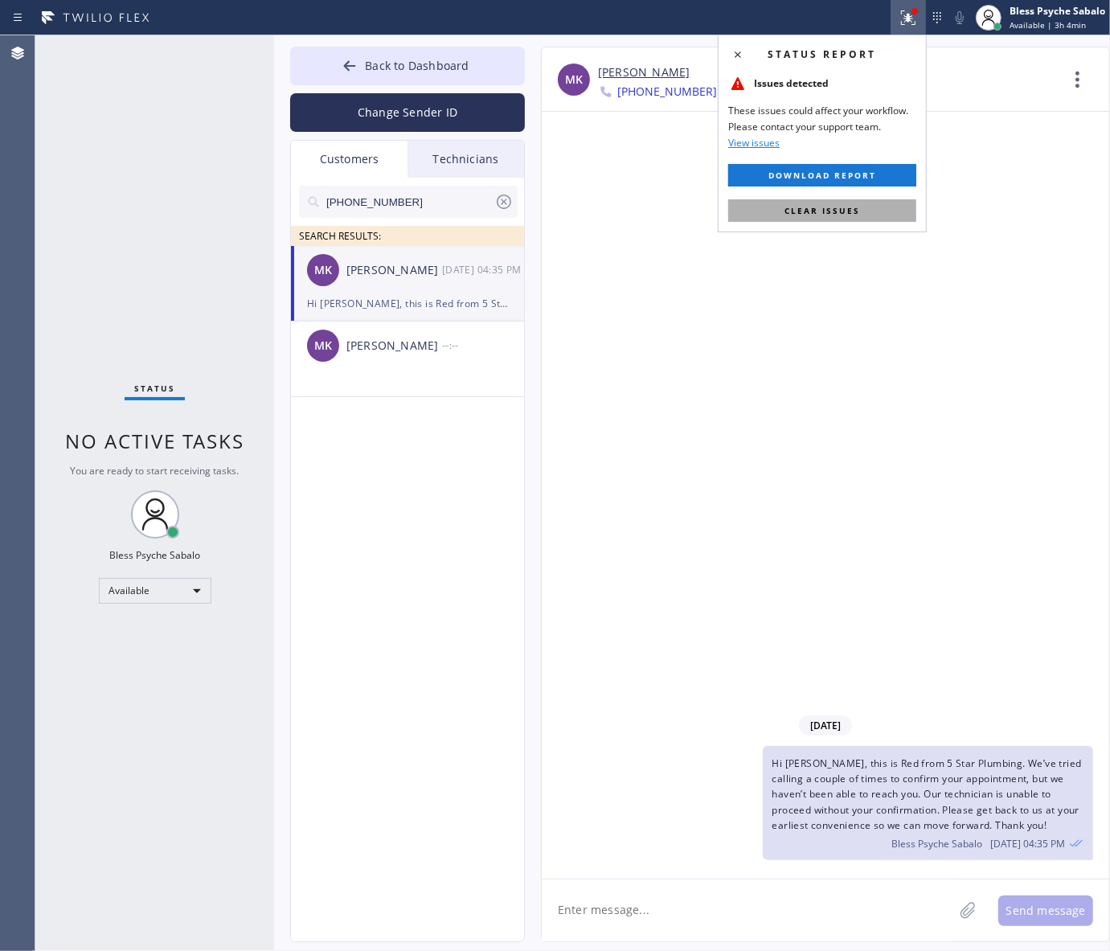
click at [831, 207] on span "Clear issues" at bounding box center [823, 210] width 76 height 11
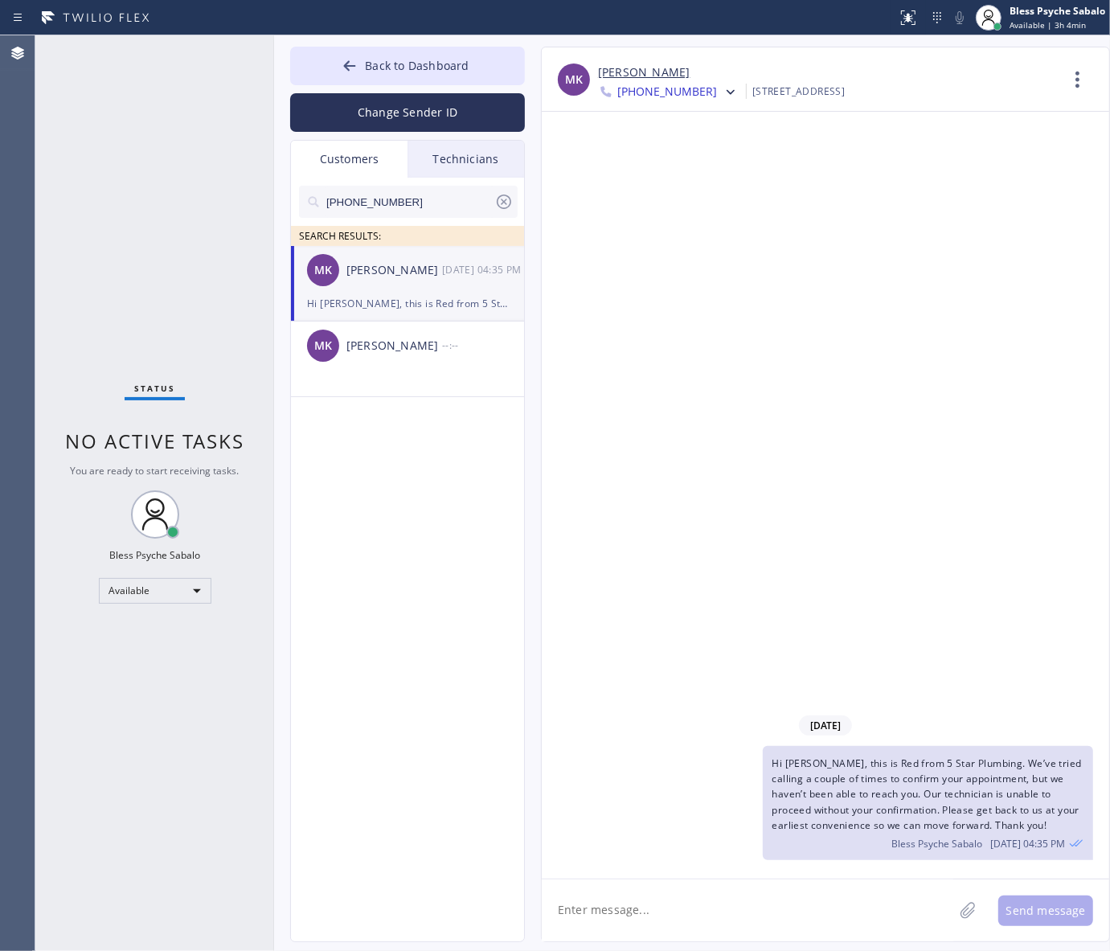
drag, startPoint x: 834, startPoint y: 253, endPoint x: 549, endPoint y: 174, distance: 295.6
click at [818, 255] on div "[DATE] Hi [PERSON_NAME], this is Red from 5 Star Plumbing. We’ve tried calling …" at bounding box center [826, 495] width 568 height 767
click at [420, 64] on span "Back to Dashboard" at bounding box center [417, 65] width 104 height 15
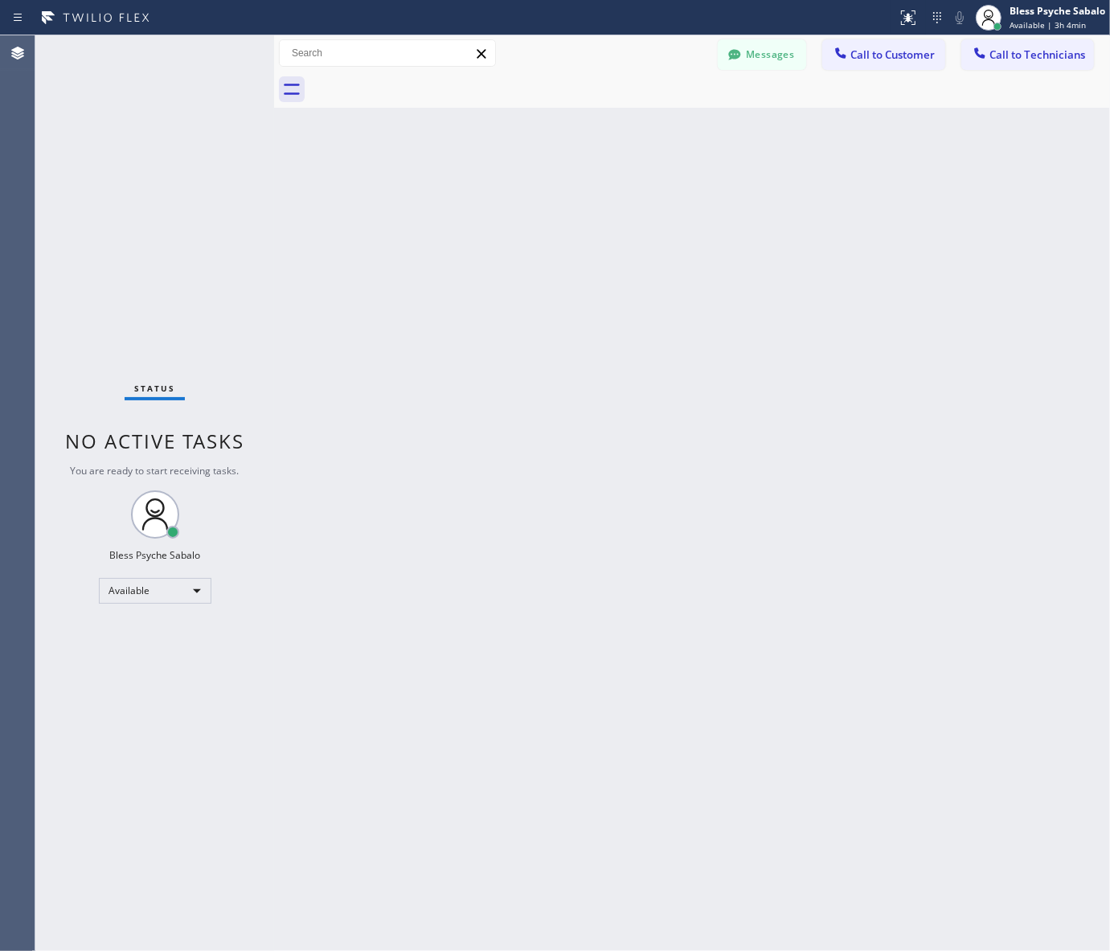
click at [769, 352] on div "Back to Dashboard Change Sender ID Customers Technicians [PHONE_NUMBER] SEARCH …" at bounding box center [692, 493] width 836 height 916
click at [785, 60] on button "Messages" at bounding box center [762, 54] width 88 height 31
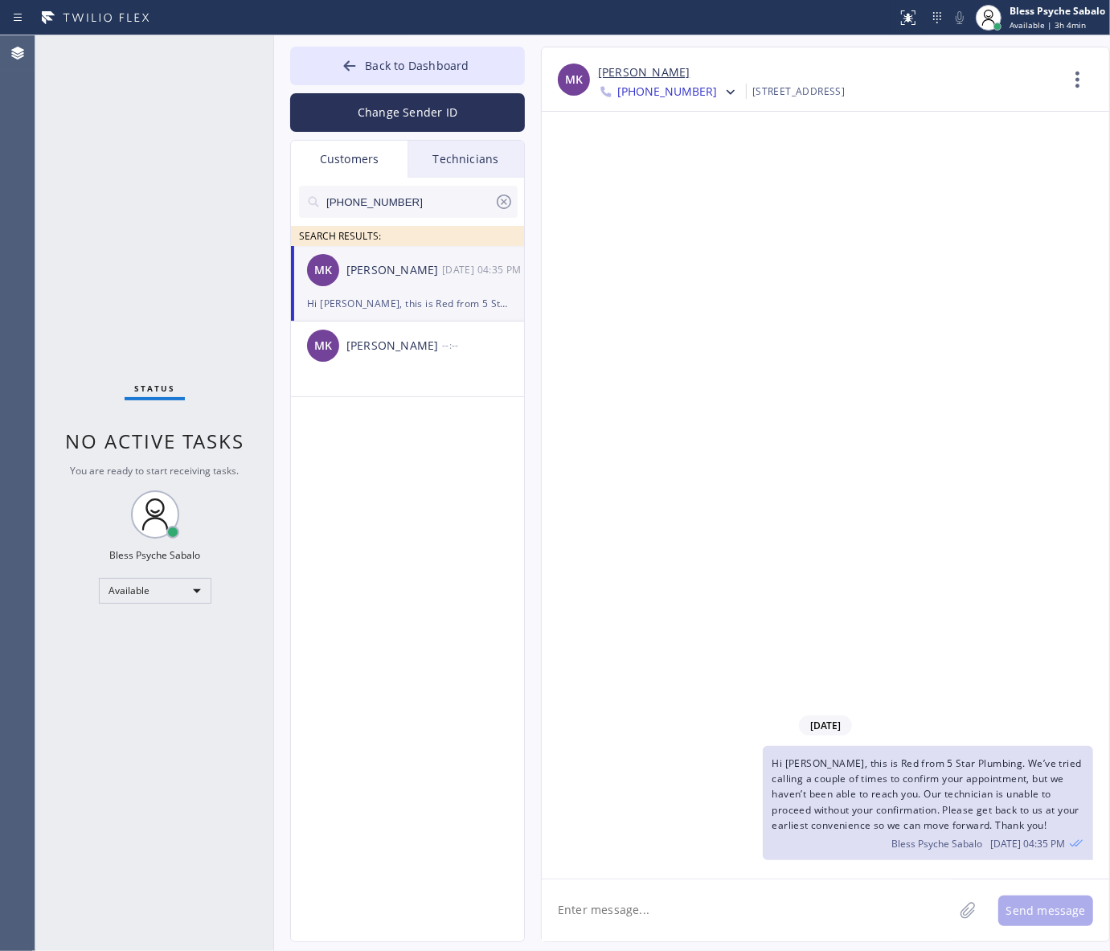
click at [505, 195] on div "[PHONE_NUMBER]" at bounding box center [408, 202] width 219 height 32
click at [503, 195] on icon at bounding box center [504, 202] width 14 height 14
click at [479, 165] on div "Technicians" at bounding box center [466, 159] width 117 height 37
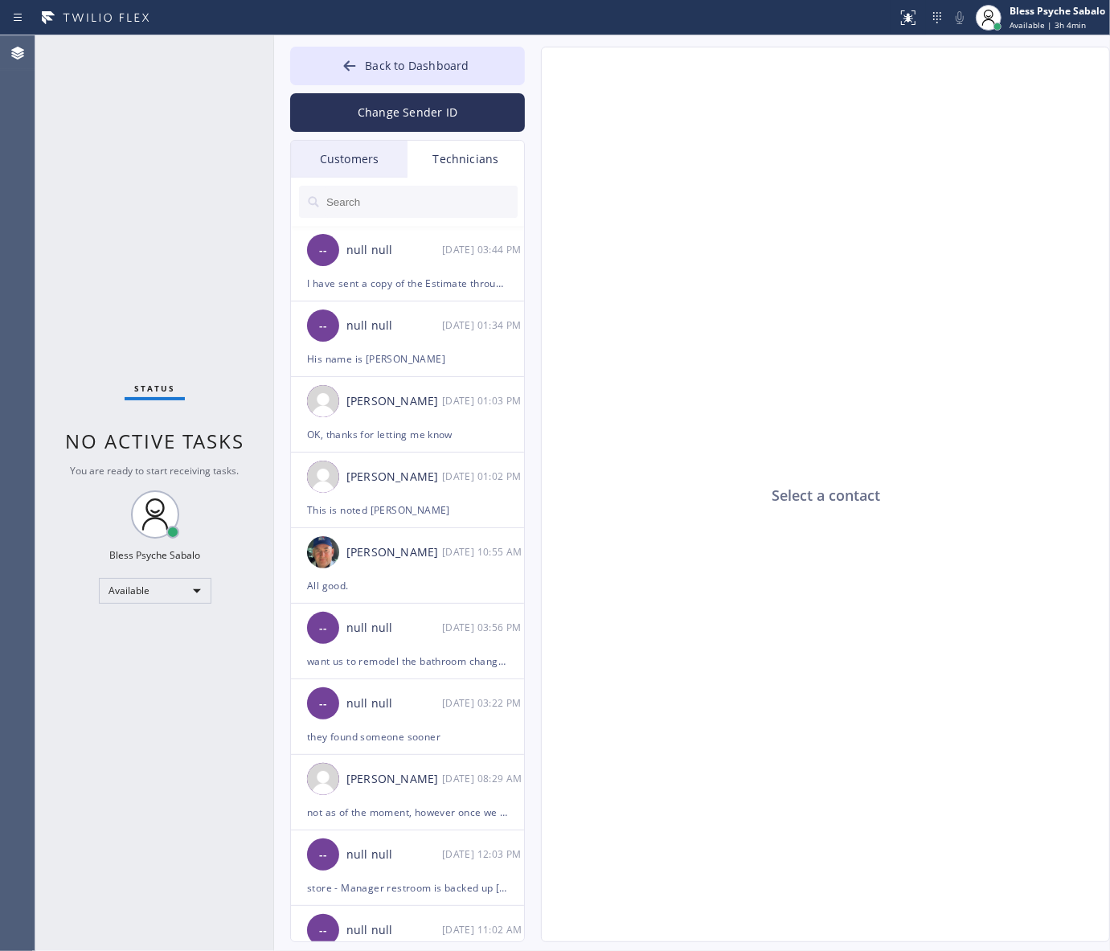
click at [340, 151] on div "Customers" at bounding box center [349, 159] width 117 height 37
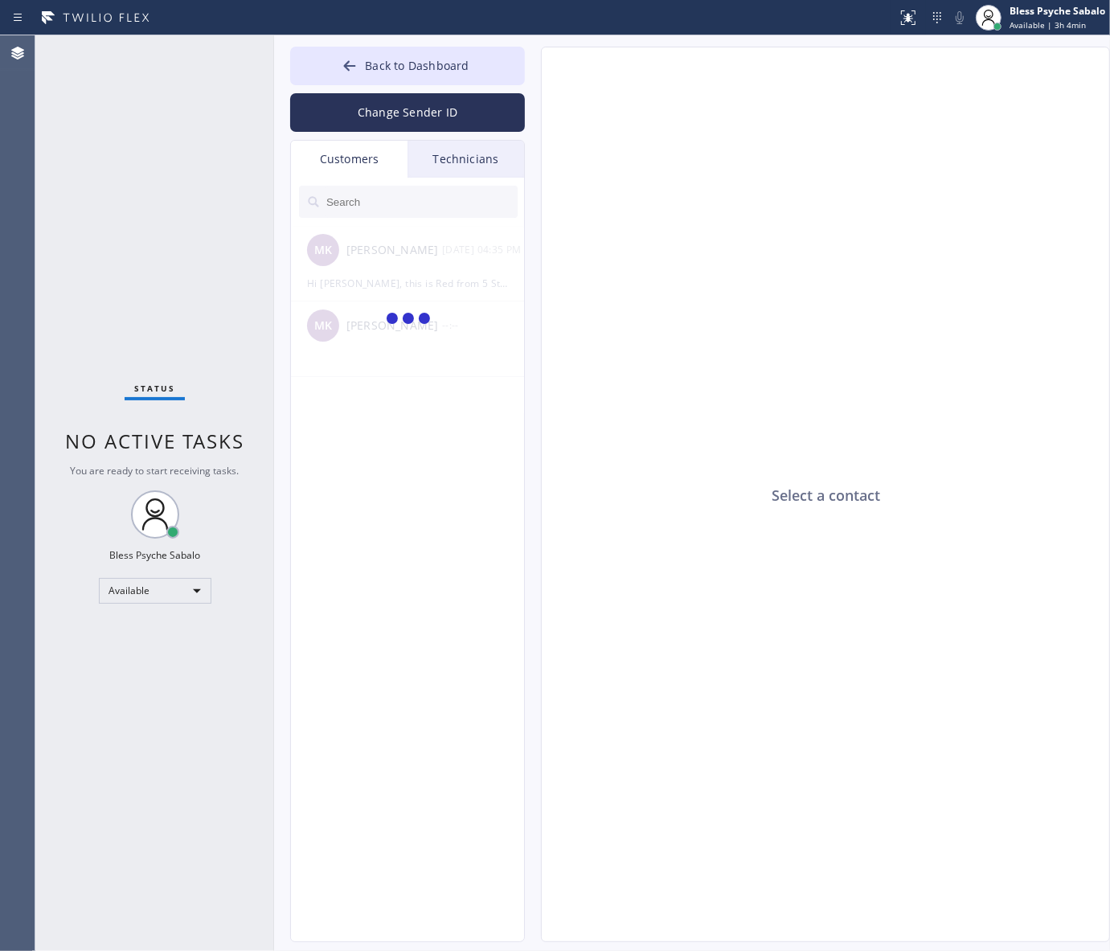
click at [434, 161] on div "Technicians" at bounding box center [466, 159] width 117 height 37
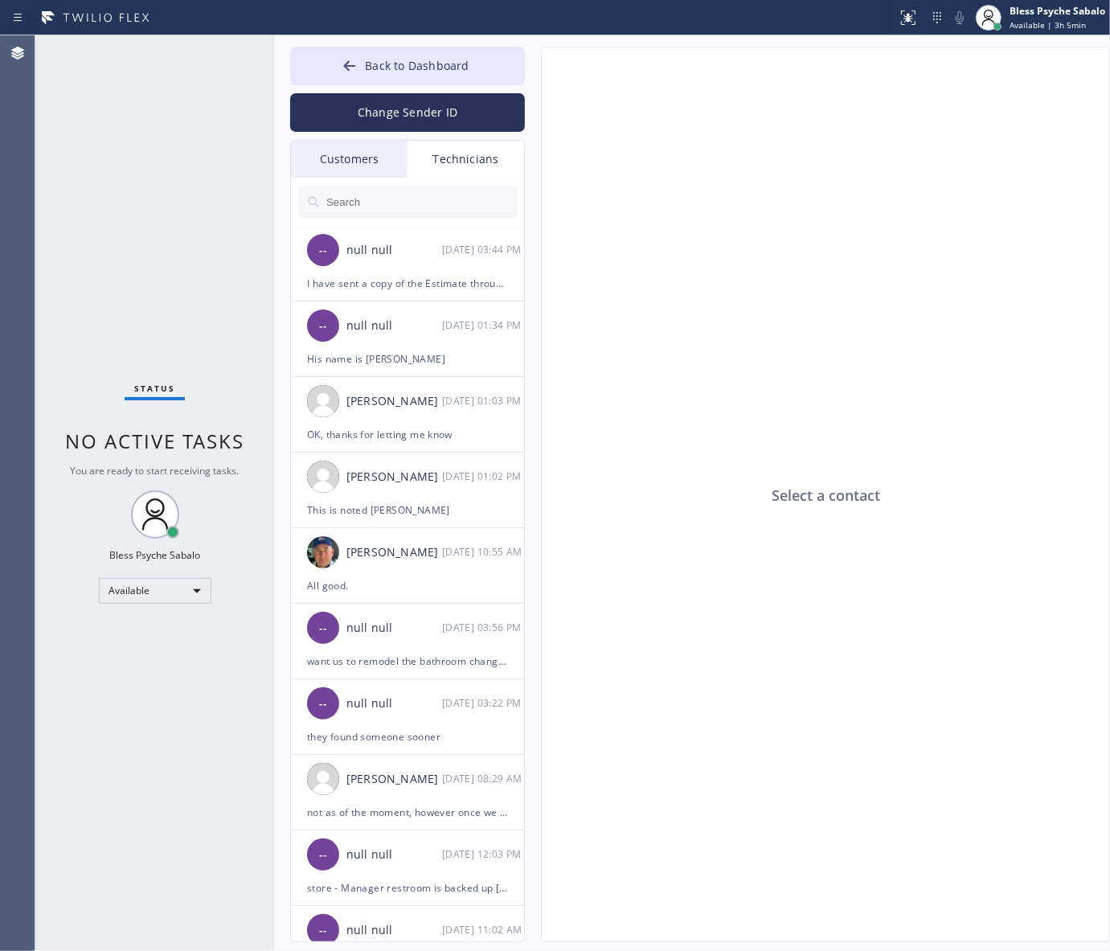
click at [899, 631] on div "Select a contact" at bounding box center [826, 495] width 569 height 896
click at [837, 491] on div "Select a contact" at bounding box center [826, 495] width 569 height 896
click at [450, 62] on span "Back to Dashboard" at bounding box center [417, 65] width 104 height 15
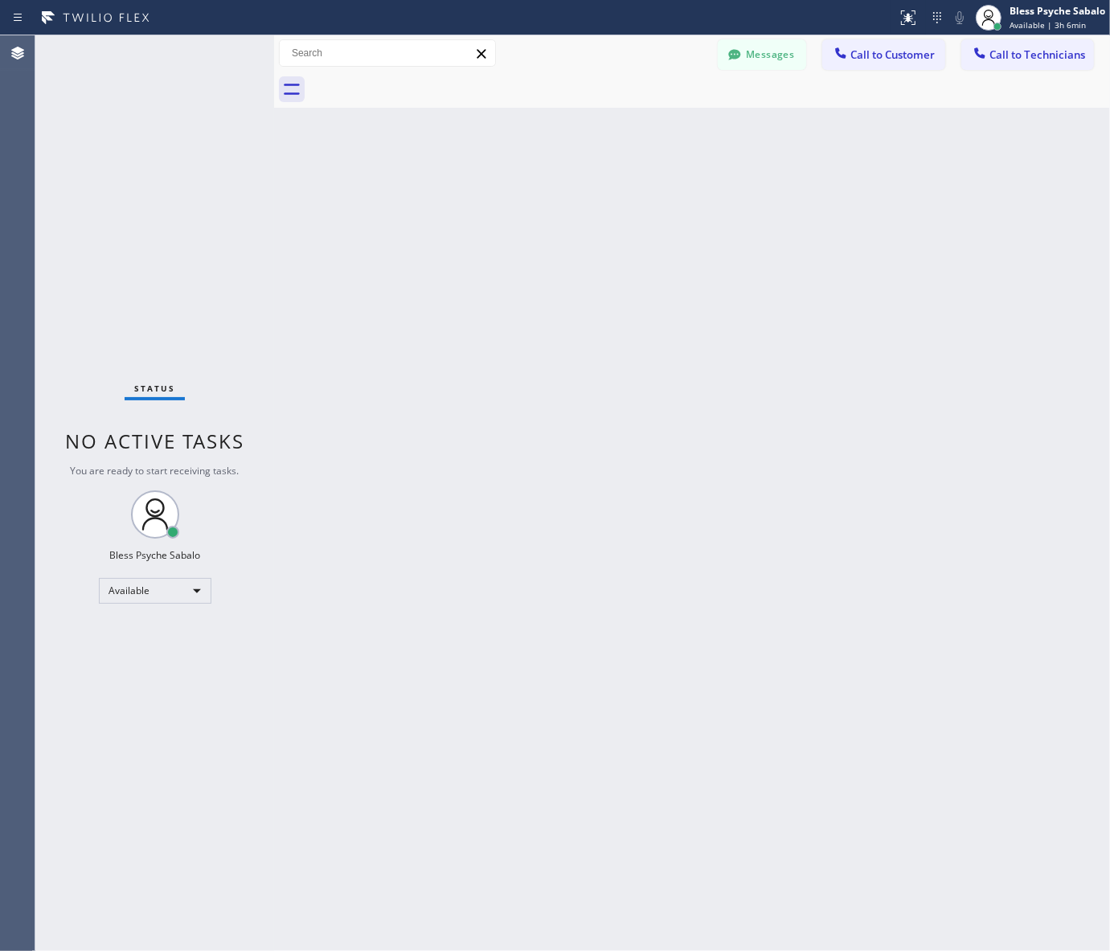
click at [717, 163] on div "Back to Dashboard Change Sender ID Customers Technicians MK [PERSON_NAME] [DATE…" at bounding box center [692, 493] width 836 height 916
click at [790, 355] on div "Back to Dashboard Change Sender ID Customers Technicians MK [PERSON_NAME] [DATE…" at bounding box center [692, 493] width 836 height 916
click at [363, 394] on div "Back to Dashboard Change Sender ID Customers Technicians MK [PERSON_NAME] [DATE…" at bounding box center [692, 493] width 836 height 916
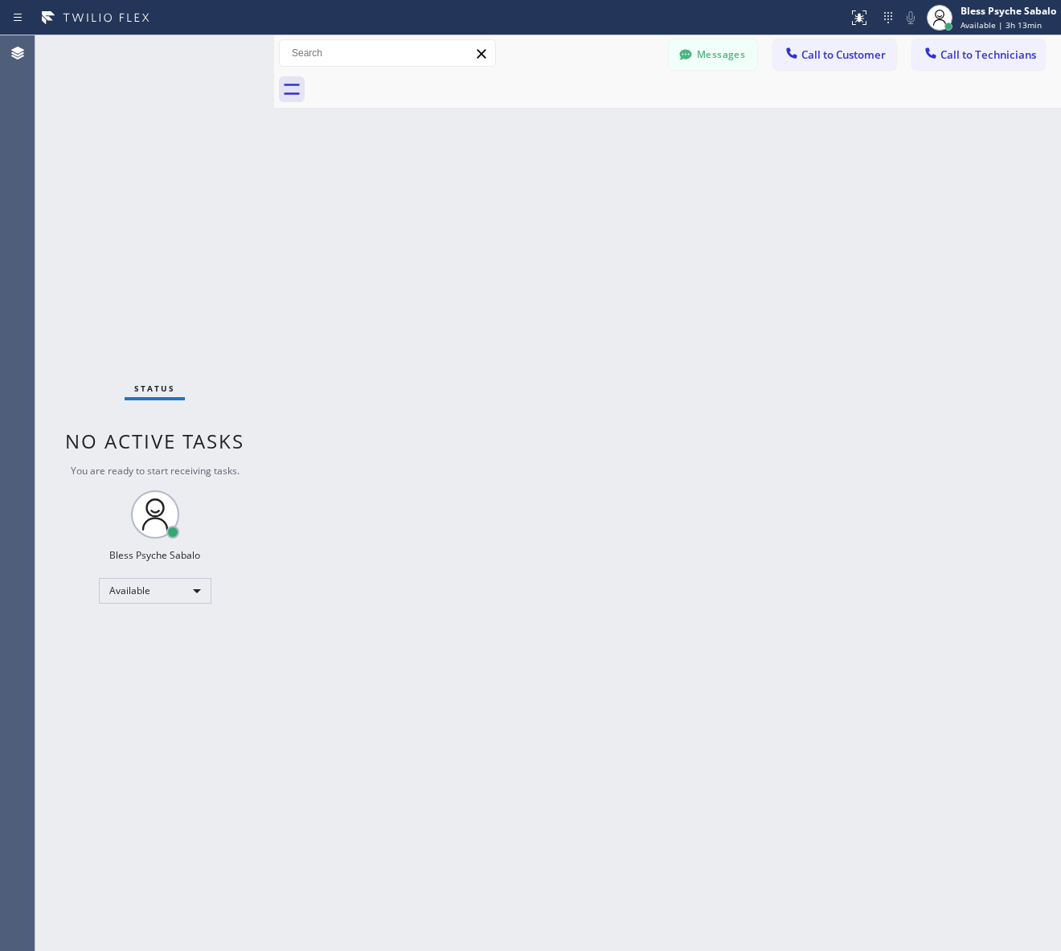
click at [543, 660] on div "Back to Dashboard Change Sender ID Customers Technicians MK [PERSON_NAME] [DATE…" at bounding box center [667, 493] width 787 height 916
click at [633, 278] on div "Back to Dashboard Change Sender ID Customers Technicians MK [PERSON_NAME] [DATE…" at bounding box center [667, 493] width 787 height 916
drag, startPoint x: 1024, startPoint y: 59, endPoint x: 1002, endPoint y: 63, distance: 22.1
click at [1024, 58] on span "Call to Technicians" at bounding box center [989, 54] width 96 height 14
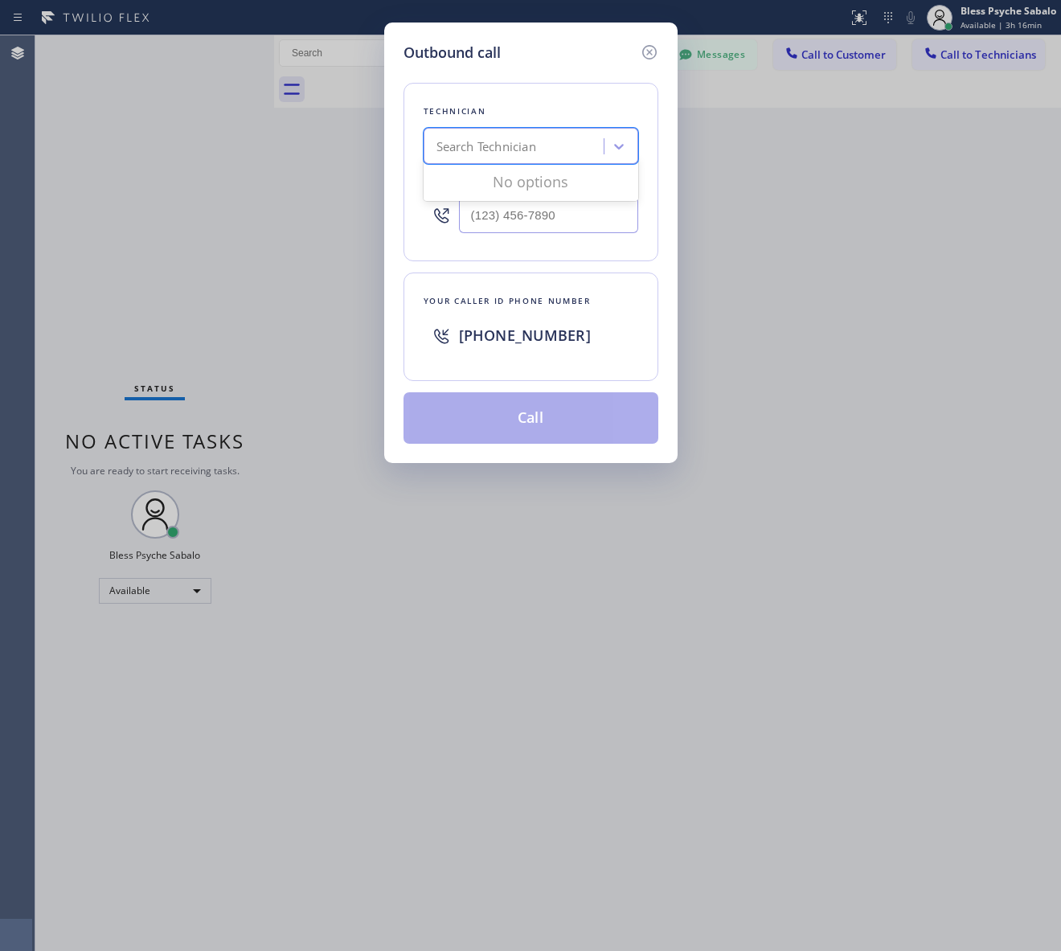
click at [533, 129] on div "Search Technician" at bounding box center [531, 146] width 215 height 36
type input "[PERSON_NAME]"
click at [495, 183] on div "[PERSON_NAME]" at bounding box center [531, 180] width 215 height 29
type input "[PHONE_NUMBER]"
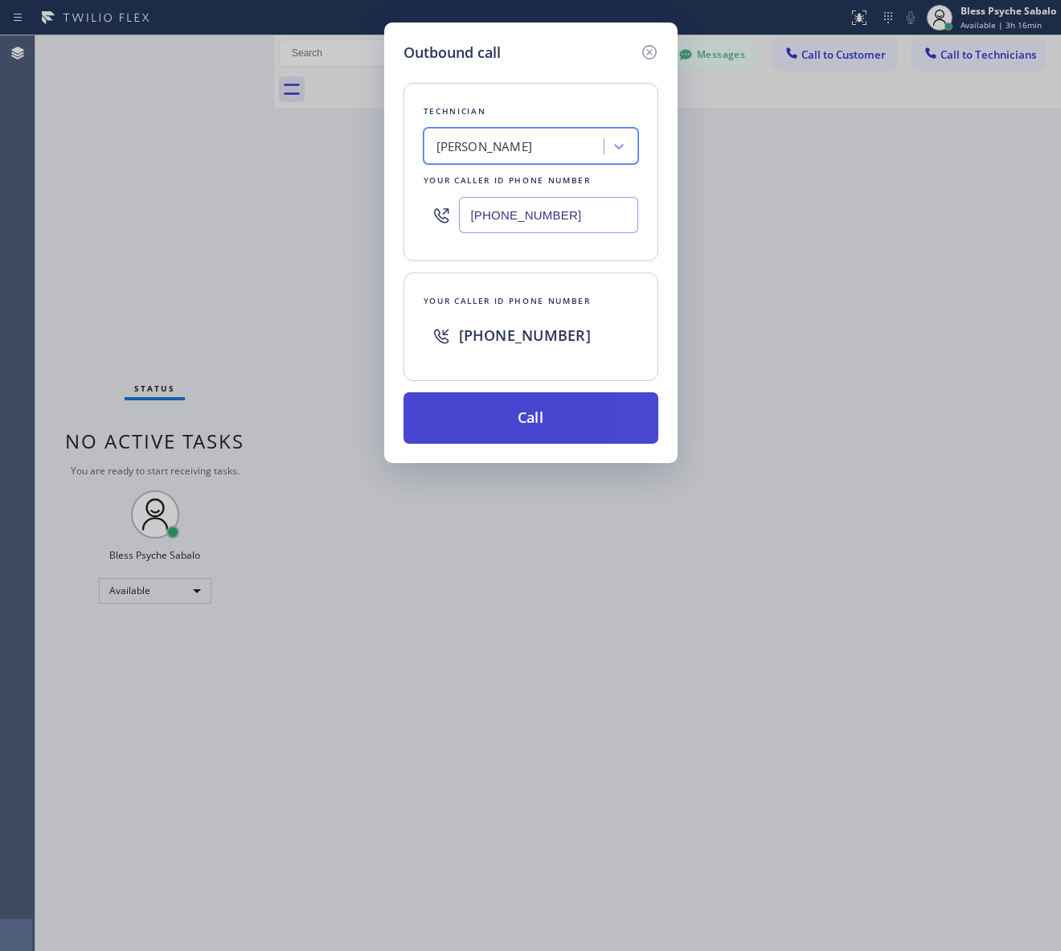
click at [552, 415] on button "Call" at bounding box center [531, 417] width 255 height 51
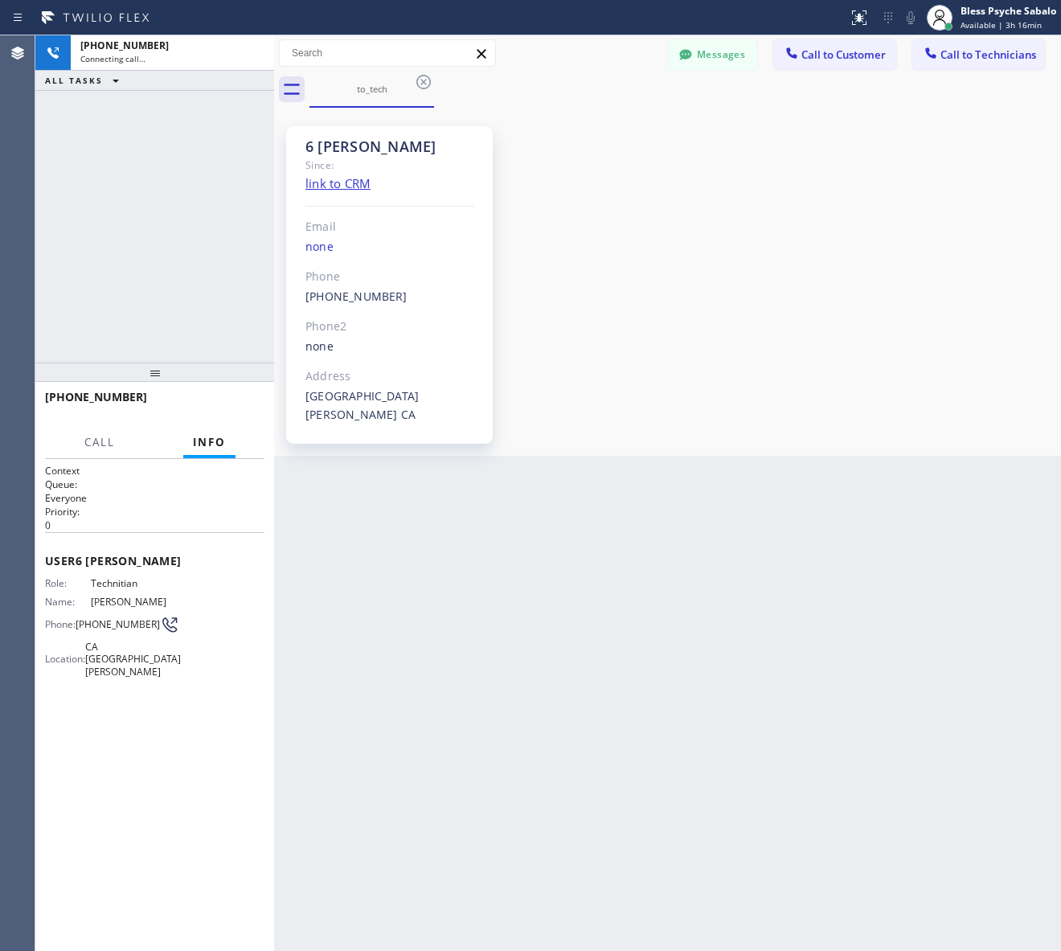
scroll to position [12749, 0]
click at [728, 257] on div "6 Nick Since: link to CRM Email none Phone [PHONE_NUMBER] Outbound call Technic…" at bounding box center [667, 282] width 779 height 340
click at [937, 330] on div "6 Nick Since: link to CRM Email none Phone [PHONE_NUMBER] Outbound call Technic…" at bounding box center [667, 282] width 779 height 340
click at [220, 400] on span "HANG UP" at bounding box center [227, 404] width 49 height 11
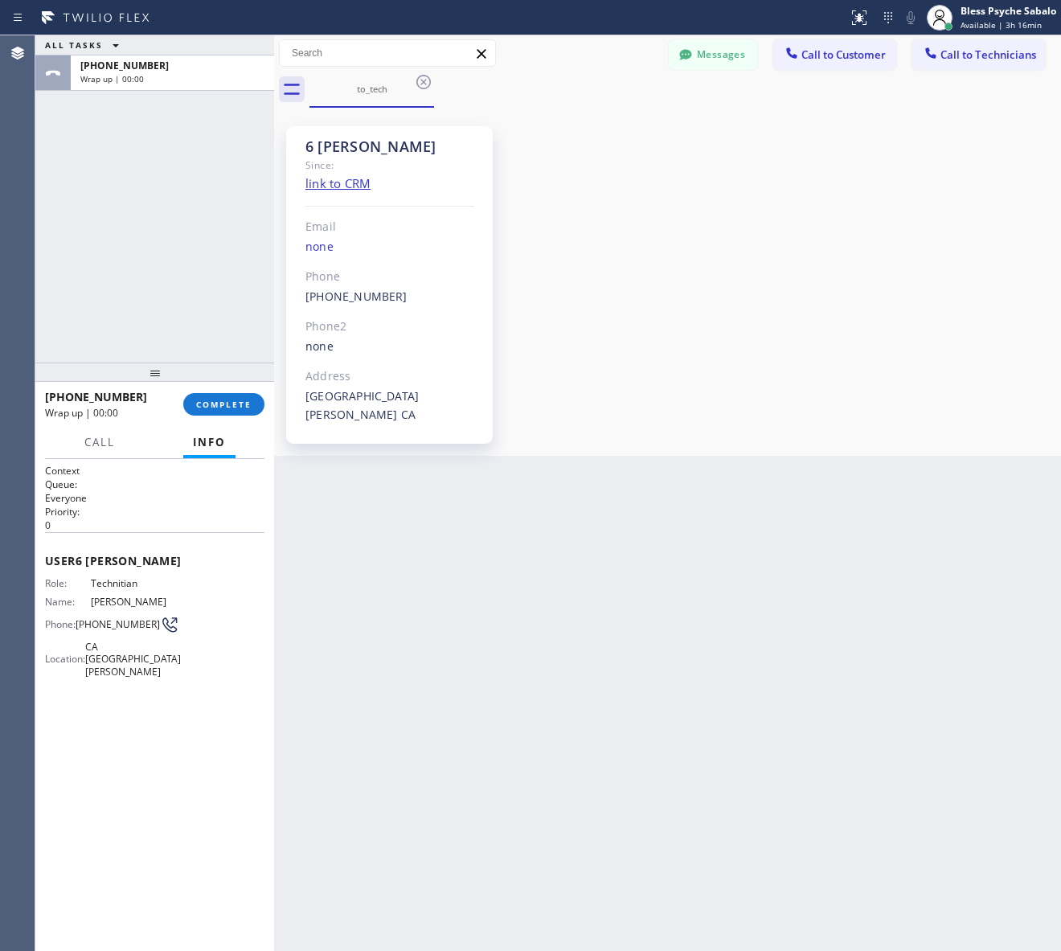
click at [207, 280] on div "ALL TASKS ALL TASKS ACTIVE TASKS TASKS IN WRAP UP [PHONE_NUMBER] Wrap up | 00:00" at bounding box center [154, 198] width 239 height 327
click at [201, 402] on span "COMPLETE" at bounding box center [223, 404] width 55 height 11
click at [194, 314] on div "ALL TASKS ALL TASKS ACTIVE TASKS TASKS IN WRAP UP [PHONE_NUMBER] Wrap up | 00:01" at bounding box center [154, 198] width 239 height 327
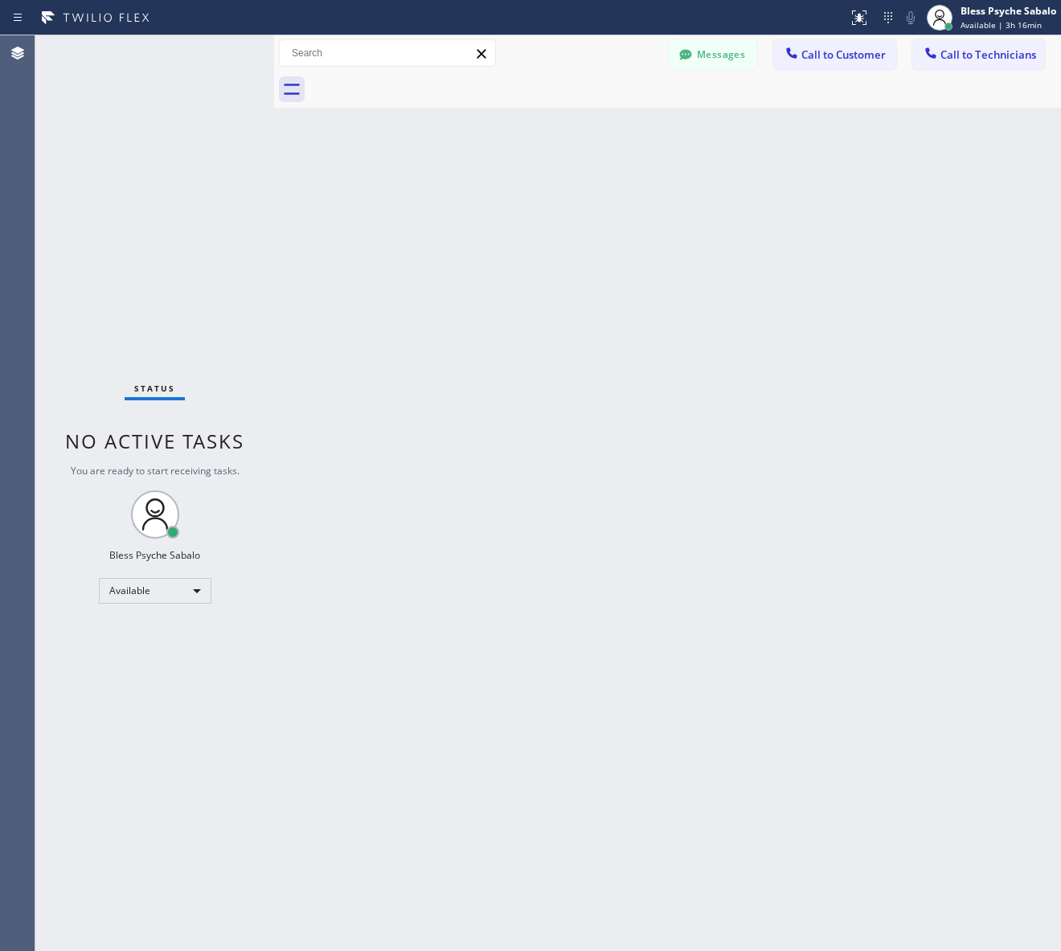
click at [281, 334] on div "Back to Dashboard Change Sender ID Customers Technicians MK [PERSON_NAME] [DATE…" at bounding box center [667, 493] width 787 height 916
click at [720, 59] on button "Messages" at bounding box center [713, 54] width 88 height 31
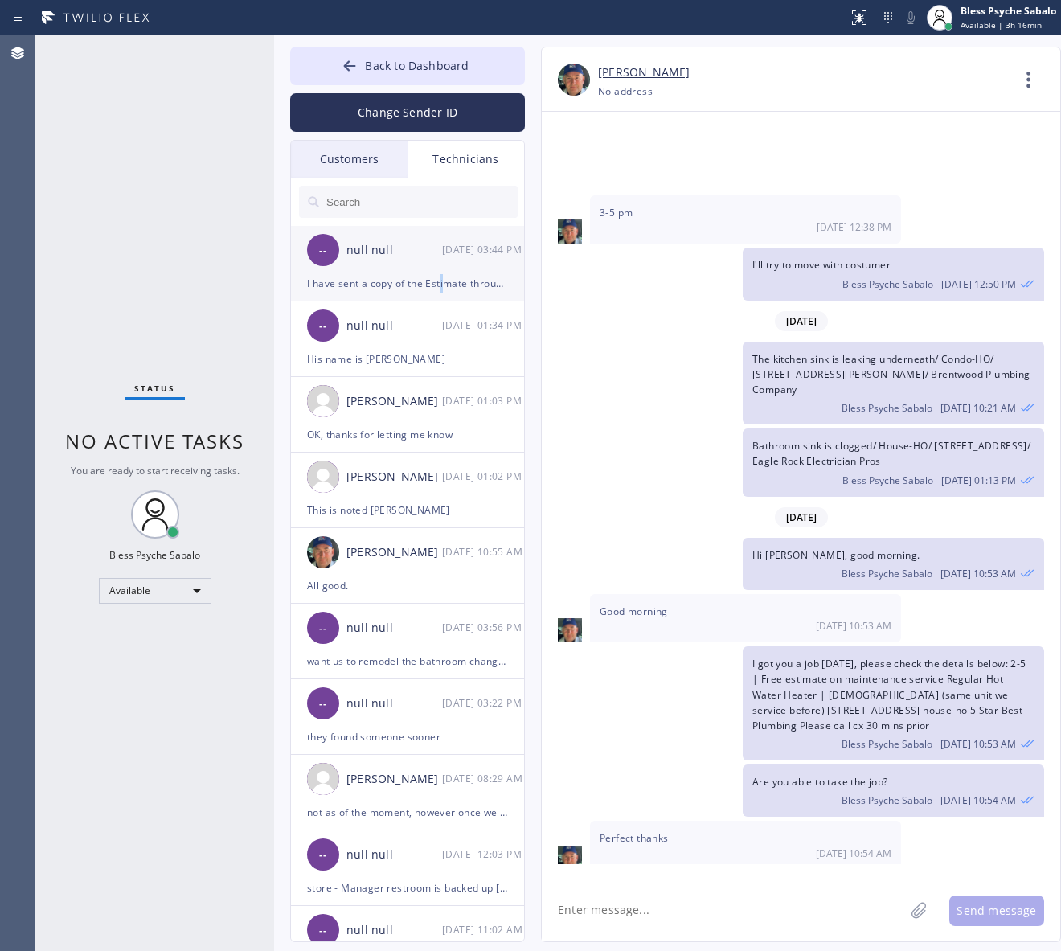
click at [445, 289] on div "I have sent a copy of the Estimate through his email address on file." at bounding box center [407, 283] width 201 height 18
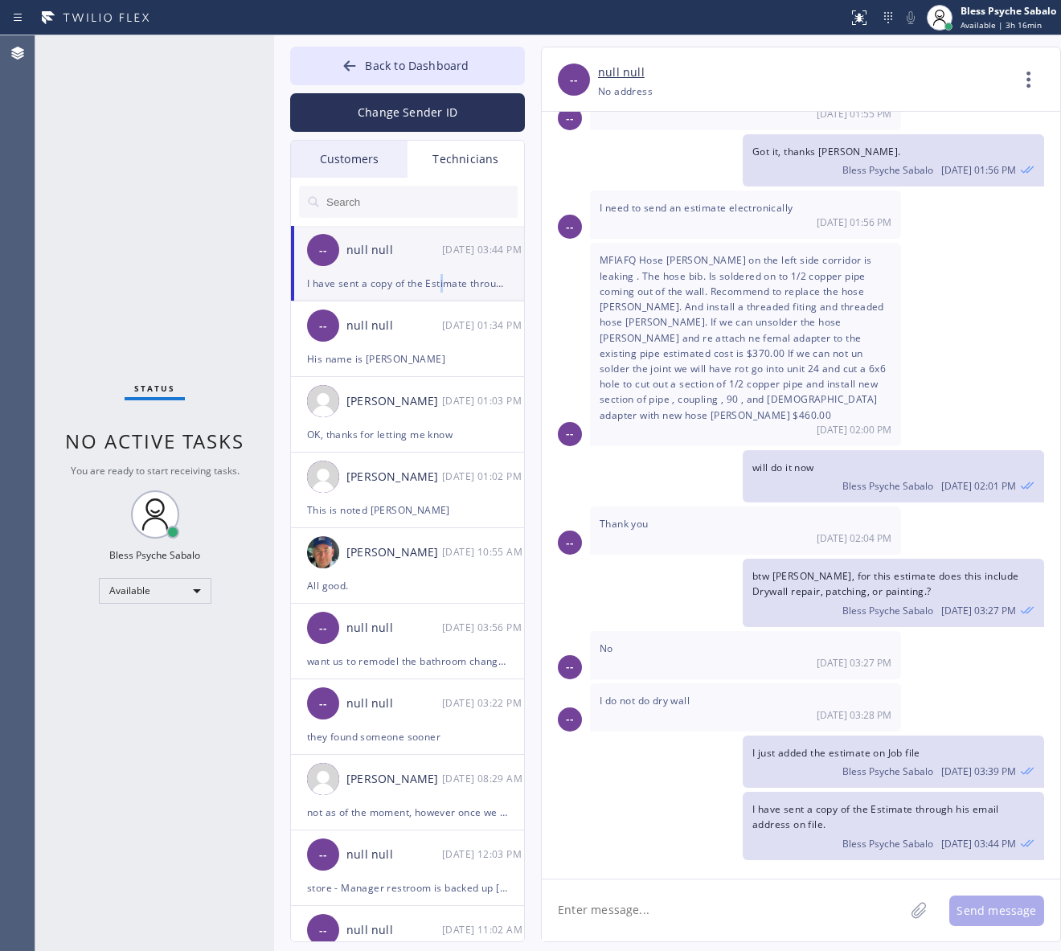
click at [468, 166] on div "Technicians" at bounding box center [466, 159] width 117 height 37
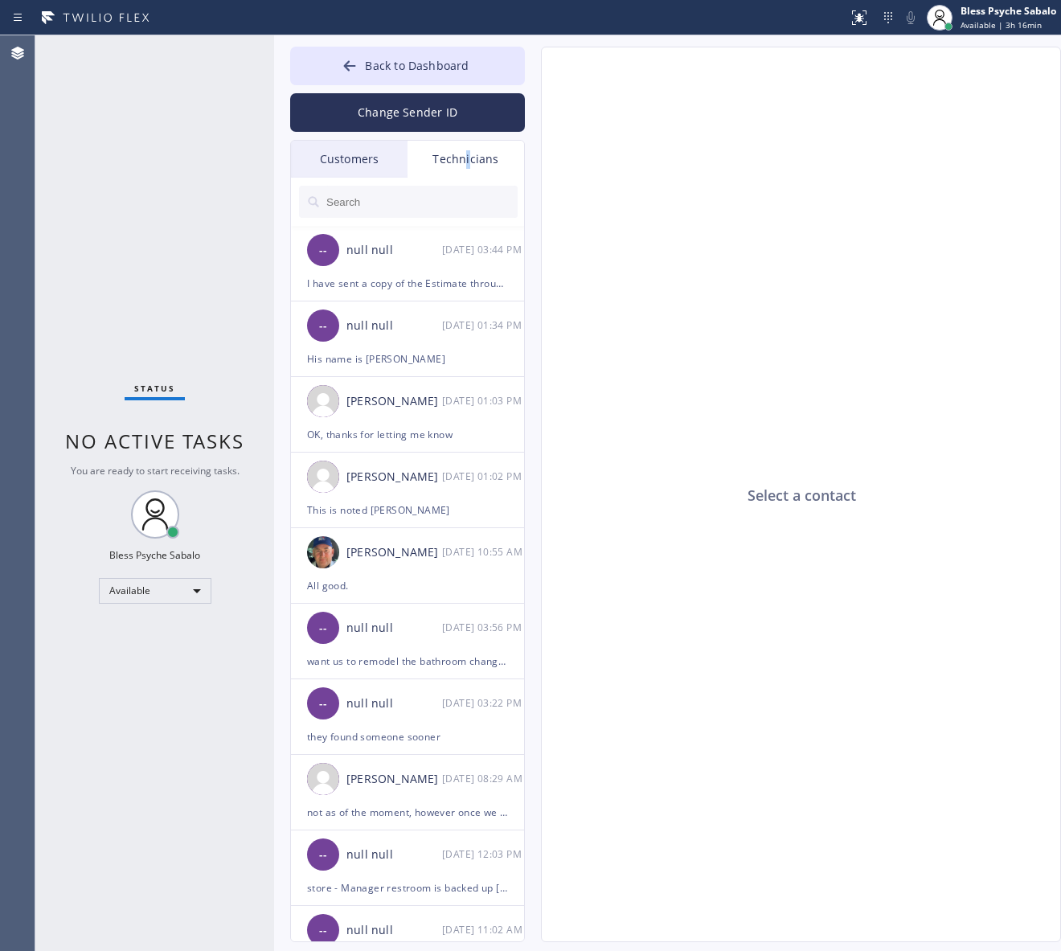
click at [468, 166] on div "Technicians" at bounding box center [466, 159] width 117 height 37
click at [689, 259] on div "Select a contact" at bounding box center [802, 495] width 520 height 896
click at [418, 214] on input "text" at bounding box center [421, 202] width 193 height 32
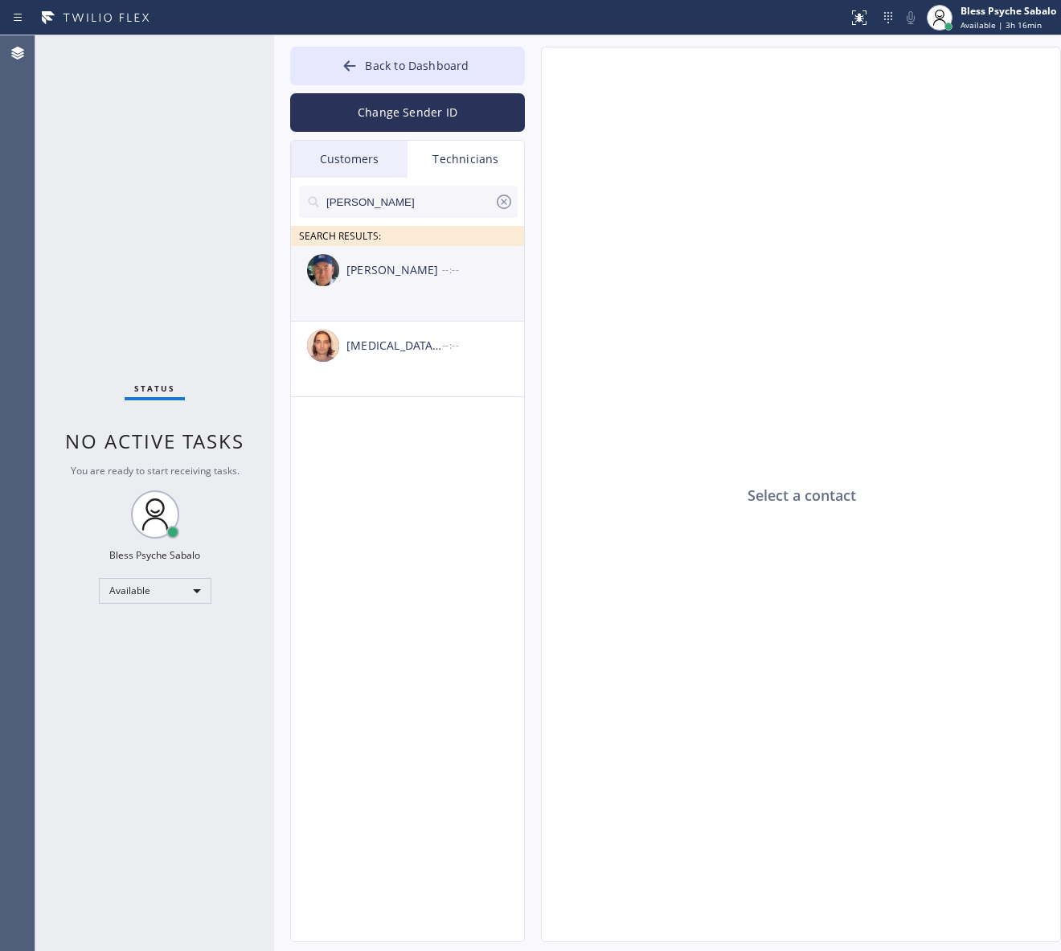
type input "[PERSON_NAME]"
click at [450, 322] on li "[PERSON_NAME] --:--" at bounding box center [408, 360] width 235 height 76
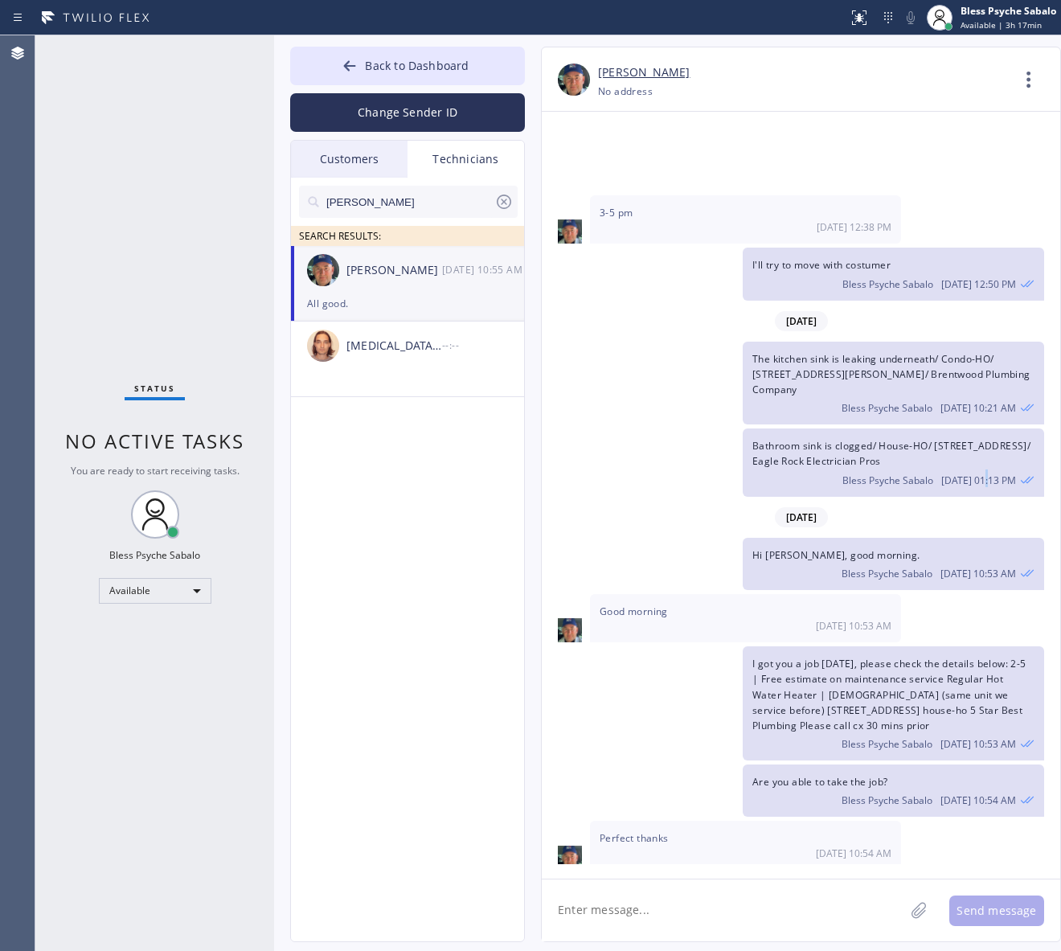
click at [989, 470] on div "Bless Psyche Sabalo [DATE] 01:13 PM" at bounding box center [894, 479] width 282 height 18
click at [1023, 74] on icon at bounding box center [1029, 79] width 39 height 39
click at [937, 179] on li "Call to Technician" at bounding box center [931, 165] width 233 height 42
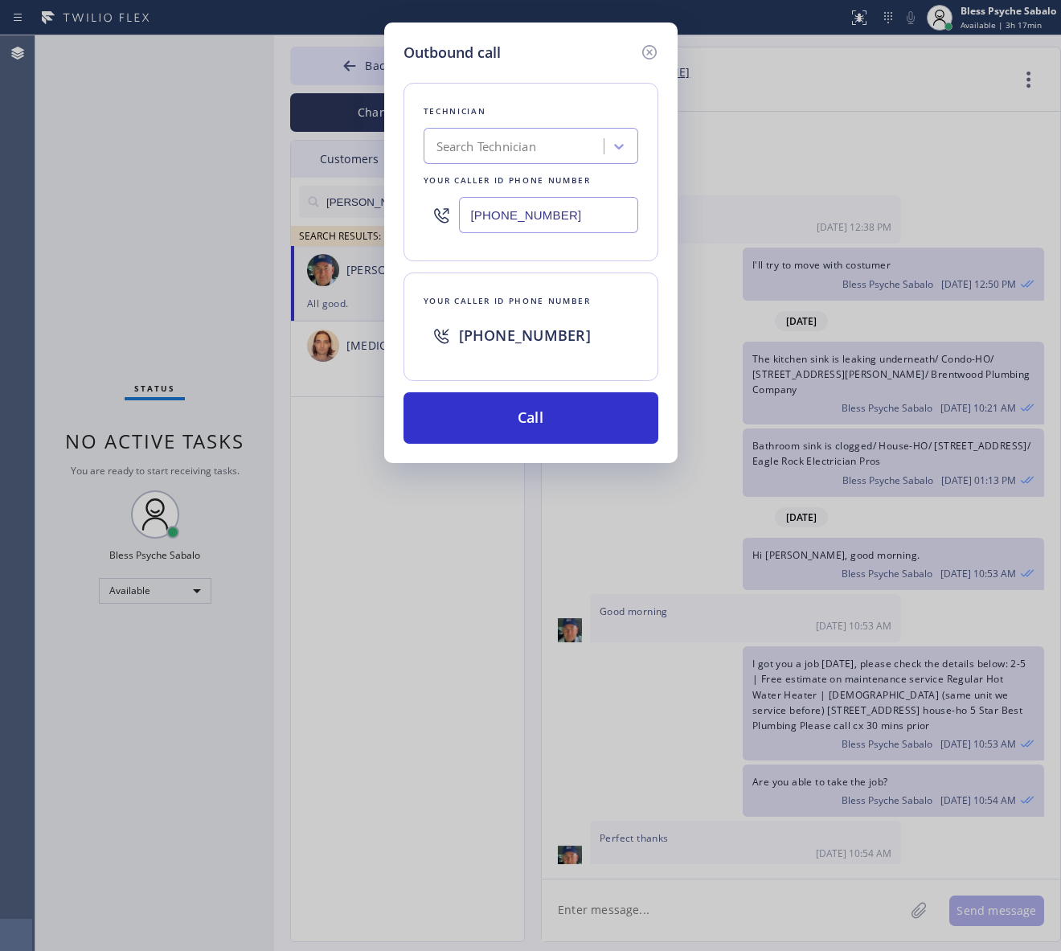
click at [540, 459] on div "Outbound call Technician Search Technician Your caller id phone number [PHONE_N…" at bounding box center [530, 243] width 293 height 441
click at [549, 438] on button "Call" at bounding box center [531, 417] width 255 height 51
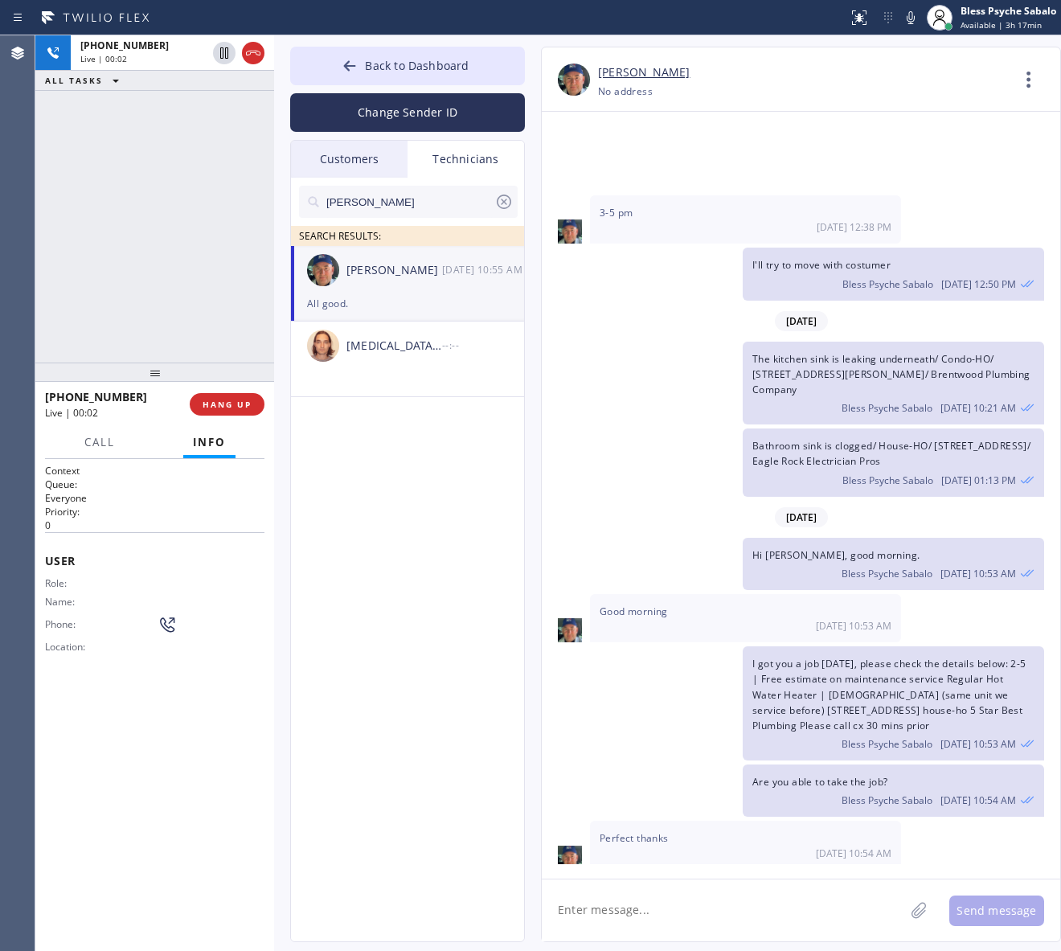
click at [391, 565] on div "nick SEARCH RESULTS: [PERSON_NAME] [DATE] 10:55 AM All good. [MEDICAL_DATA][PER…" at bounding box center [408, 578] width 235 height 801
click at [720, 903] on textarea at bounding box center [723, 911] width 363 height 62
click at [693, 889] on textarea at bounding box center [723, 911] width 363 height 62
paste textarea "2-5 | Free estimate on maintenance service Regular Hot Water Heater | [DEMOGRAP…"
type textarea "2-5 | Free estimate on maintenance service Regular Hot Water Heater | [DEMOGRAP…"
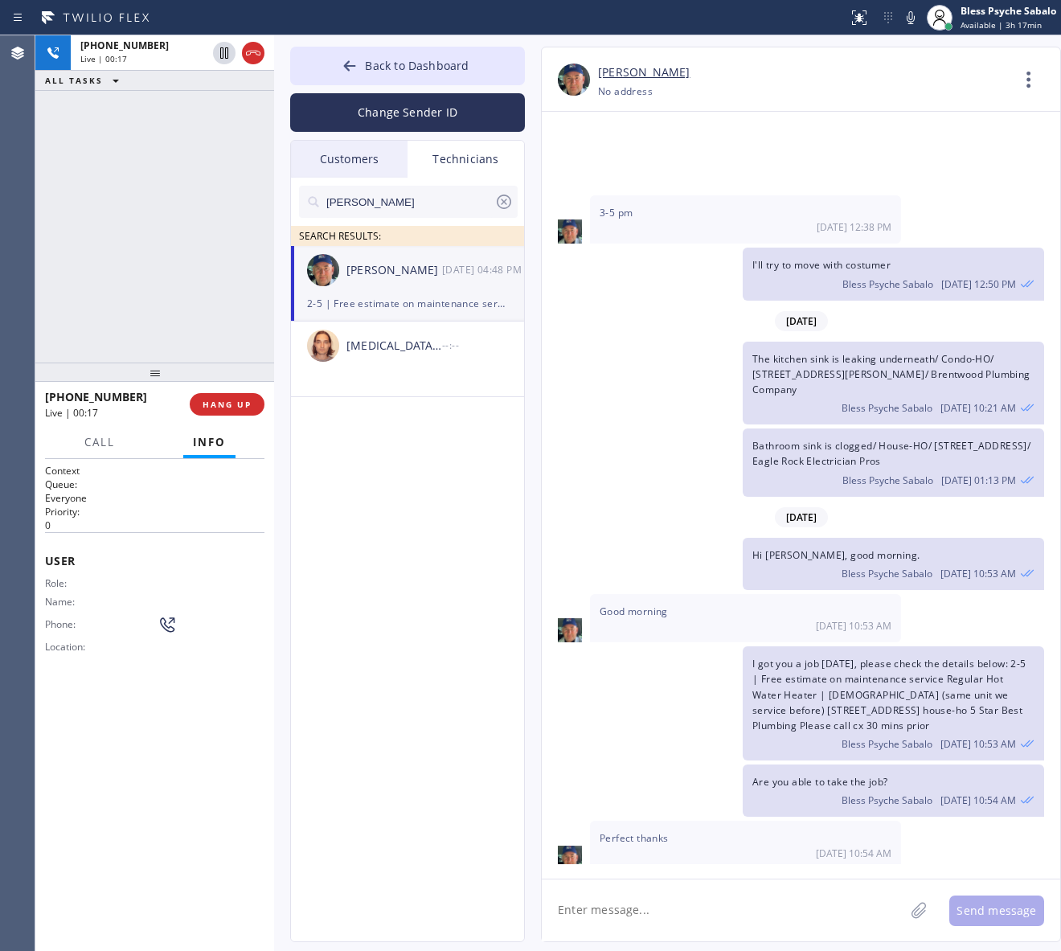
scroll to position [12851, 0]
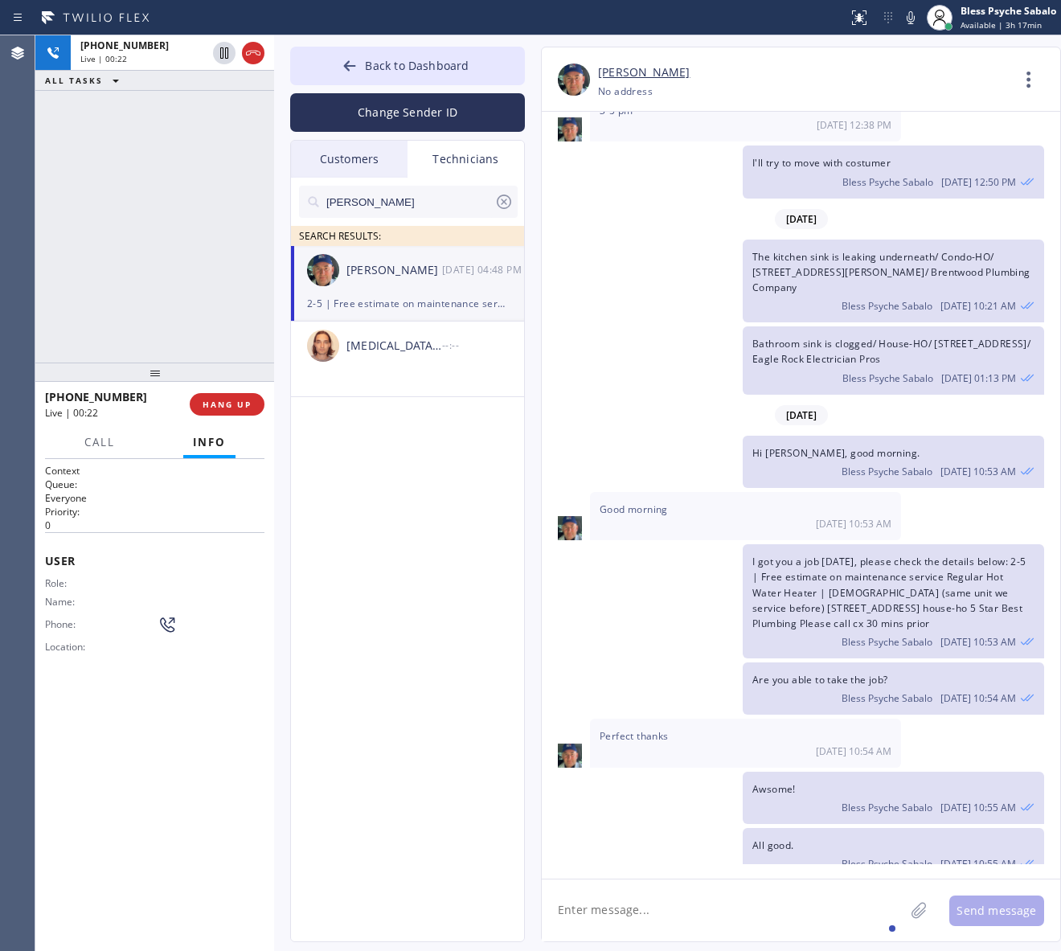
drag, startPoint x: 978, startPoint y: 823, endPoint x: 745, endPoint y: 765, distance: 240.3
click at [745, 885] on div "2-5 | Free estimate on maintenance service Regular Hot Water Heater | [DEMOGRAP…" at bounding box center [894, 934] width 302 height 99
click at [761, 895] on span "2-5 | Free estimate on maintenance service Regular Hot Water Heater | [DEMOGRAP…" at bounding box center [888, 925] width 270 height 60
click at [667, 891] on textarea at bounding box center [723, 911] width 363 height 62
drag, startPoint x: 689, startPoint y: 616, endPoint x: 567, endPoint y: 611, distance: 122.3
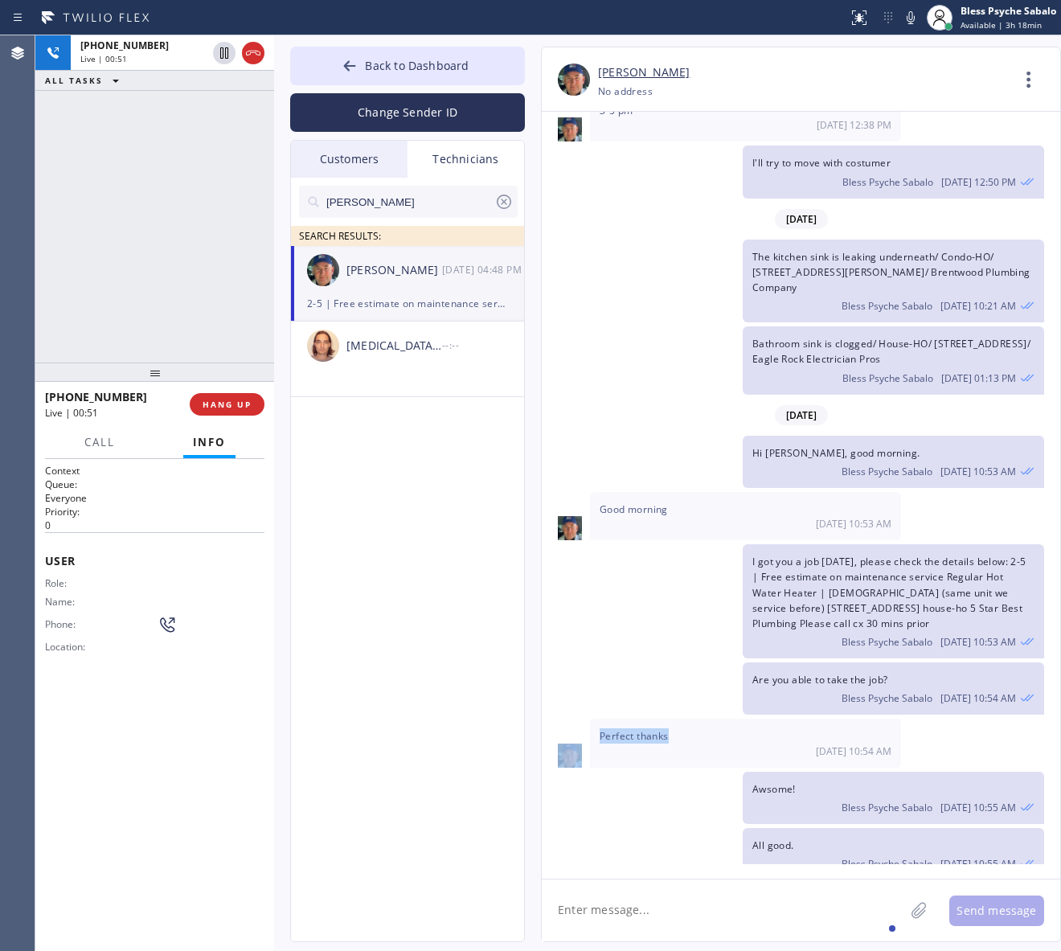
click at [567, 719] on div "Perfect thanks [DATE] 10:54 AM" at bounding box center [801, 743] width 519 height 48
click at [632, 729] on span "Perfect thanks" at bounding box center [634, 736] width 69 height 14
click at [631, 729] on span "Perfect thanks" at bounding box center [634, 736] width 69 height 14
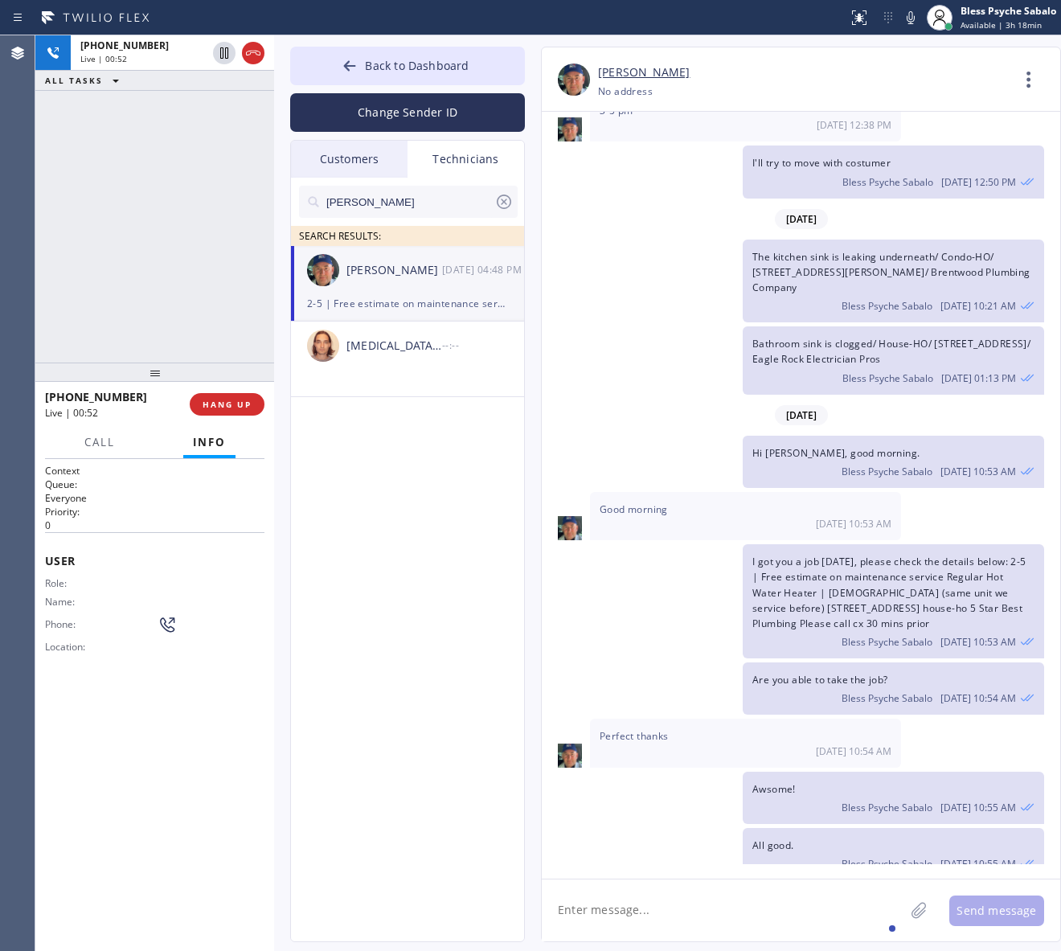
drag, startPoint x: 637, startPoint y: 657, endPoint x: 620, endPoint y: 610, distance: 50.4
click at [637, 772] on div "Awsome! Bless Psyche Sabalo [DATE] 10:55 AM" at bounding box center [793, 798] width 503 height 52
click at [241, 407] on span "HANG UP" at bounding box center [227, 404] width 49 height 11
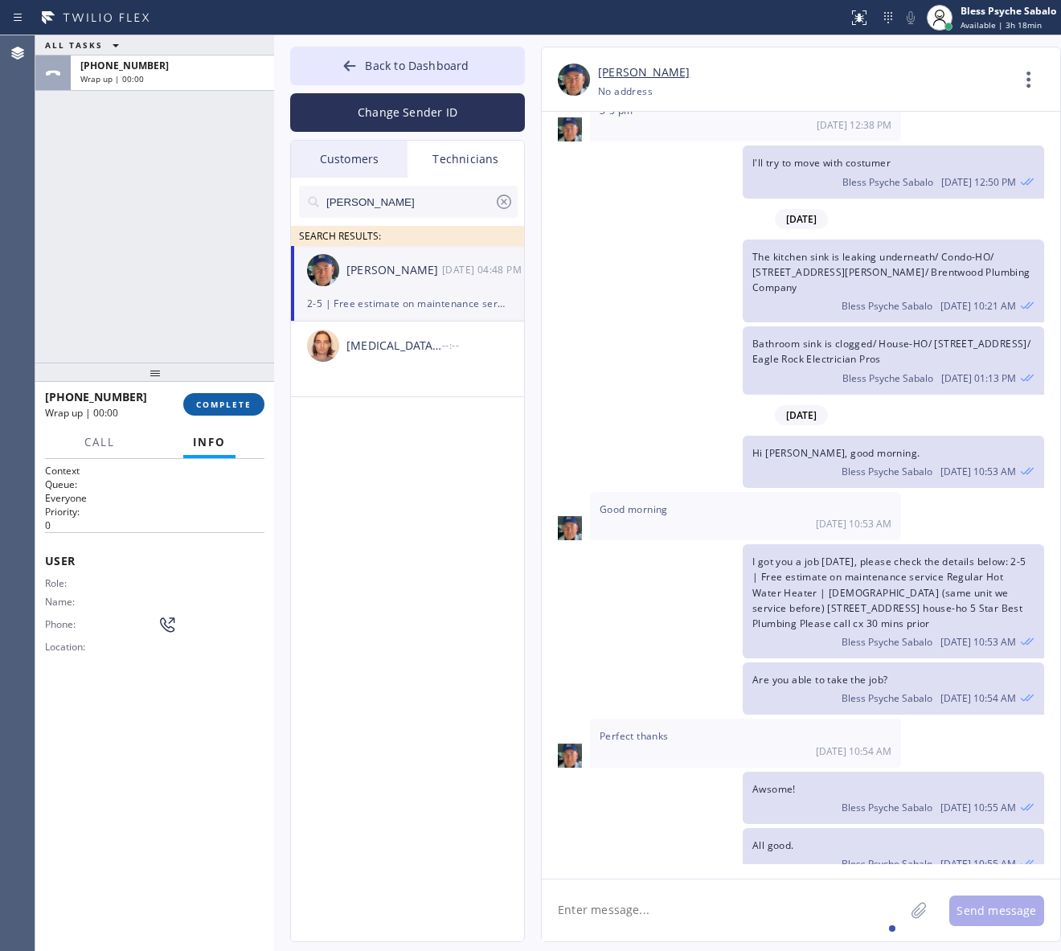
click at [227, 412] on button "COMPLETE" at bounding box center [223, 404] width 81 height 23
click at [221, 432] on button "Info" at bounding box center [209, 442] width 52 height 31
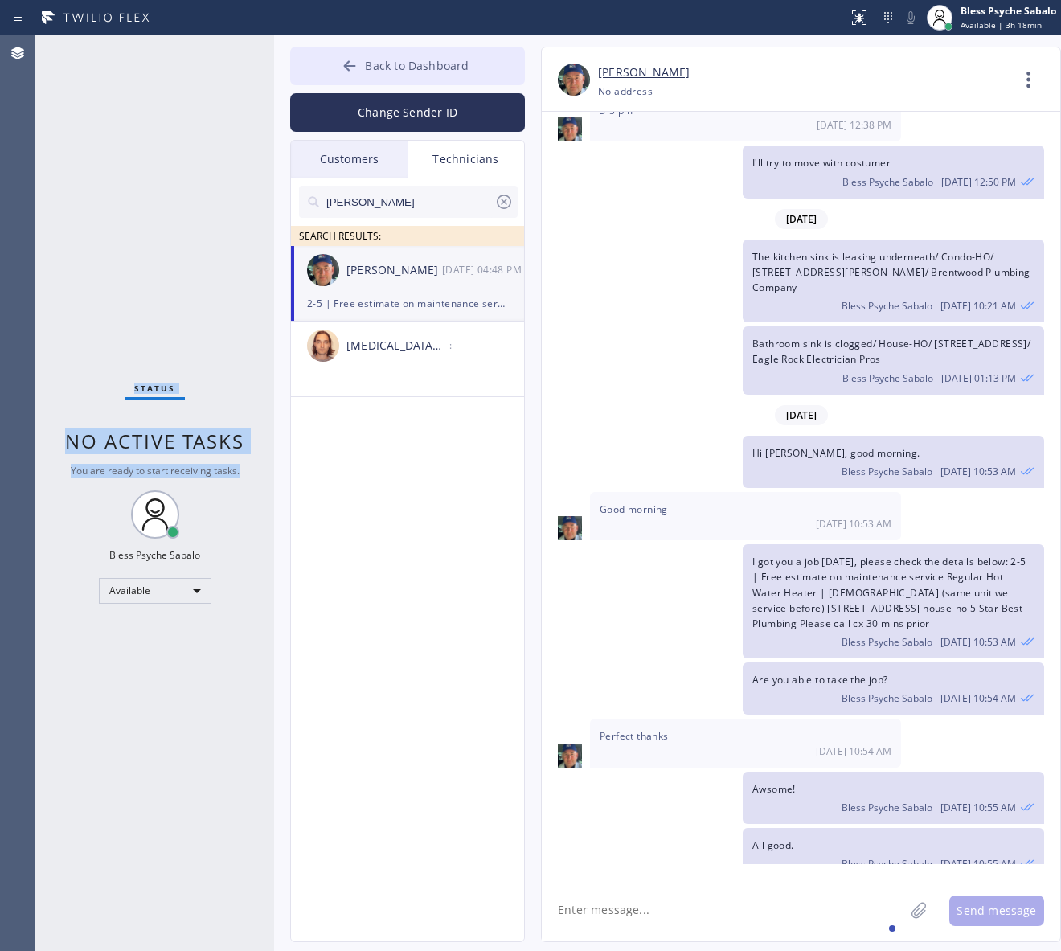
click at [403, 70] on span "Back to Dashboard" at bounding box center [417, 65] width 104 height 15
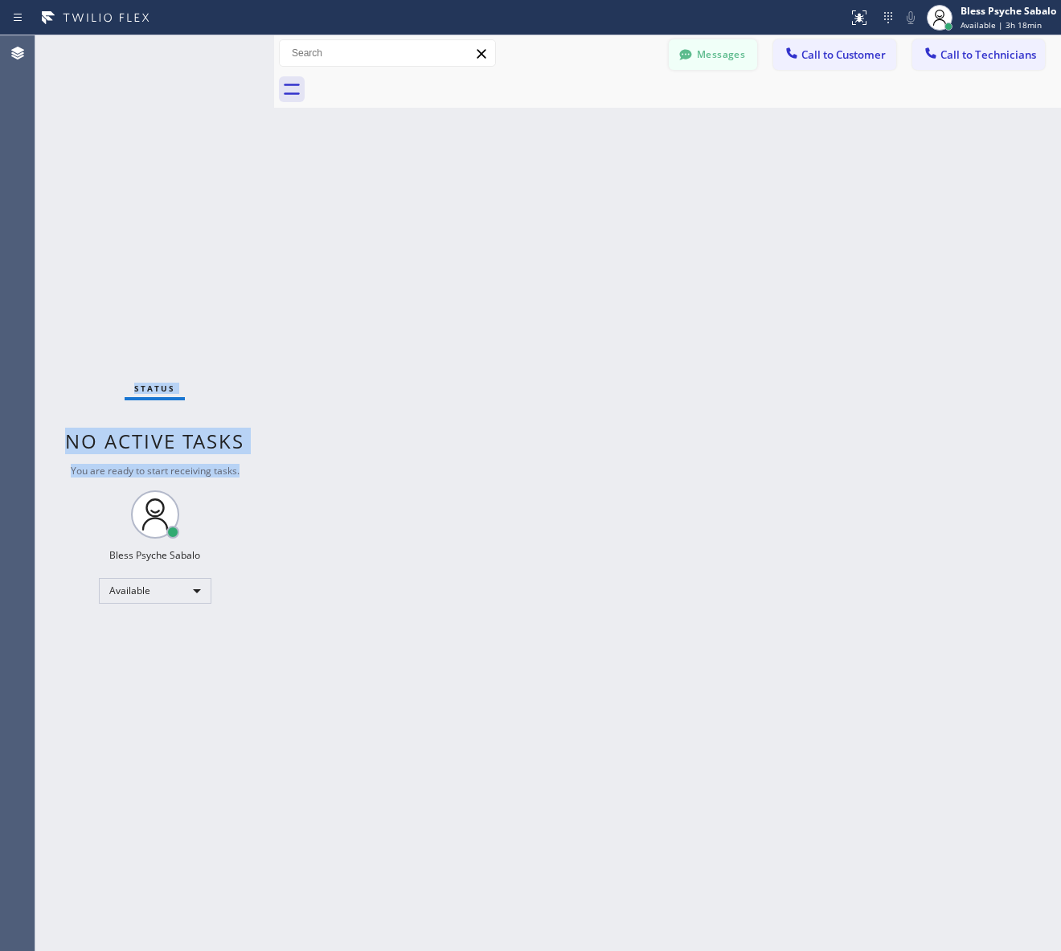
click at [712, 60] on button "Messages" at bounding box center [713, 54] width 88 height 31
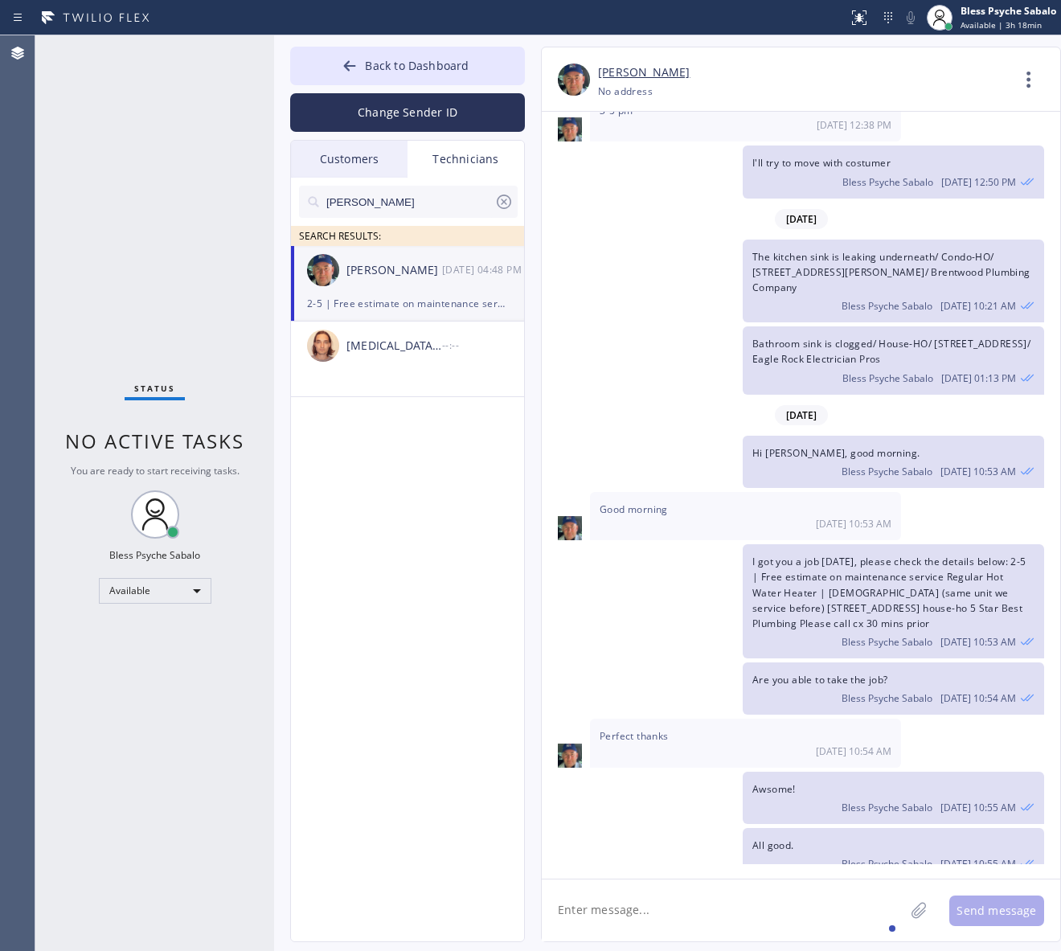
click at [499, 190] on div "[PERSON_NAME]" at bounding box center [408, 202] width 219 height 32
click at [501, 199] on icon at bounding box center [504, 201] width 19 height 19
click at [324, 159] on div "Customers" at bounding box center [349, 159] width 117 height 37
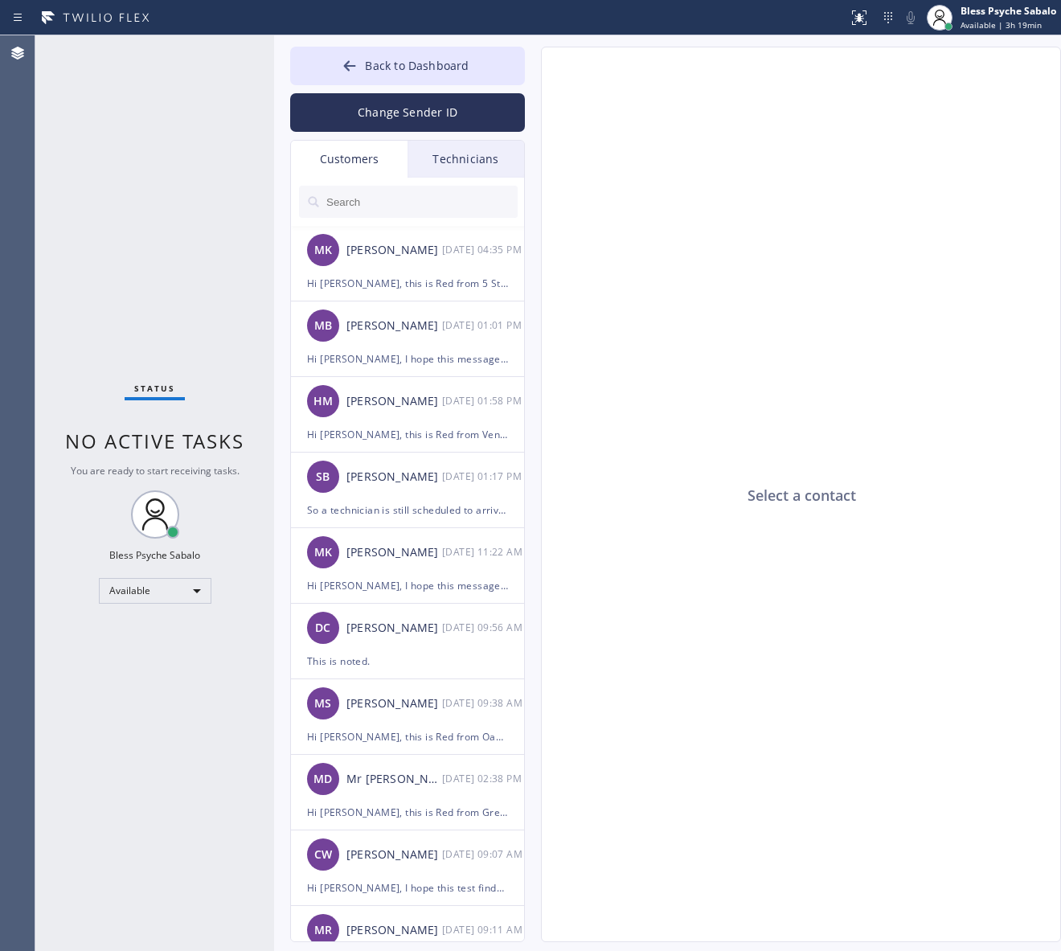
click at [729, 452] on div "Select a contact" at bounding box center [802, 495] width 520 height 896
click at [474, 163] on div "Technicians" at bounding box center [466, 159] width 117 height 37
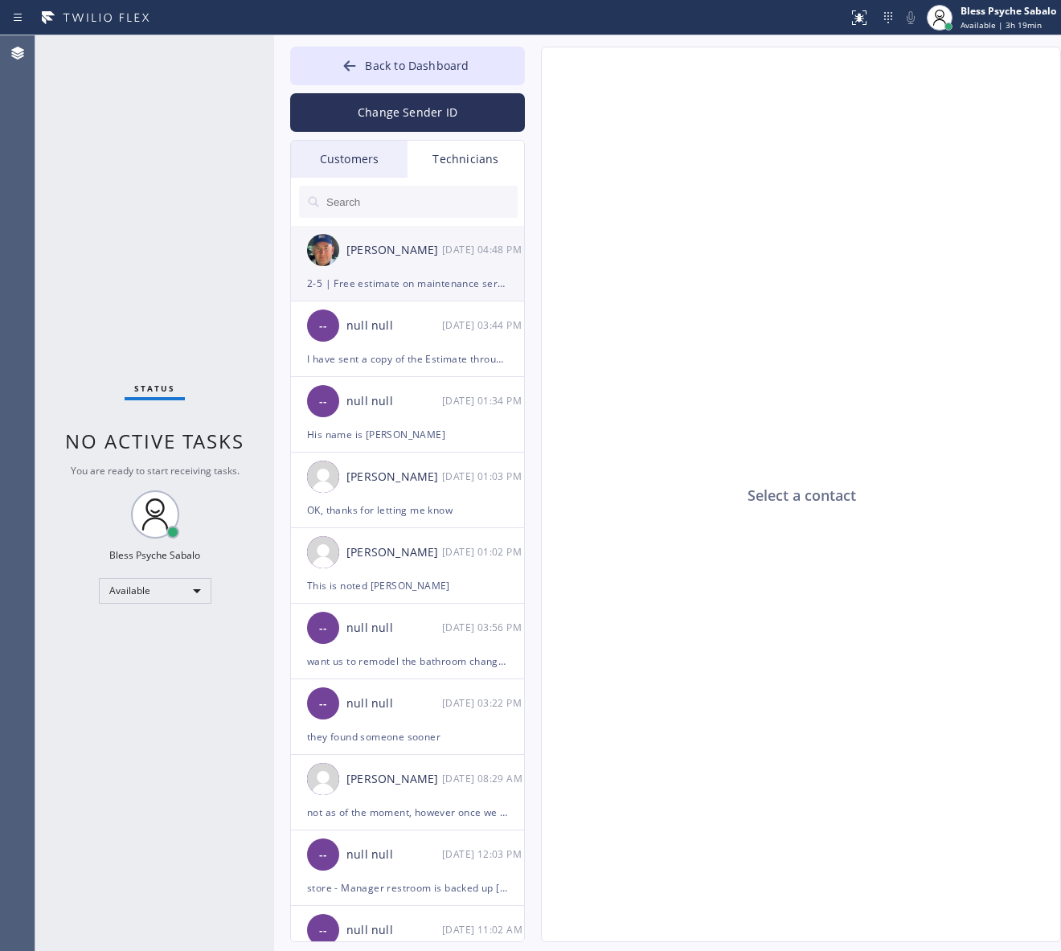
click at [435, 267] on div "[PERSON_NAME] [DATE] 04:48 PM" at bounding box center [408, 250] width 235 height 48
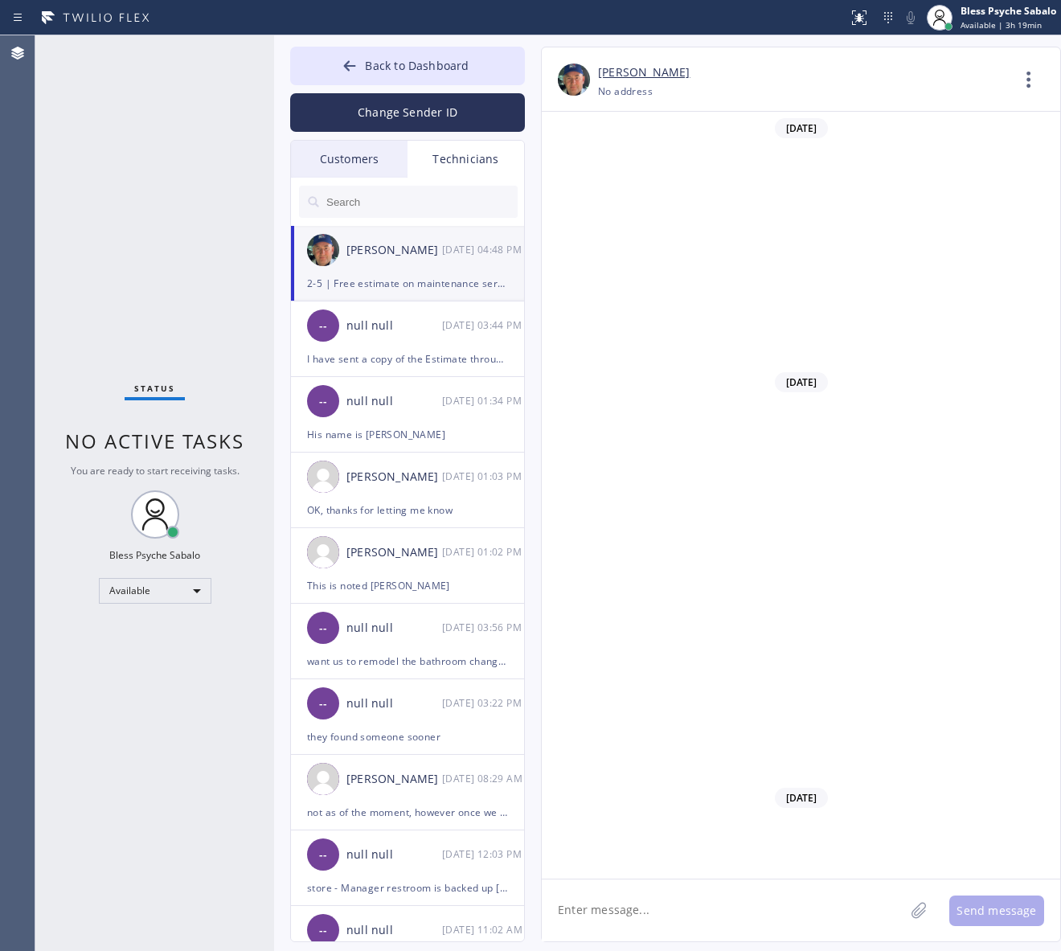
scroll to position [12851, 0]
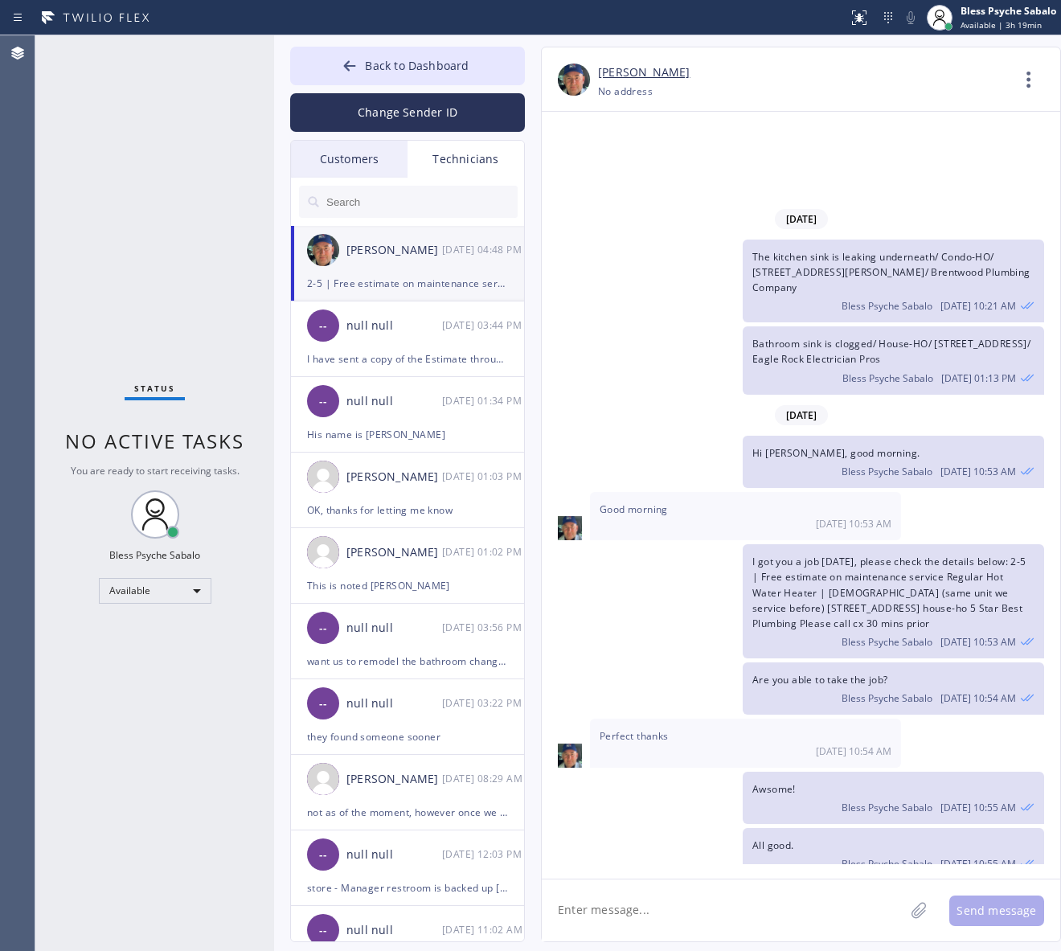
click at [729, 901] on textarea at bounding box center [723, 911] width 363 height 62
type textarea "b"
type textarea "this costumer has finally responded and she confirmed the appnt as well"
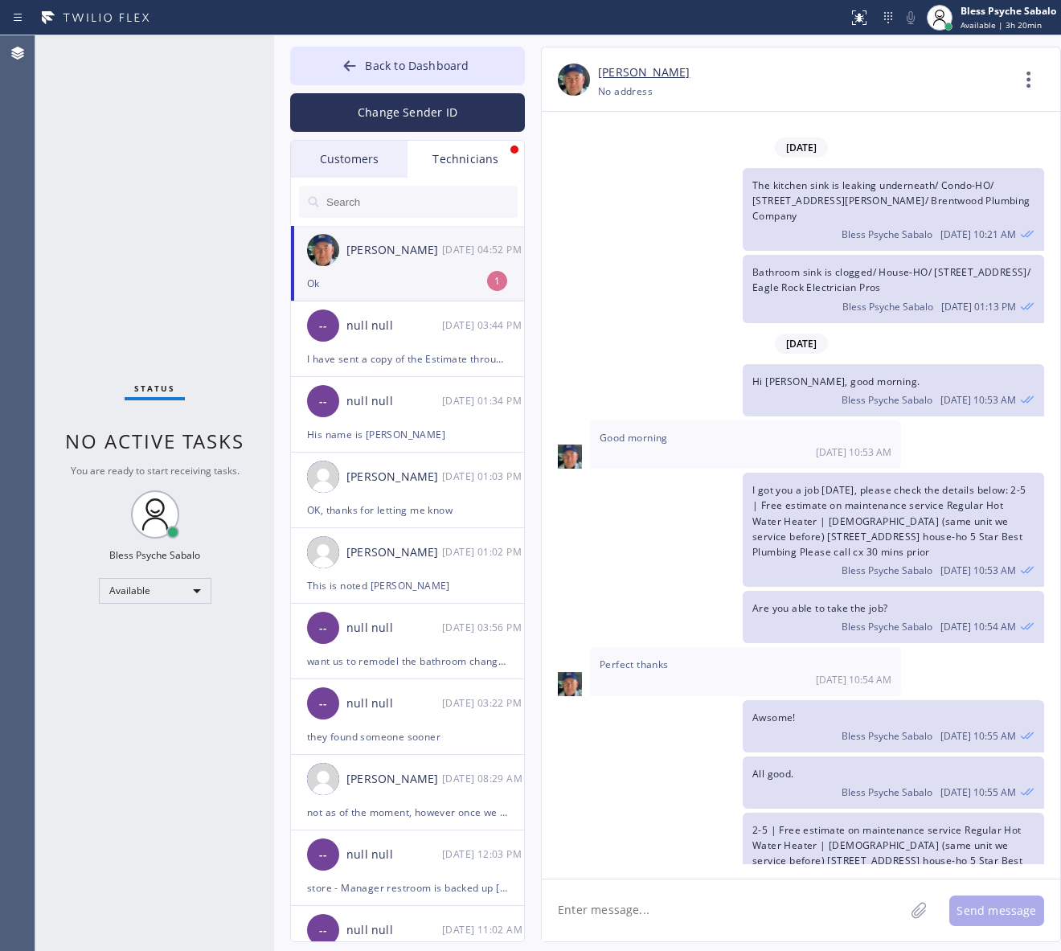
scroll to position [12975, 0]
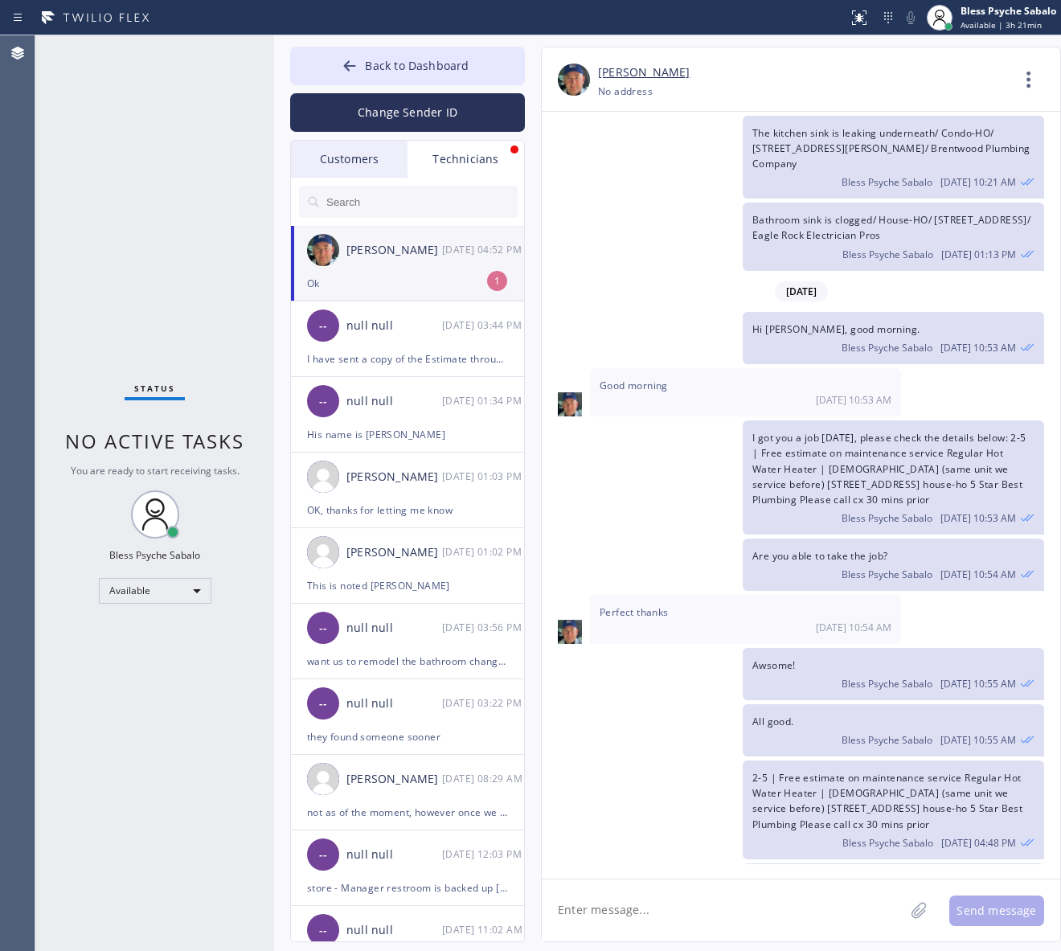
click at [415, 281] on div "Ok" at bounding box center [407, 283] width 201 height 18
click at [706, 421] on div "I got you a job [DATE], please check the details below: 2-5 | Free estimate on …" at bounding box center [793, 478] width 503 height 114
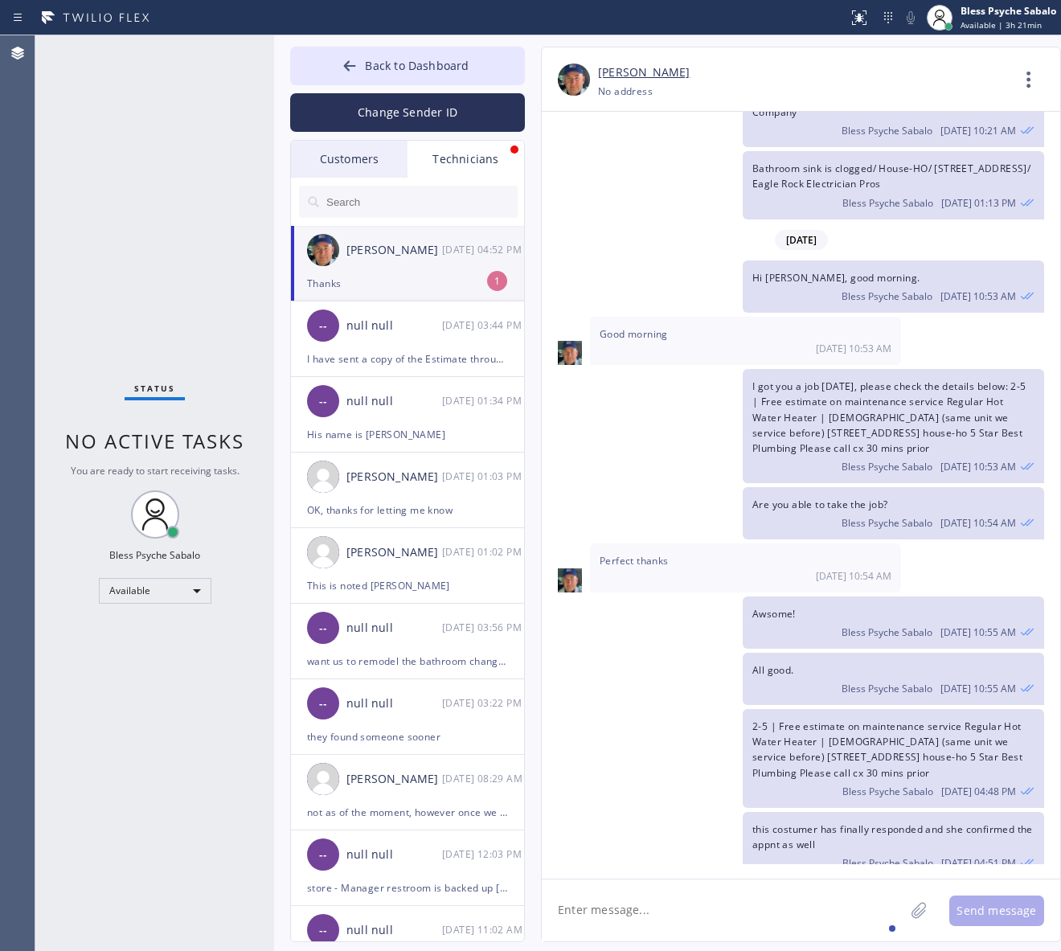
click at [383, 277] on div "Thanks" at bounding box center [407, 283] width 201 height 18
click at [800, 913] on textarea at bounding box center [723, 911] width 363 height 62
click at [849, 893] on textarea at bounding box center [723, 911] width 363 height 62
type textarea "h"
click at [729, 901] on textarea "Hi [PERSON_NAME], [PERSON_NAME] requested to text him before calling so he know…" at bounding box center [738, 911] width 392 height 62
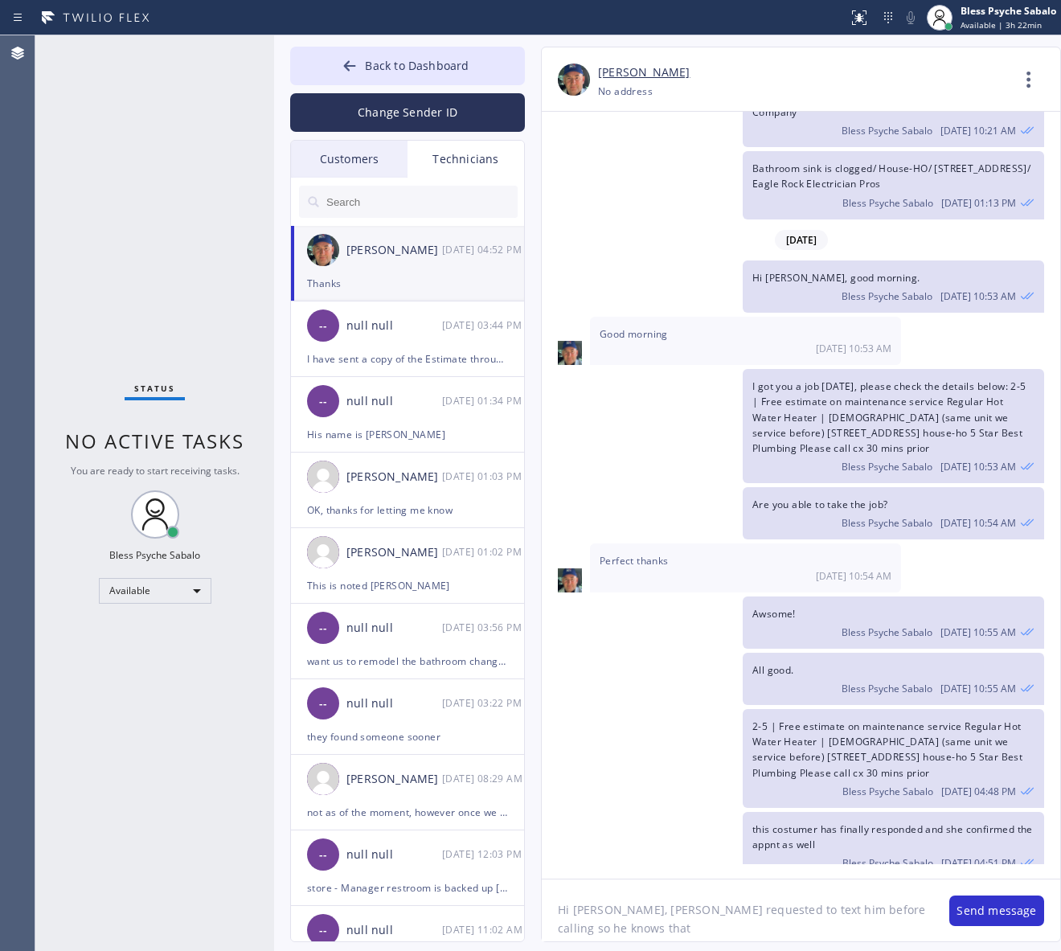
click at [728, 901] on textarea "Hi [PERSON_NAME], [PERSON_NAME] requested to text him before calling so he know…" at bounding box center [738, 911] width 392 height 62
click at [722, 903] on textarea "Hi [PERSON_NAME], [PERSON_NAME] requested to text him before calling so he know…" at bounding box center [738, 911] width 392 height 62
click at [824, 913] on textarea "Hi [PERSON_NAME], [PERSON_NAME] requested to text her before calling so he know…" at bounding box center [738, 911] width 392 height 62
click at [917, 907] on textarea "Hi [PERSON_NAME], [PERSON_NAME] requested to text her before calling so she kno…" at bounding box center [738, 911] width 392 height 62
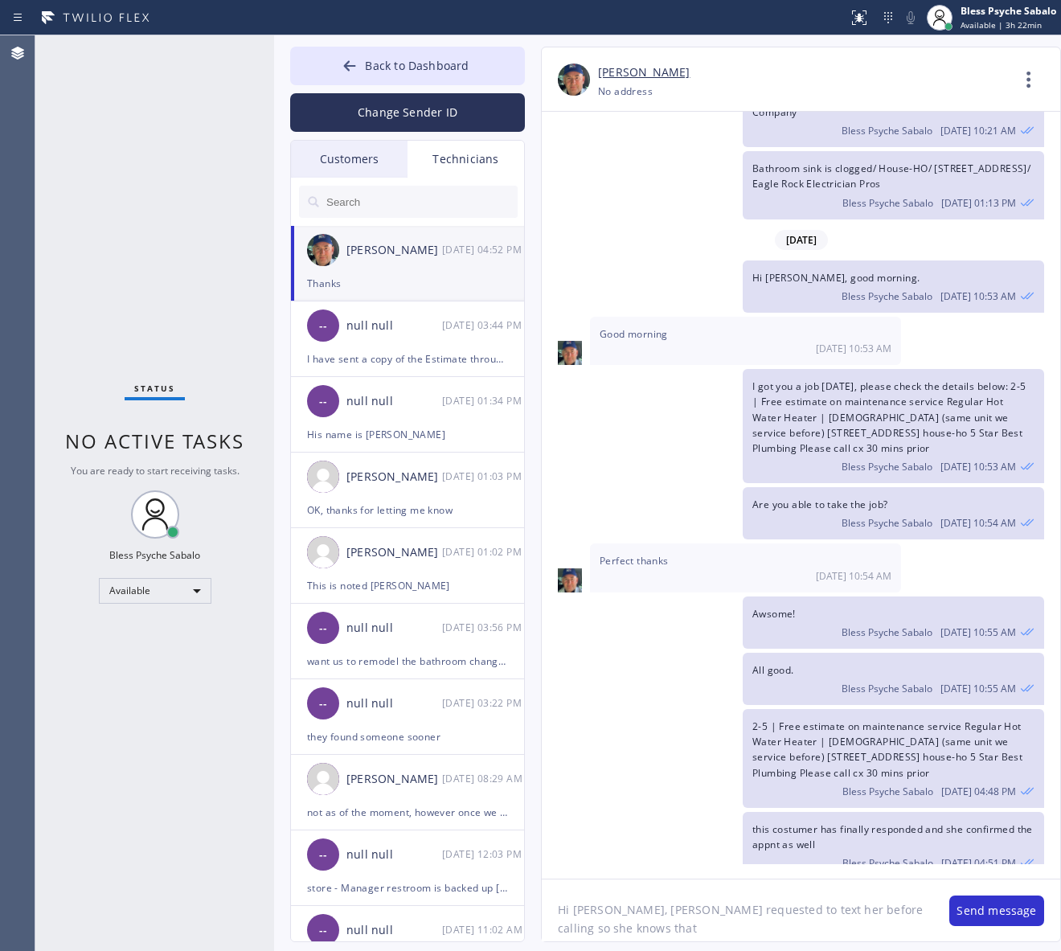
click at [894, 906] on textarea "Hi [PERSON_NAME], [PERSON_NAME] requested to text her before calling so she kno…" at bounding box center [738, 911] width 392 height 62
type textarea "Hi [PERSON_NAME], [PERSON_NAME] requested to text her before calling so she kno…"
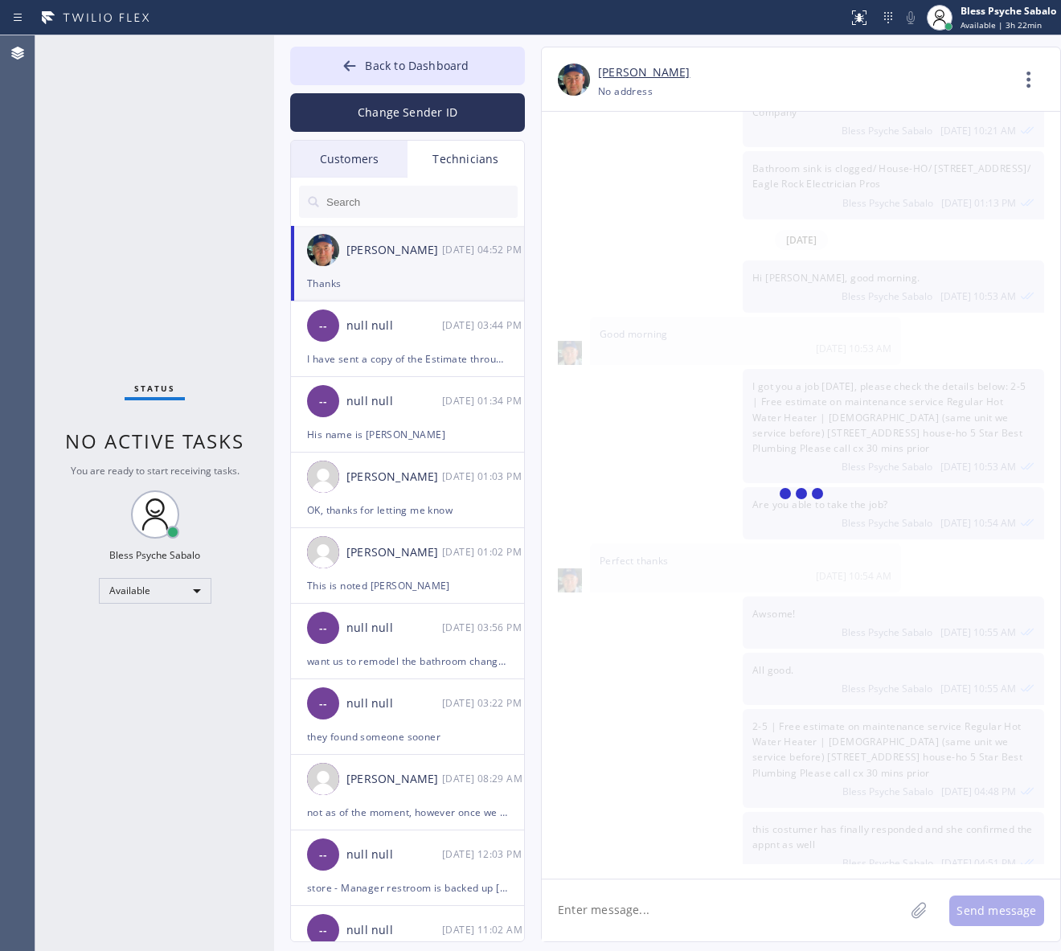
scroll to position [13099, 0]
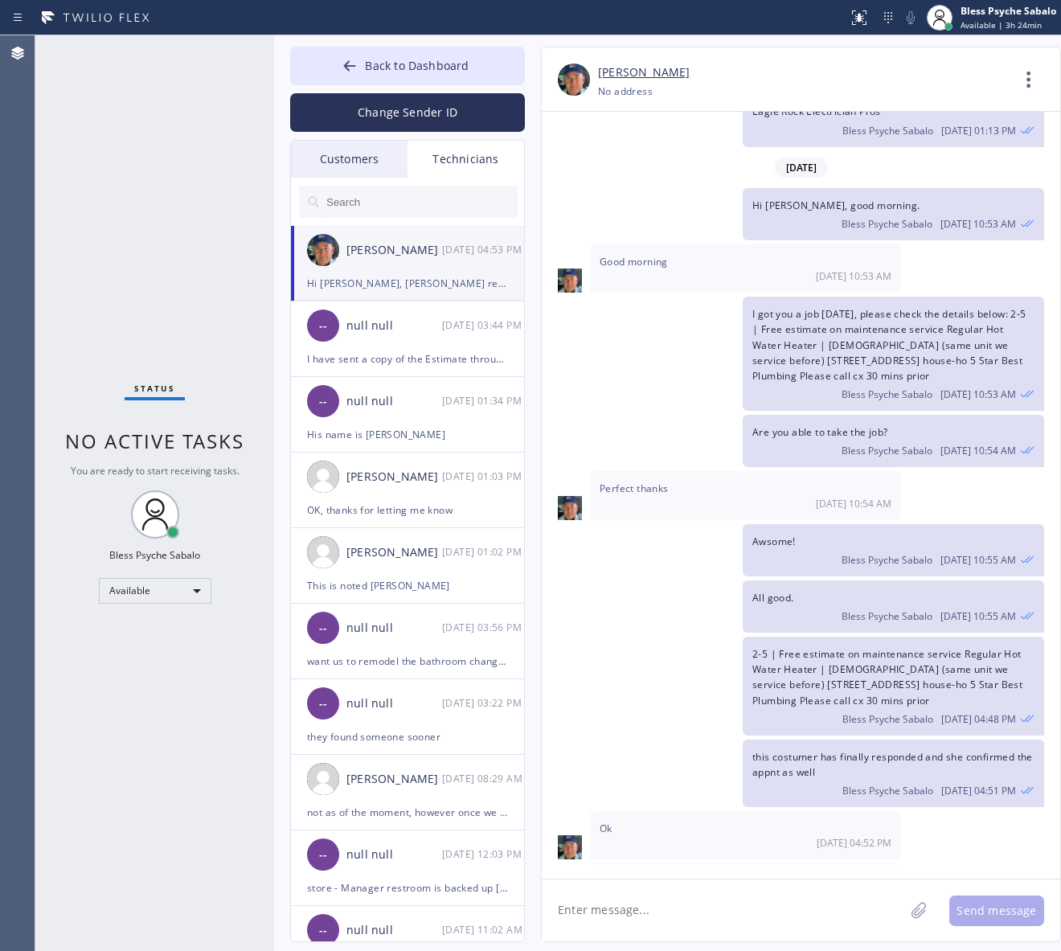
click at [527, 565] on div "Back to Dashboard Change Sender ID Customers Technicians MK [PERSON_NAME] [DATE…" at bounding box center [667, 493] width 787 height 916
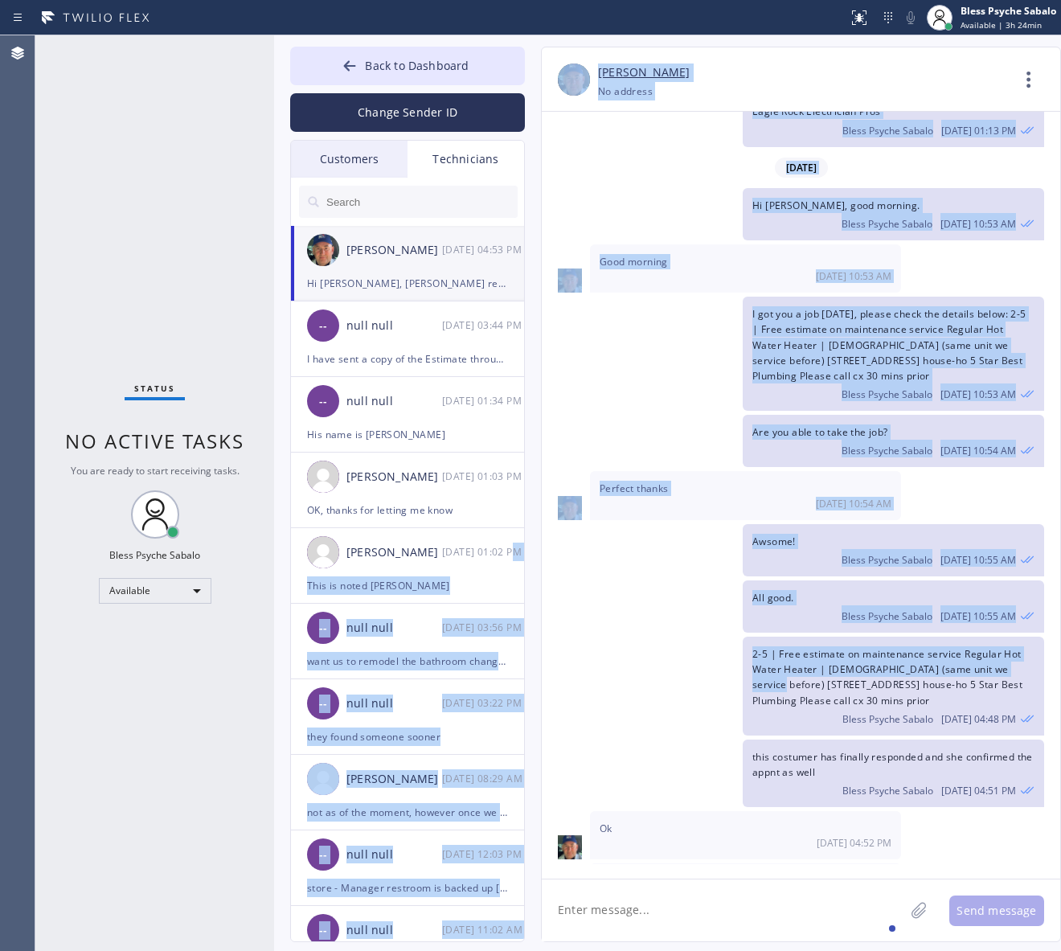
click at [648, 637] on div "2-5 | Free estimate on maintenance service Regular Hot Water Heater | [DEMOGRAP…" at bounding box center [793, 686] width 503 height 99
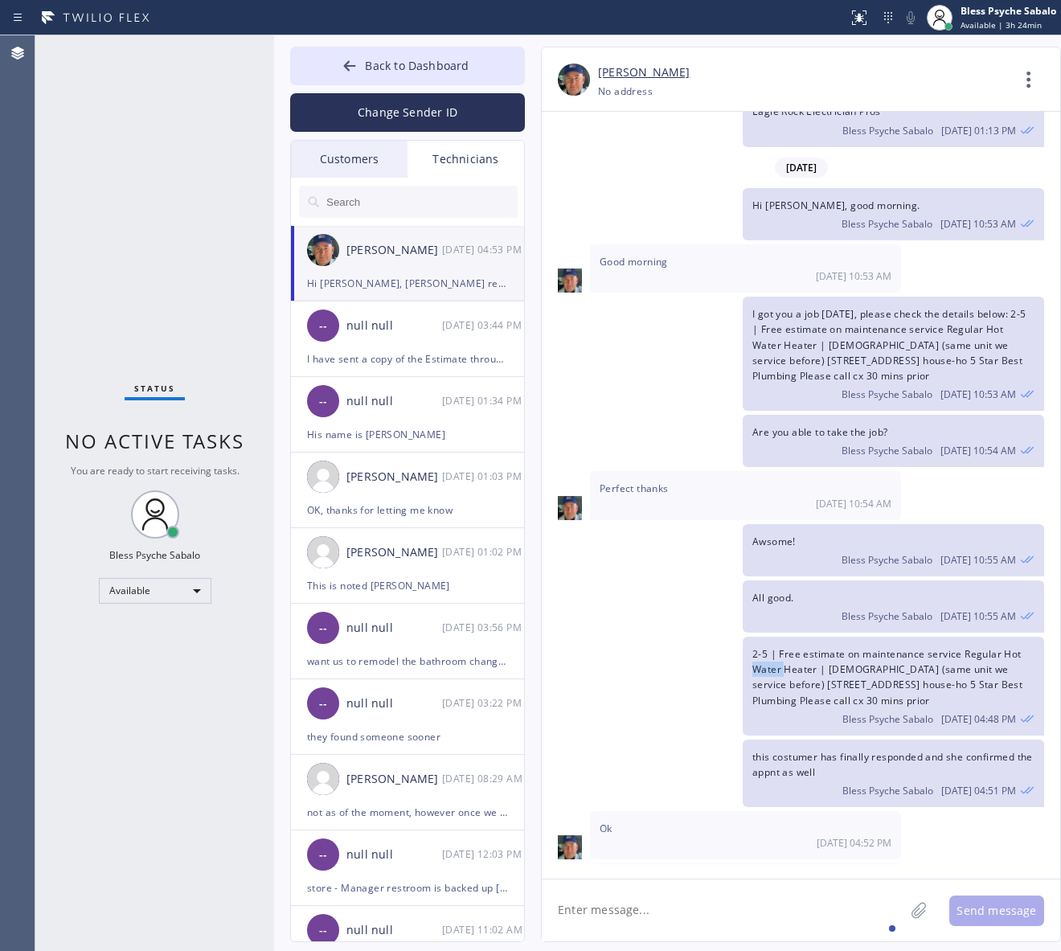
click at [648, 637] on div "2-5 | Free estimate on maintenance service Regular Hot Water Heater | [DEMOGRAP…" at bounding box center [793, 686] width 503 height 99
click at [687, 637] on div "2-5 | Free estimate on maintenance service Regular Hot Water Heater | [DEMOGRAP…" at bounding box center [793, 686] width 503 height 99
drag, startPoint x: 849, startPoint y: 621, endPoint x: 837, endPoint y: 607, distance: 18.2
click at [848, 740] on div "this costumer has finally responded and she confirmed the appnt as well Bless P…" at bounding box center [894, 774] width 302 height 68
drag, startPoint x: 810, startPoint y: 205, endPoint x: 829, endPoint y: 99, distance: 107.9
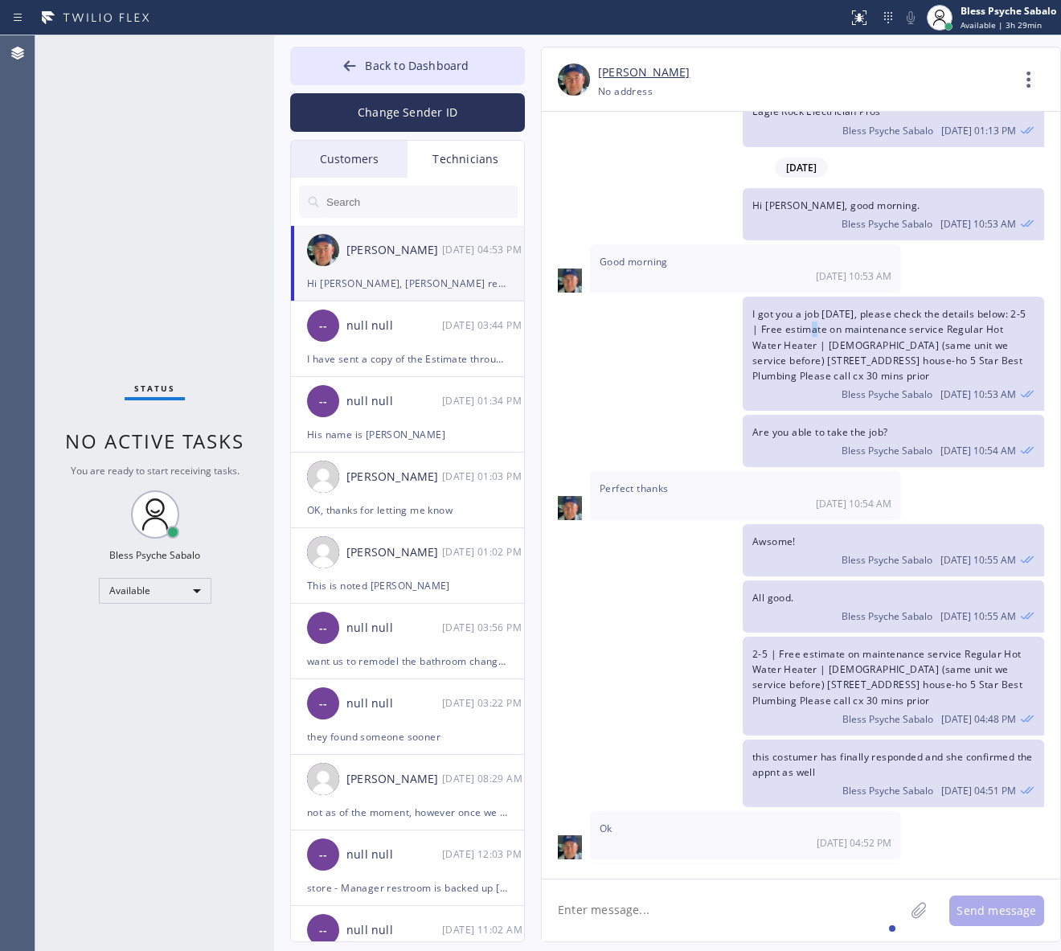
click at [816, 307] on span "I got you a job [DATE], please check the details below: 2-5 | Free estimate on …" at bounding box center [890, 345] width 274 height 76
click at [809, 269] on div "[DATE] 10:53 AM" at bounding box center [746, 276] width 292 height 14
drag, startPoint x: 774, startPoint y: 368, endPoint x: 893, endPoint y: 37, distance: 352.0
click at [777, 471] on div "Perfect thanks [DATE] 10:54 AM" at bounding box center [745, 495] width 311 height 48
click at [174, 572] on div "Status No active tasks You are ready to start receiving tasks. Bless Psyche Sab…" at bounding box center [154, 493] width 239 height 916
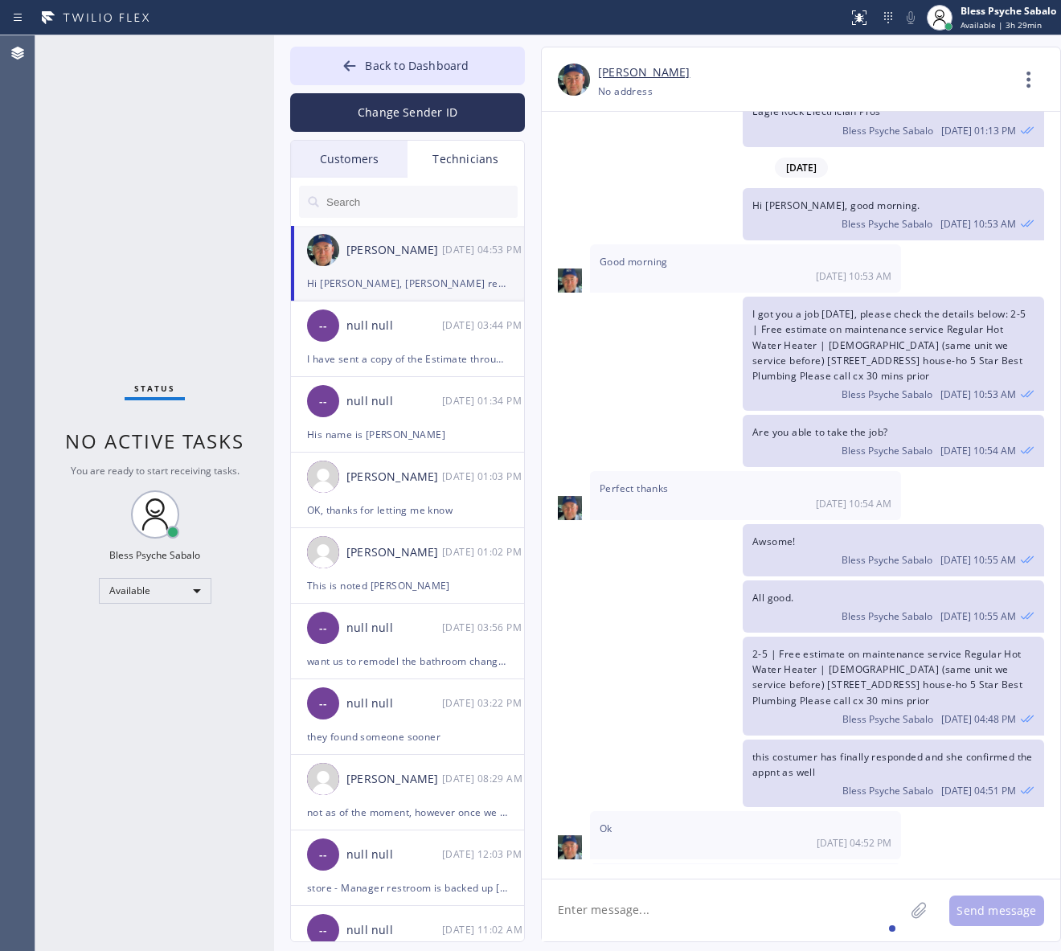
click at [174, 603] on div "Status No active tasks You are ready to start receiving tasks. Bless Psyche Sab…" at bounding box center [154, 493] width 239 height 916
click at [182, 593] on div "Available" at bounding box center [155, 591] width 113 height 26
click at [179, 646] on li "Unavailable" at bounding box center [153, 653] width 109 height 19
